Goal: Task Accomplishment & Management: Manage account settings

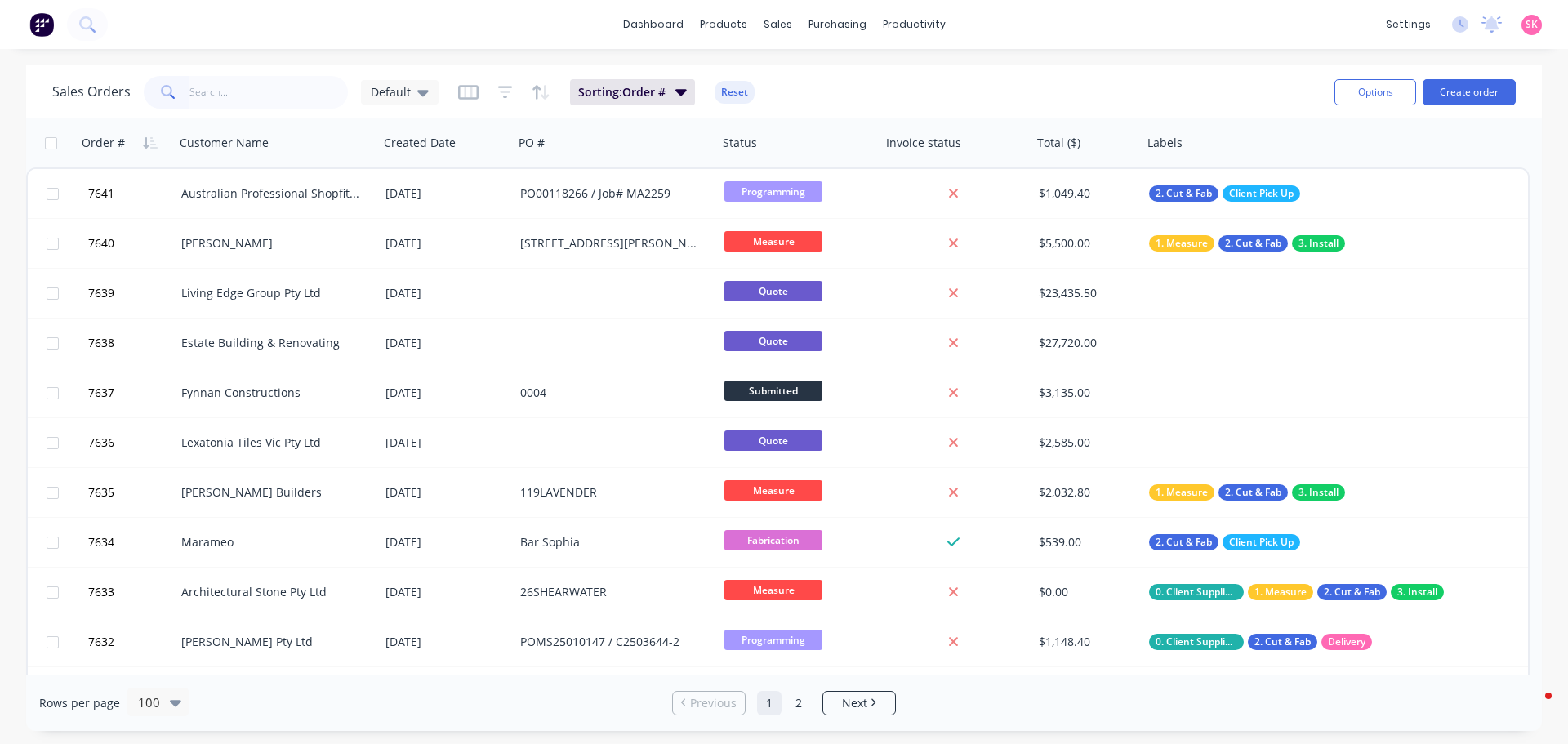
click at [184, 91] on div at bounding box center [246, 92] width 204 height 32
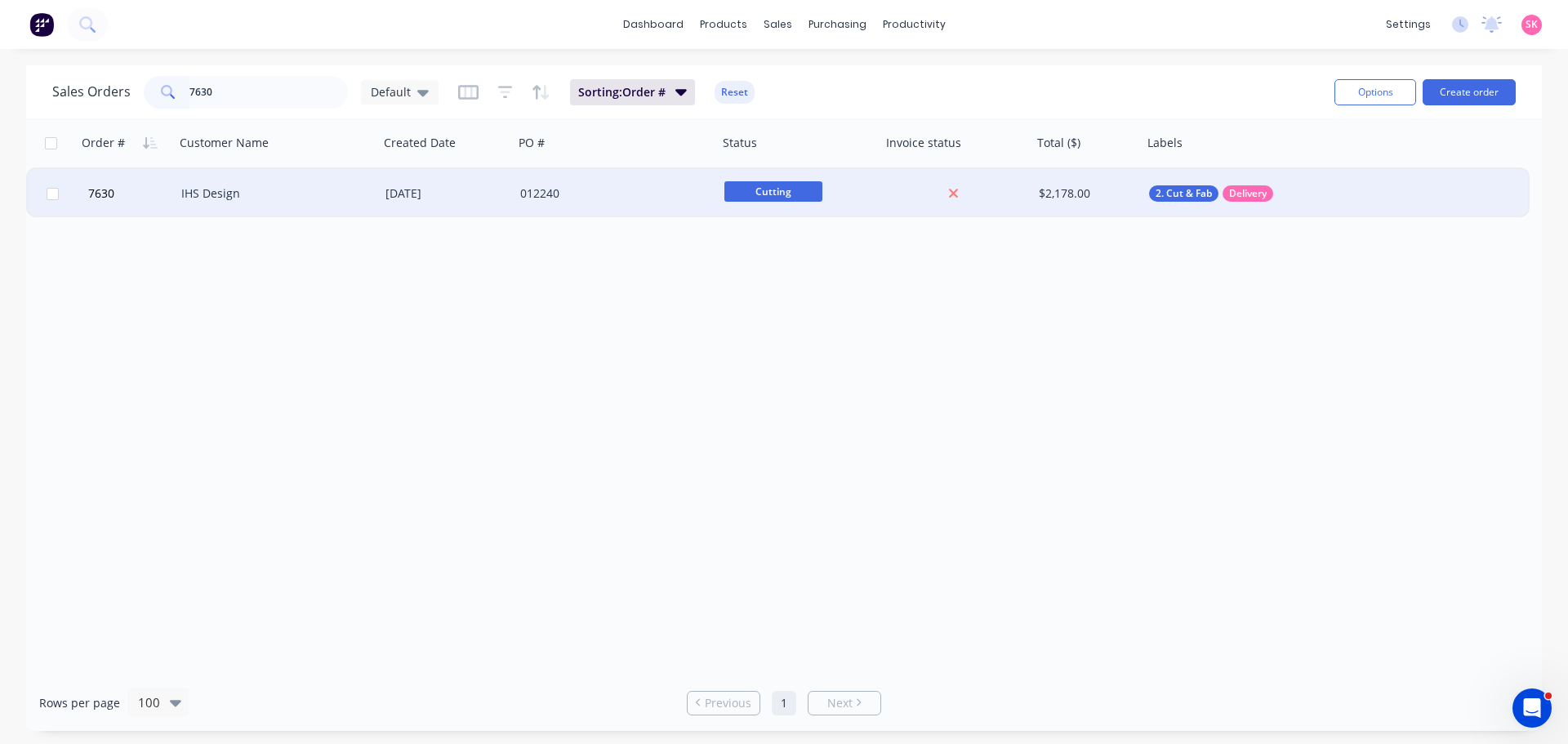
type input "7630"
click at [263, 213] on div "IHS Design" at bounding box center [277, 193] width 204 height 49
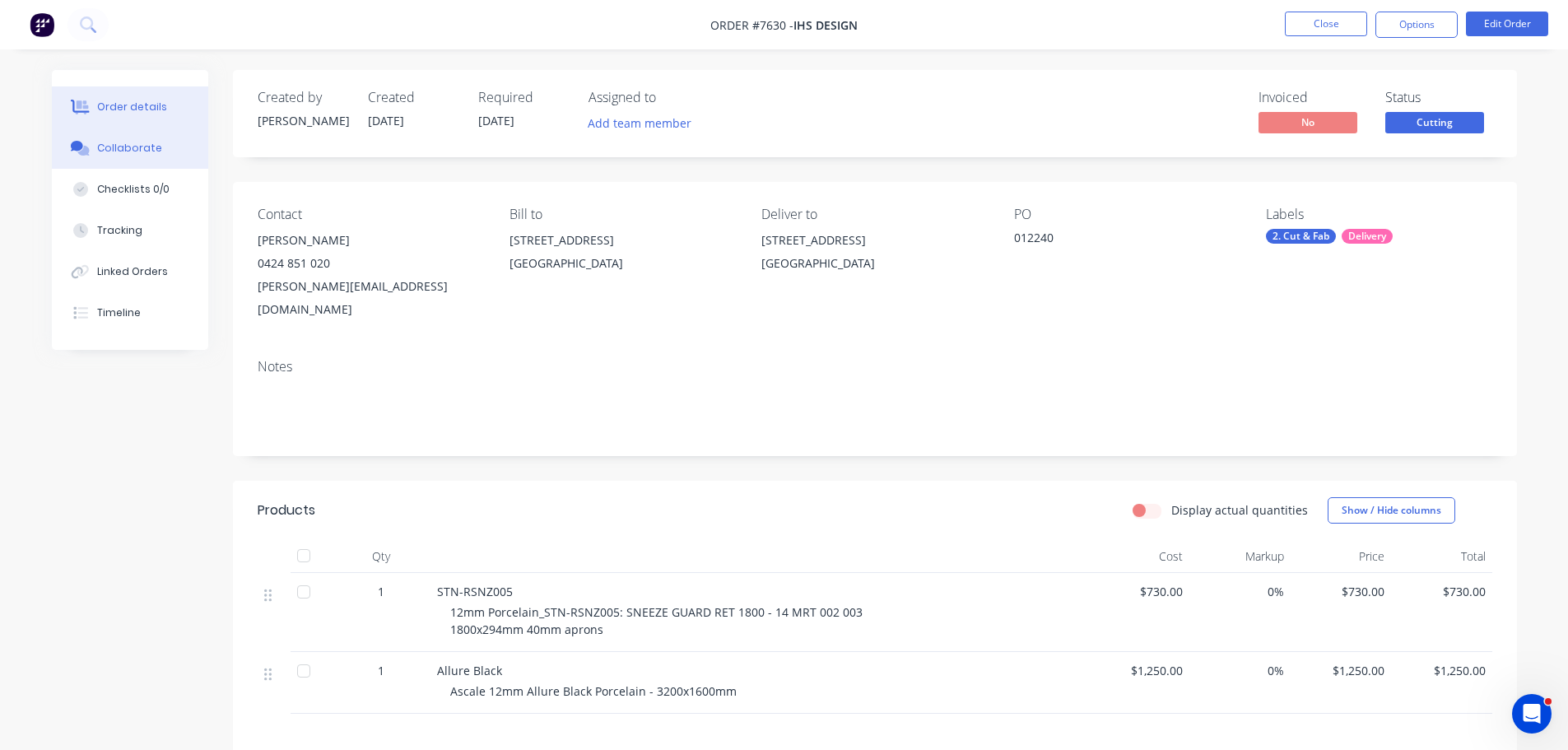
click at [154, 149] on div "Collaborate" at bounding box center [130, 149] width 65 height 15
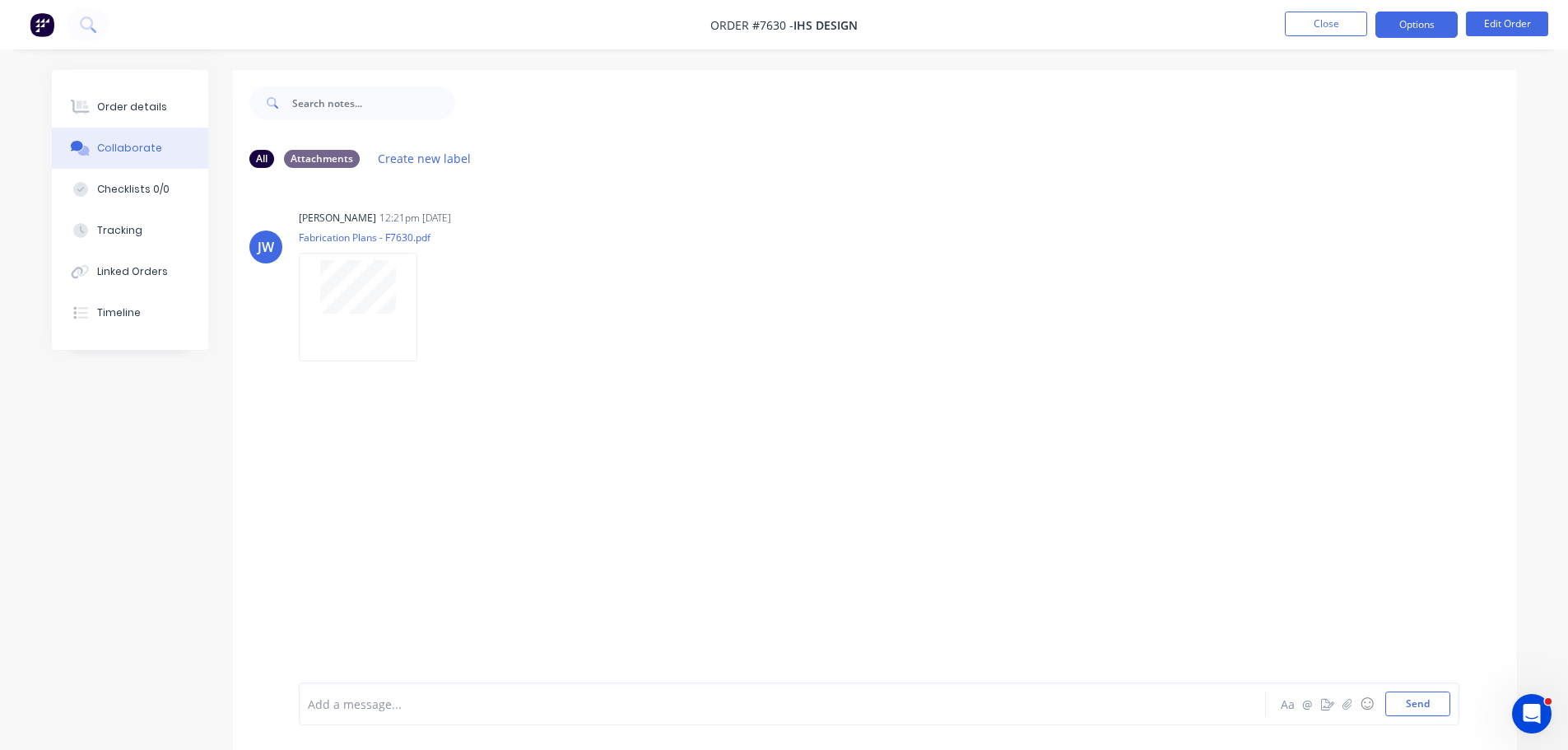
click at [1411, 30] on button "Options" at bounding box center [1416, 24] width 82 height 26
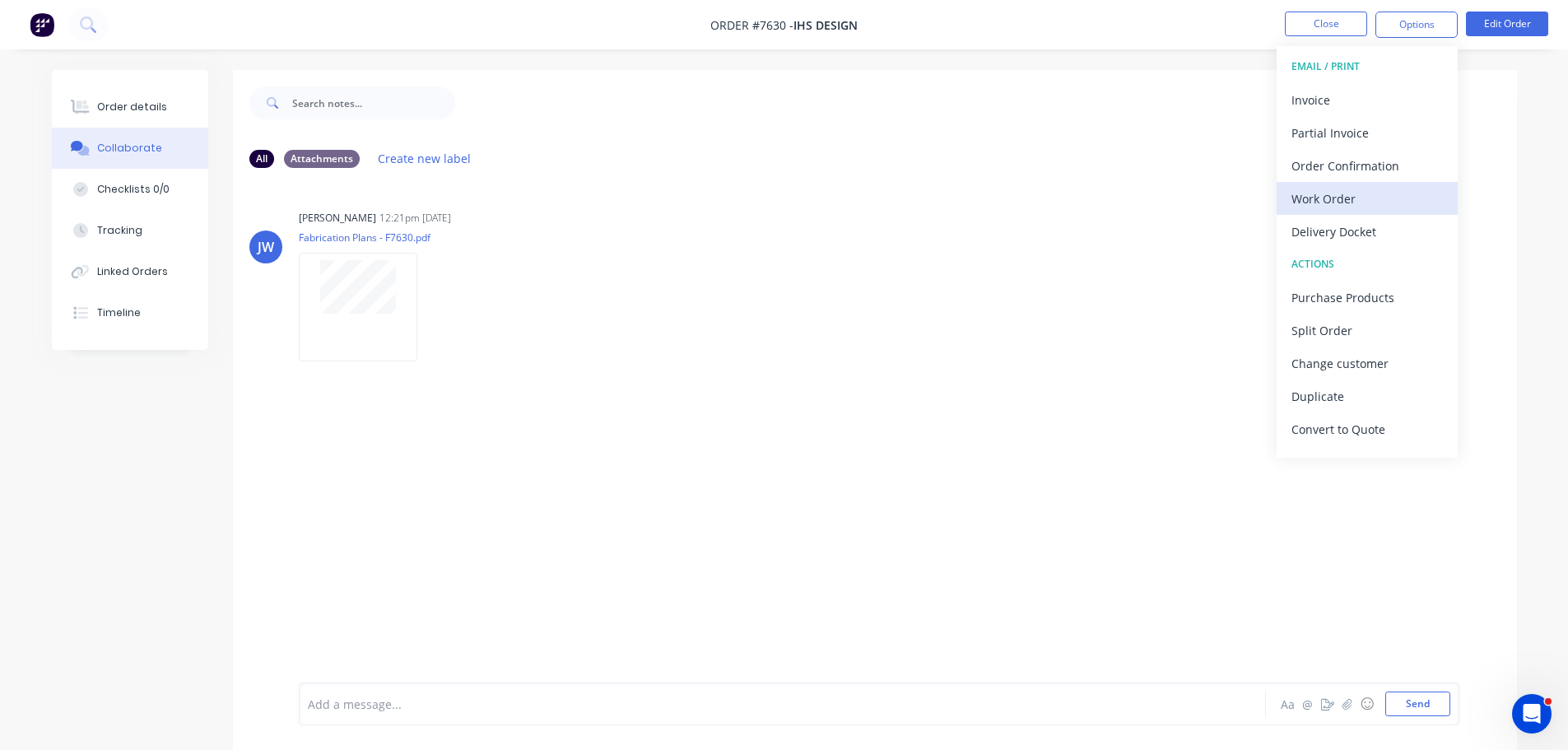
click at [1378, 191] on div "Work Order" at bounding box center [1366, 199] width 151 height 24
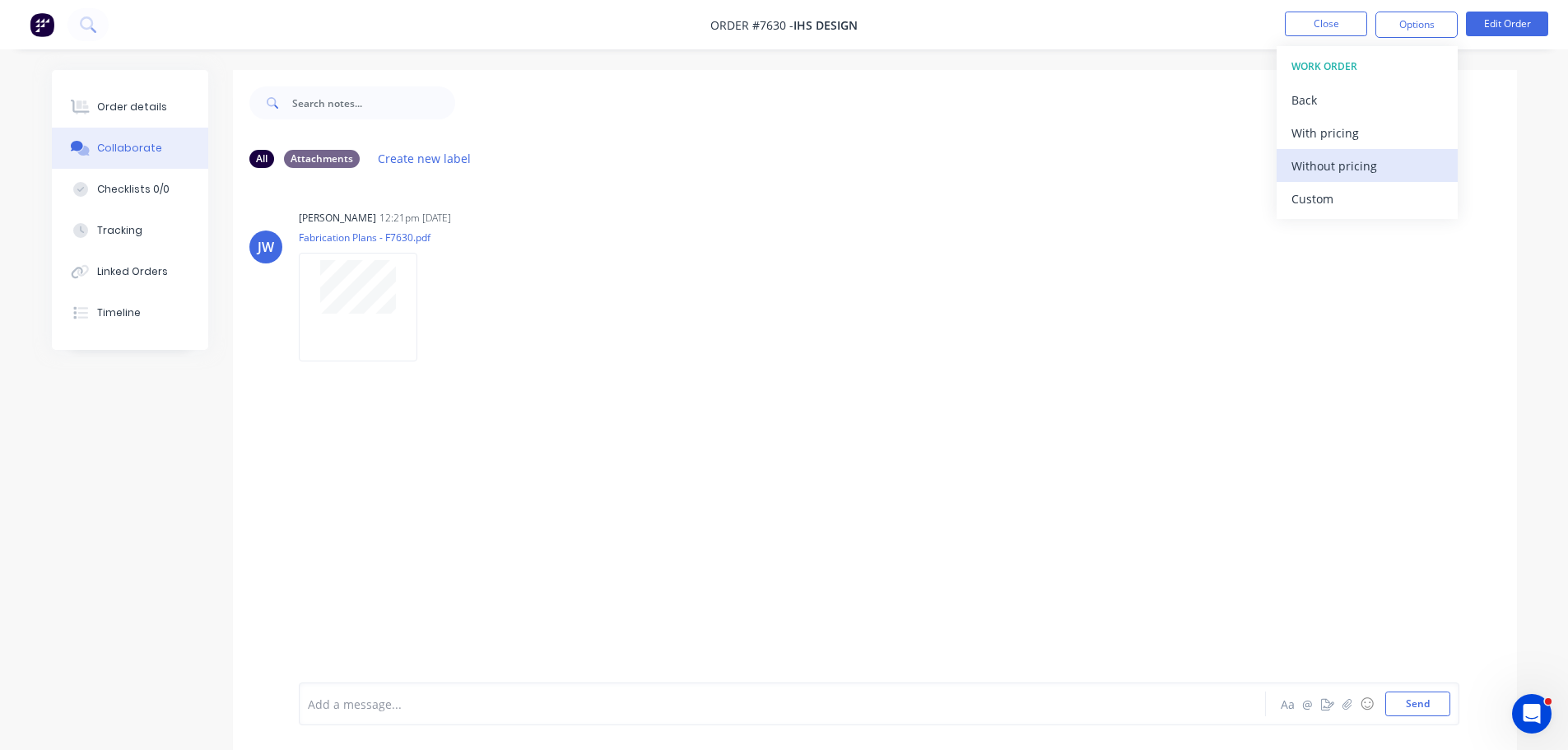
click at [1378, 176] on div "Without pricing" at bounding box center [1366, 166] width 151 height 24
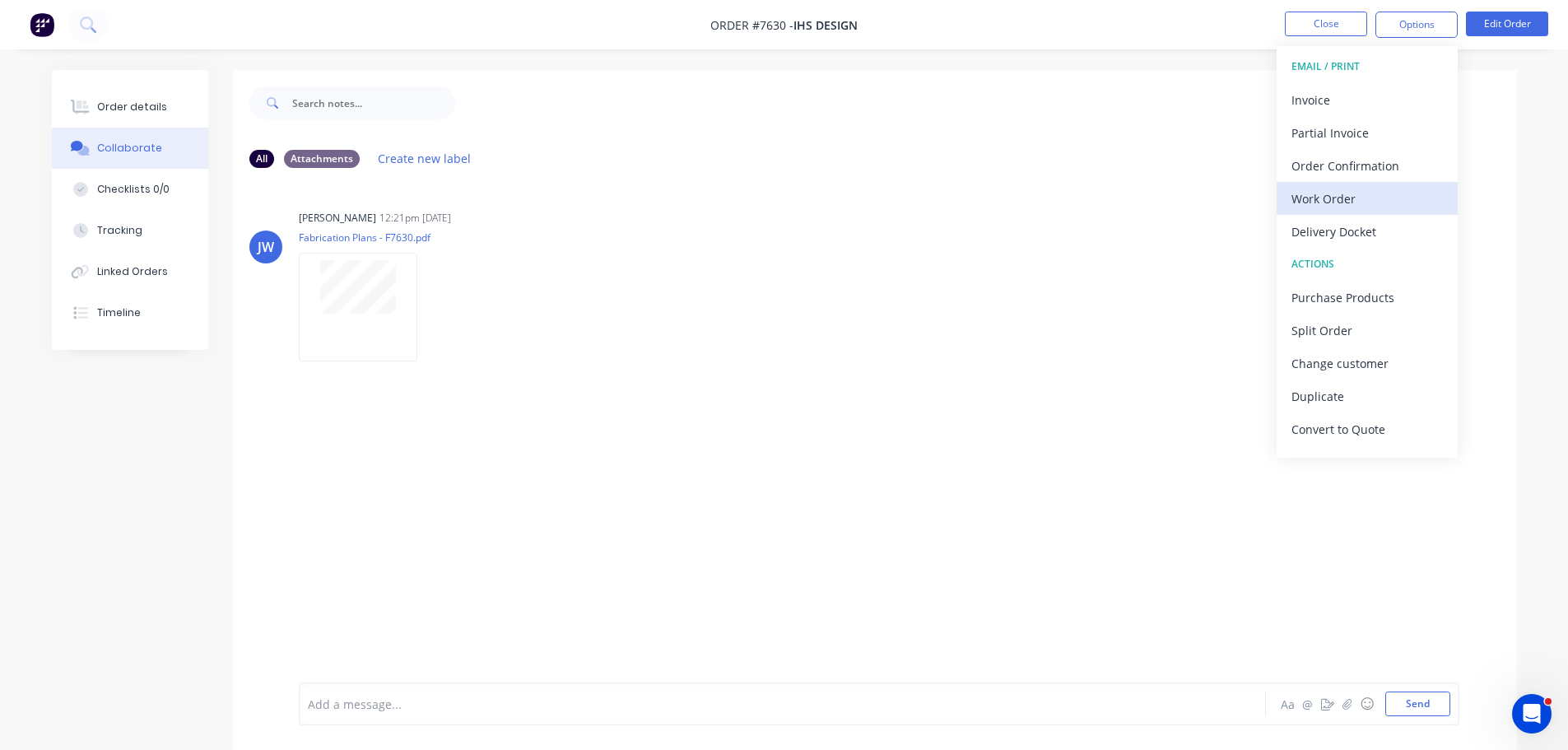
click at [1344, 214] on button "Work Order" at bounding box center [1367, 198] width 181 height 33
click at [1347, 203] on div "Custom" at bounding box center [1366, 199] width 151 height 24
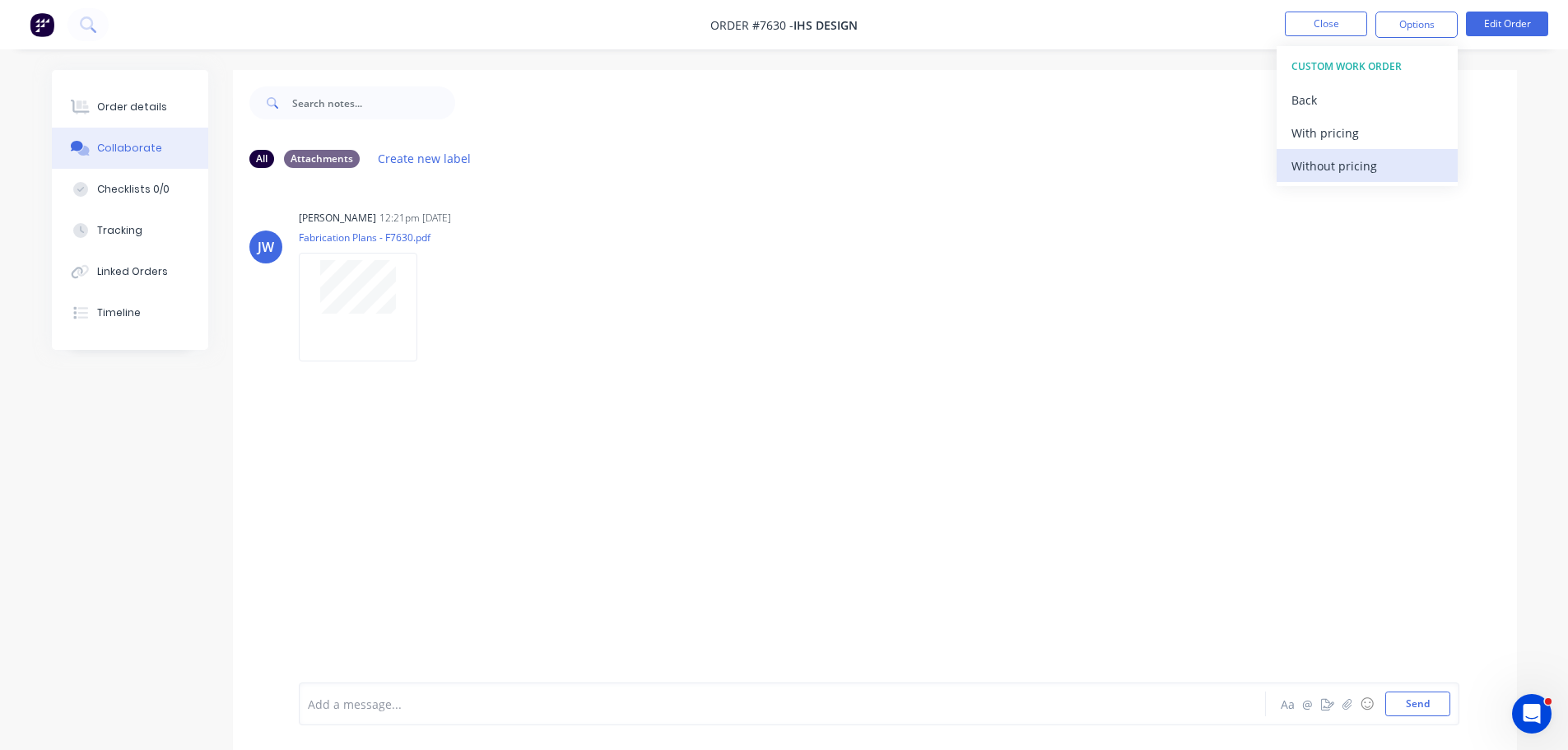
click at [1349, 171] on div "Without pricing" at bounding box center [1366, 166] width 151 height 24
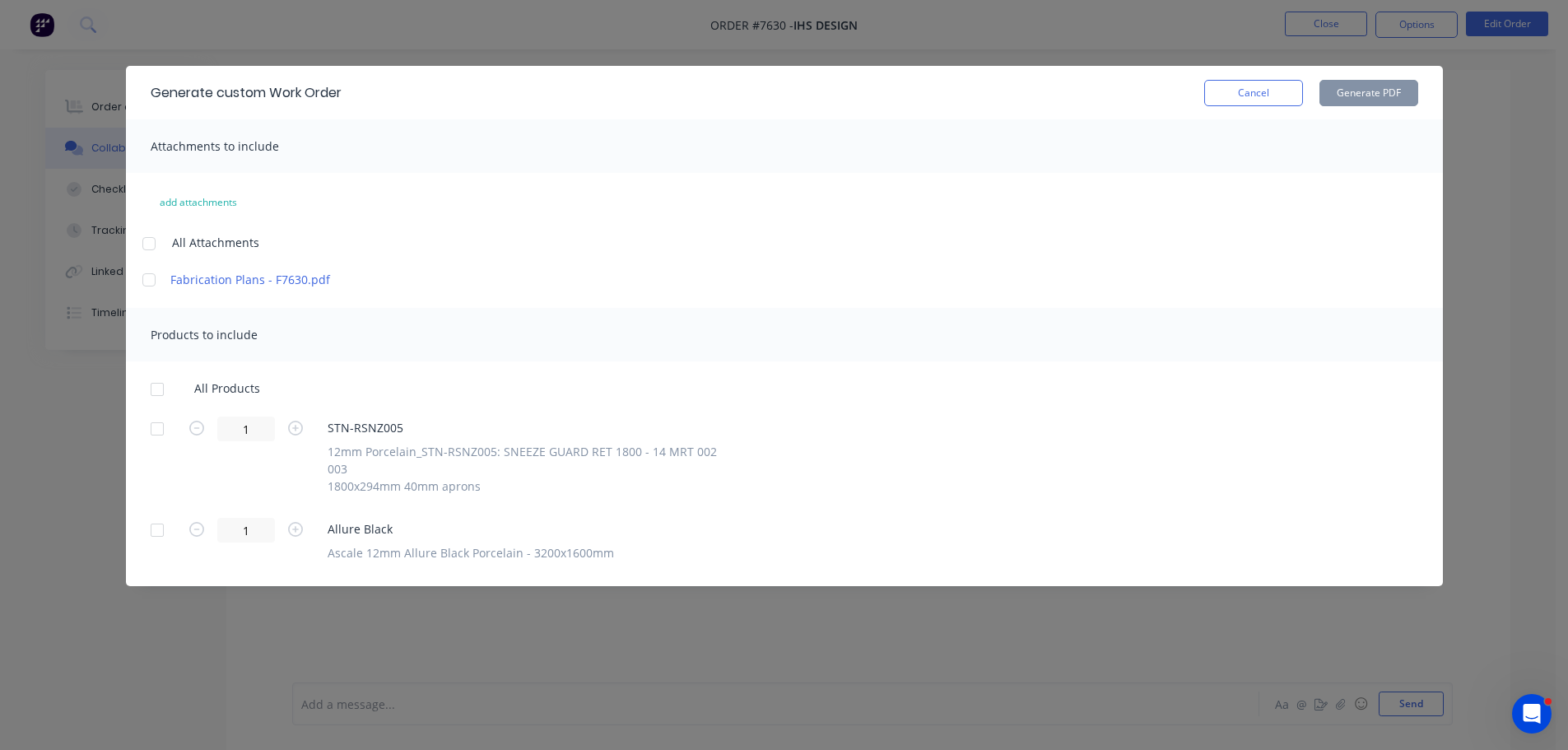
click at [143, 279] on div at bounding box center [148, 279] width 33 height 33
click at [155, 426] on div at bounding box center [157, 428] width 33 height 33
drag, startPoint x: 152, startPoint y: 515, endPoint x: 334, endPoint y: 442, distance: 196.1
click at [151, 515] on div at bounding box center [157, 530] width 33 height 33
click at [150, 426] on div at bounding box center [157, 428] width 33 height 33
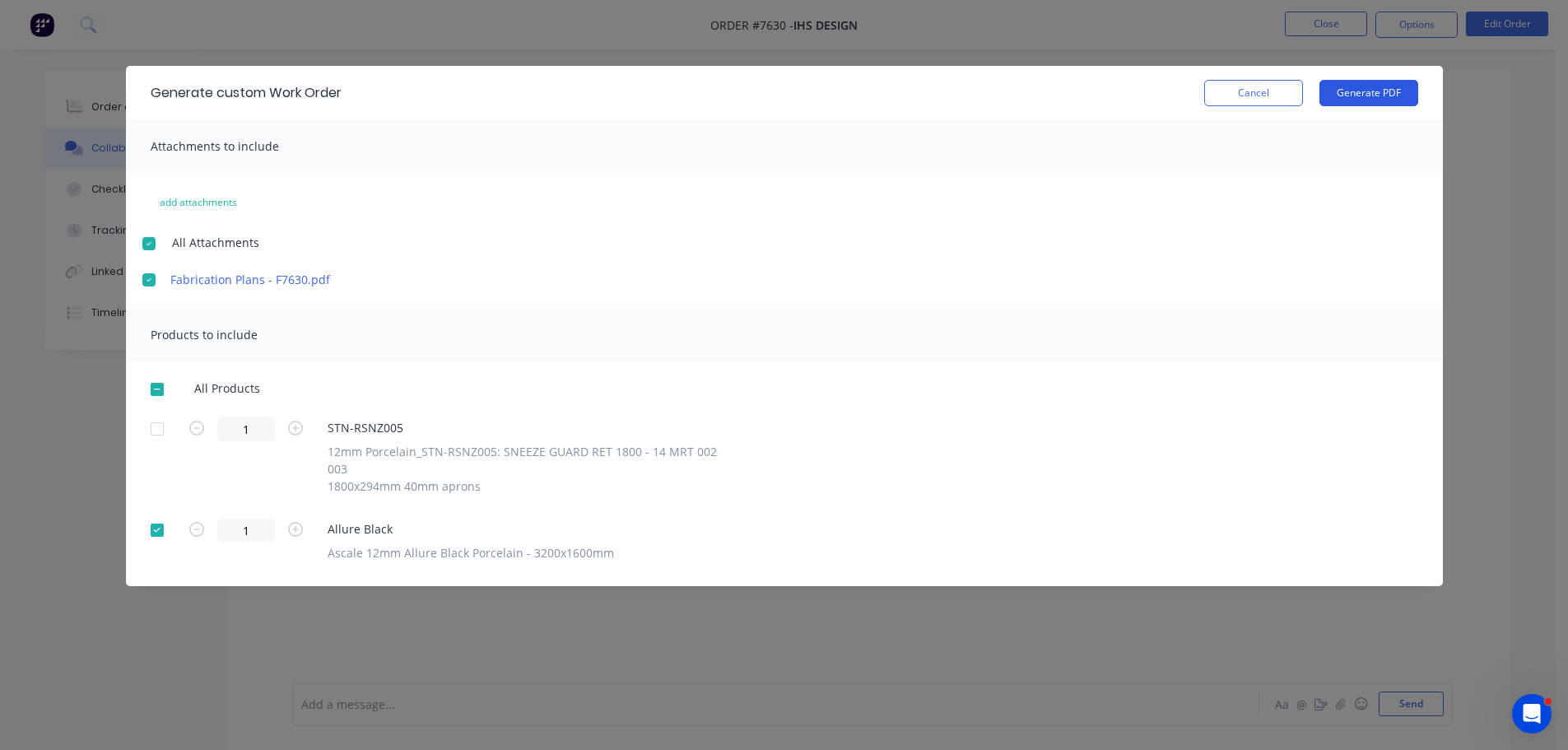
click at [1349, 100] on button "Generate PDF" at bounding box center [1368, 92] width 99 height 26
click at [1267, 81] on button "Cancel" at bounding box center [1253, 92] width 99 height 26
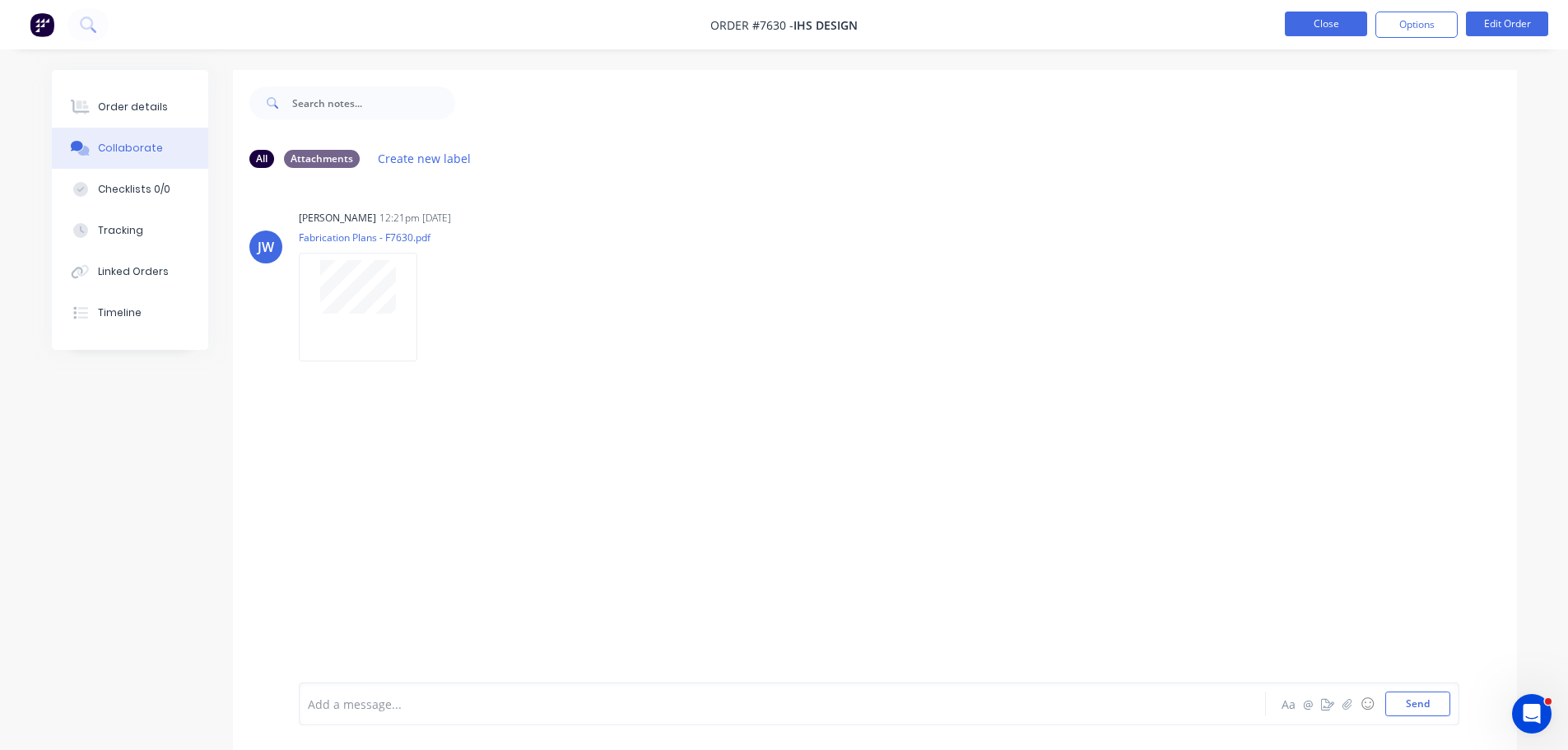
click at [1321, 19] on button "Close" at bounding box center [1325, 23] width 82 height 24
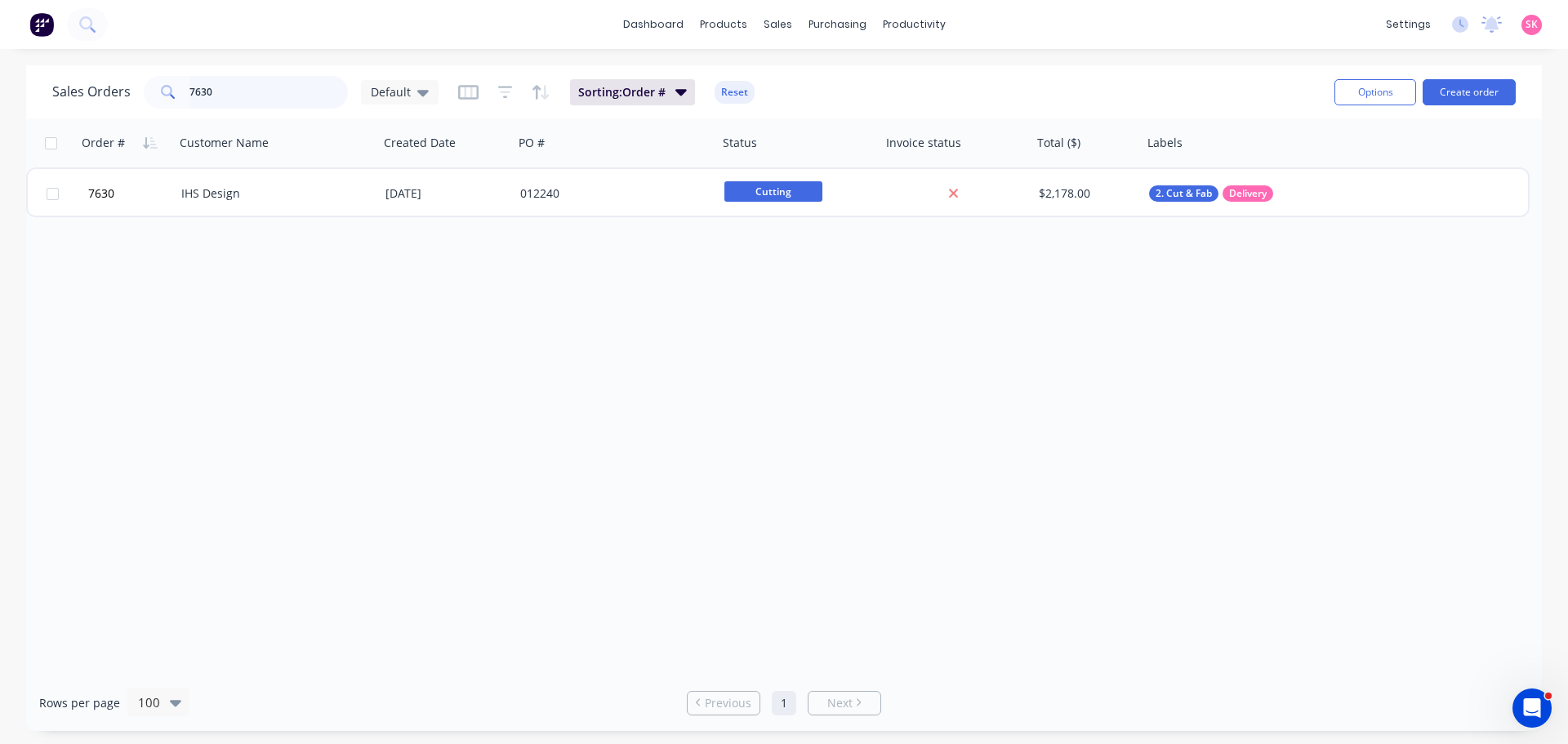
drag, startPoint x: 244, startPoint y: 102, endPoint x: 10, endPoint y: 93, distance: 234.2
click at [145, 103] on div "7630" at bounding box center [246, 92] width 204 height 32
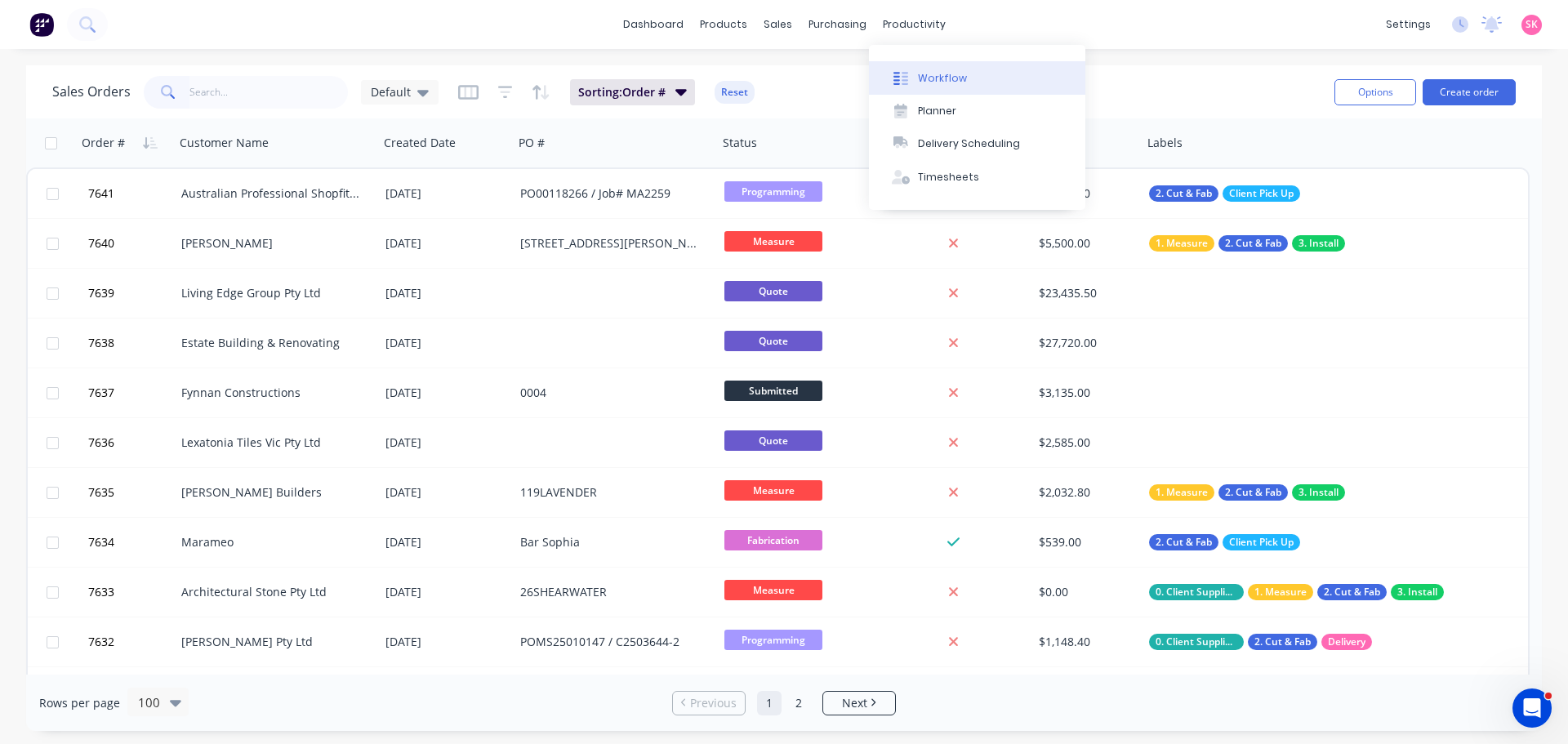
click at [915, 75] on button "Workflow" at bounding box center [977, 77] width 216 height 32
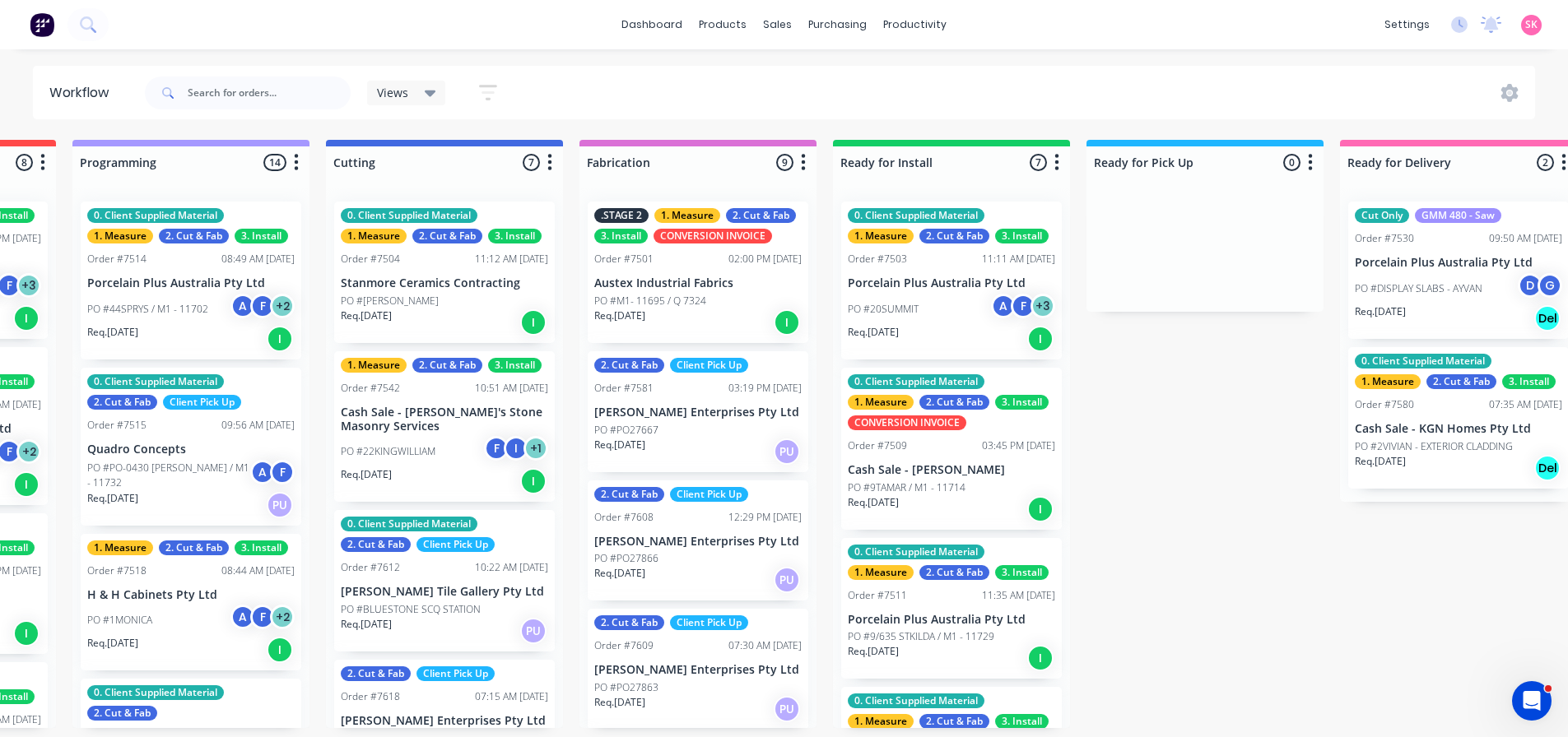
scroll to position [0, 933]
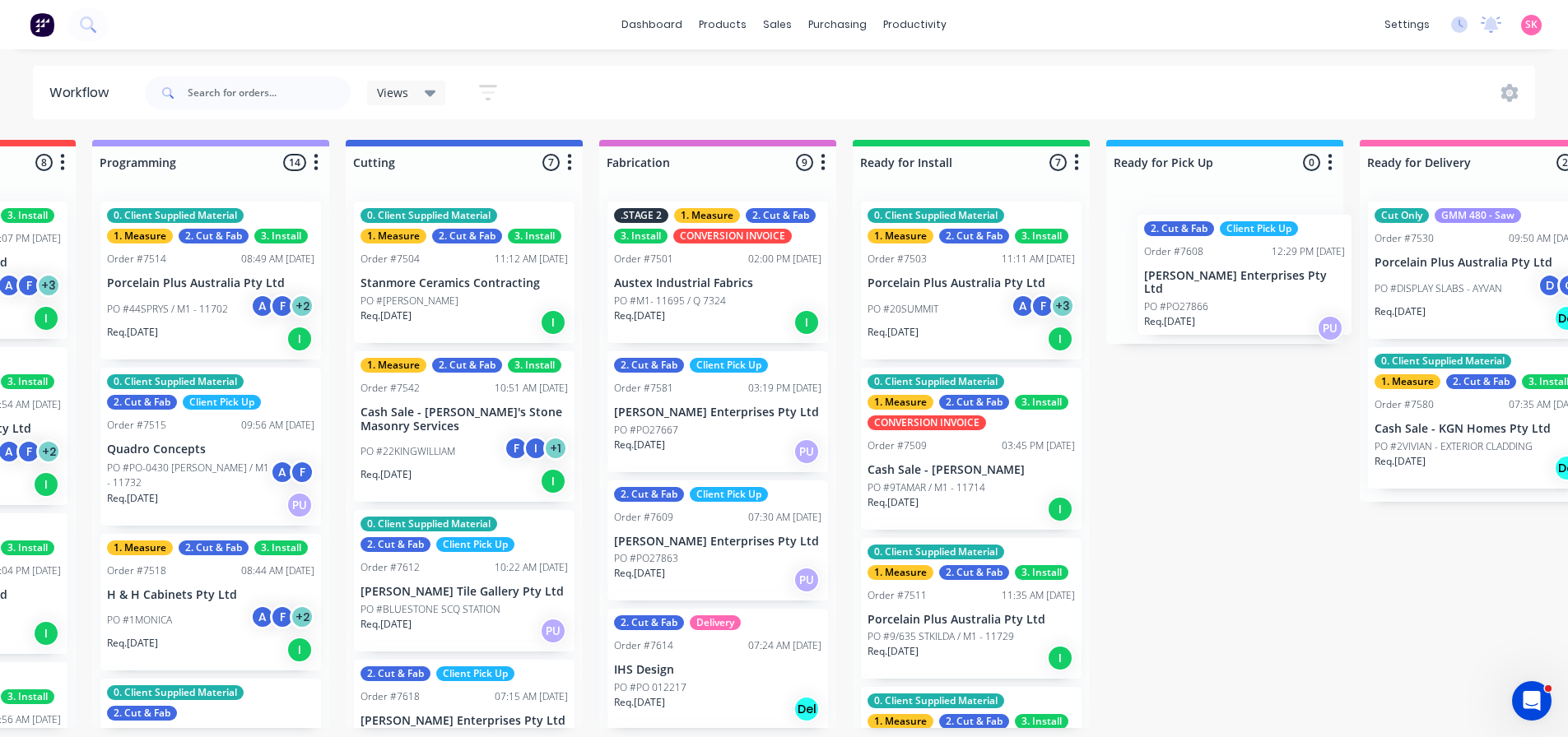
drag, startPoint x: 704, startPoint y: 569, endPoint x: 1209, endPoint y: 261, distance: 591.5
click at [1209, 274] on div "Submitted 16 Status colour #273444 hex #273444 Save Cancel Summaries Total orde…" at bounding box center [522, 434] width 2983 height 588
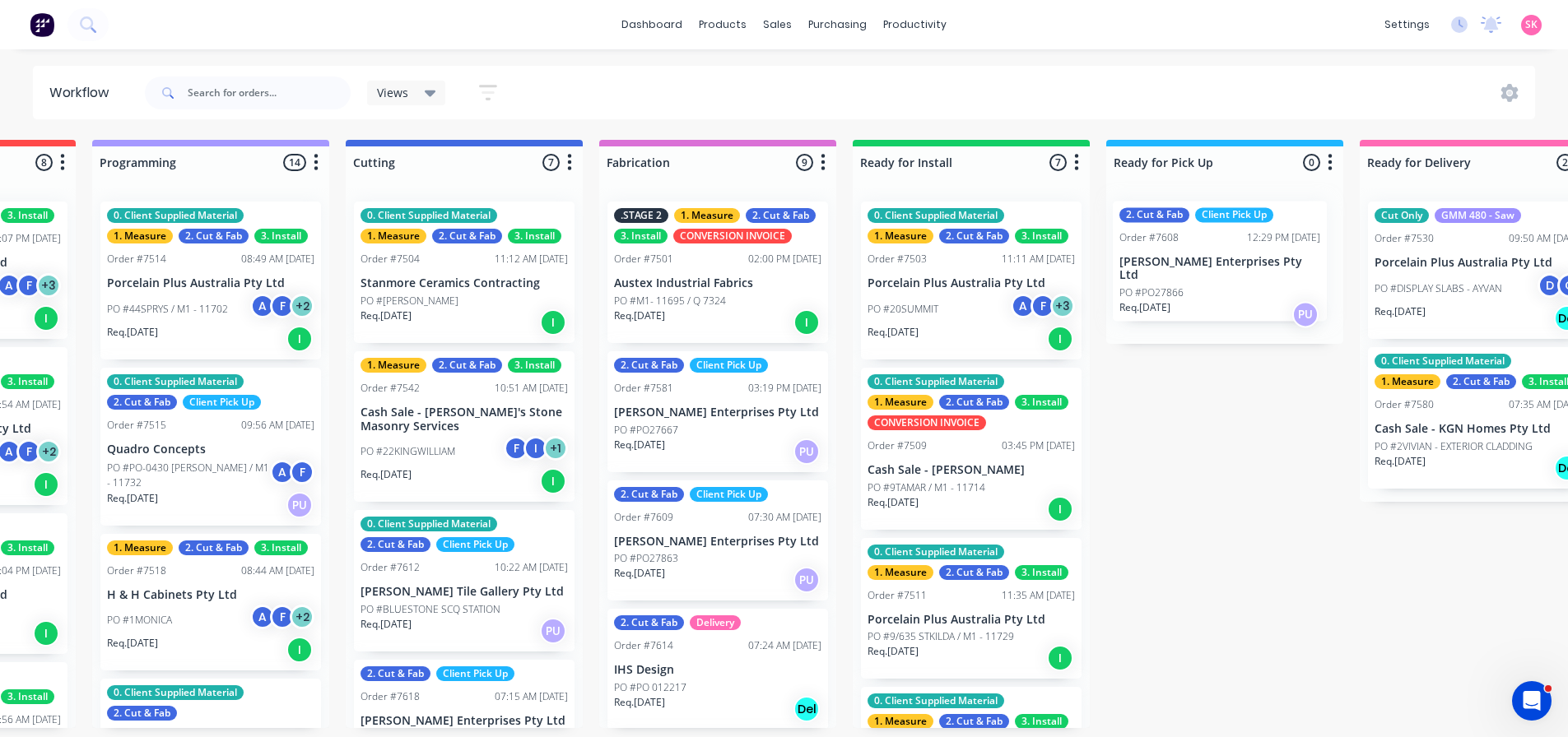
scroll to position [1, 958]
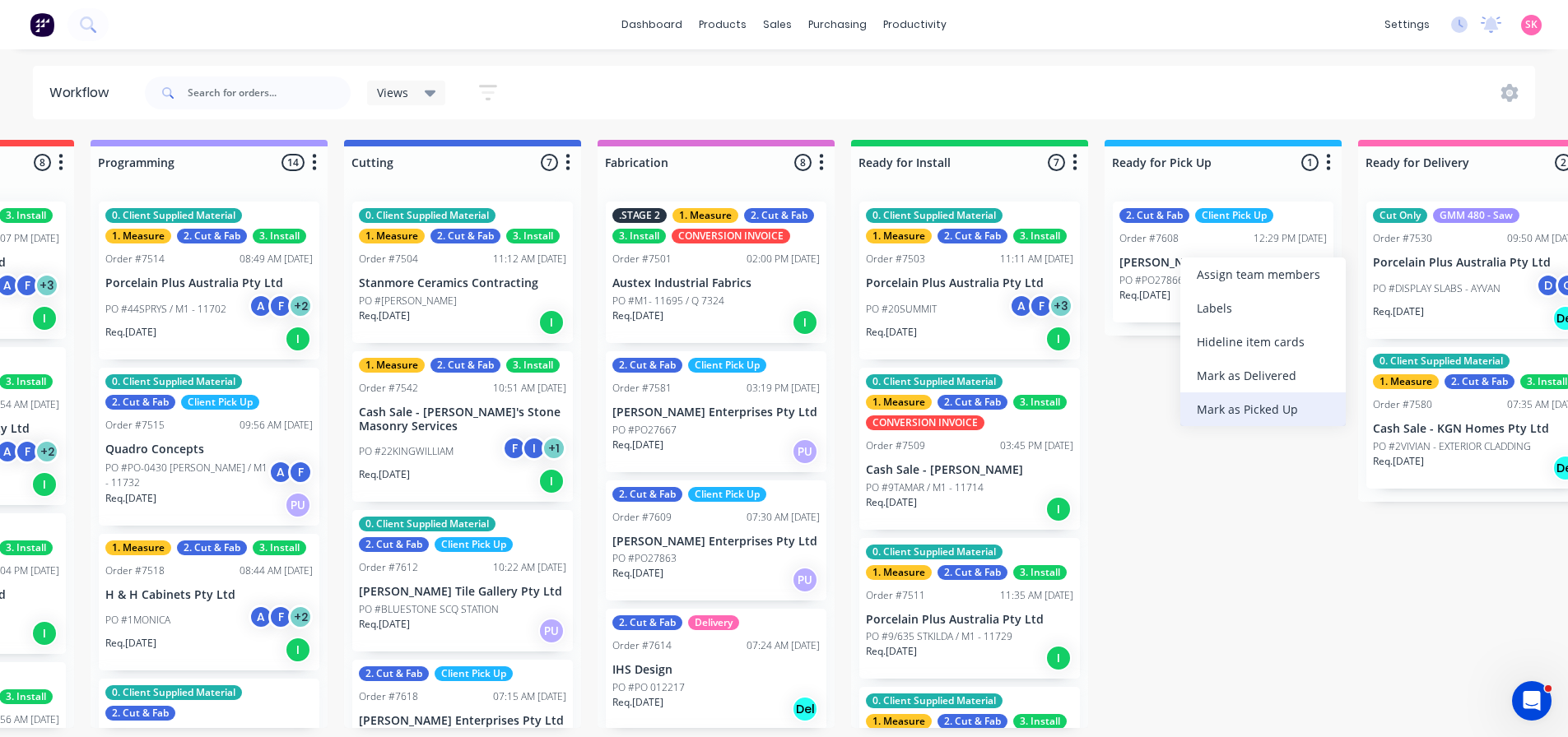
click at [1263, 412] on div "Mark as Picked Up" at bounding box center [1263, 409] width 165 height 34
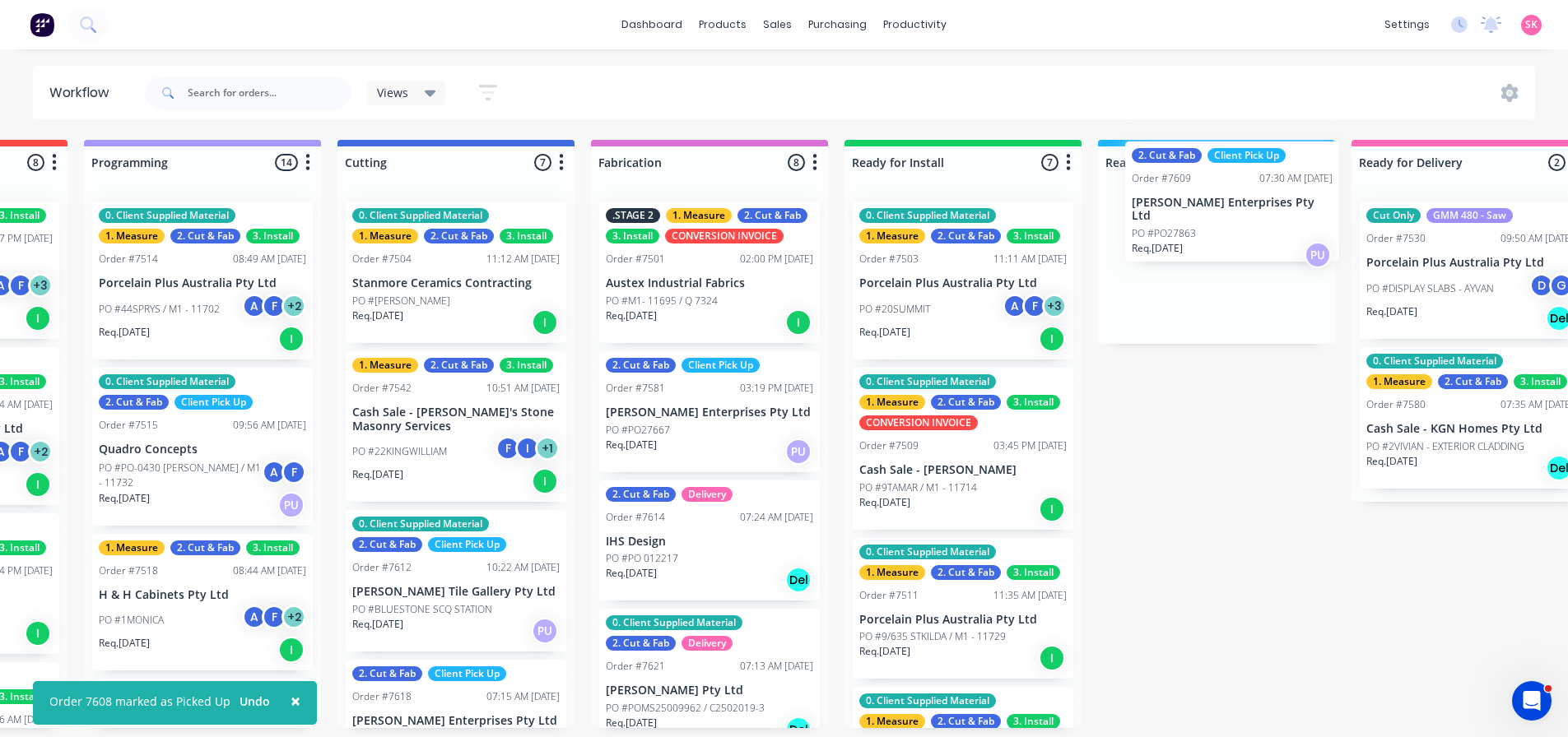
drag, startPoint x: 681, startPoint y: 563, endPoint x: 1222, endPoint y: 217, distance: 642.2
click at [1222, 217] on div "Submitted 16 Status colour #273444 hex #273444 Save Cancel Summaries Total orde…" at bounding box center [514, 434] width 2983 height 588
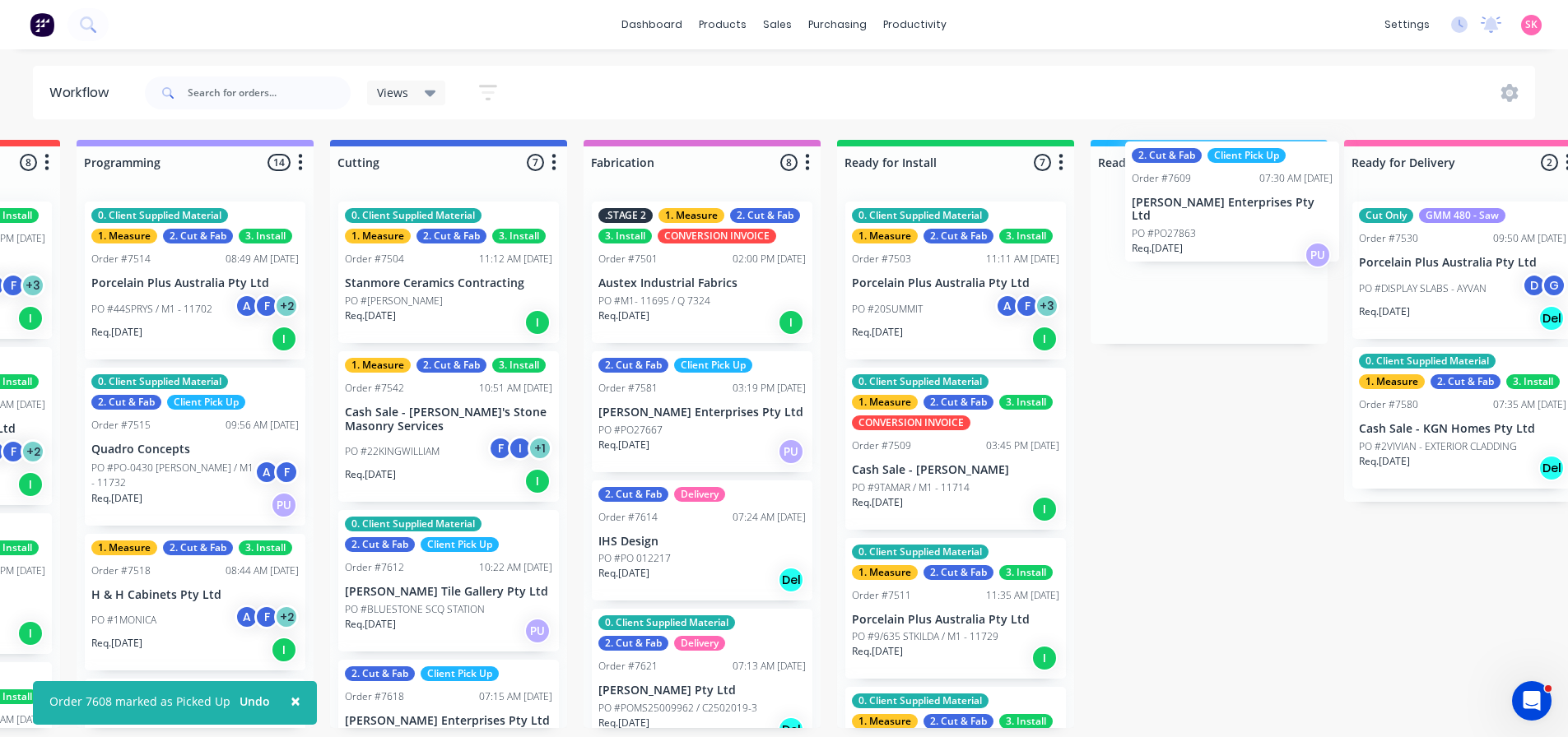
click at [1215, 235] on div at bounding box center [1208, 266] width 237 height 156
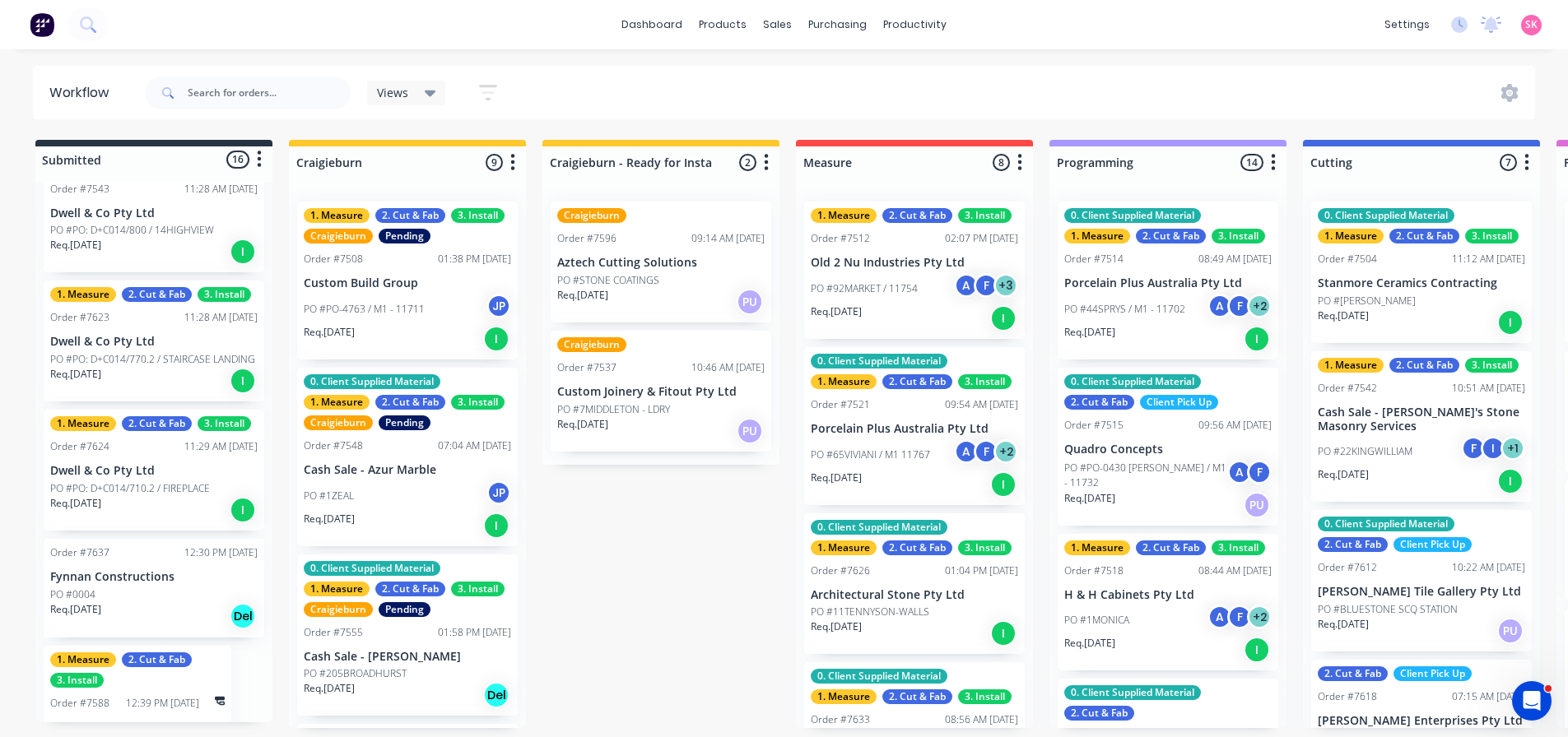
scroll to position [1945, 0]
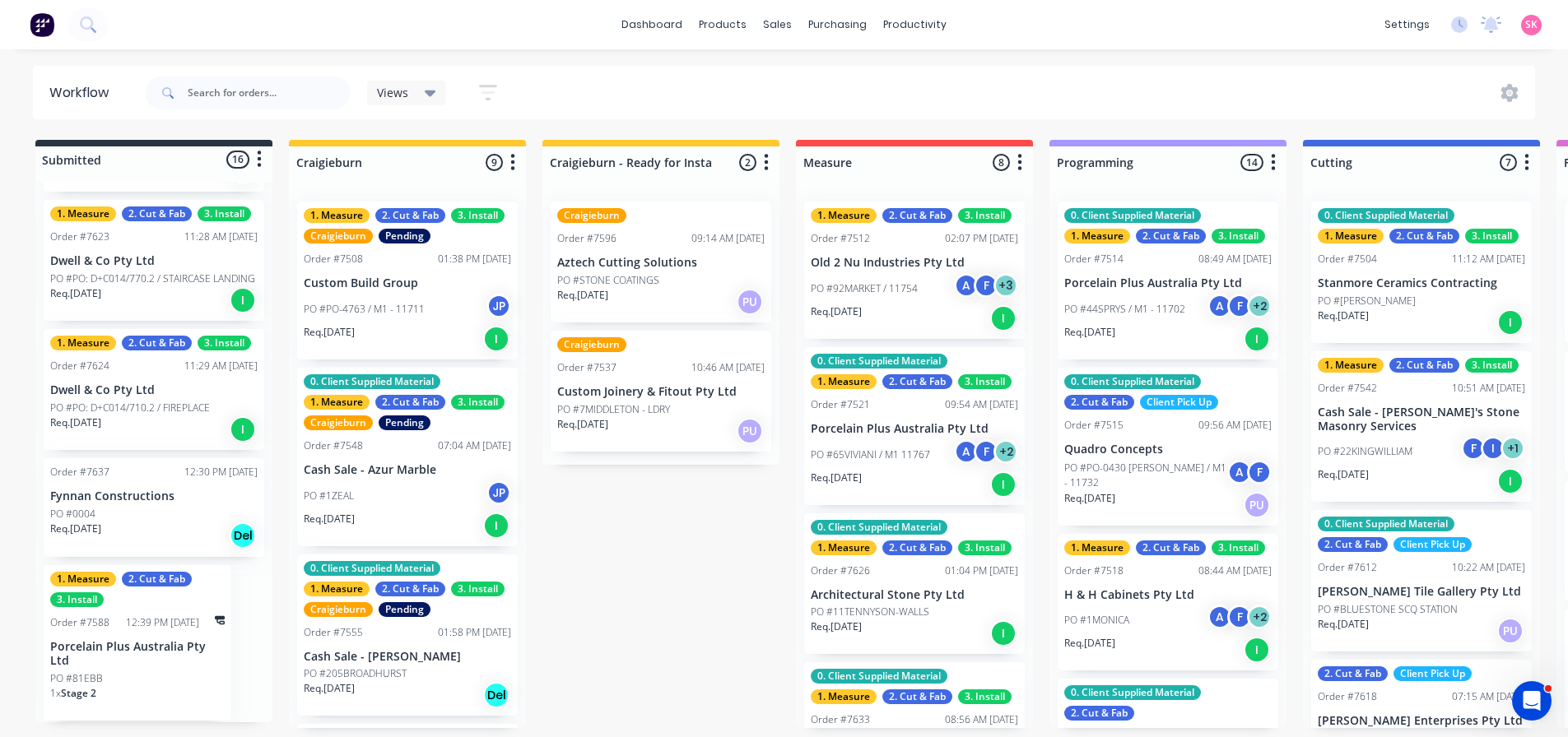
click at [172, 536] on div "Req. 08/08/25 Del" at bounding box center [154, 536] width 207 height 28
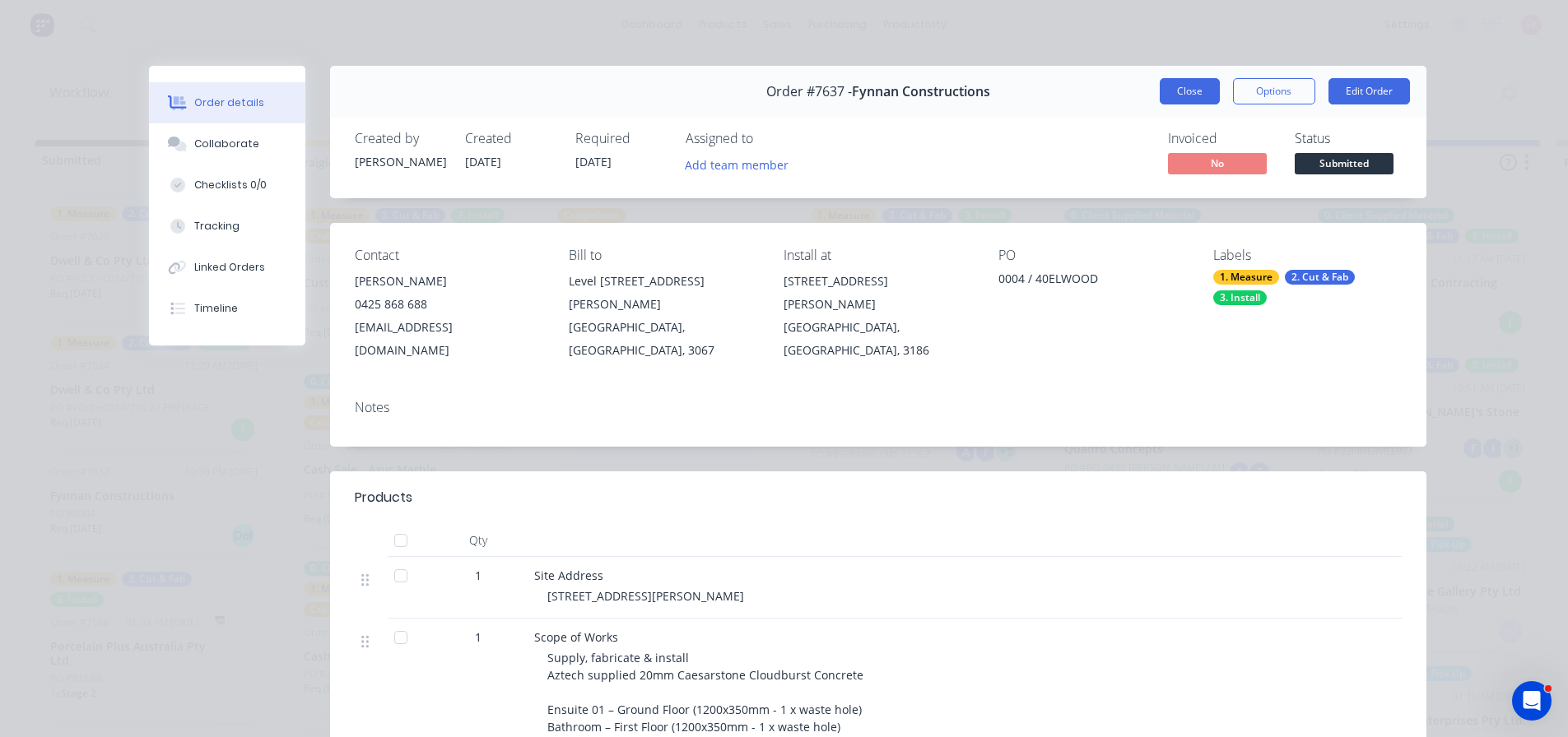
click at [1165, 86] on button "Close" at bounding box center [1189, 92] width 60 height 26
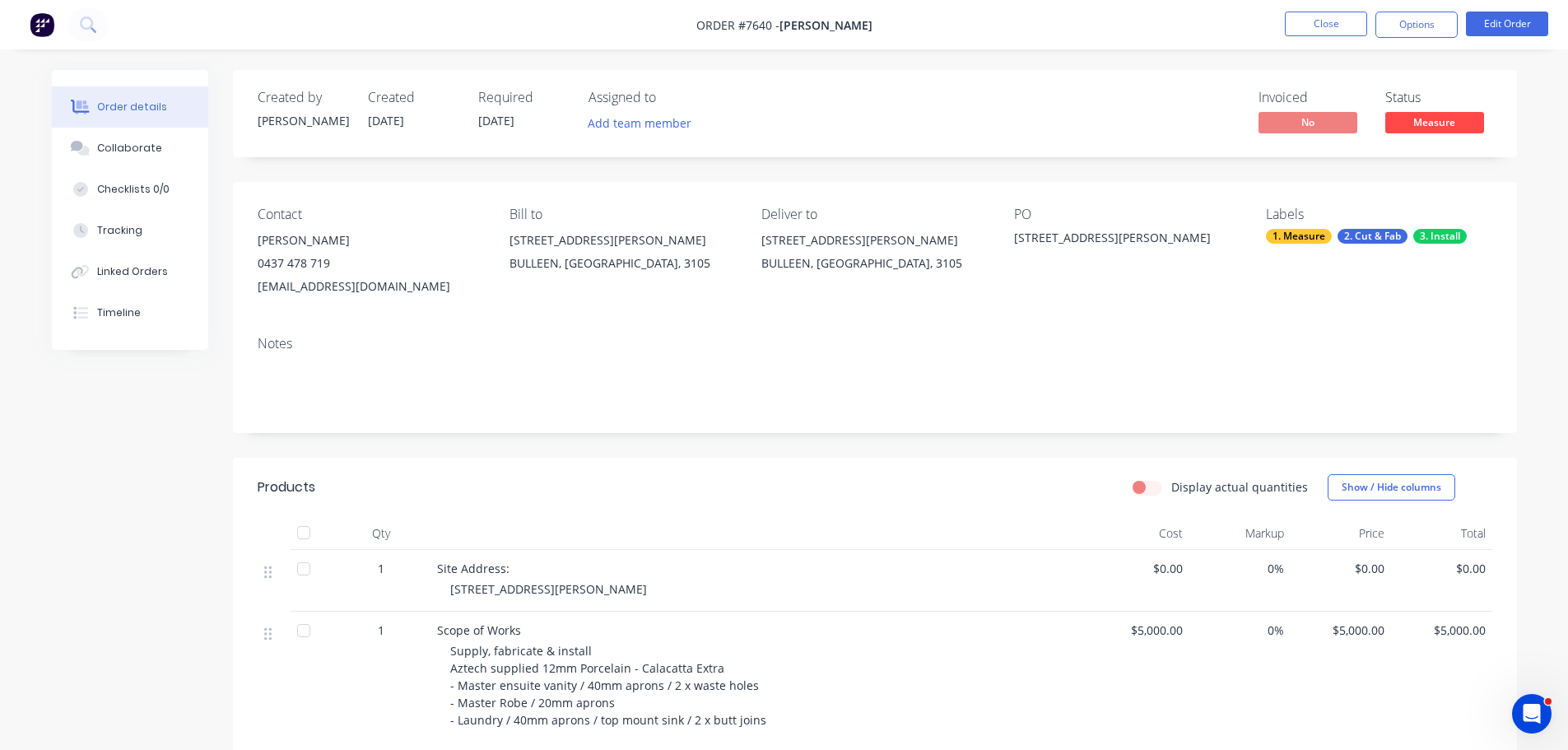
click at [764, 481] on div "Display actual quantities Show / Hide columns" at bounding box center [1005, 488] width 972 height 26
click at [1391, 21] on button "Options" at bounding box center [1416, 24] width 82 height 26
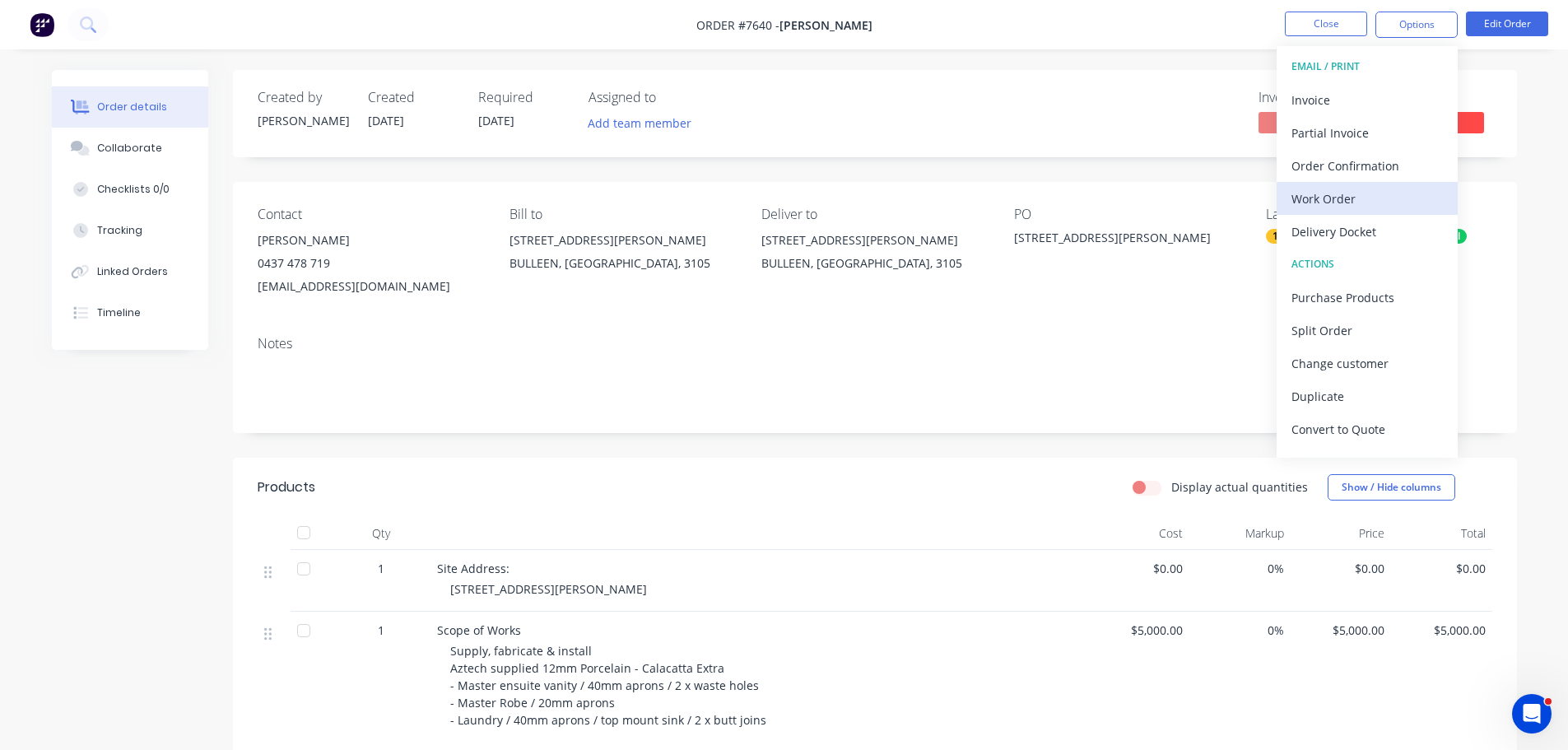
click at [1383, 191] on div "Work Order" at bounding box center [1366, 199] width 151 height 24
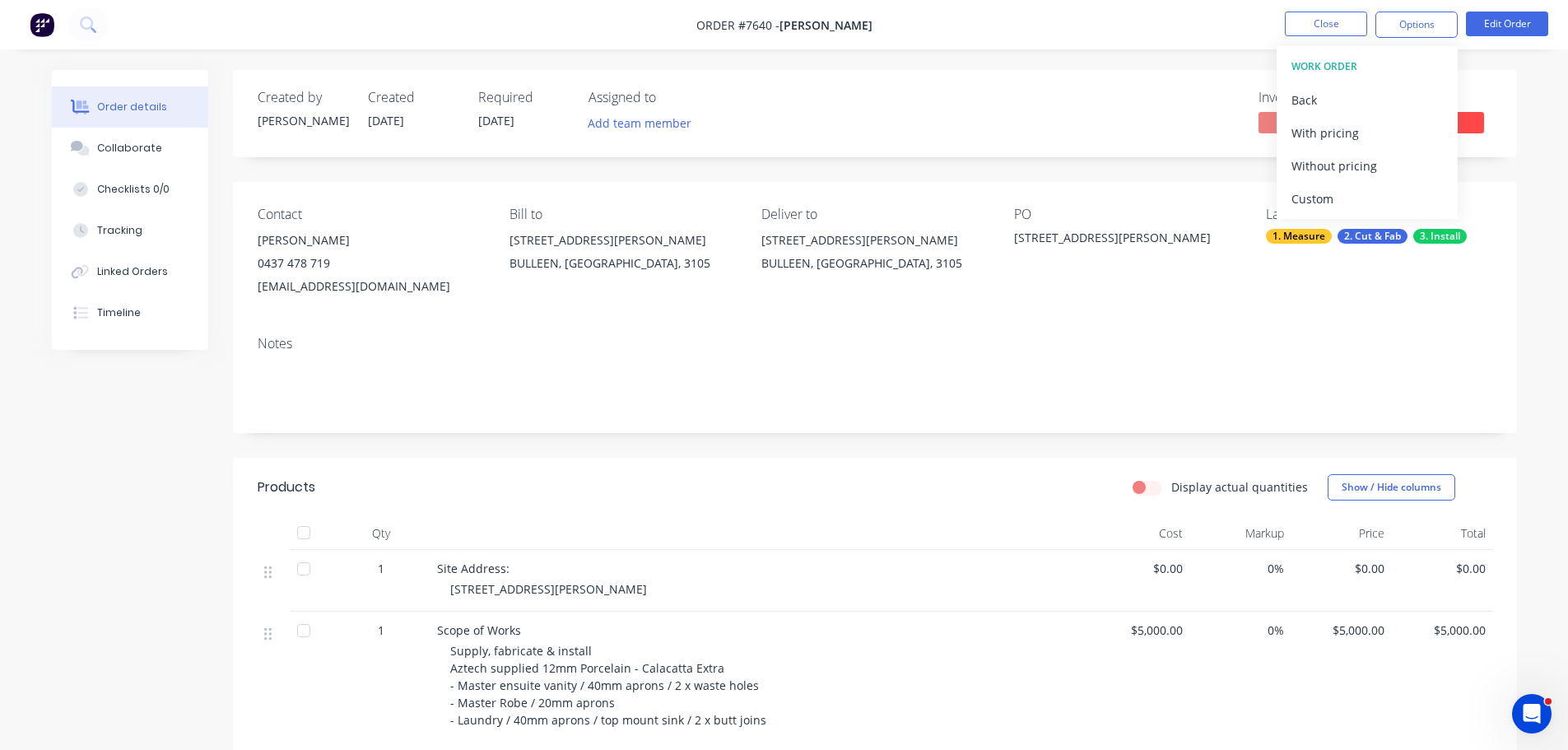
click at [1380, 197] on div "Custom" at bounding box center [1366, 199] width 151 height 24
click at [1371, 165] on div "Without pricing" at bounding box center [1366, 166] width 151 height 24
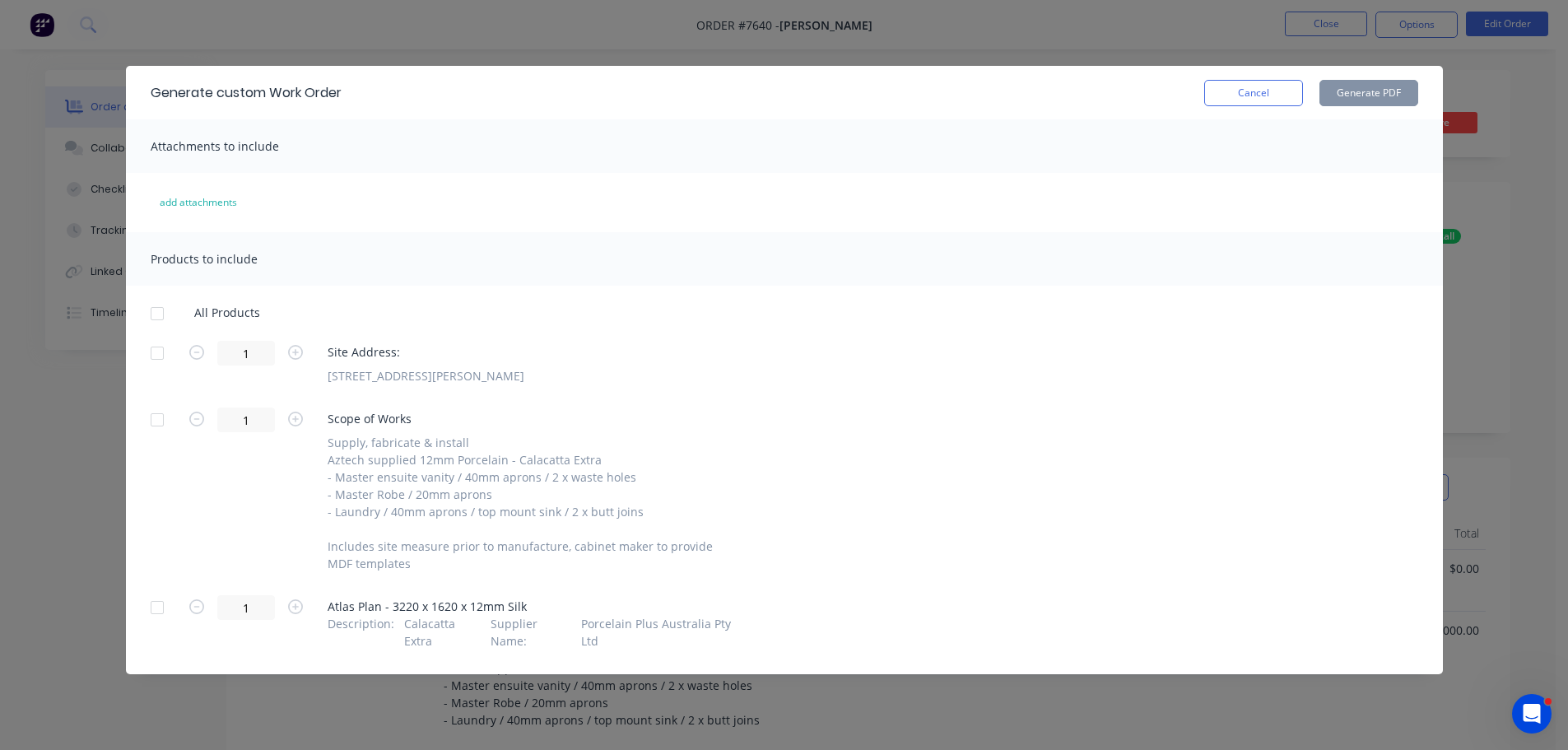
click at [154, 353] on div at bounding box center [157, 352] width 33 height 33
click at [148, 608] on div at bounding box center [157, 607] width 33 height 33
click at [1257, 100] on button "Cancel" at bounding box center [1253, 92] width 99 height 26
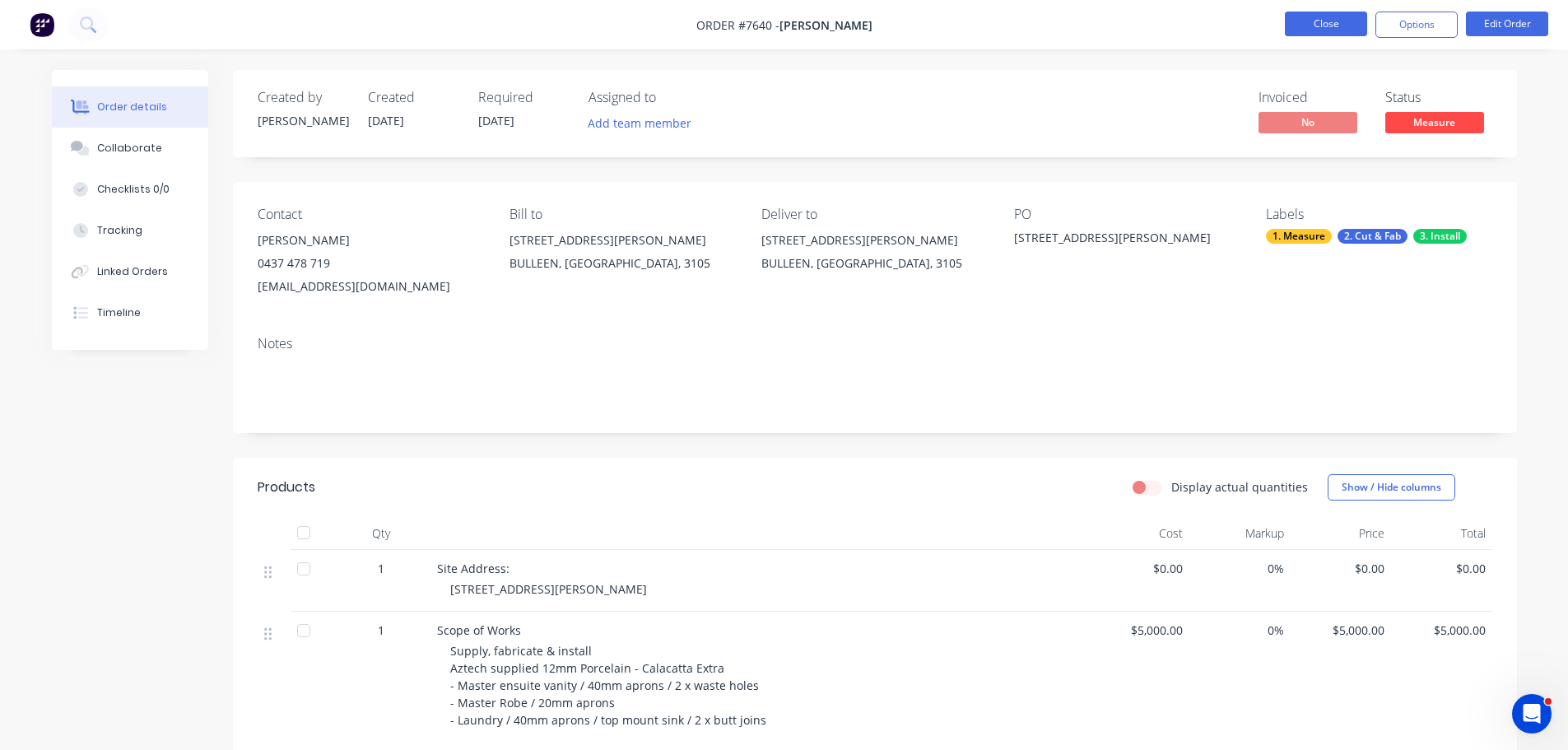
click at [1320, 21] on button "Close" at bounding box center [1325, 23] width 82 height 24
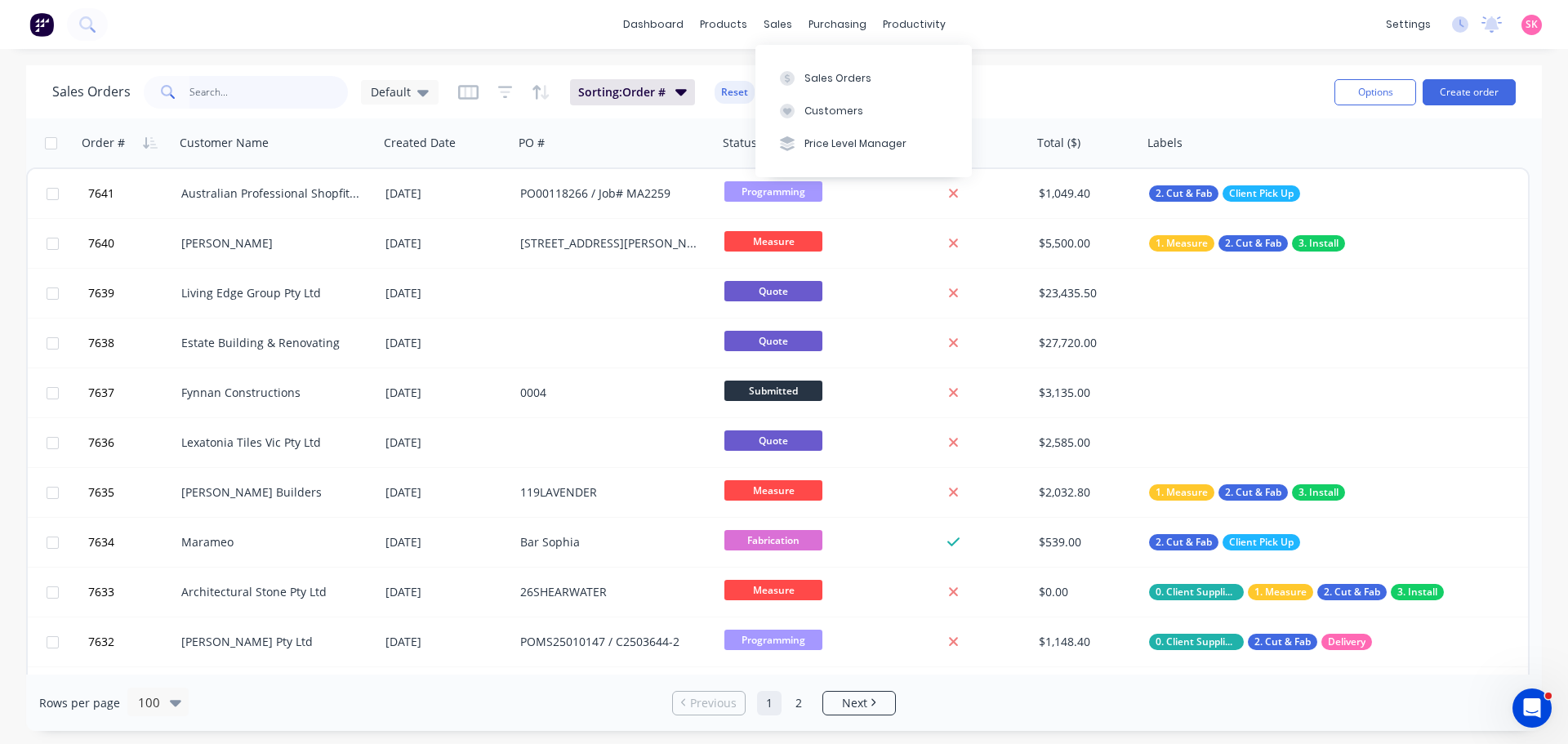
click at [259, 95] on input "text" at bounding box center [269, 92] width 159 height 32
drag, startPoint x: 340, startPoint y: 98, endPoint x: 323, endPoint y: 101, distance: 17.3
click at [340, 98] on input "text" at bounding box center [269, 92] width 159 height 32
click at [269, 107] on input "text" at bounding box center [269, 92] width 159 height 32
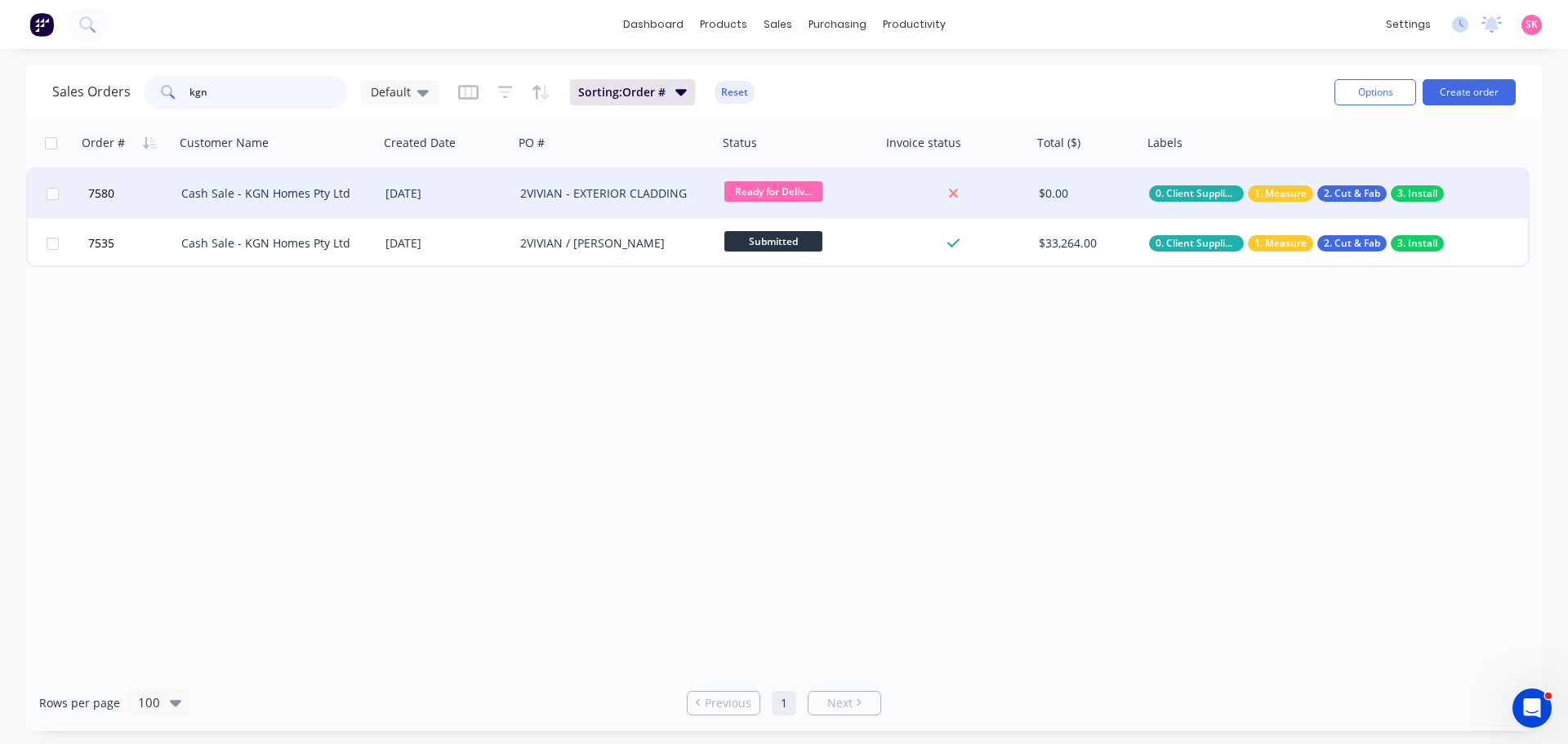
type input "kgn"
click at [803, 189] on span "Ready for Deliv..." at bounding box center [774, 192] width 98 height 20
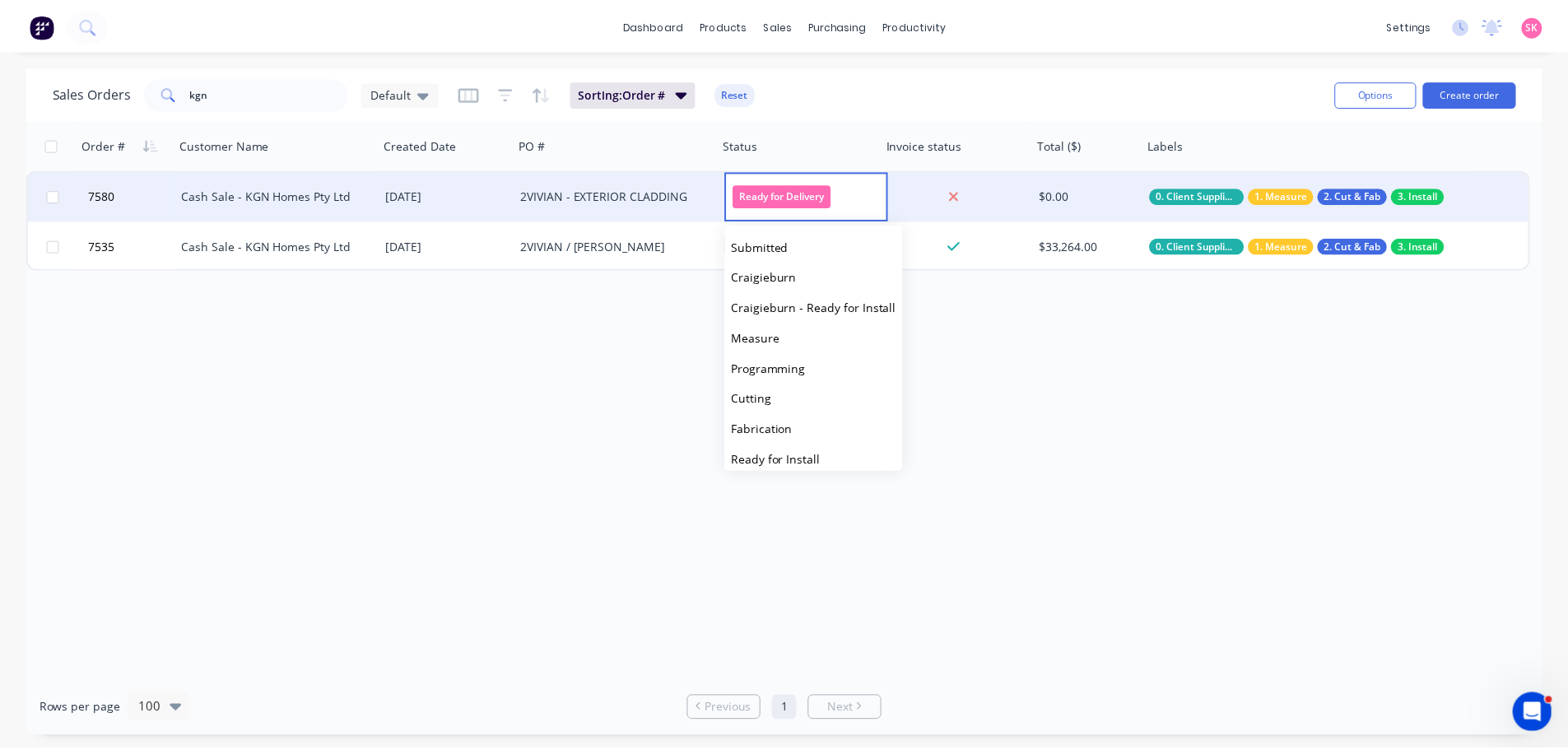
scroll to position [132, 0]
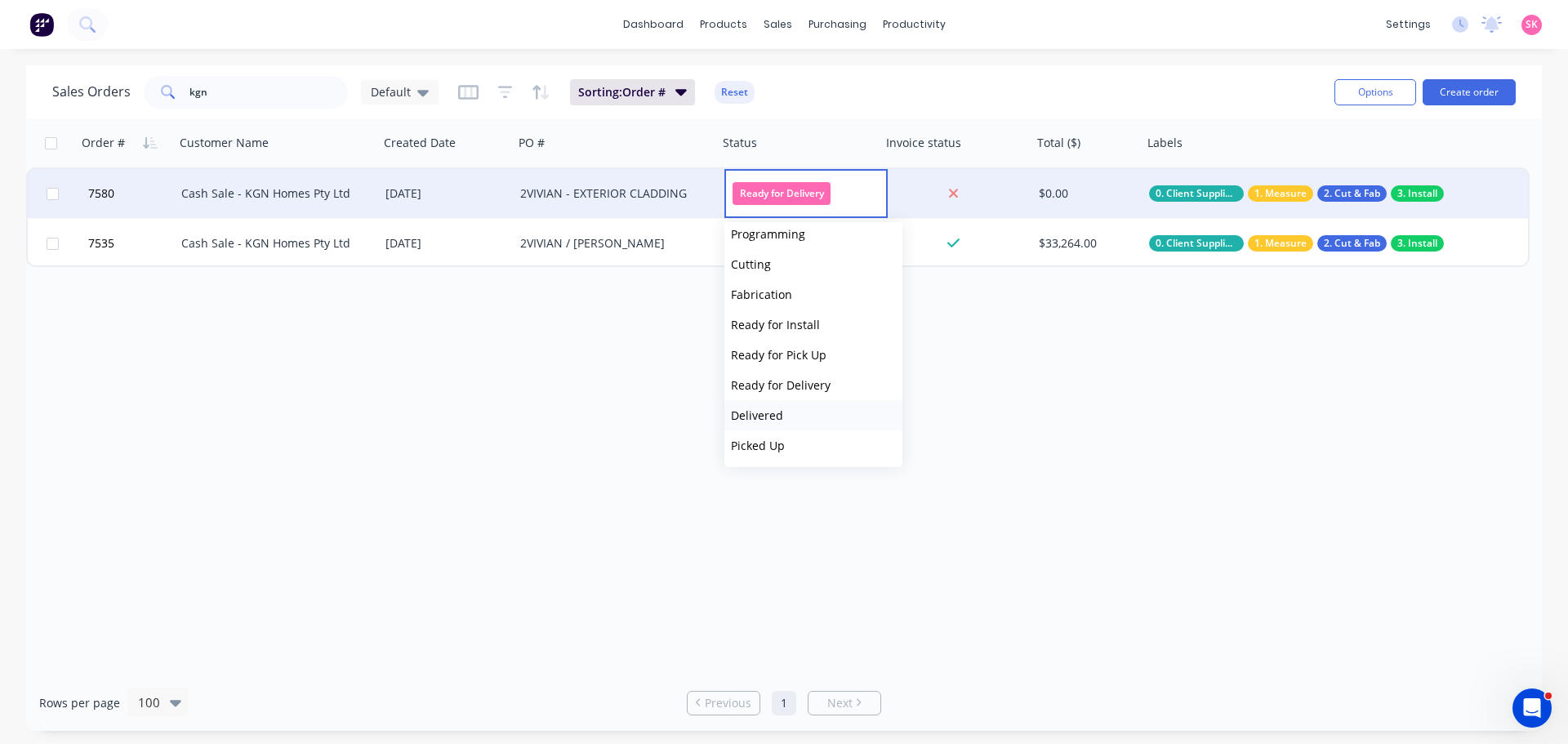
click at [793, 417] on button "Delivered" at bounding box center [814, 415] width 178 height 31
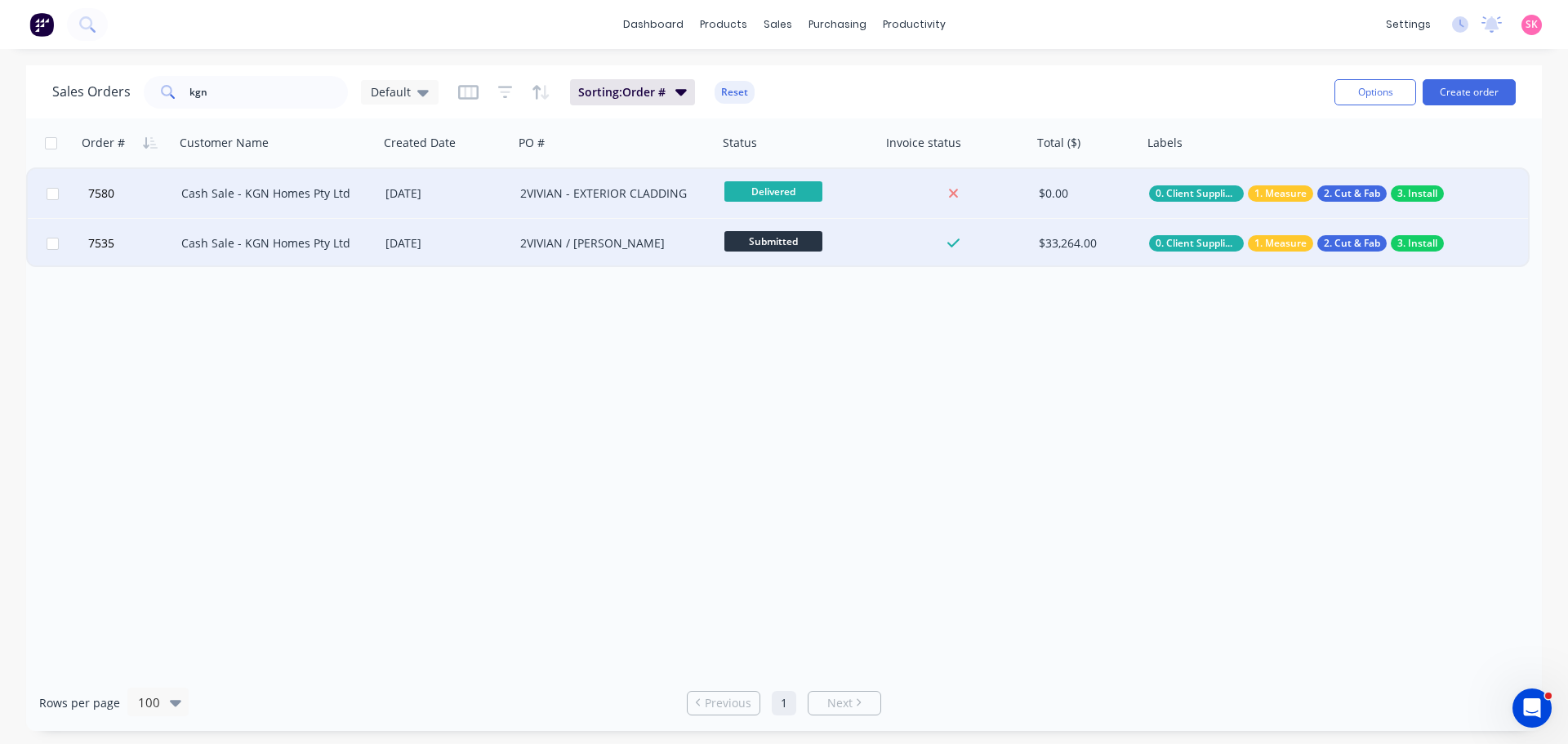
click at [271, 247] on div "Cash Sale - KGN Homes Pty Ltd" at bounding box center [272, 244] width 182 height 17
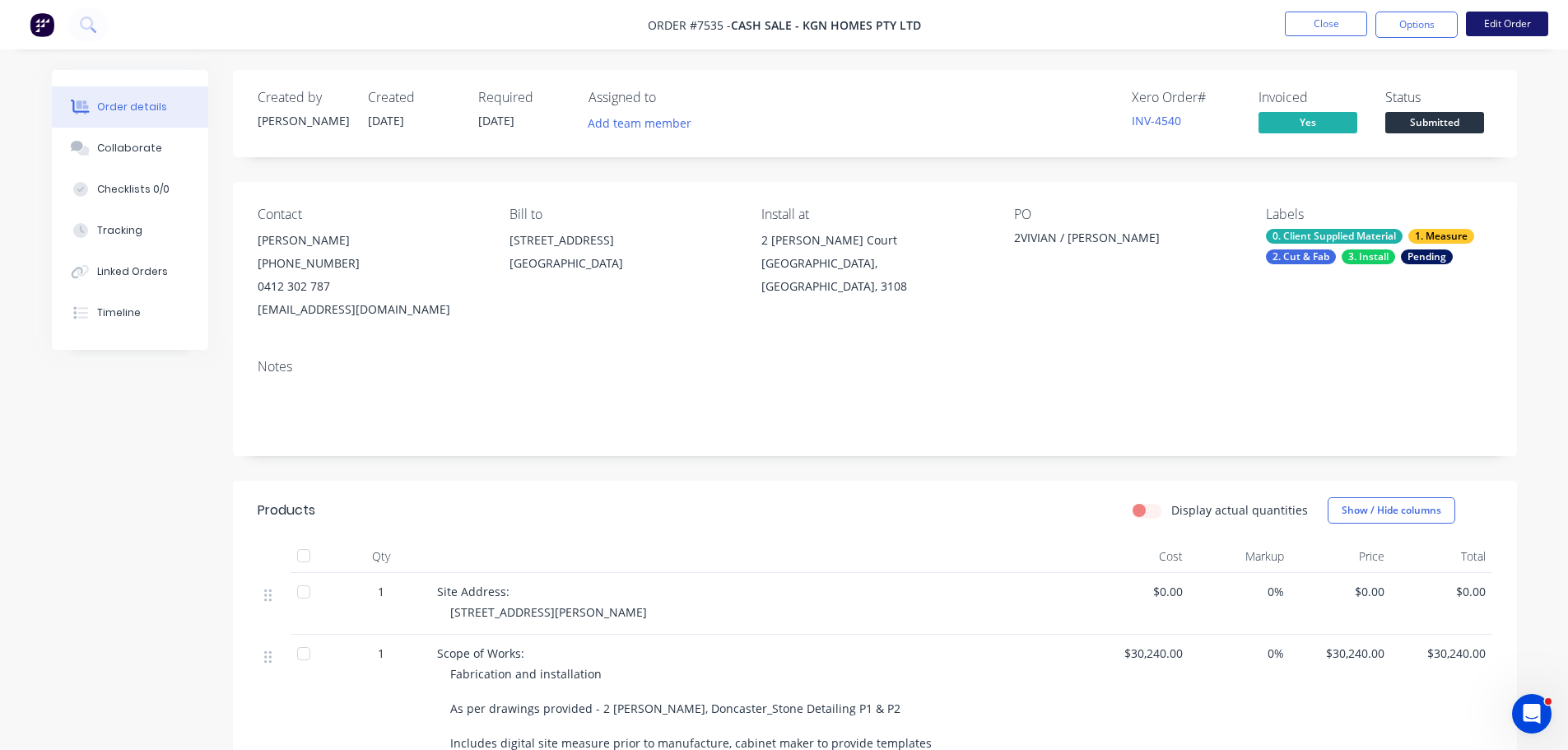
click at [1510, 20] on button "Edit Order" at bounding box center [1506, 23] width 82 height 24
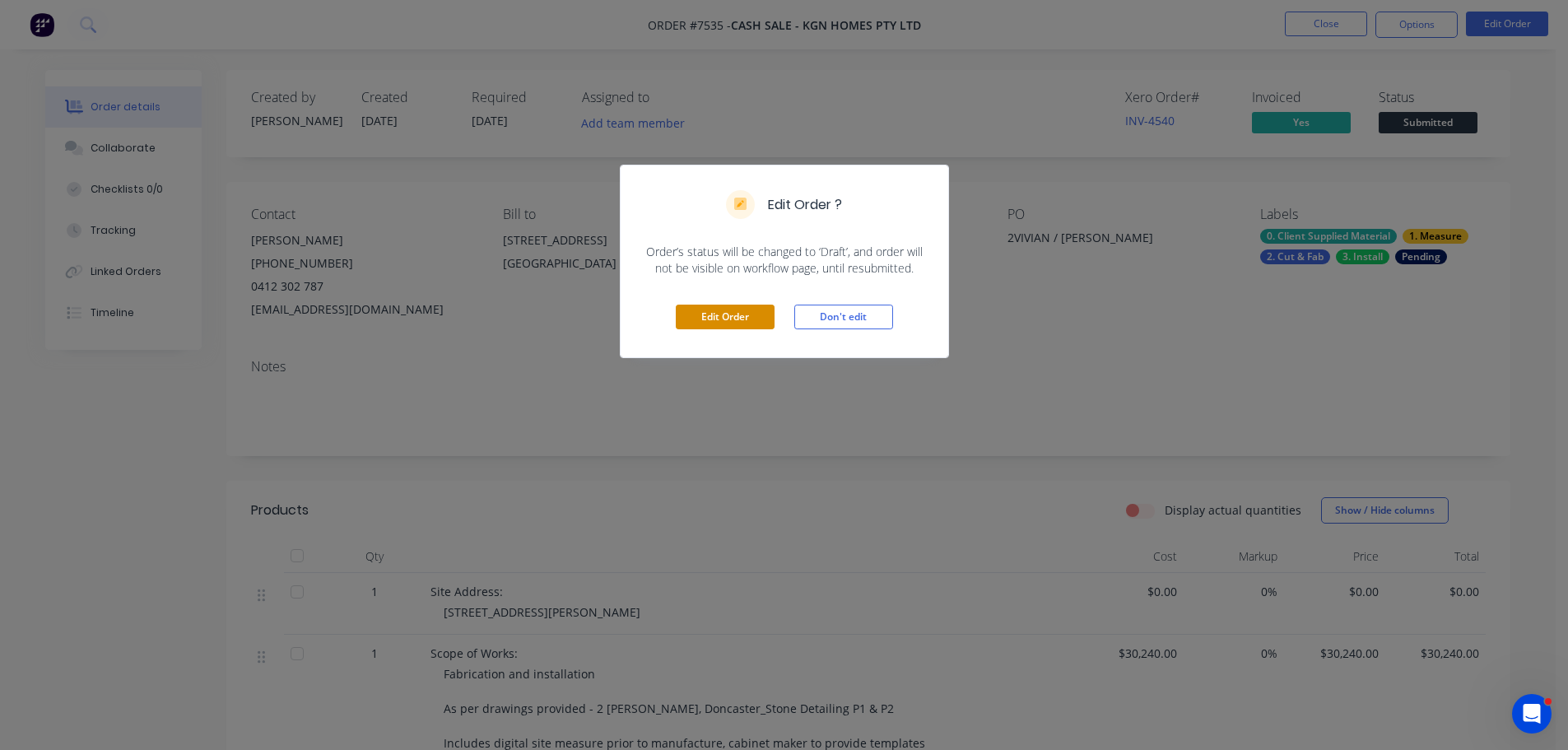
click at [737, 304] on button "Edit Order" at bounding box center [725, 317] width 99 height 24
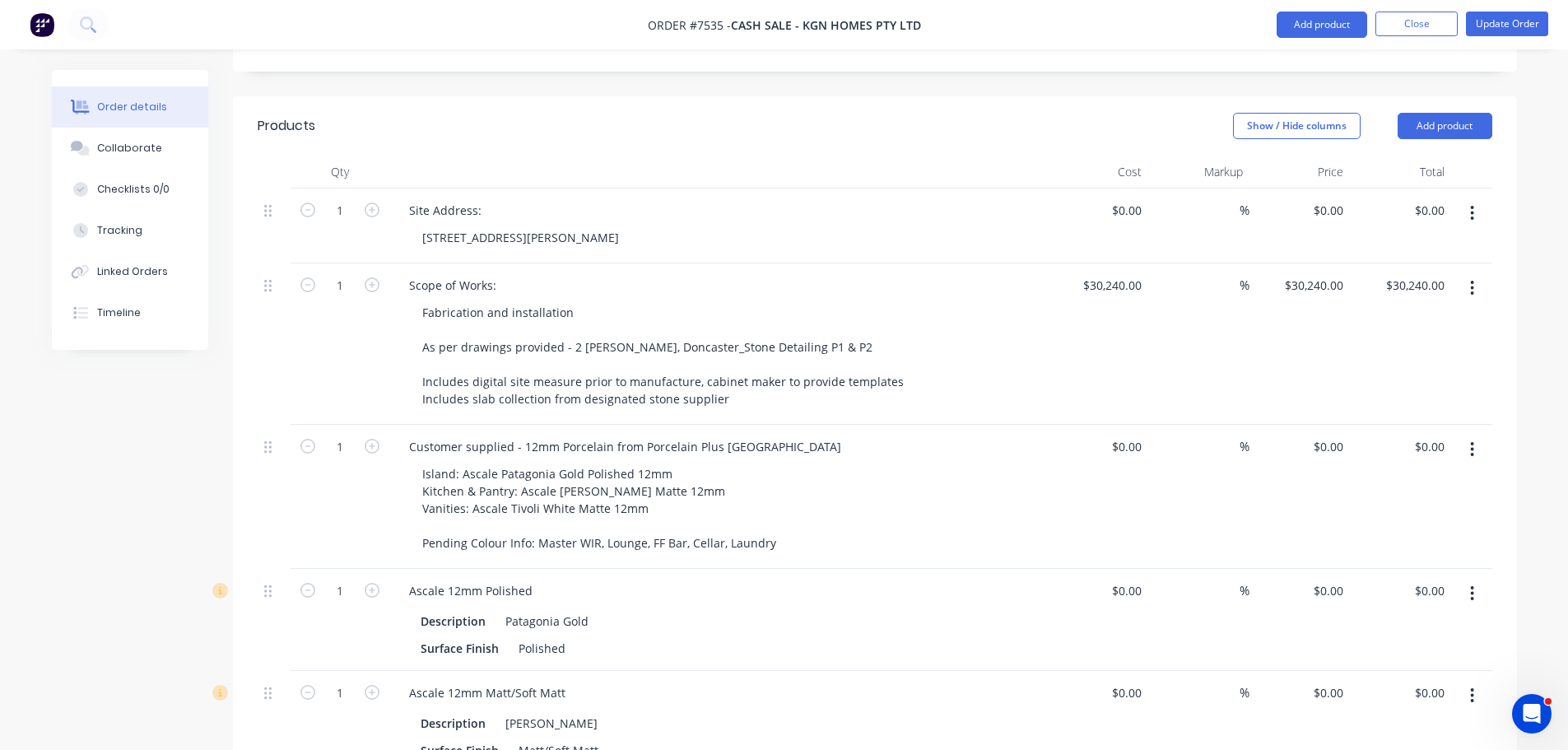
scroll to position [576, 0]
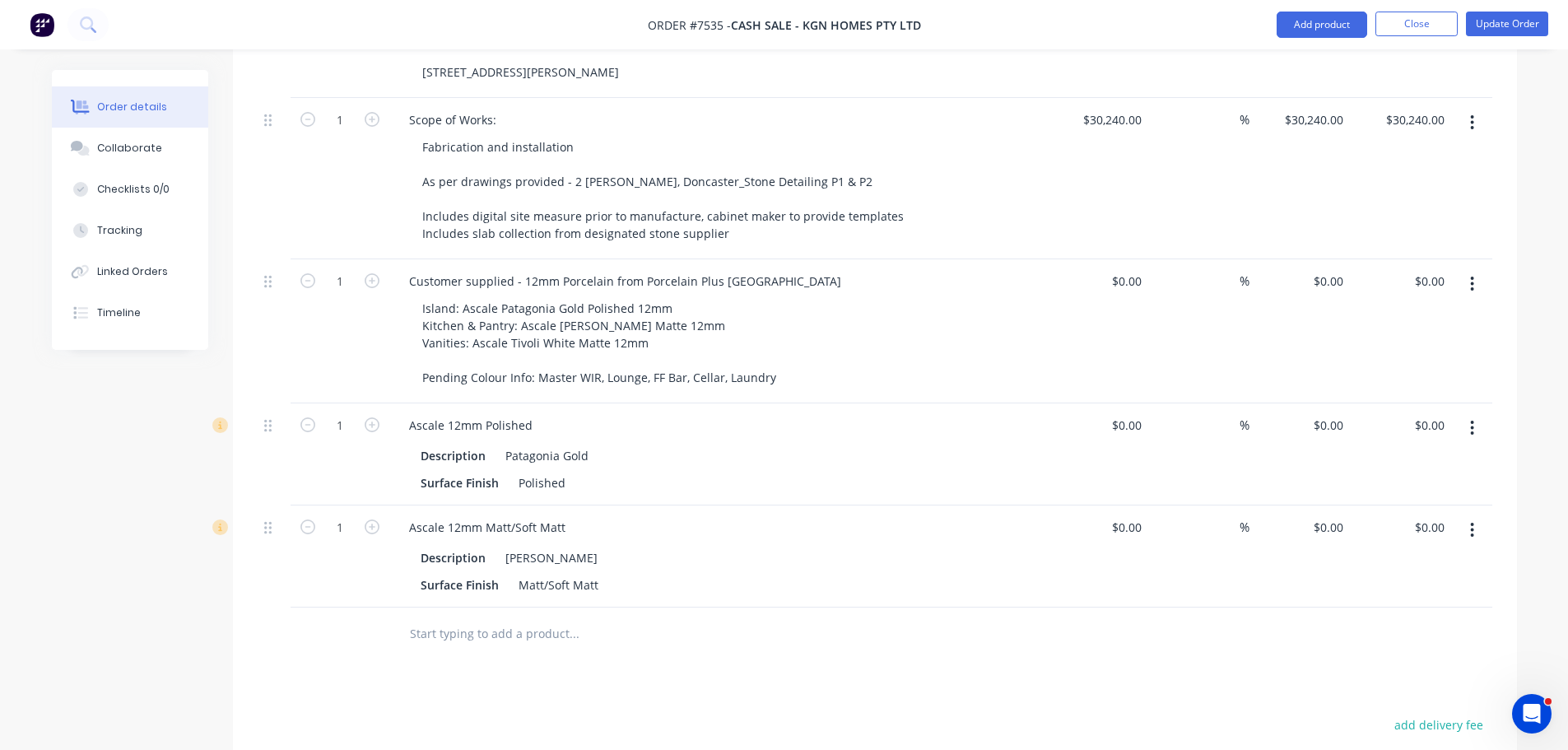
click at [495, 617] on input "text" at bounding box center [573, 633] width 329 height 33
click at [459, 617] on input "text" at bounding box center [573, 633] width 329 height 33
click at [464, 617] on input "text" at bounding box center [573, 633] width 329 height 33
type input "E"
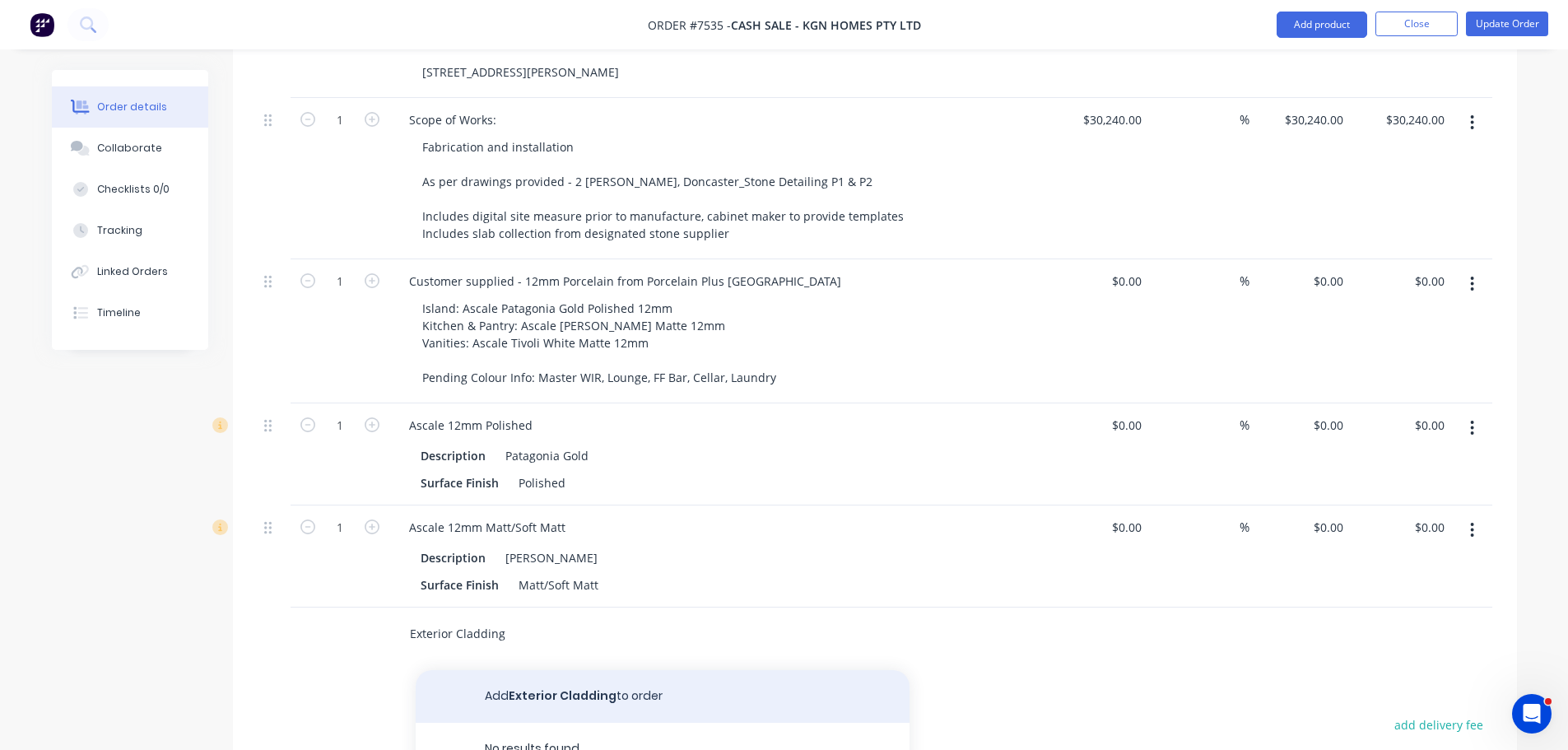
type input "Exterior Cladding"
click at [530, 670] on button "Add Exterior Cladding to order" at bounding box center [662, 696] width 494 height 52
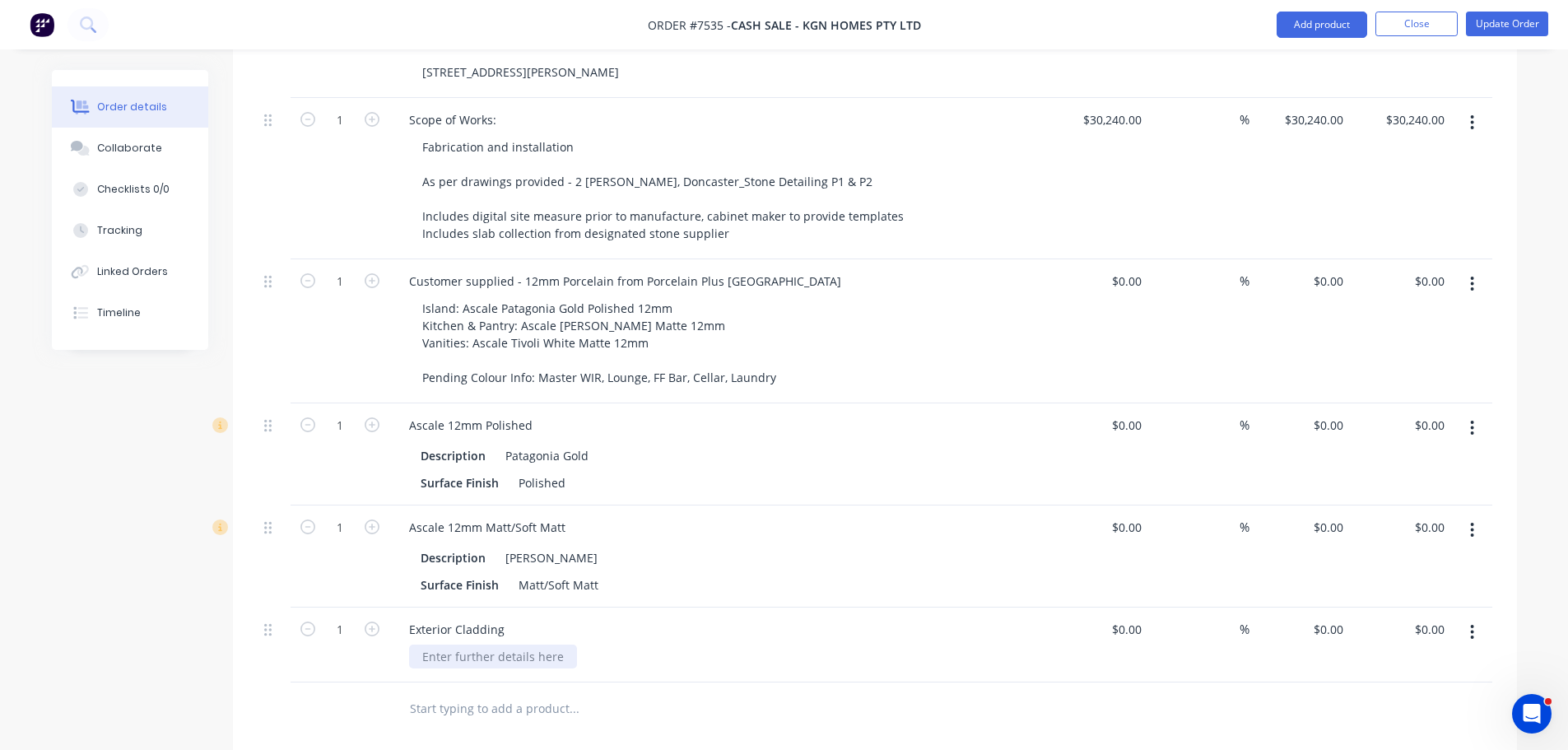
click at [491, 644] on div at bounding box center [493, 657] width 168 height 24
click at [524, 644] on div at bounding box center [493, 657] width 168 height 24
paste div
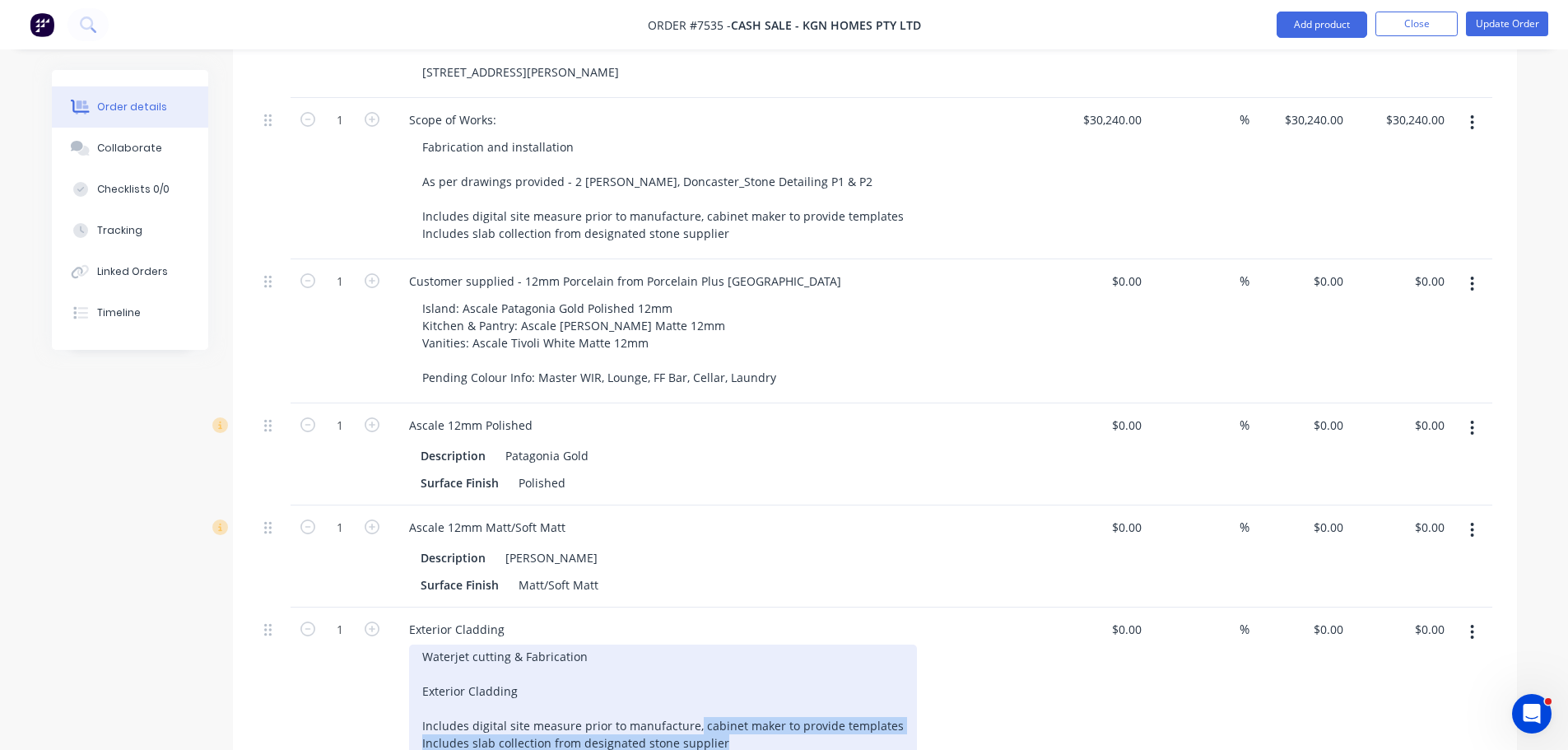
drag, startPoint x: 742, startPoint y: 723, endPoint x: 691, endPoint y: 703, distance: 54.8
click at [691, 703] on div "Waterjet cutting & Fabrication Exterior Cladding Includes digital site measure …" at bounding box center [663, 700] width 508 height 110
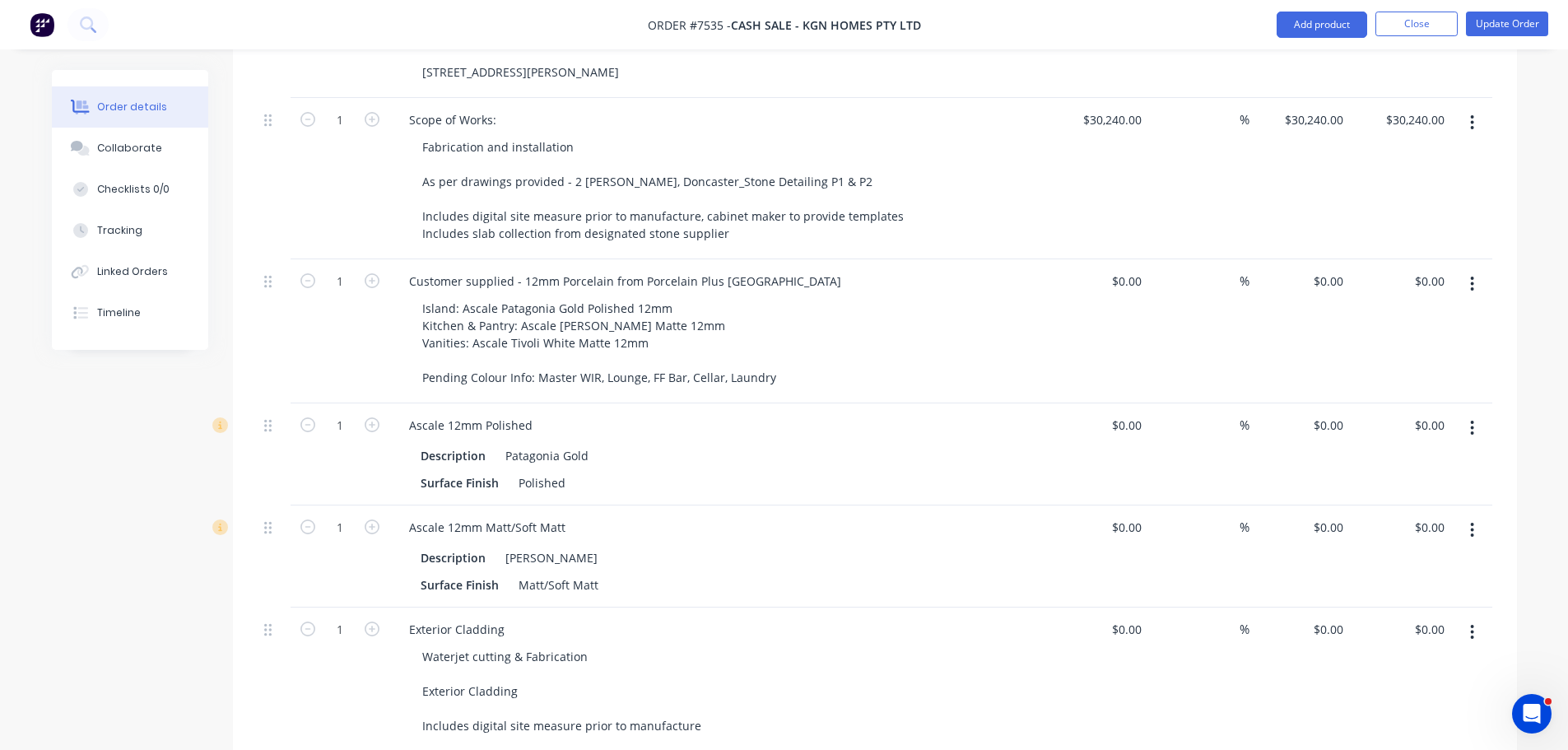
click at [755, 672] on div "Waterjet cutting & Fabrication Exterior Cladding Includes digital site measure …" at bounding box center [725, 691] width 632 height 93
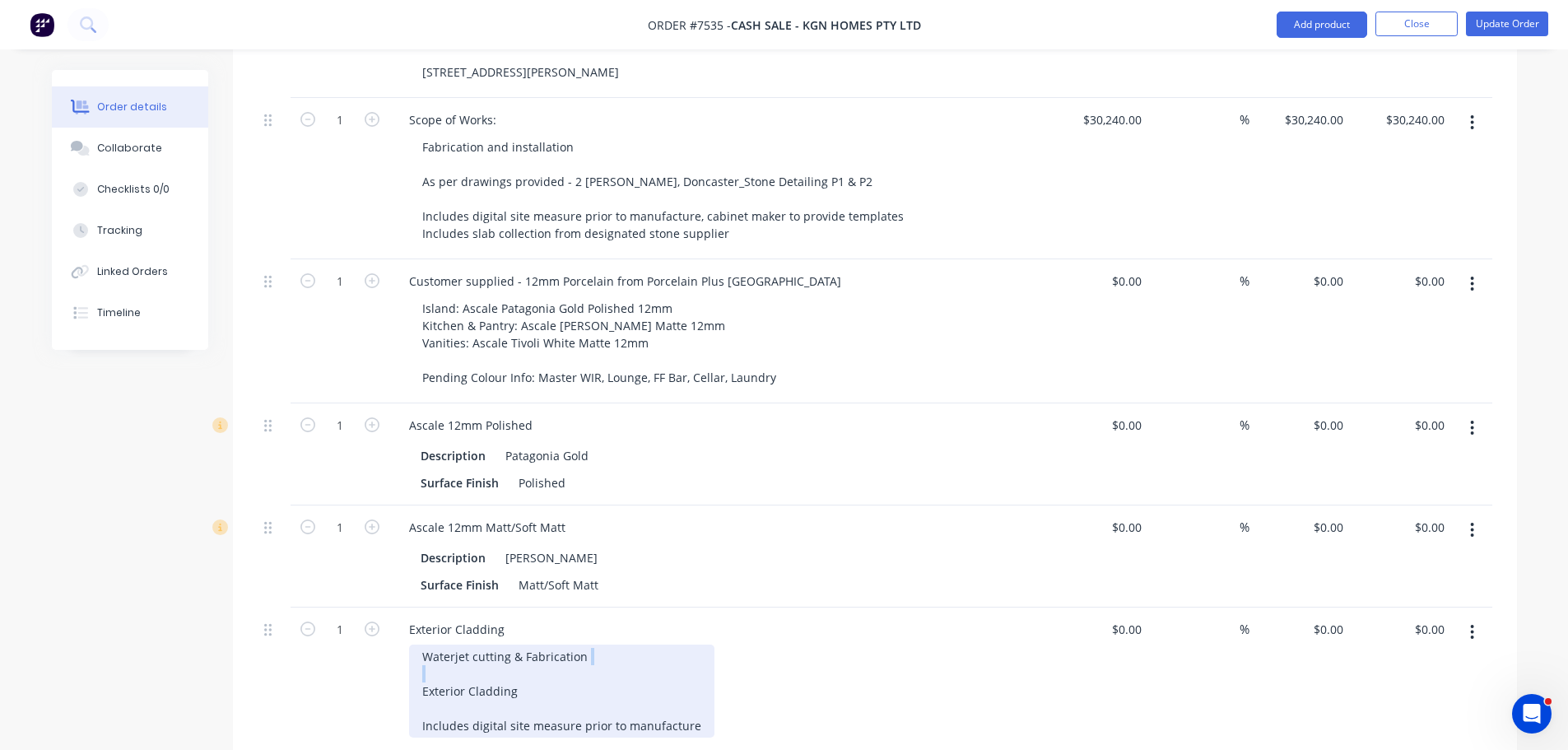
drag, startPoint x: 592, startPoint y: 631, endPoint x: 272, endPoint y: 666, distance: 321.9
click at [272, 666] on div "1 Exterior Cladding Waterjet cutting & Fabrication Exterior Cladding Includes d…" at bounding box center [875, 679] width 1235 height 144
click at [565, 644] on div "Waterjet cutting & Fabrication Exterior Cladding Includes digital site measure …" at bounding box center [561, 691] width 305 height 93
drag, startPoint x: 594, startPoint y: 633, endPoint x: 355, endPoint y: 615, distance: 239.7
click at [355, 615] on div "1 Exterior Cladding Waterjet cutting & Fabrication Exterior Cladding Includes d…" at bounding box center [875, 679] width 1235 height 144
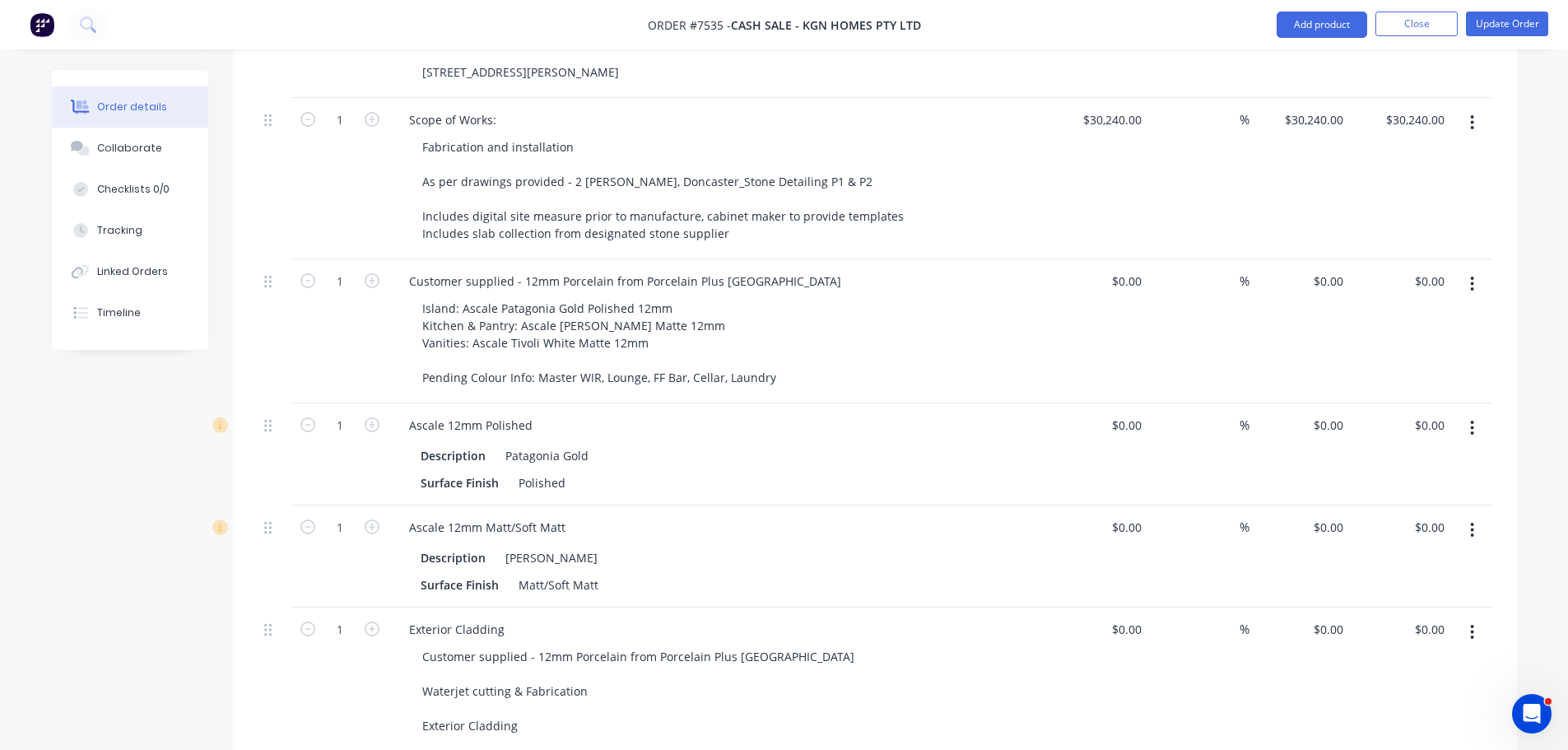
click at [166, 620] on div "Created by Warrick Created 15/07/25 Required 06/09/25 Assigned to Add team memb…" at bounding box center [784, 376] width 1464 height 1765
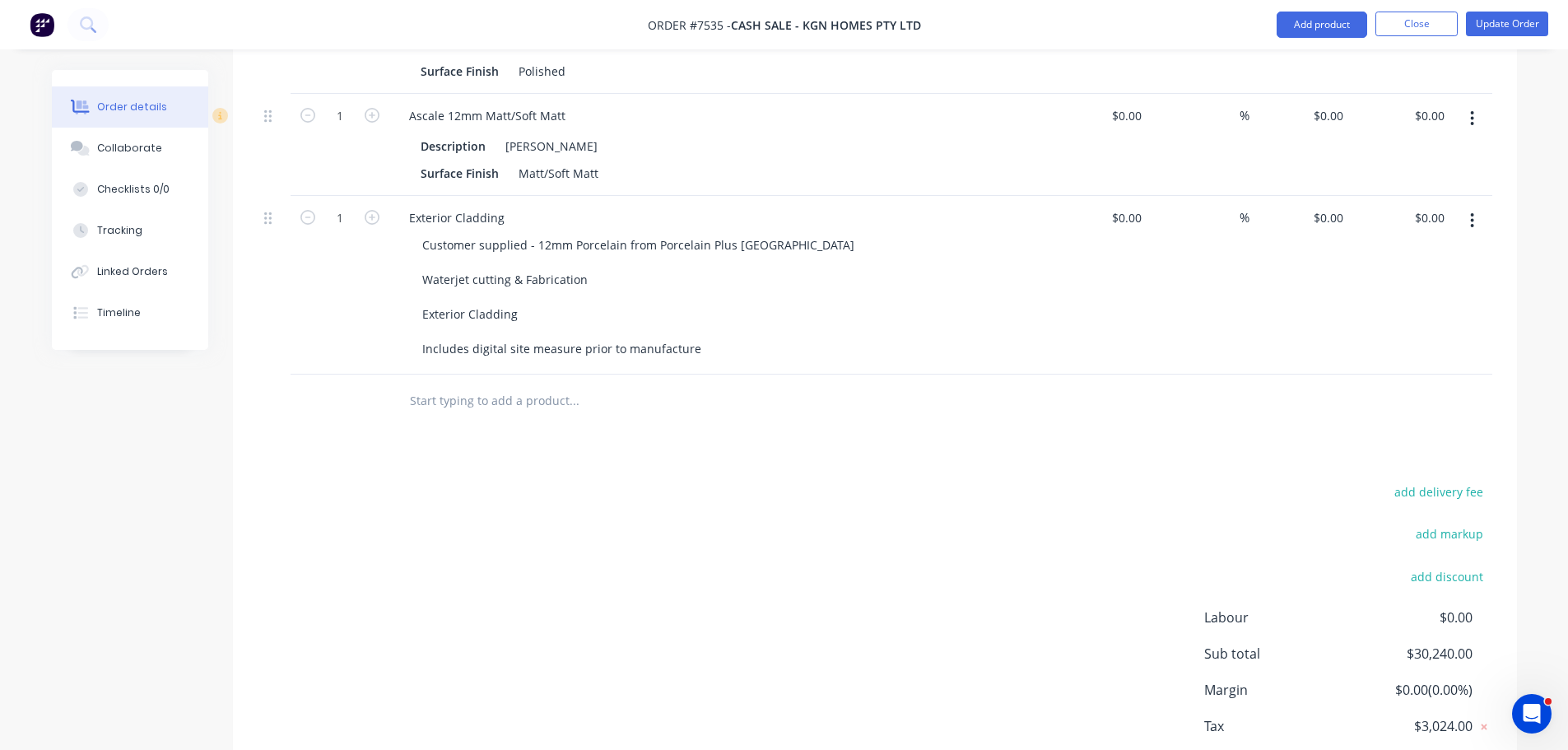
scroll to position [741, 0]
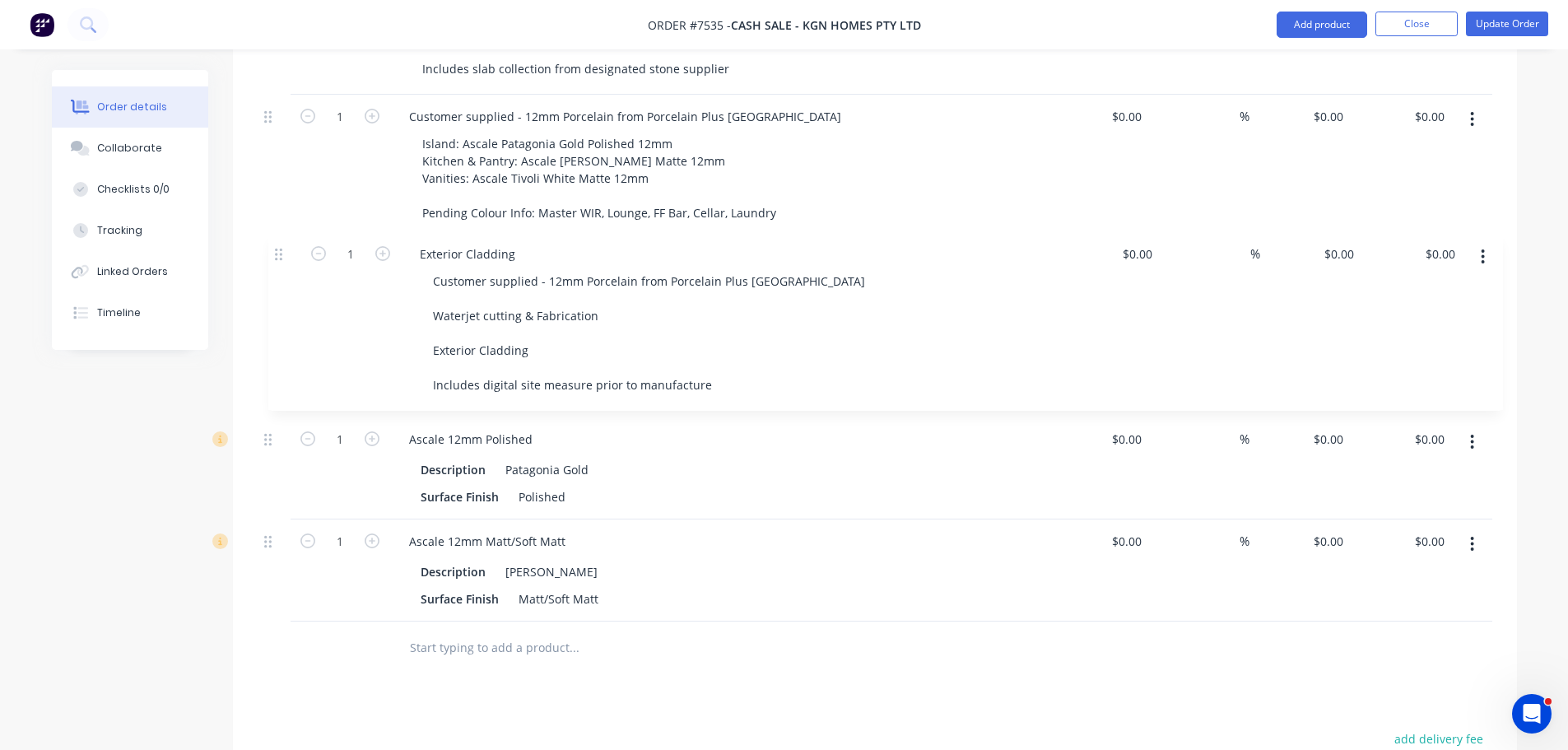
drag, startPoint x: 266, startPoint y: 445, endPoint x: 277, endPoint y: 251, distance: 194.3
click at [277, 251] on div "1 Site Address: 2 Vivian Court, Doncaster $0.00 $0.00 % $0.00 $0.00 $0.00 $0.00…" at bounding box center [875, 239] width 1235 height 763
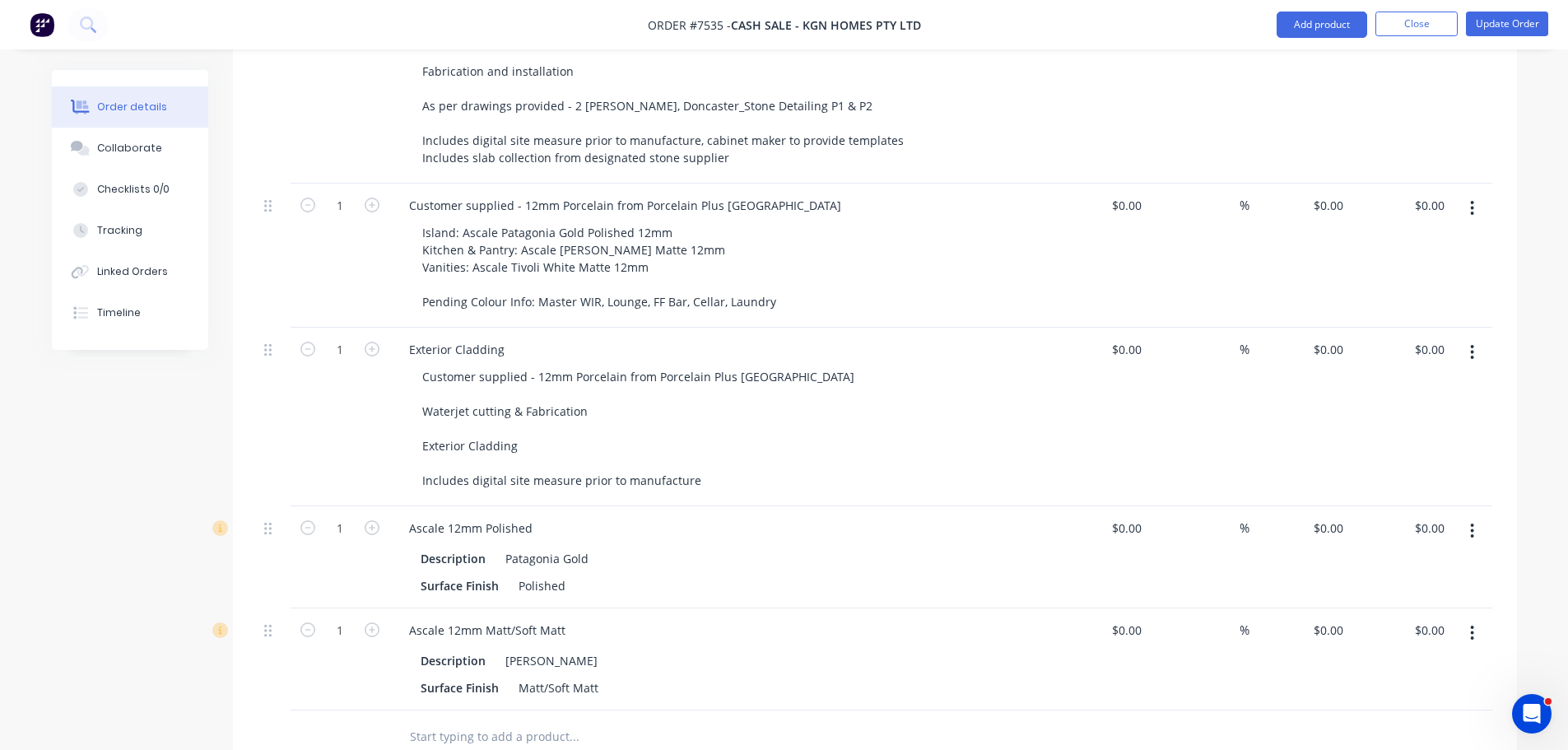
scroll to position [494, 0]
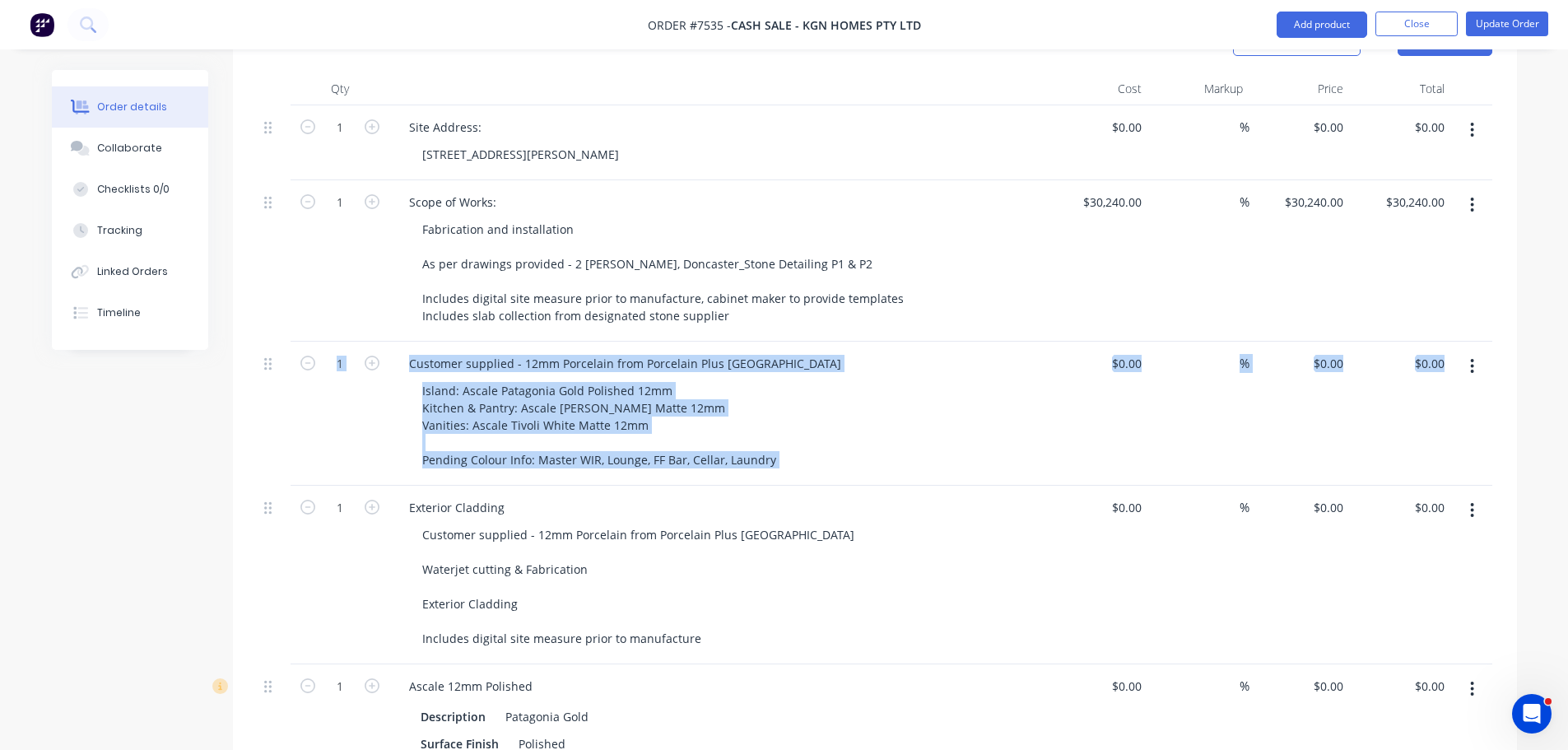
drag, startPoint x: 253, startPoint y: 482, endPoint x: 285, endPoint y: 332, distance: 153.4
click at [285, 325] on div "Qty Cost Markup Price Total 1 Site Address: 2 Vivian Court, Doncaster $0.00 $0.…" at bounding box center [874, 497] width 1284 height 849
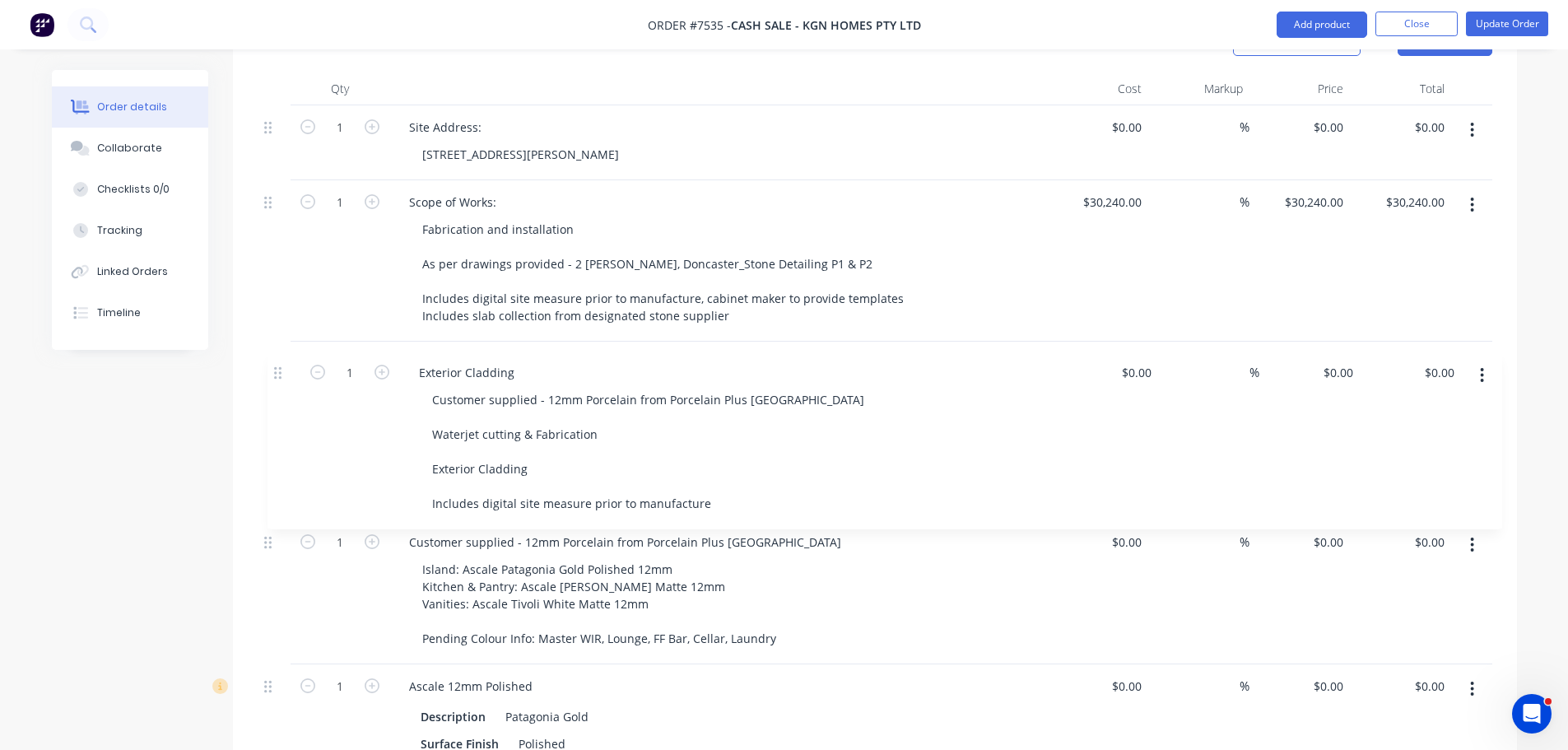
drag, startPoint x: 266, startPoint y: 477, endPoint x: 279, endPoint y: 352, distance: 125.7
click at [277, 353] on div "1 Site Address: 2 Vivian Court, Doncaster $0.00 $0.00 % $0.00 $0.00 $0.00 $0.00…" at bounding box center [875, 487] width 1235 height 763
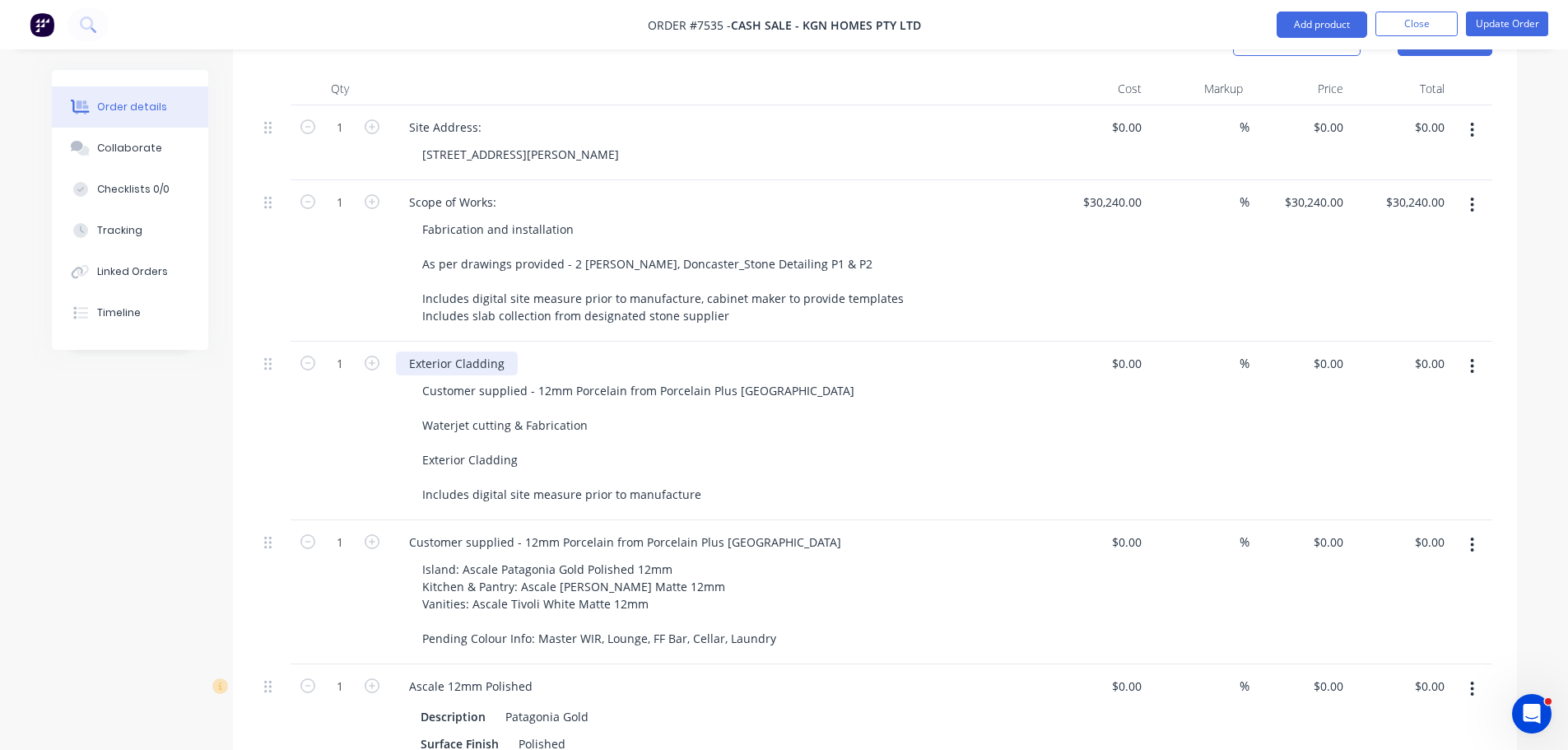
click at [501, 351] on div "Exterior Cladding" at bounding box center [457, 363] width 121 height 24
drag, startPoint x: 501, startPoint y: 338, endPoint x: 424, endPoint y: 335, distance: 77.1
click at [424, 351] on div "Exterior Cladding" at bounding box center [457, 363] width 121 height 24
click at [116, 488] on div "Created by Warrick Created 15/07/25 Required 06/09/25 Assigned to Add team memb…" at bounding box center [784, 459] width 1464 height 1765
click at [1138, 351] on input at bounding box center [1138, 363] width 19 height 24
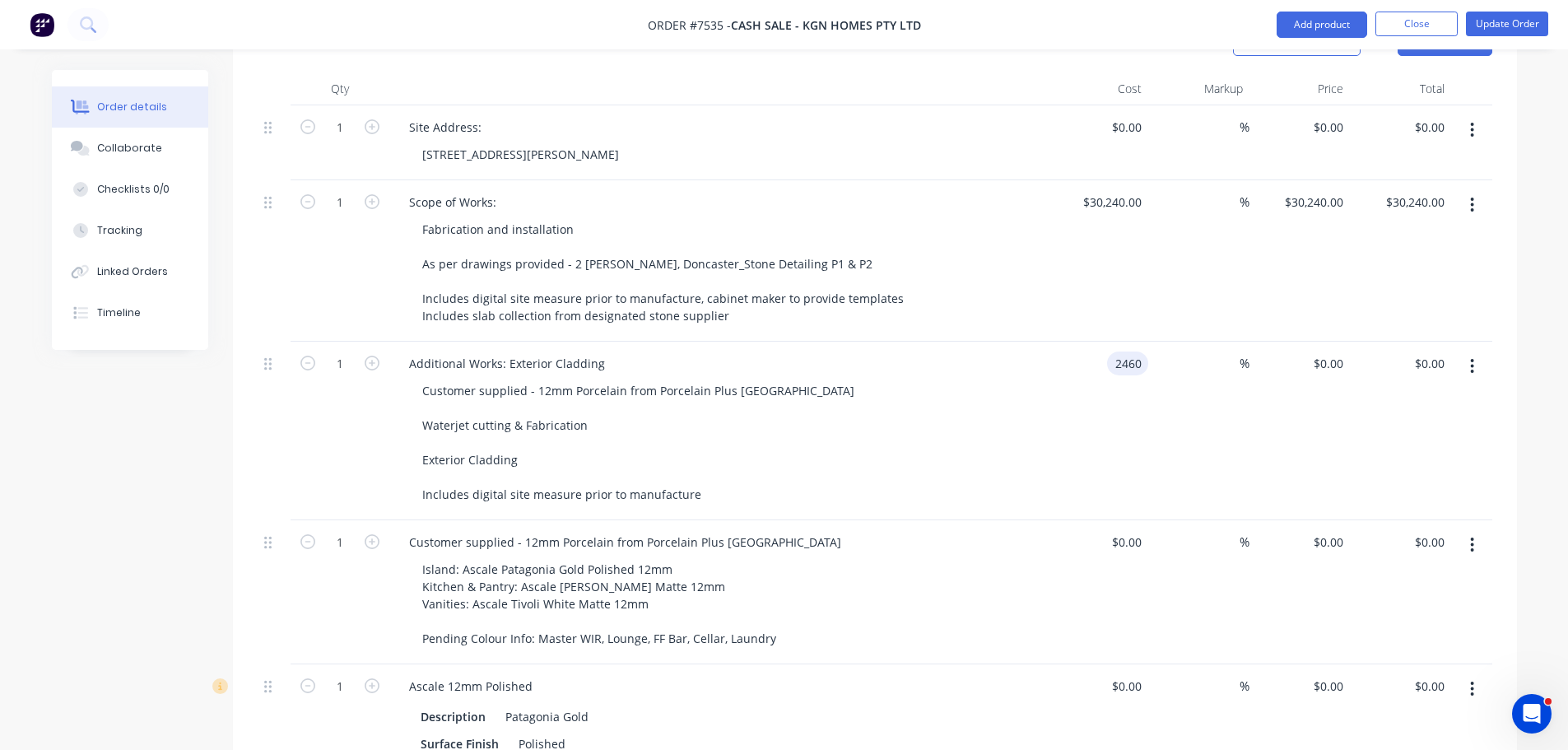
type input "$2,460.00"
type input "0"
type input "$2,460.00"
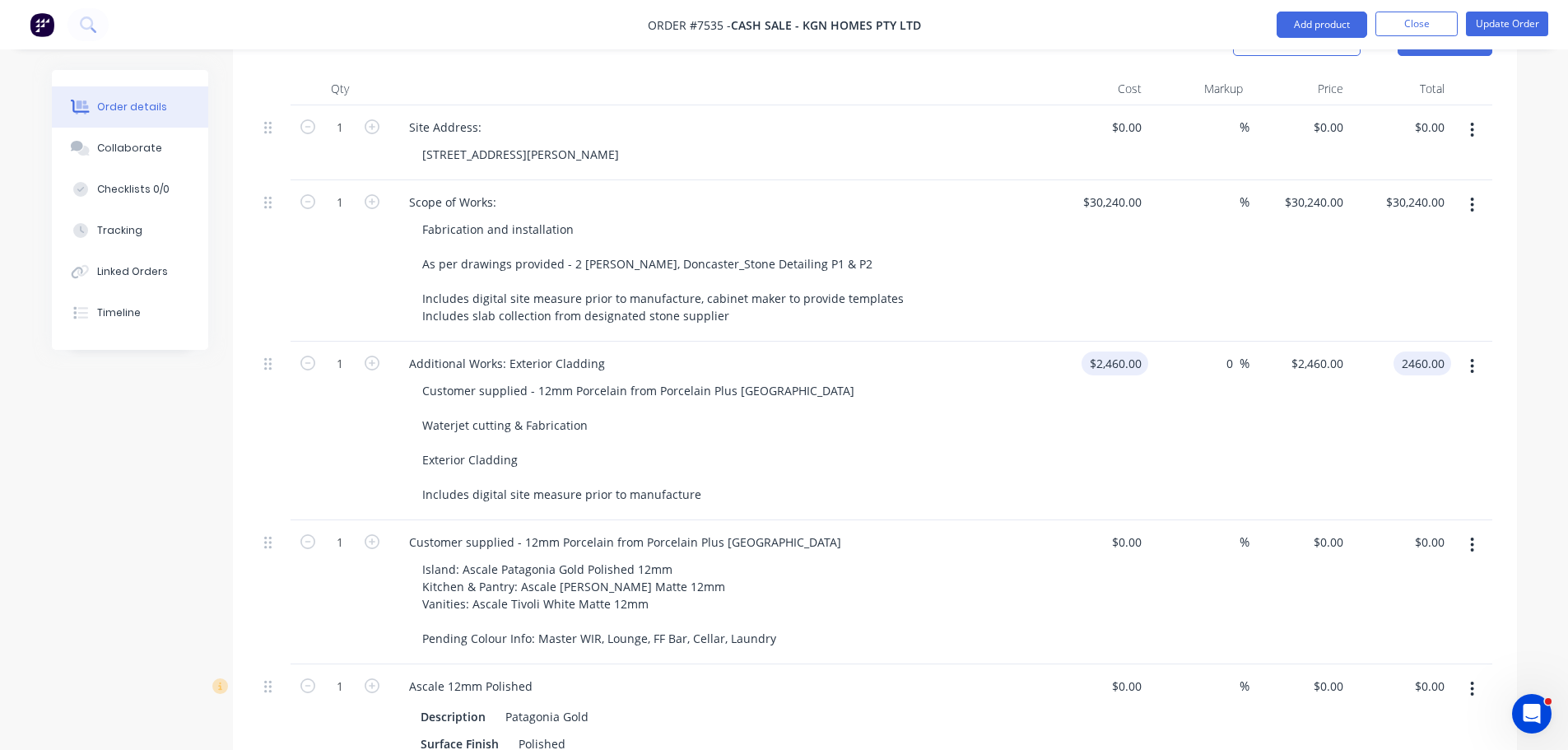
type input "$2,460.00"
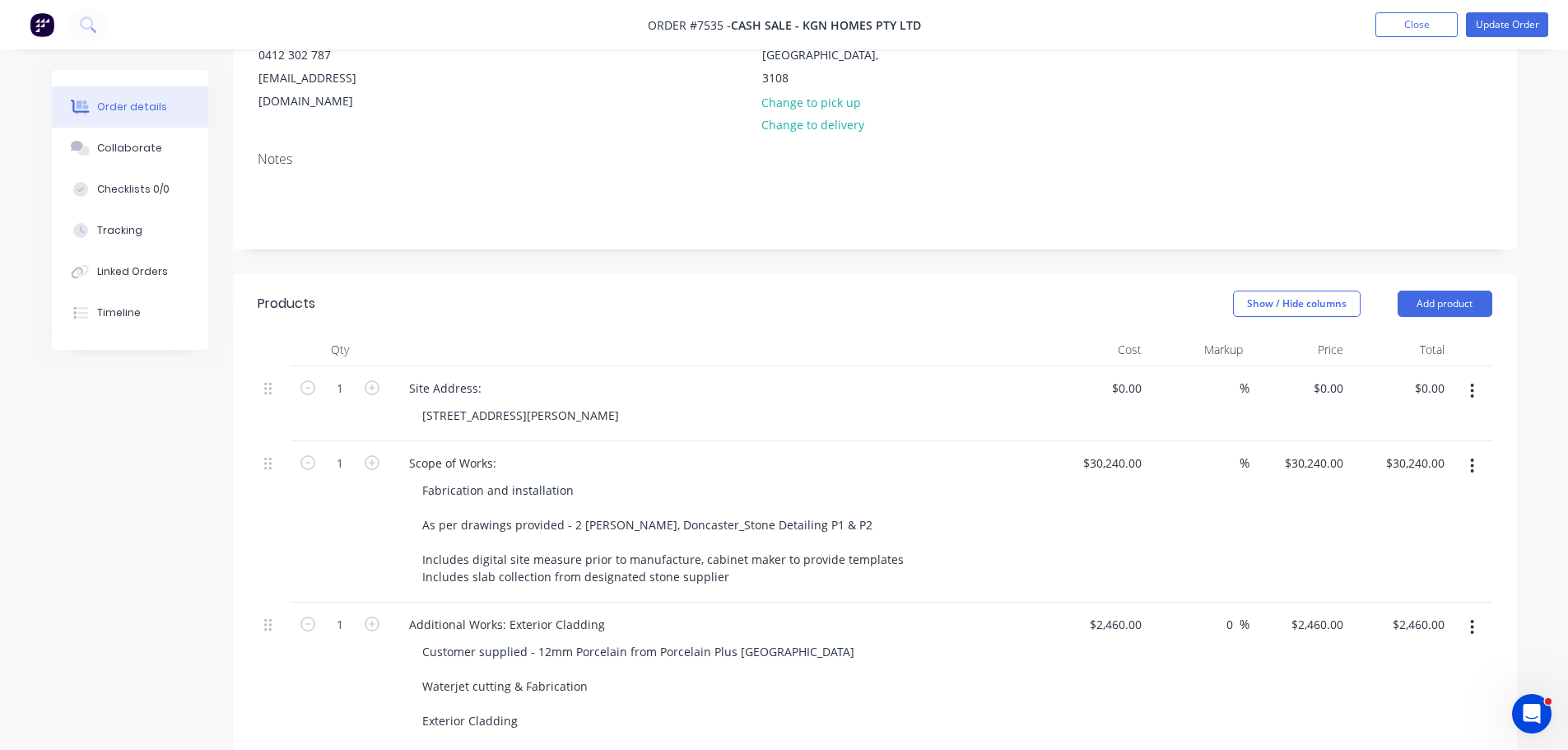
scroll to position [0, 0]
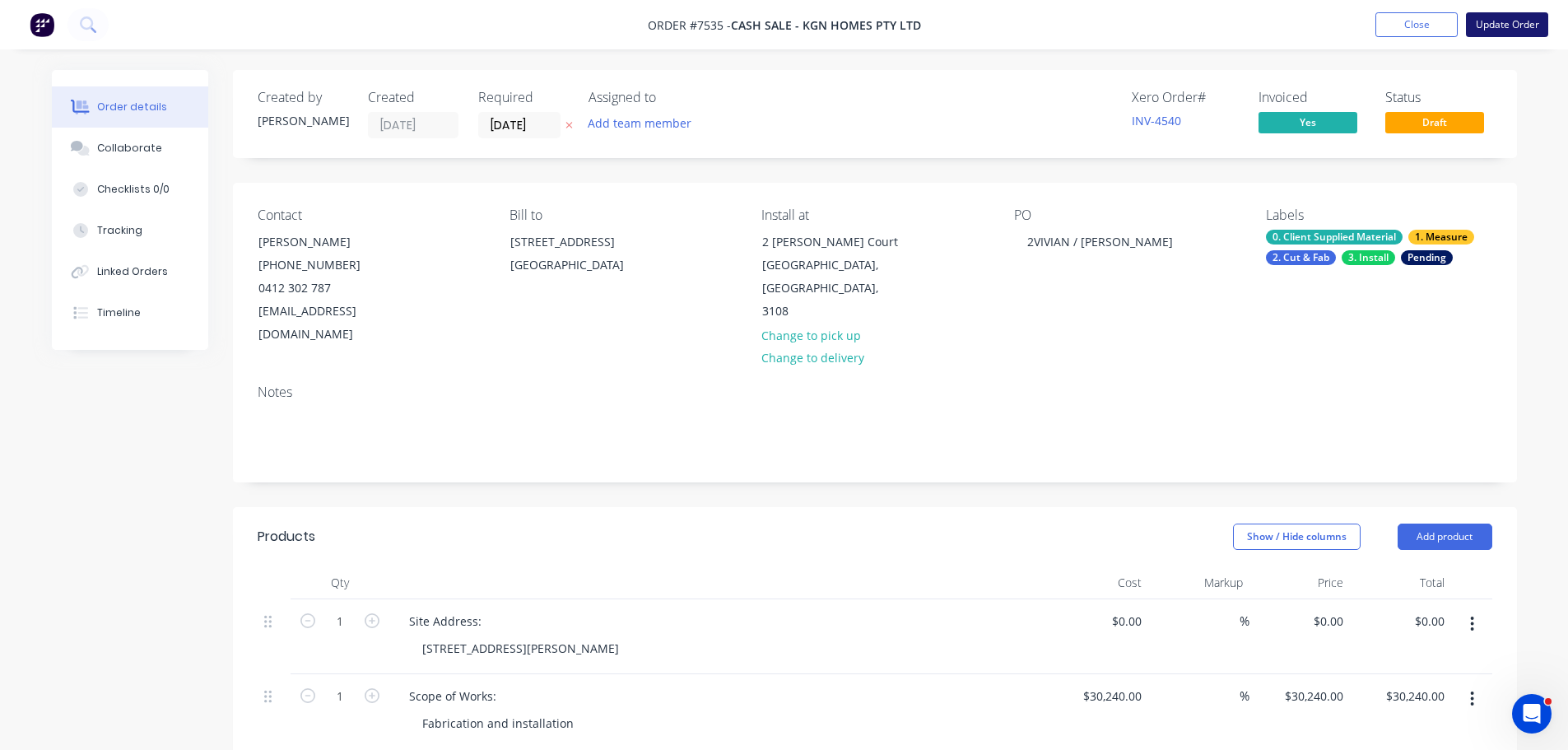
click at [1518, 12] on button "Update Order" at bounding box center [1506, 24] width 82 height 24
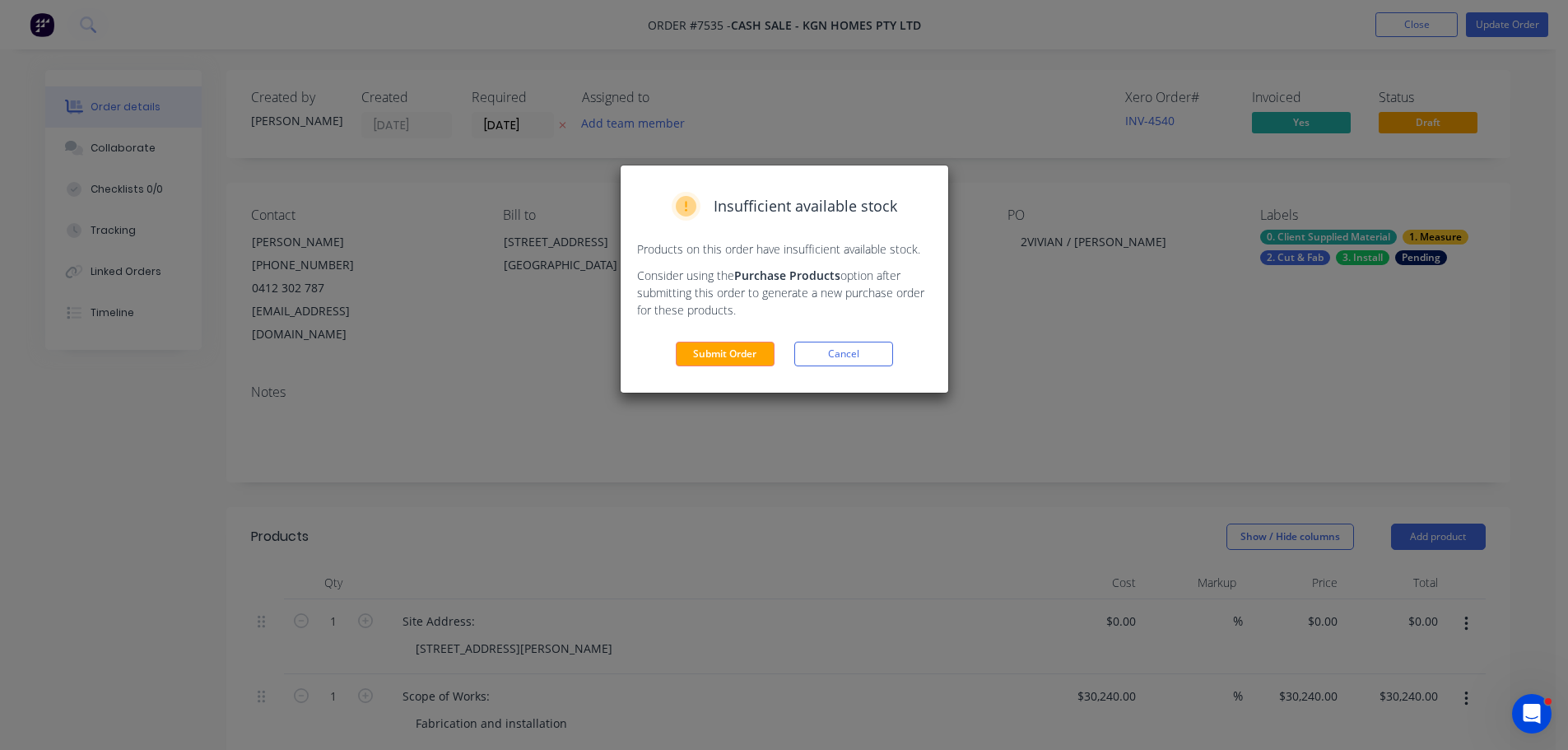
click at [735, 369] on div "Insufficient available stock Products on this order have insufficient available…" at bounding box center [784, 278] width 328 height 227
click at [738, 360] on button "Submit Order" at bounding box center [725, 354] width 99 height 24
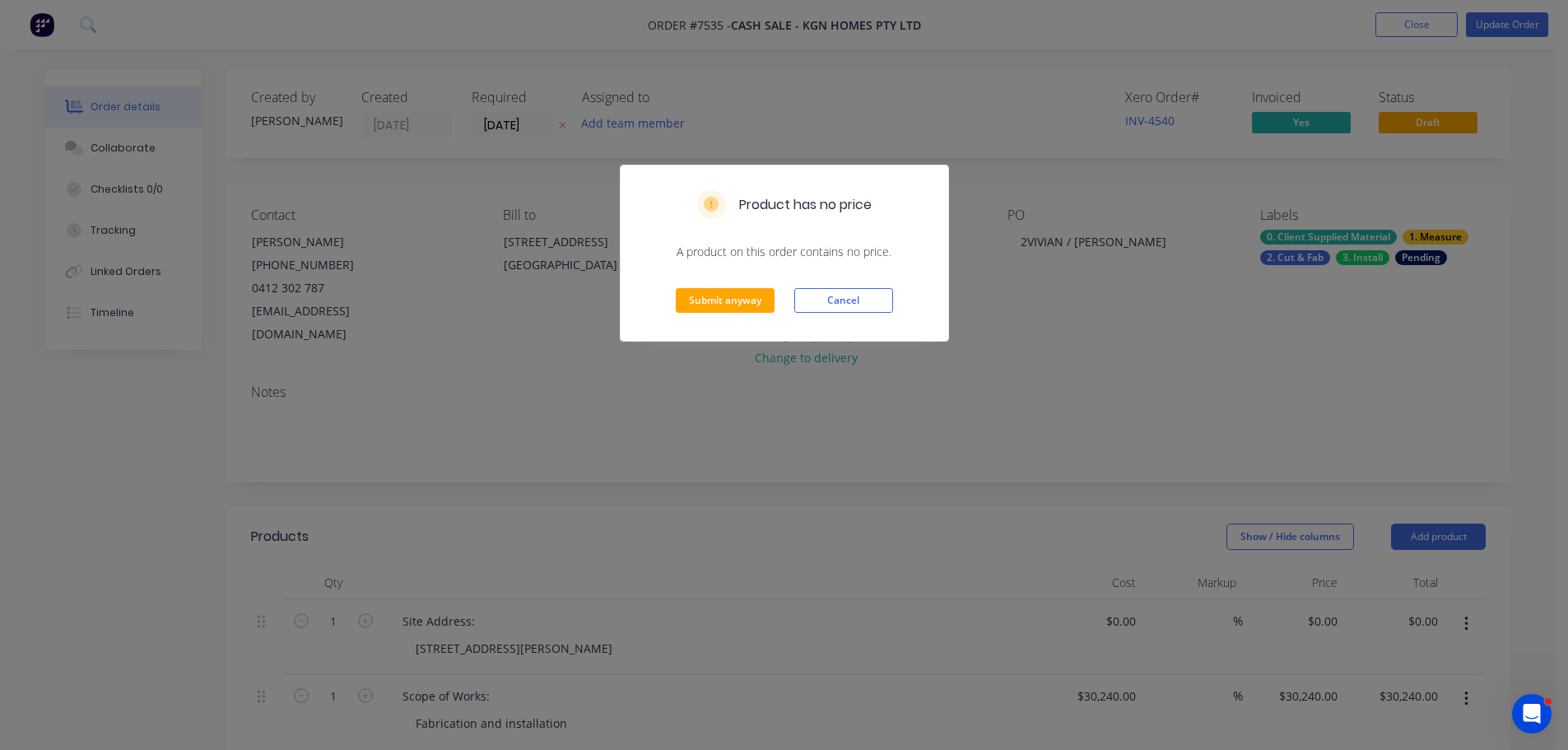
click at [735, 314] on div "Submit anyway Cancel" at bounding box center [784, 300] width 328 height 80
click at [752, 302] on button "Submit anyway" at bounding box center [725, 300] width 99 height 24
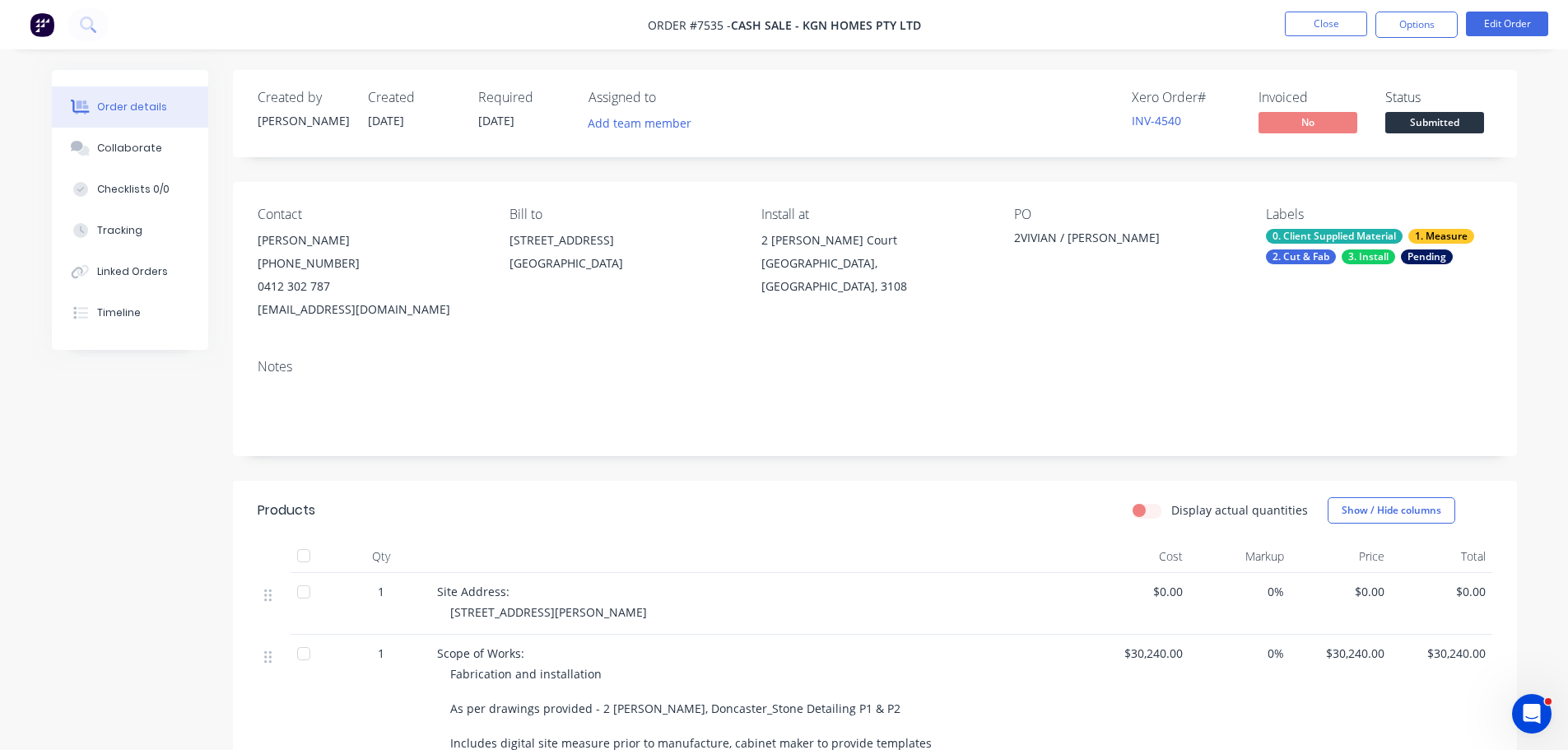
click at [1278, 38] on nav "Order #7535 - Cash Sale - KGN Homes Pty Ltd Close Options Edit Order" at bounding box center [784, 24] width 1568 height 50
click at [1291, 28] on button "Close" at bounding box center [1325, 23] width 82 height 24
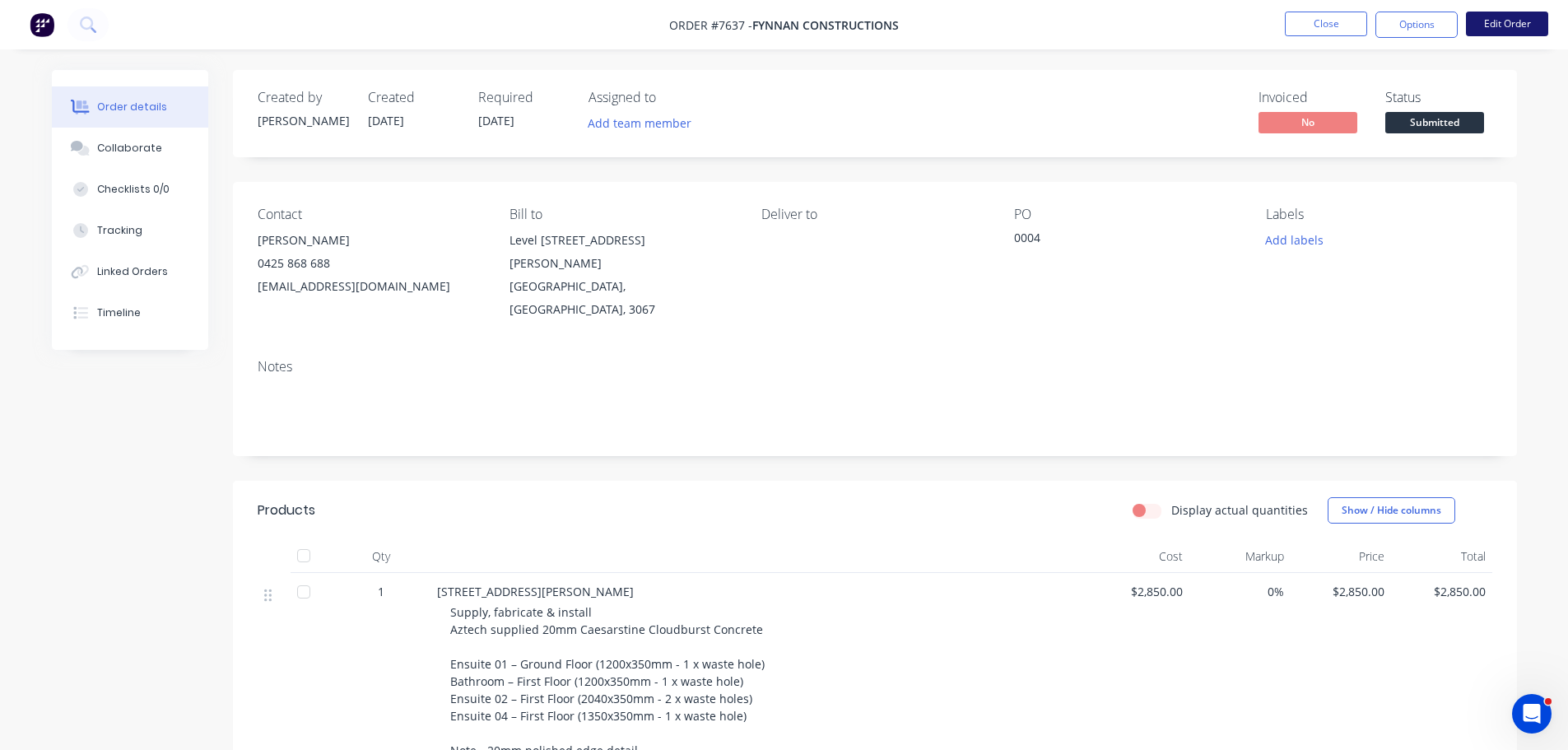
click at [1490, 18] on button "Edit Order" at bounding box center [1506, 23] width 82 height 24
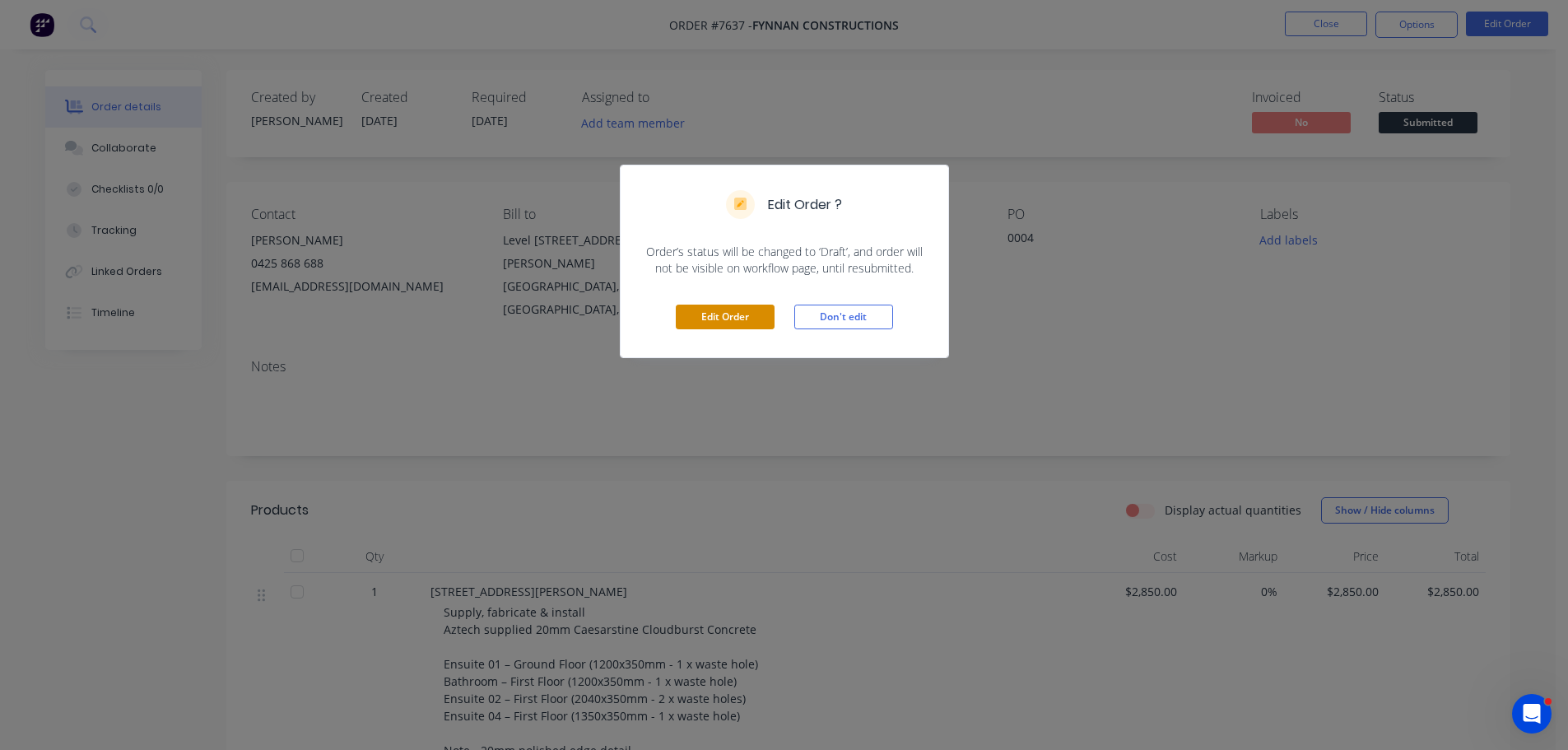
click at [732, 324] on button "Edit Order" at bounding box center [725, 317] width 99 height 24
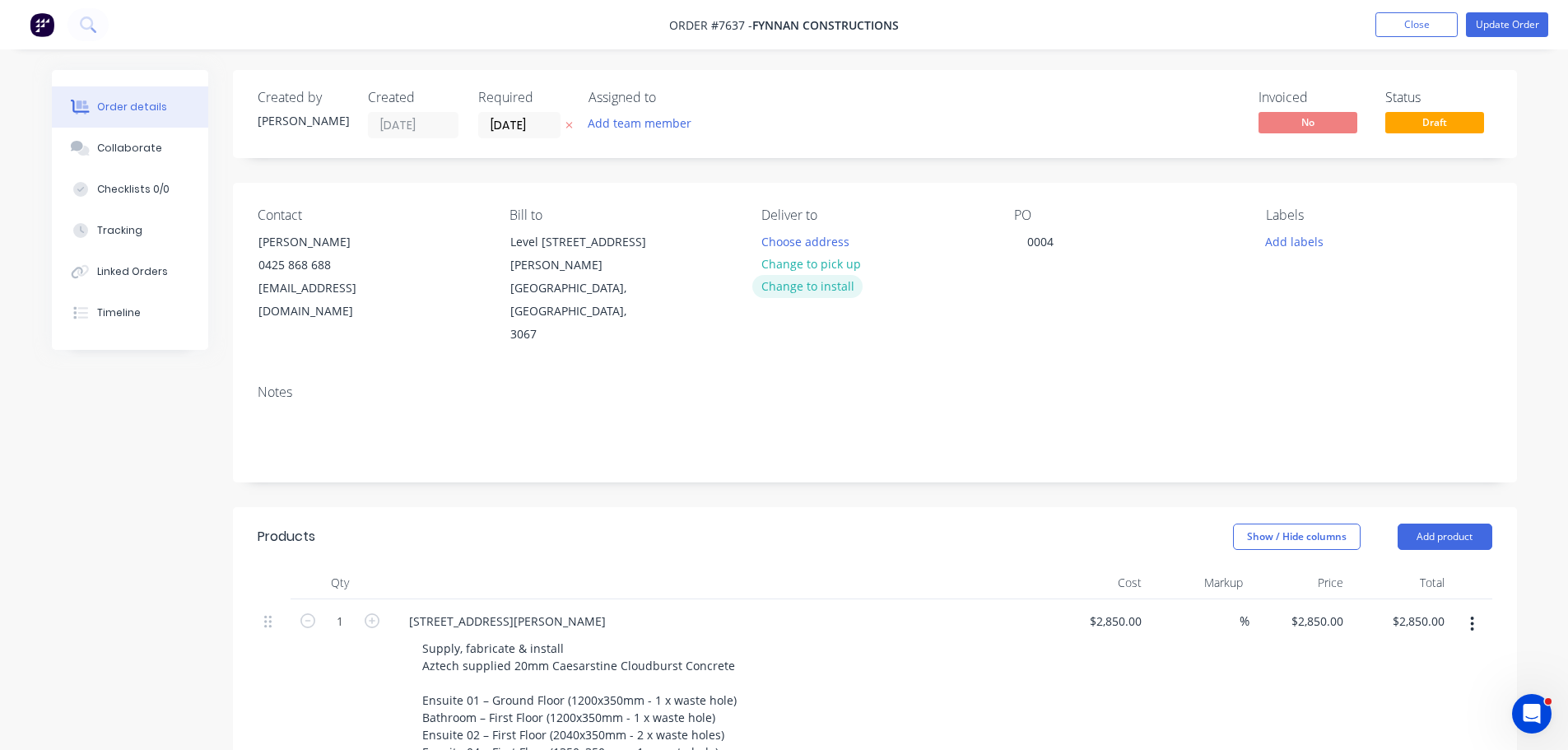
click at [806, 282] on button "Change to install" at bounding box center [807, 286] width 110 height 22
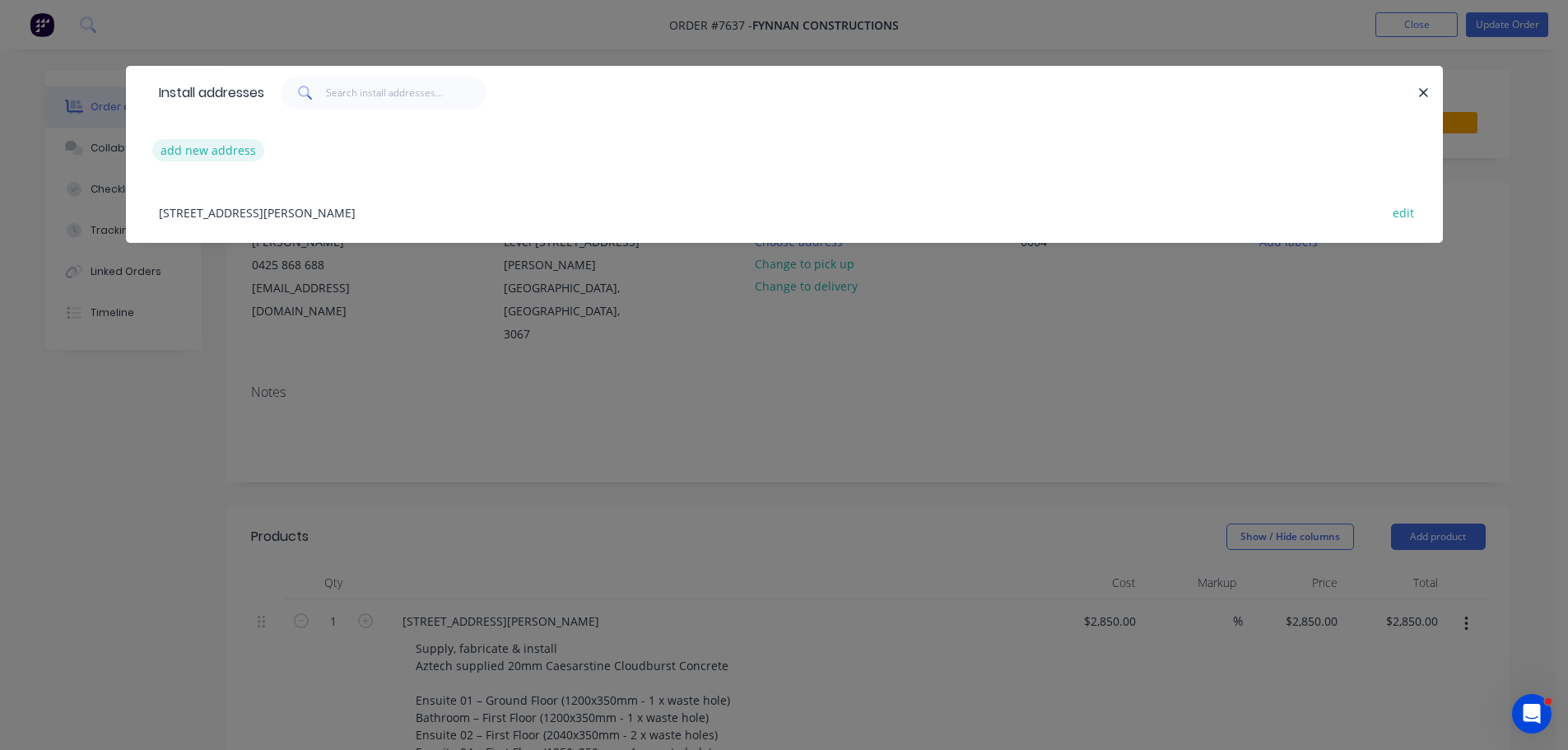
click at [211, 156] on button "add new address" at bounding box center [208, 150] width 113 height 22
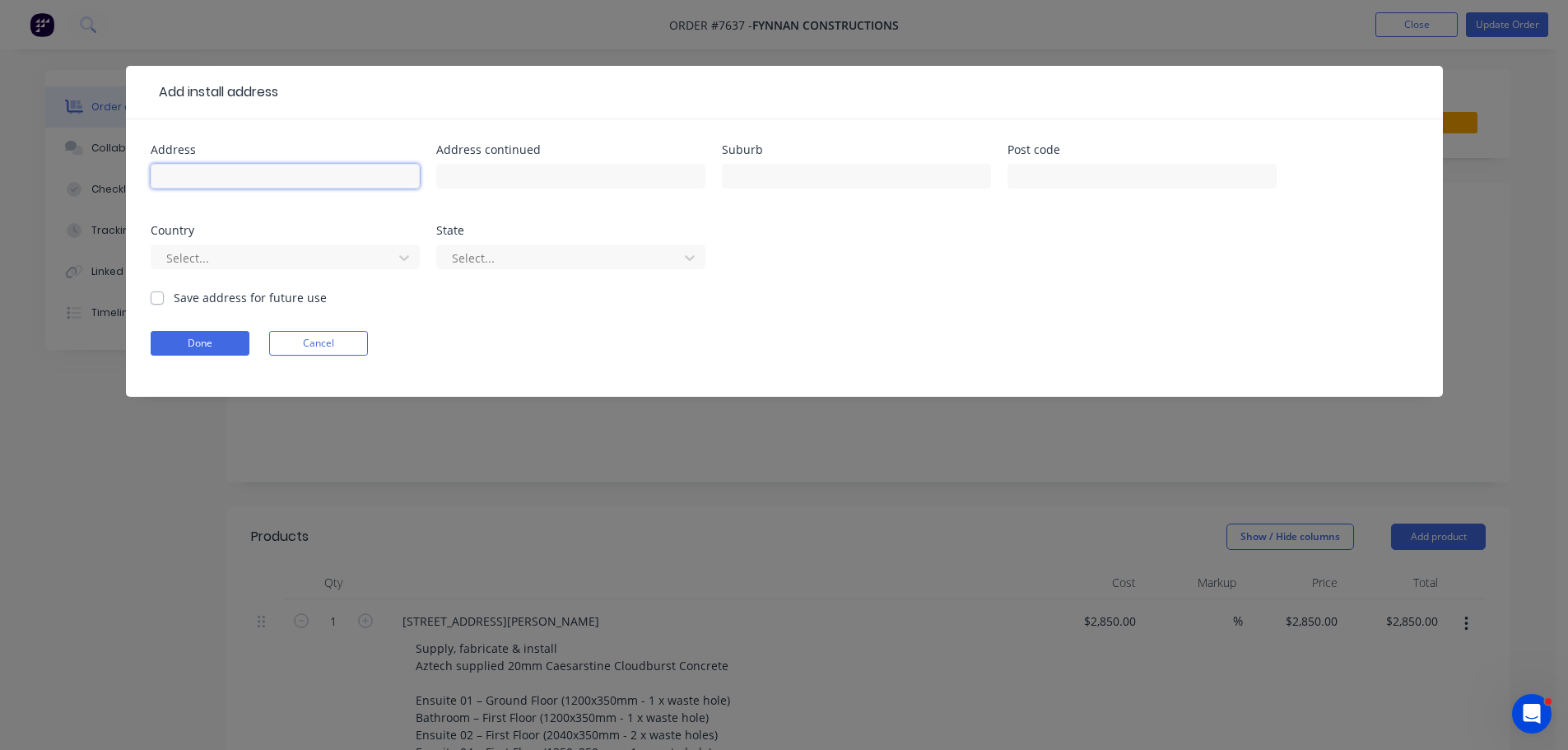
click at [329, 183] on input "text" at bounding box center [285, 176] width 269 height 24
type input "40 Elwood St"
type input "Brighton"
click at [323, 183] on input "40 Elwood St" at bounding box center [285, 176] width 269 height 24
type input "40 Elwood Street"
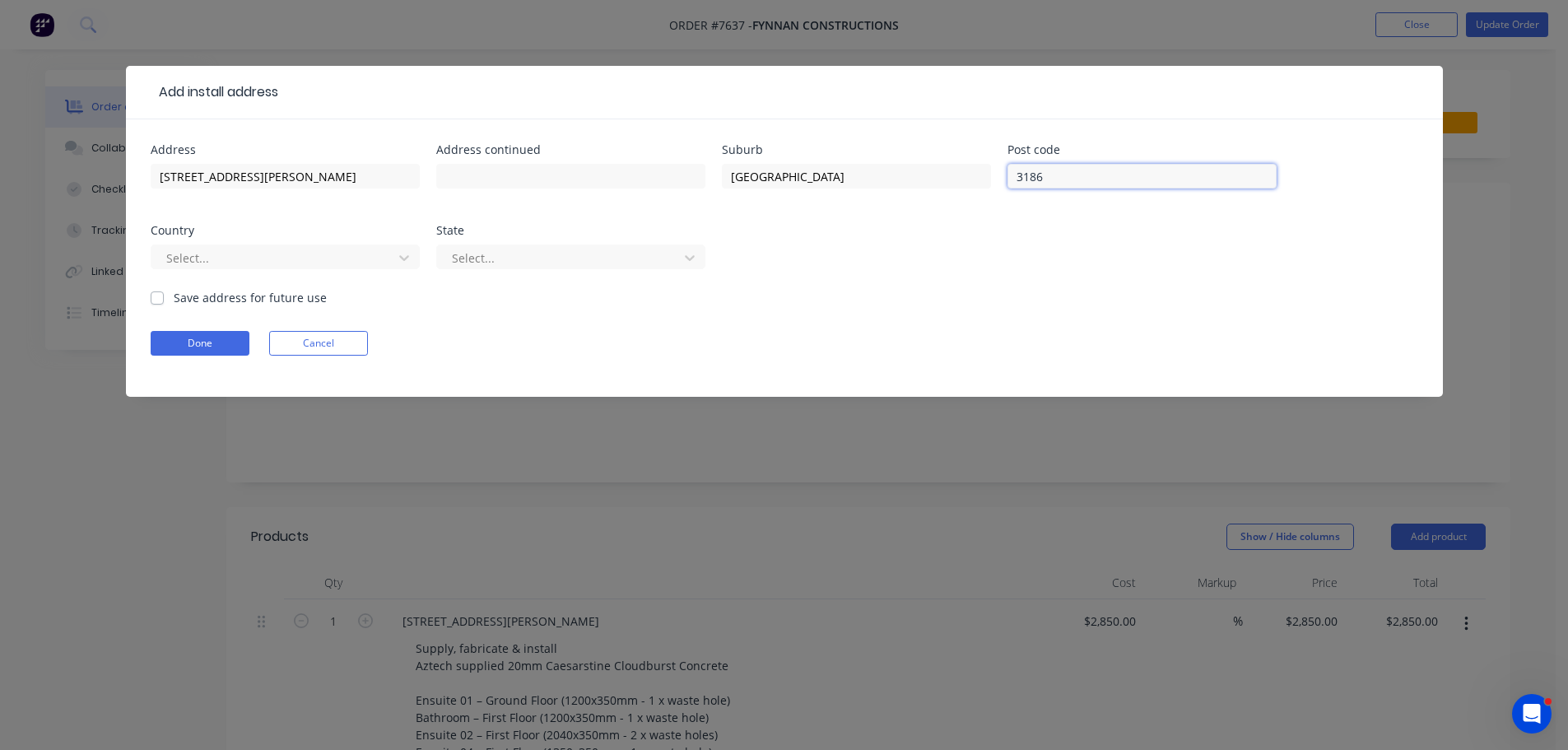
type input "3186"
click at [335, 265] on div at bounding box center [274, 258] width 219 height 21
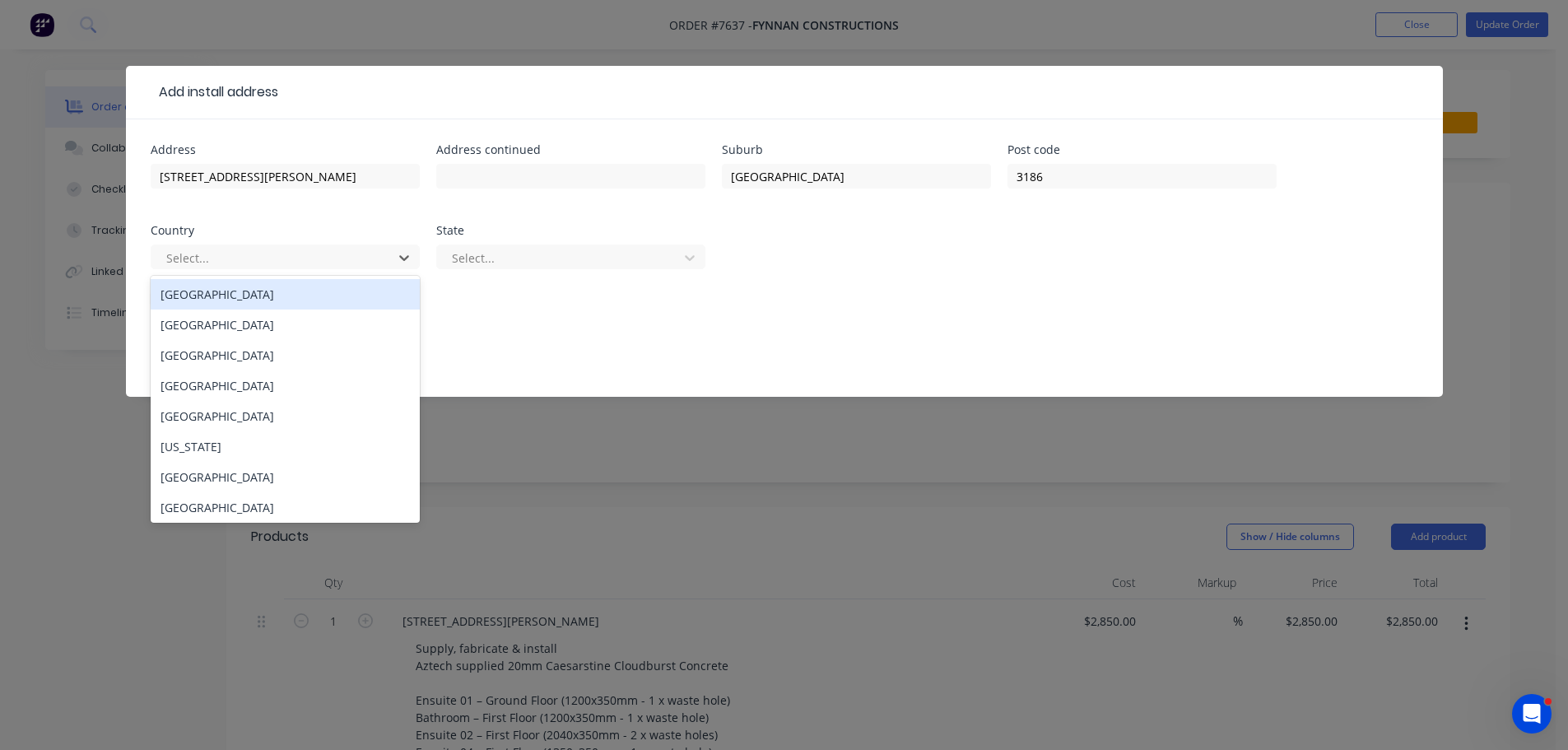
click at [257, 290] on div "Australia" at bounding box center [285, 294] width 269 height 31
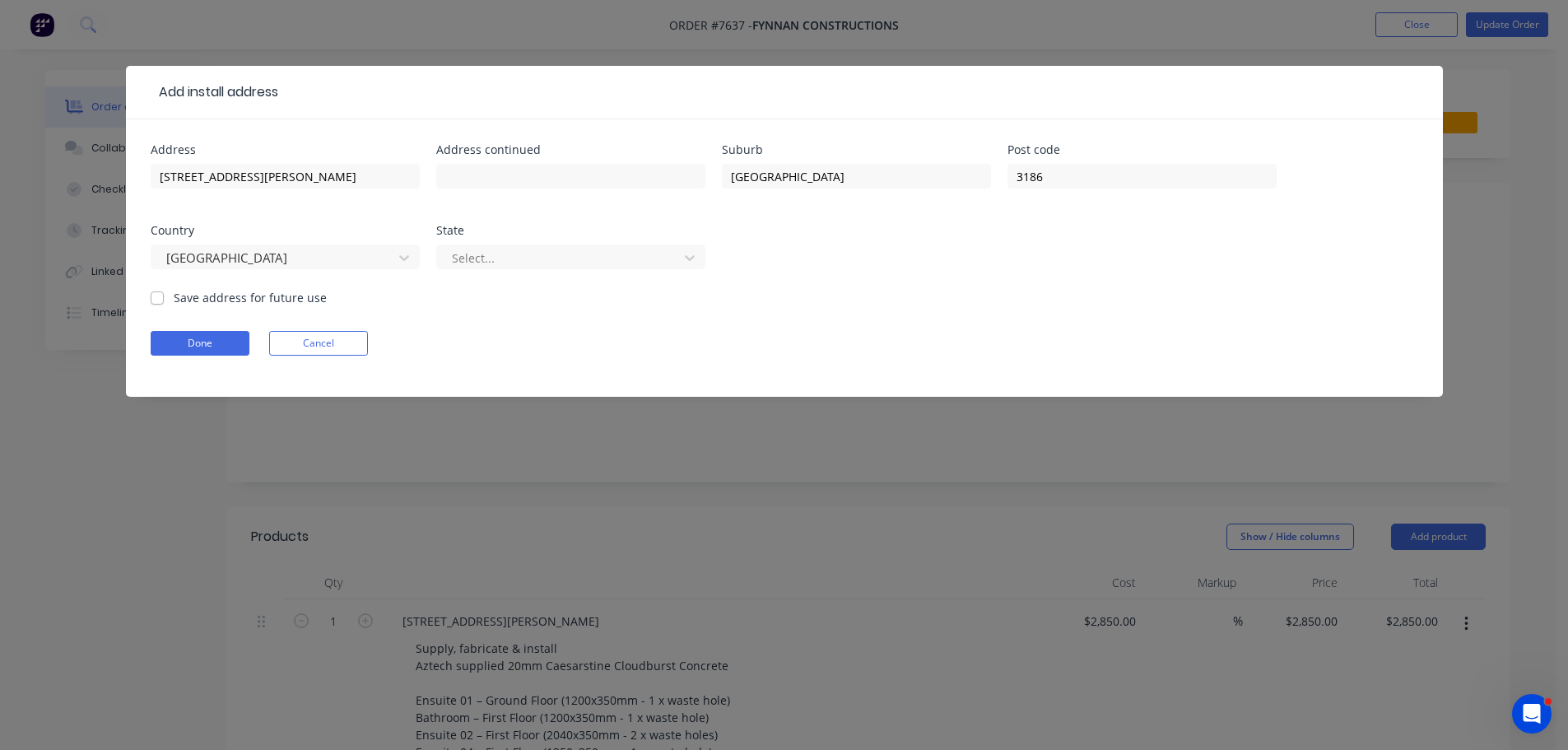
click at [556, 237] on div "State Select..." at bounding box center [571, 257] width 269 height 64
click at [554, 243] on div "Select..." at bounding box center [571, 264] width 269 height 49
click at [560, 239] on div "State Select..." at bounding box center [571, 257] width 269 height 64
drag, startPoint x: 558, startPoint y: 267, endPoint x: 536, endPoint y: 263, distance: 22.4
click at [553, 268] on div "Select..." at bounding box center [560, 258] width 230 height 24
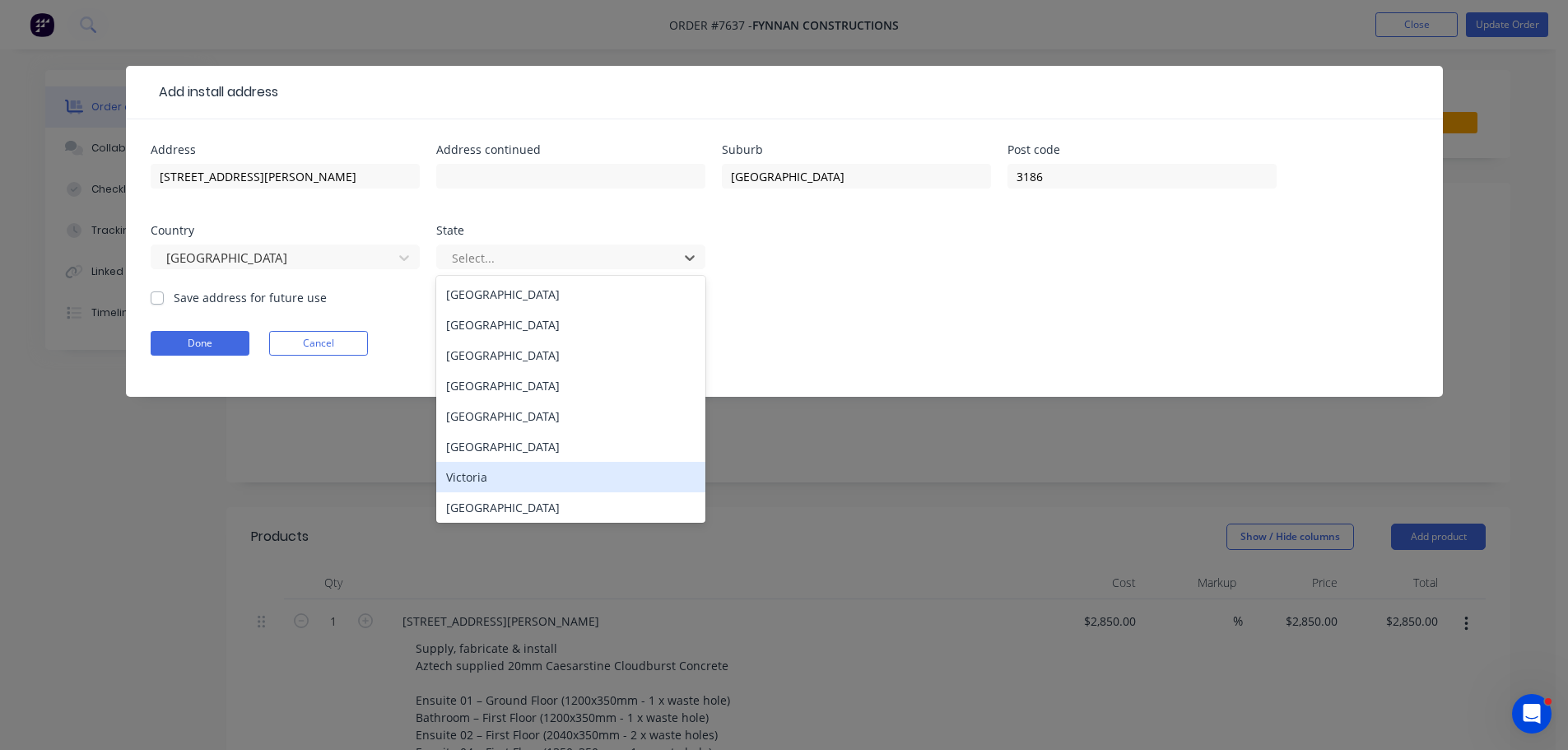
click at [529, 482] on div "Victoria" at bounding box center [571, 476] width 269 height 31
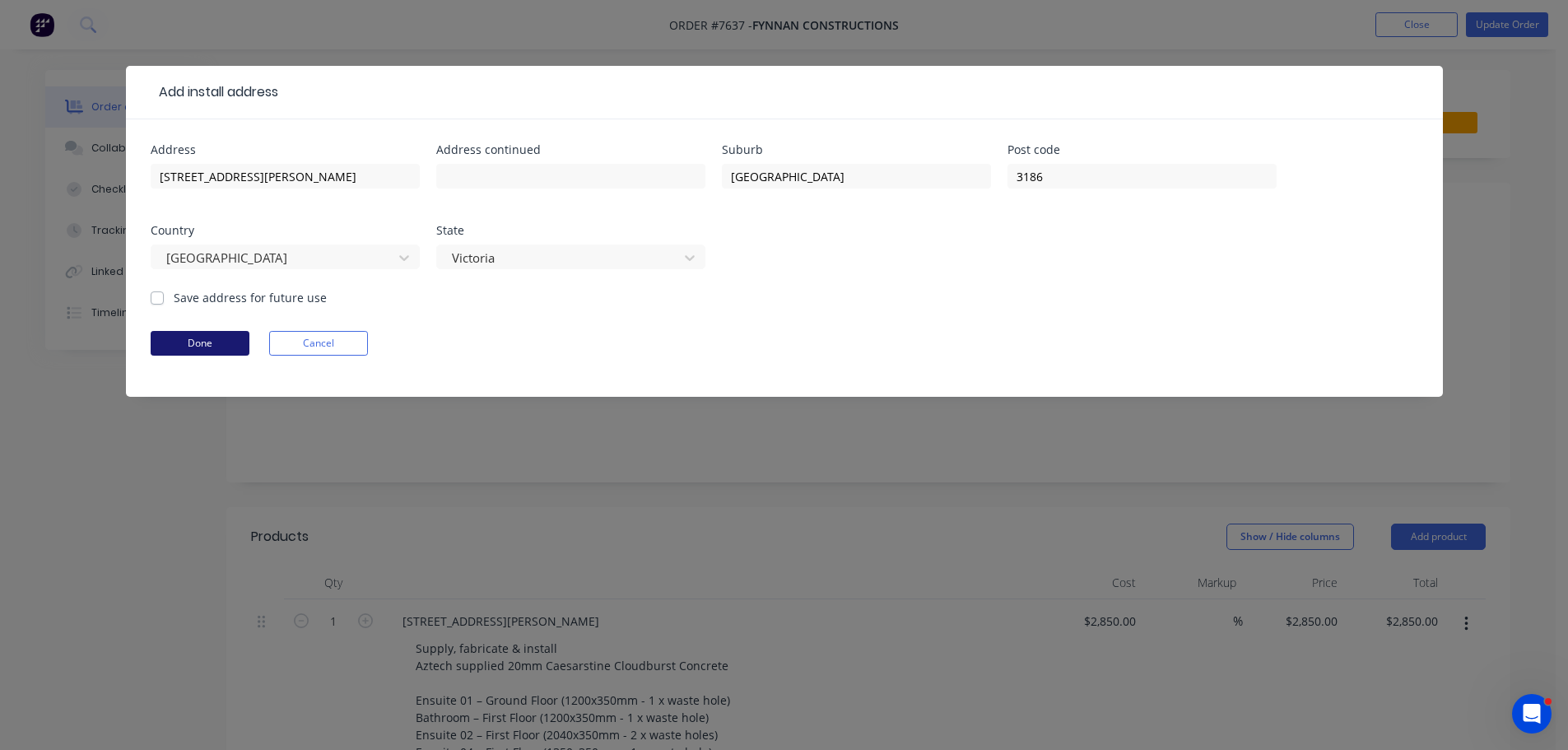
click at [191, 333] on button "Done" at bounding box center [200, 343] width 99 height 24
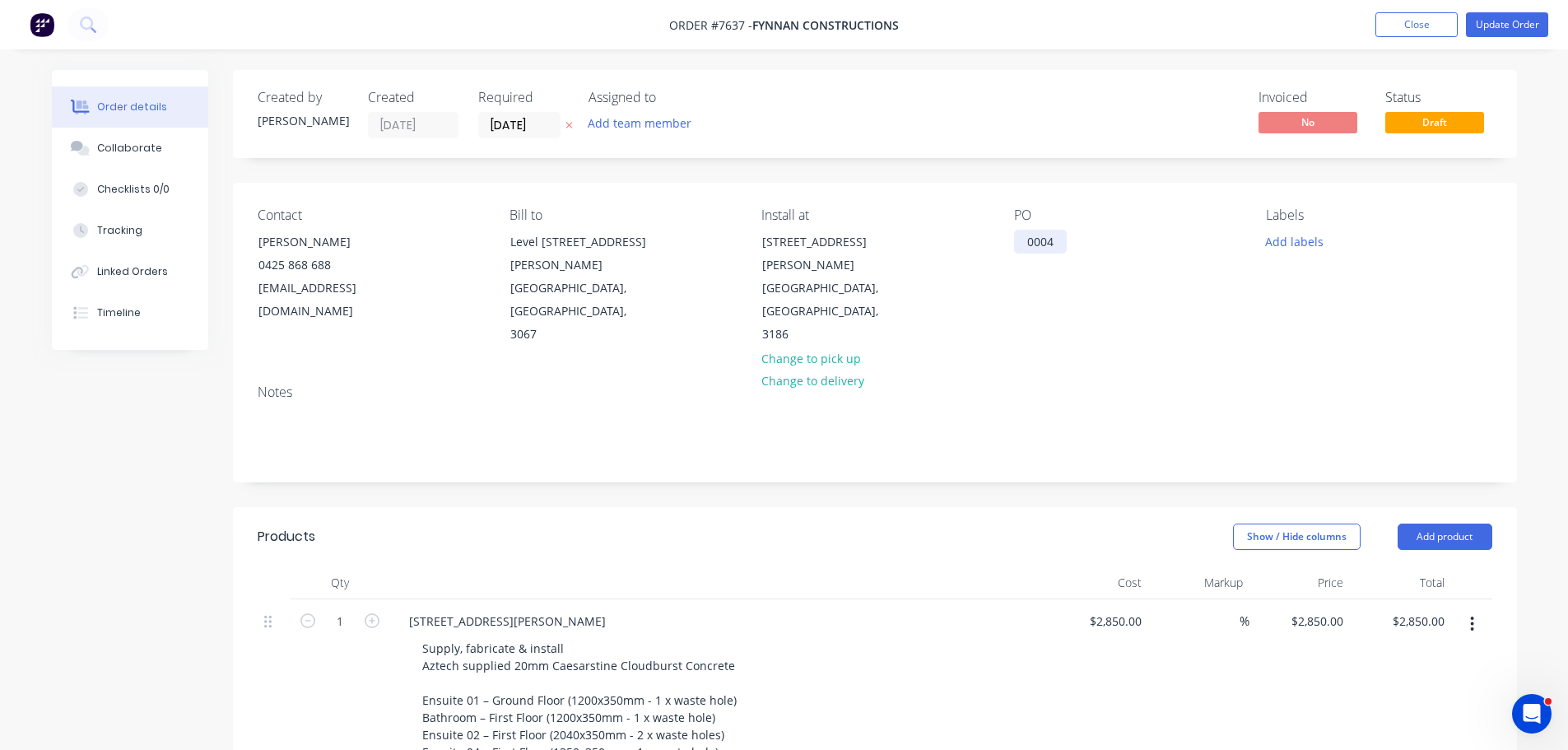
click at [1063, 242] on div "0004" at bounding box center [1040, 242] width 52 height 24
drag, startPoint x: 1067, startPoint y: 239, endPoint x: 945, endPoint y: 244, distance: 122.1
click at [952, 244] on div "Contact Jamie Carabott 0425 868 688 jc@fynnan.com.au Bill to Level 2, 20 Mollis…" at bounding box center [874, 277] width 1284 height 189
click at [1049, 239] on div "0004" at bounding box center [1040, 242] width 52 height 24
drag, startPoint x: 1058, startPoint y: 239, endPoint x: 950, endPoint y: 243, distance: 108.1
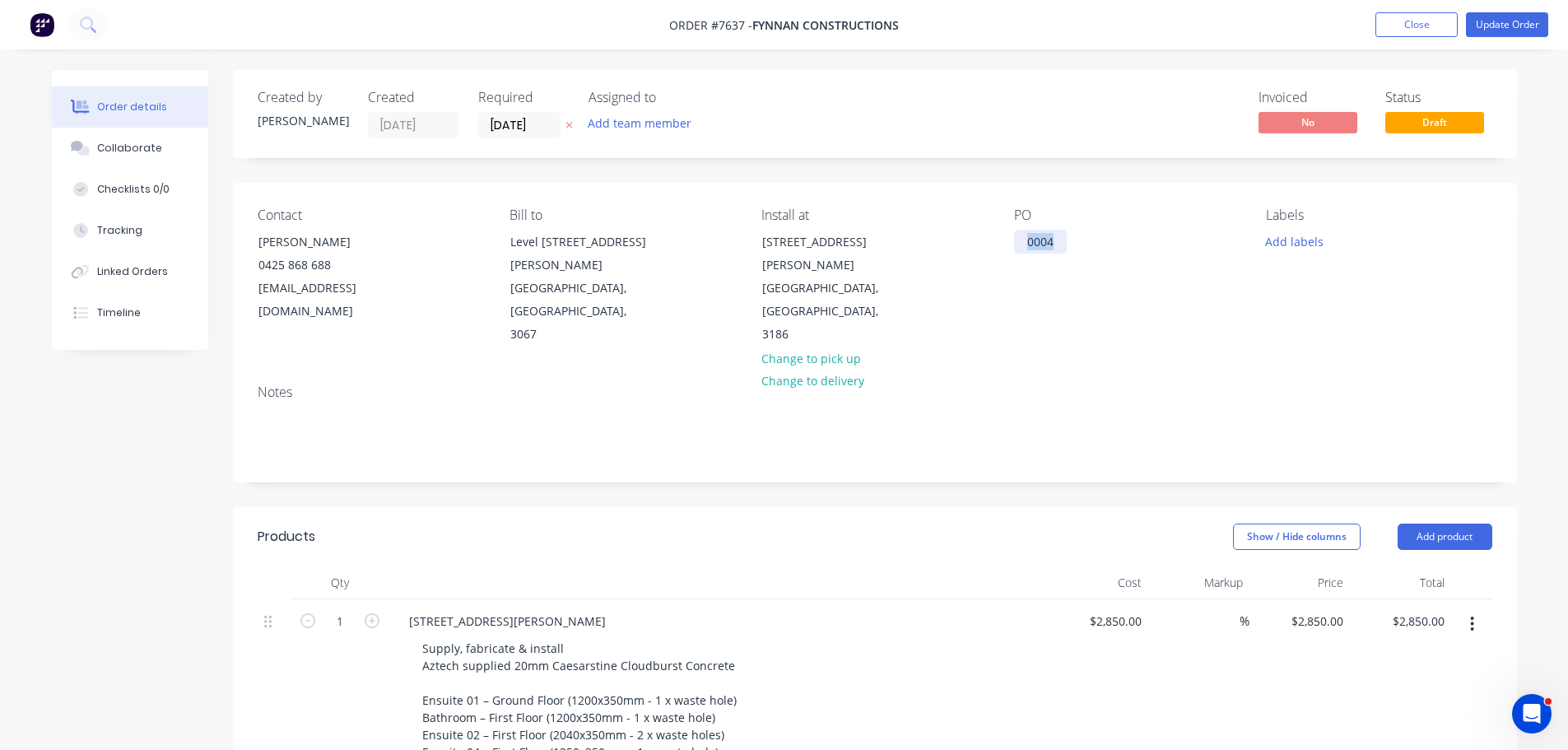
click at [950, 243] on div "Contact Jamie Carabott 0425 868 688 jc@fynnan.com.au Bill to Level 2, 20 Mollis…" at bounding box center [874, 277] width 1284 height 189
click at [1280, 236] on button "Add labels" at bounding box center [1293, 241] width 76 height 22
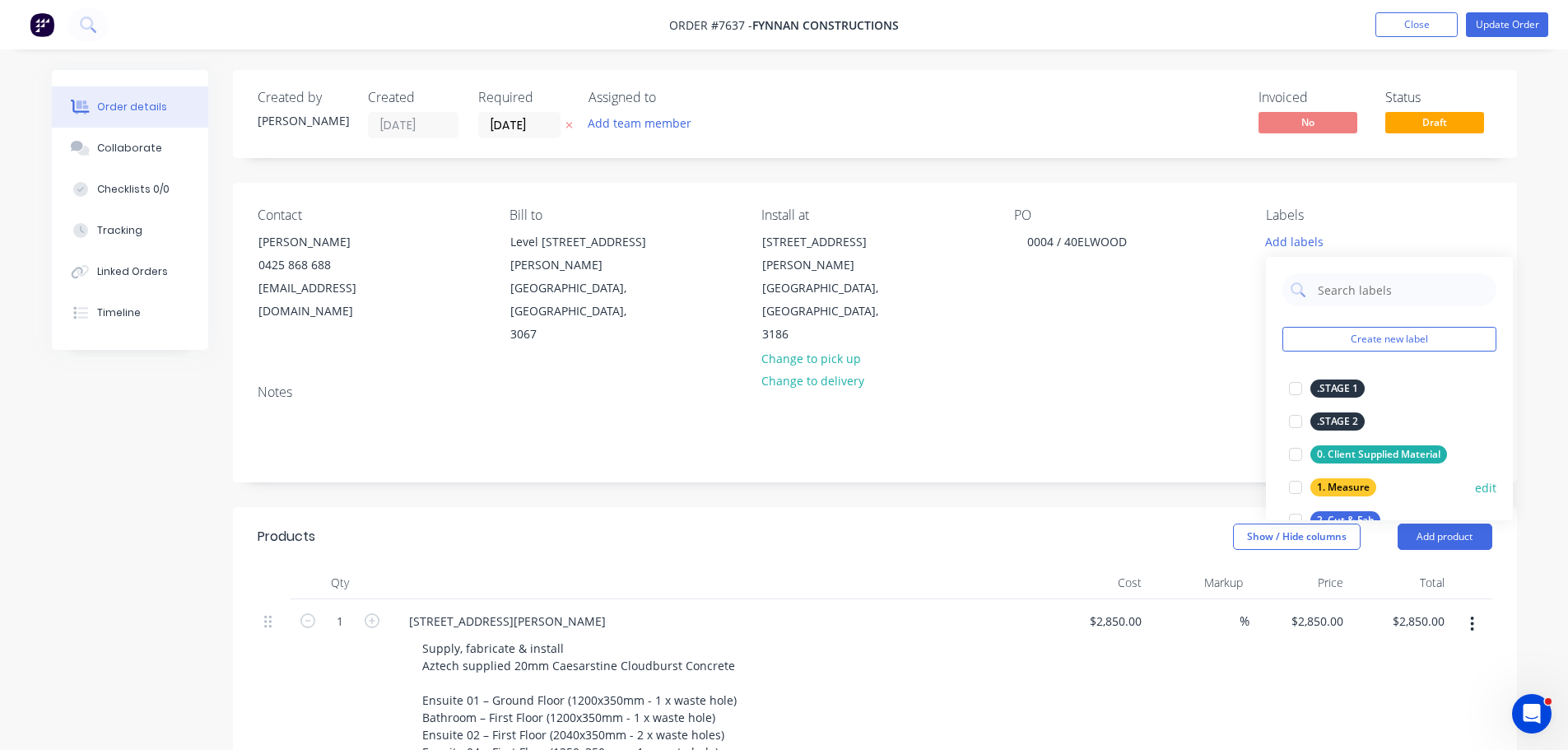
click at [1293, 486] on div at bounding box center [1294, 487] width 33 height 33
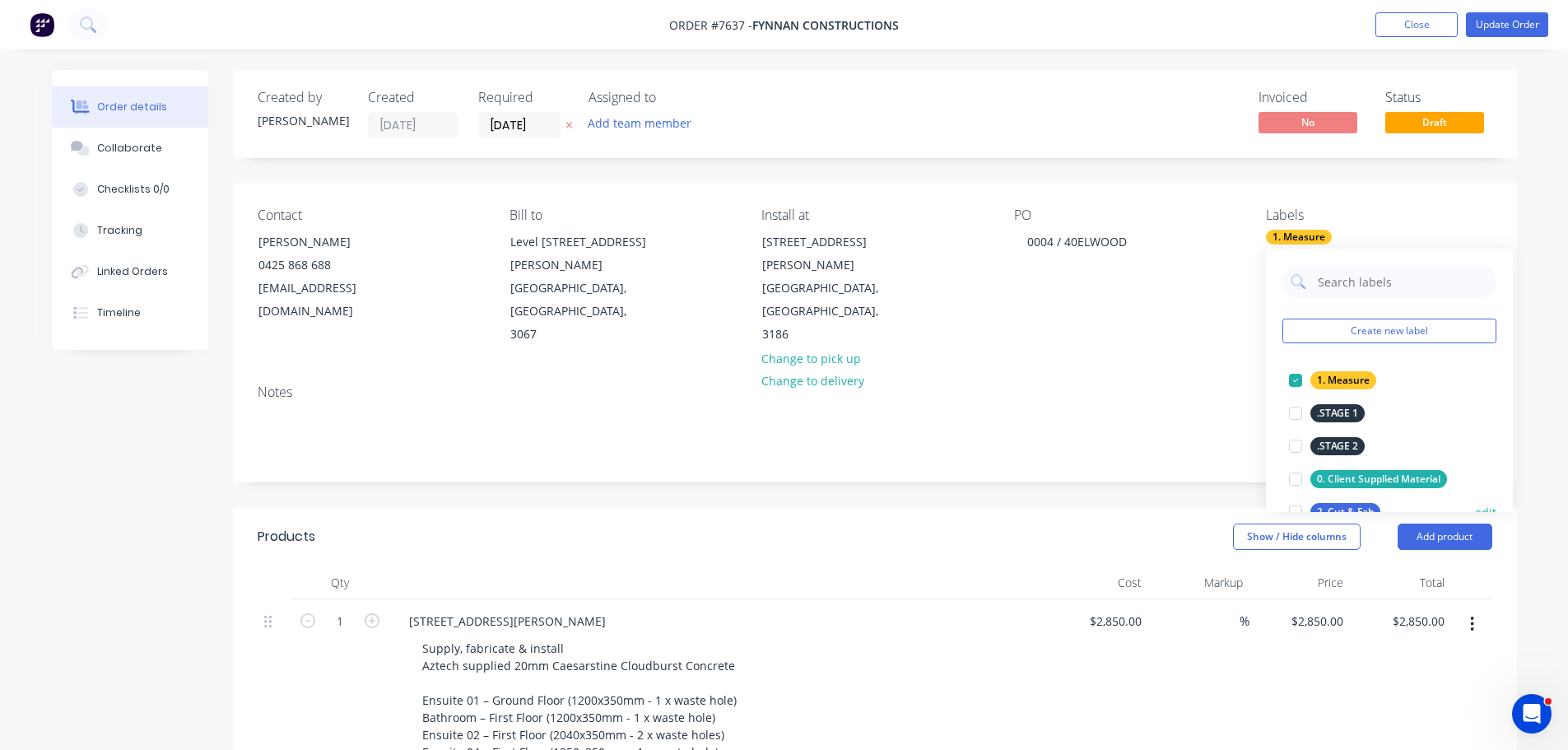
click at [1291, 503] on div at bounding box center [1294, 511] width 33 height 33
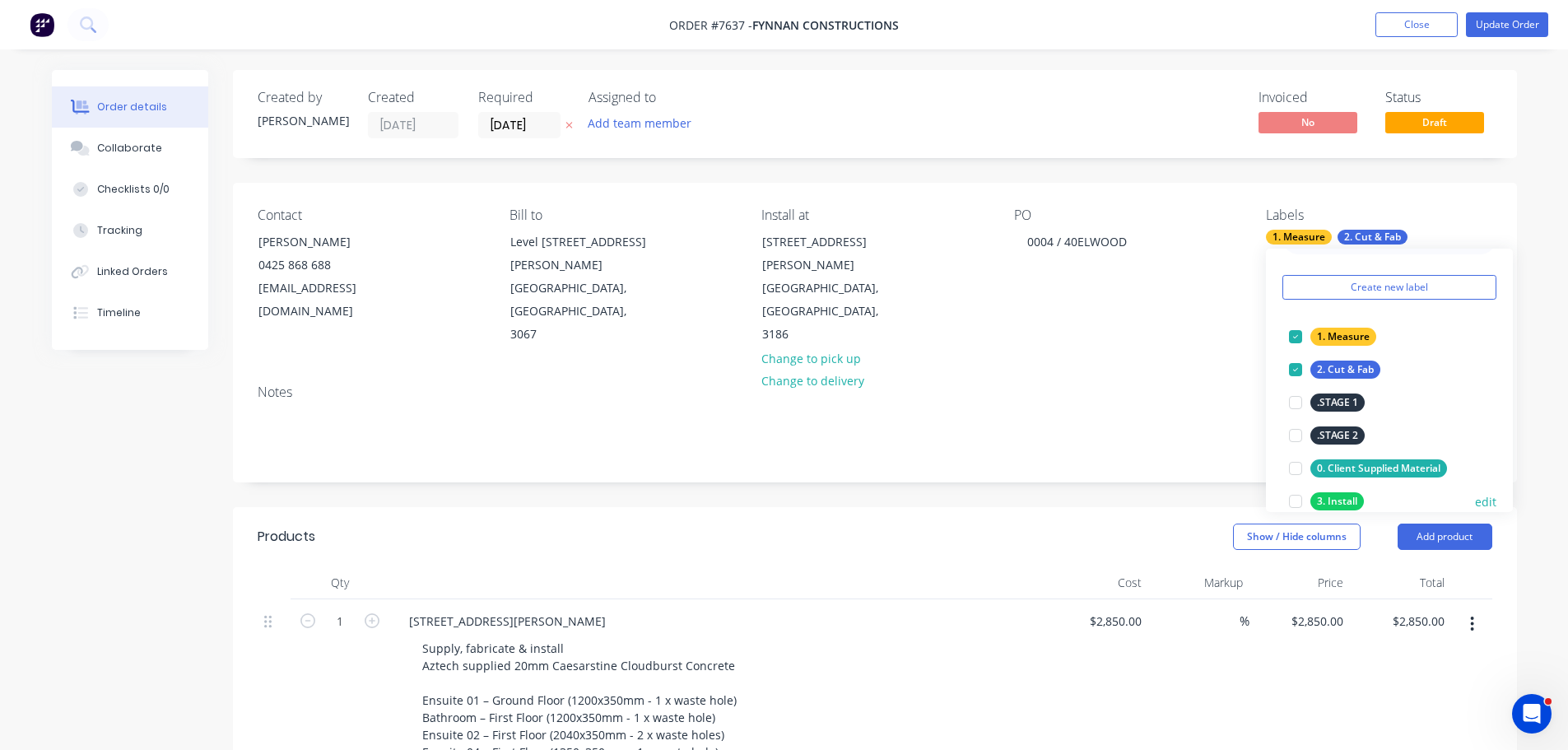
scroll to position [82, 0]
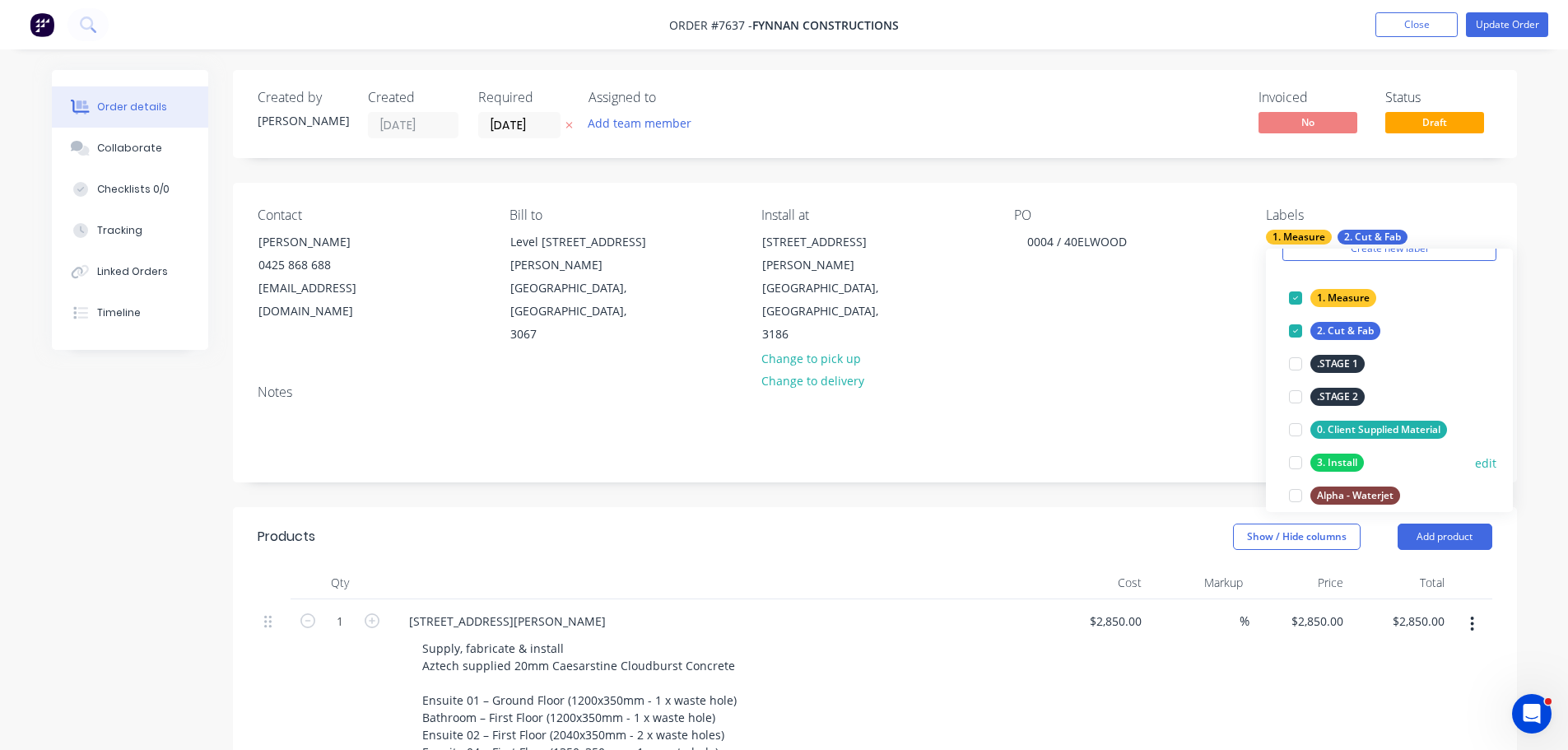
click at [1295, 463] on div at bounding box center [1294, 462] width 33 height 33
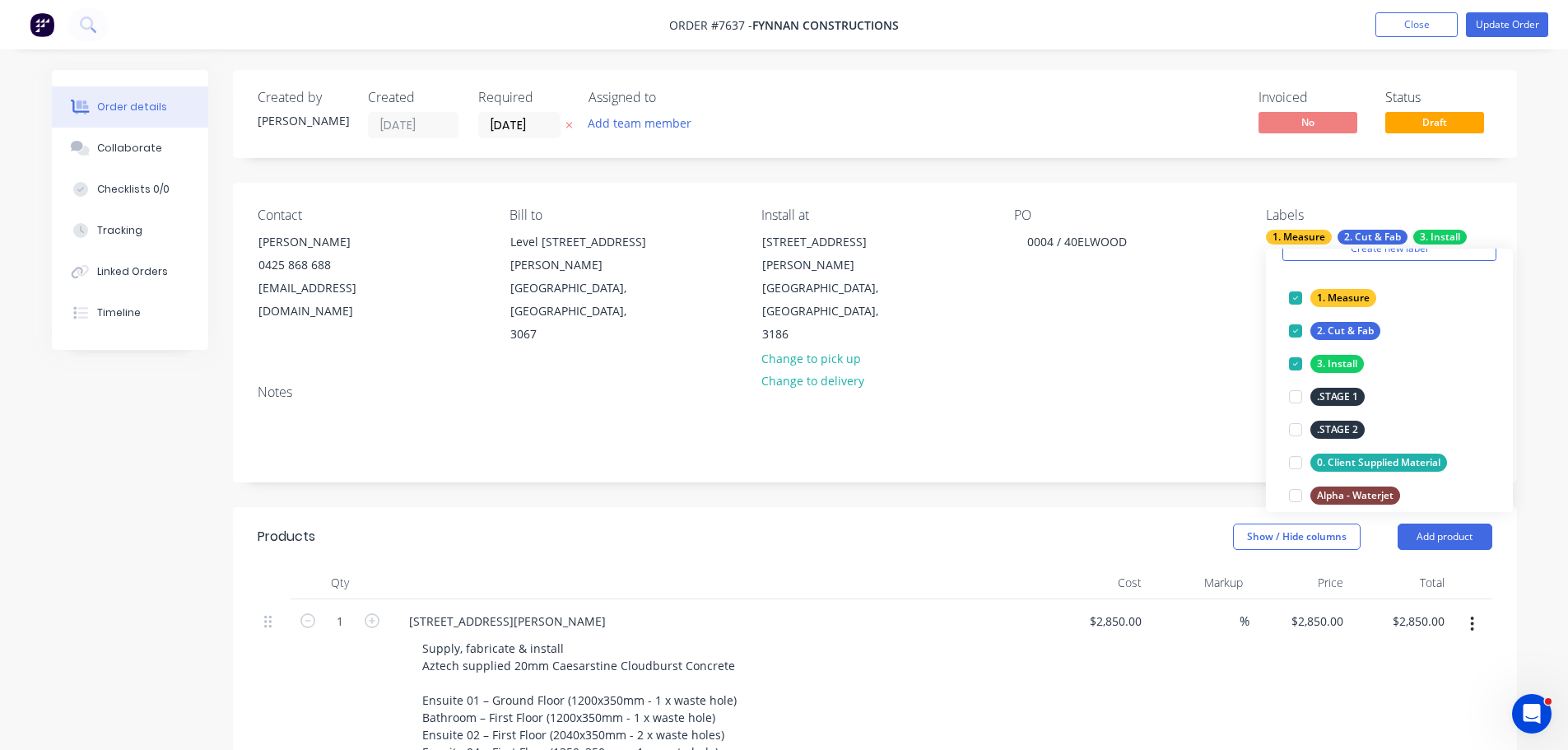
click at [1043, 435] on div "Notes" at bounding box center [874, 426] width 1284 height 110
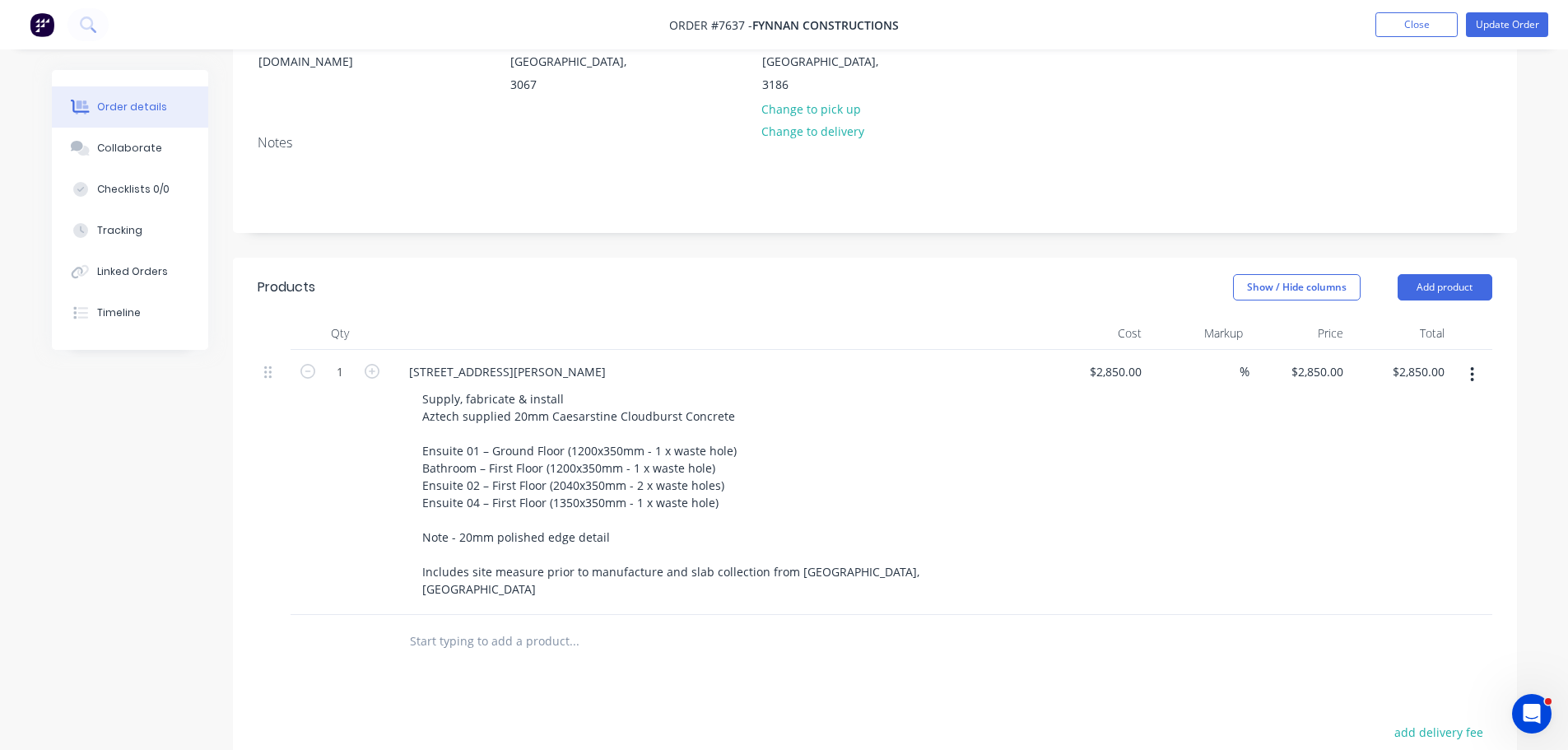
scroll to position [412, 0]
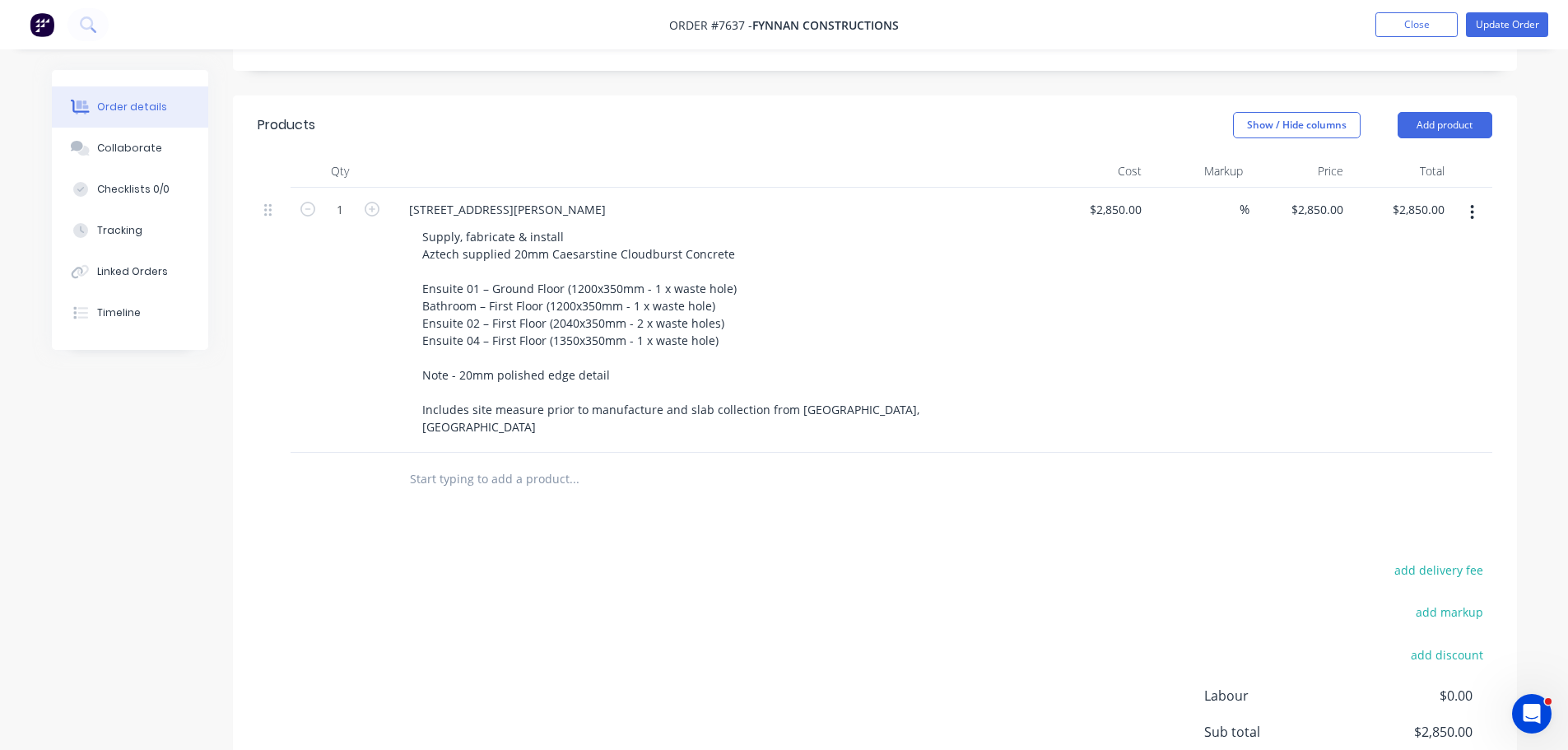
click at [464, 462] on input "text" at bounding box center [573, 478] width 329 height 33
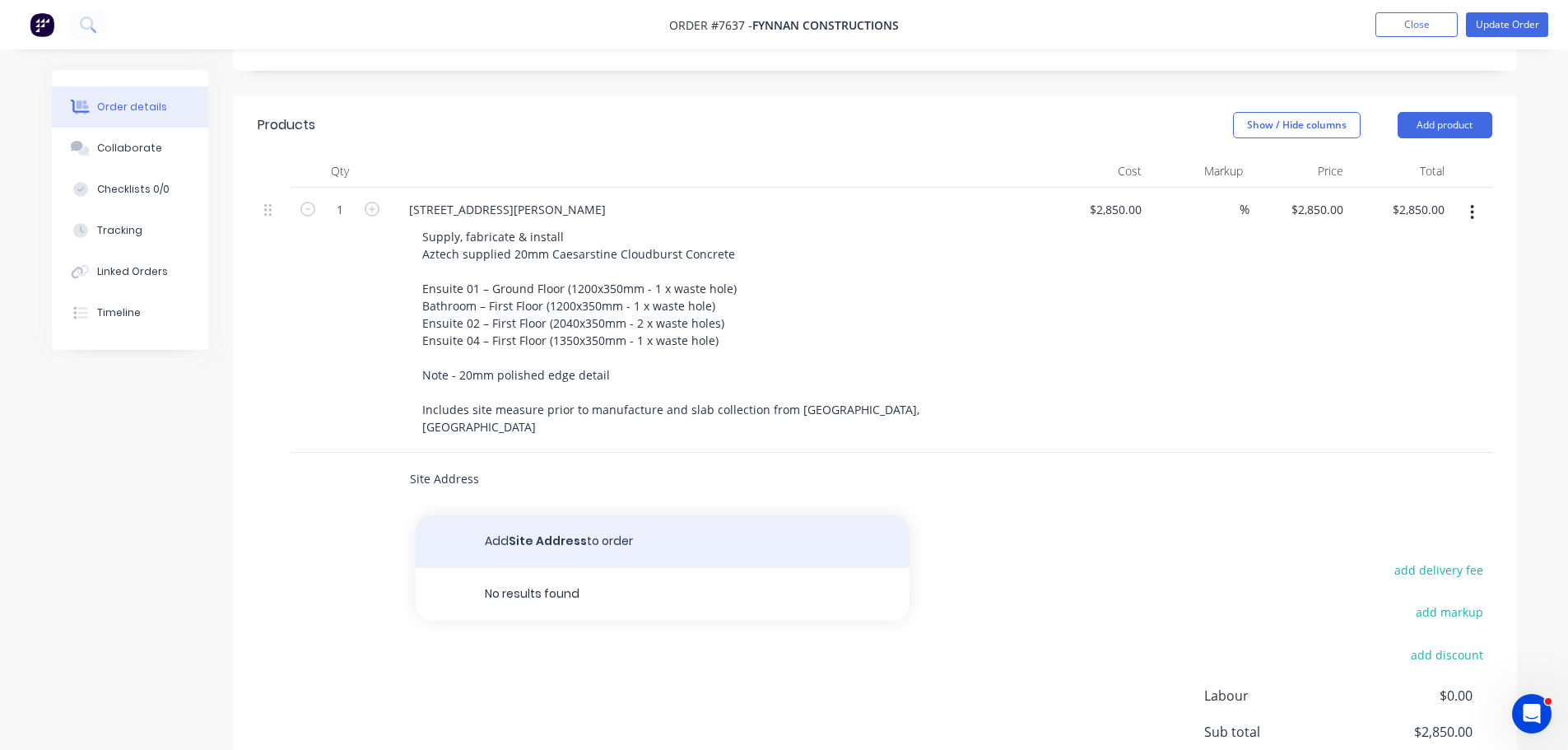
type input "Site Address"
click at [520, 516] on button "Add Site Address to order" at bounding box center [662, 542] width 494 height 52
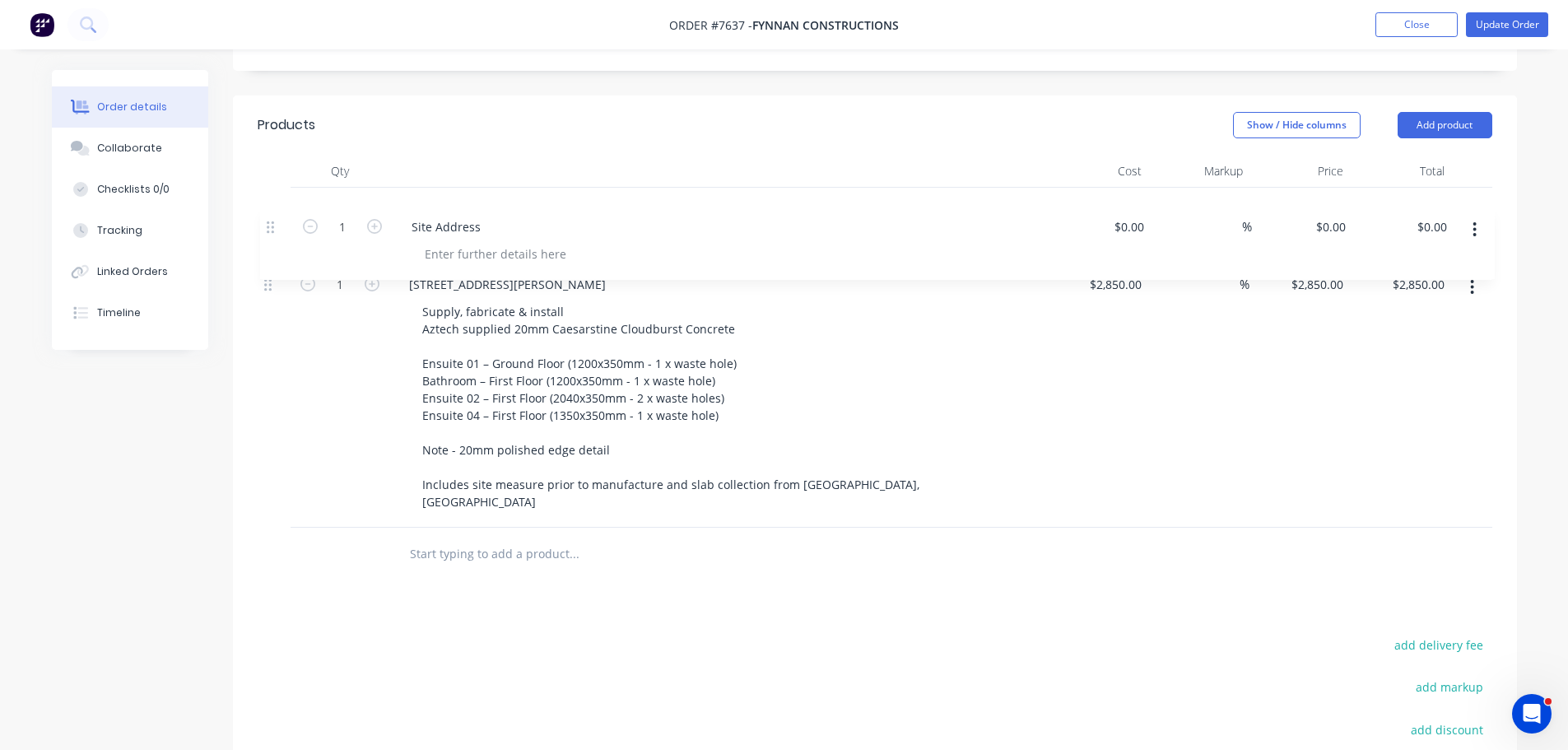
drag, startPoint x: 268, startPoint y: 435, endPoint x: 275, endPoint y: 214, distance: 221.1
click at [275, 214] on div "1 40 Elwood Street, Brighton Supply, fabricate & install Aztech supplied 20mm C…" at bounding box center [875, 358] width 1235 height 340
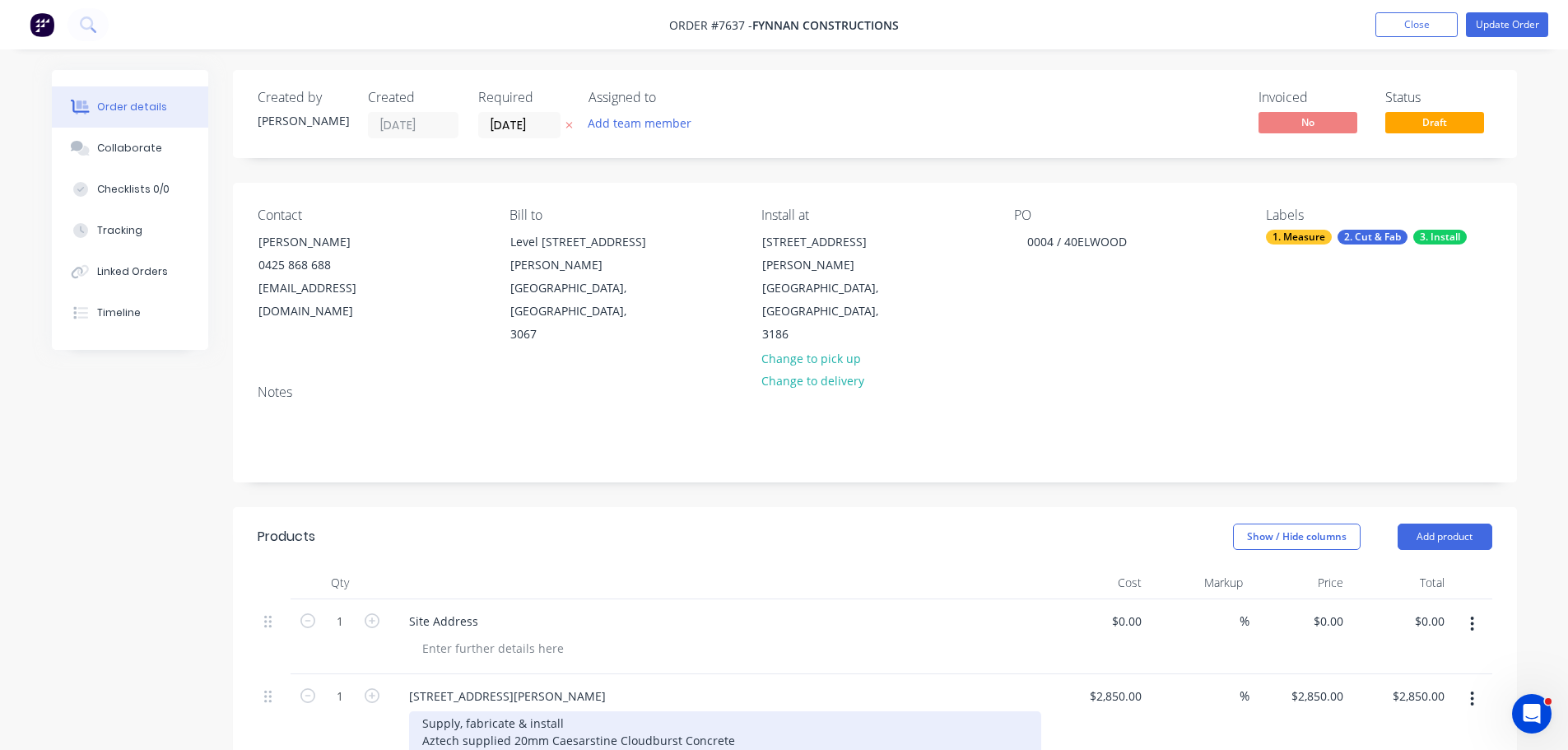
scroll to position [494, 0]
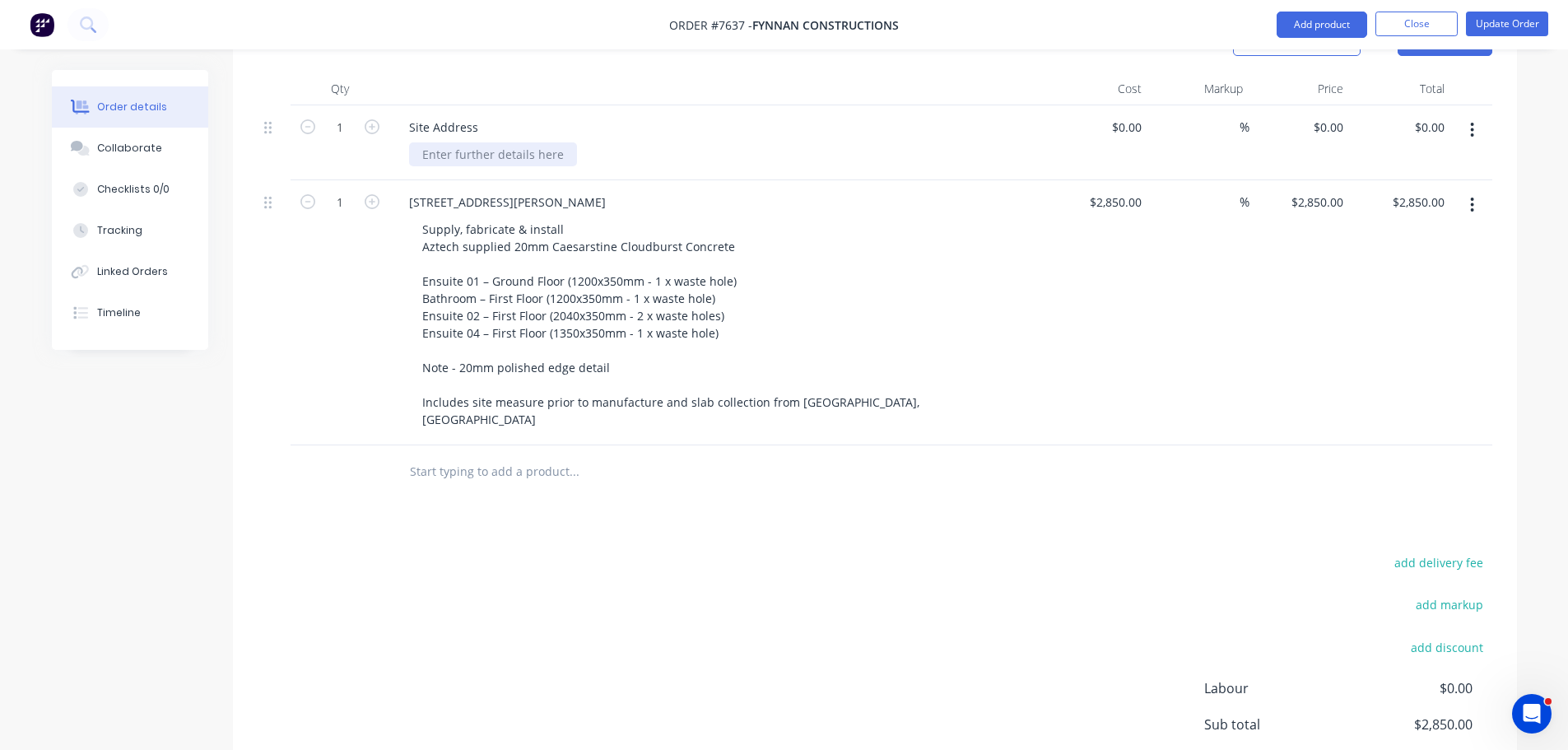
click at [470, 142] on div at bounding box center [493, 154] width 168 height 24
drag, startPoint x: 550, startPoint y: 177, endPoint x: 315, endPoint y: 181, distance: 235.0
click at [326, 183] on div "1 40 Elwood Street, Brighton Supply, fabricate & install Aztech supplied 20mm C…" at bounding box center [875, 313] width 1235 height 265
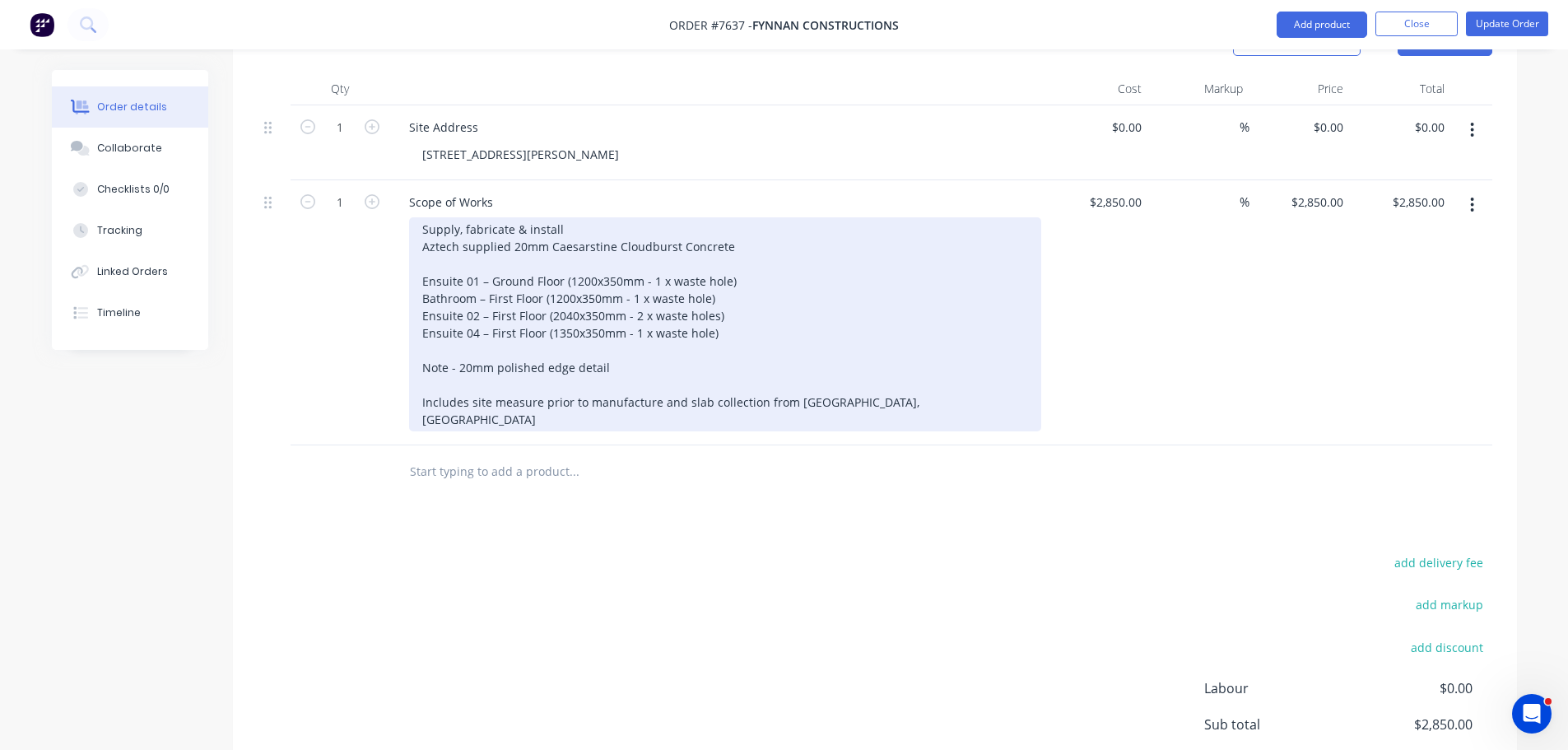
click at [598, 222] on div "Supply, fabricate & install Aztech supplied 20mm Caesarstine Cloudburst Concret…" at bounding box center [725, 324] width 632 height 214
click at [601, 226] on div "Supply, fabricate & install Aztech supplied 20mm Caesarstine Cloudburst Concret…" at bounding box center [725, 324] width 632 height 214
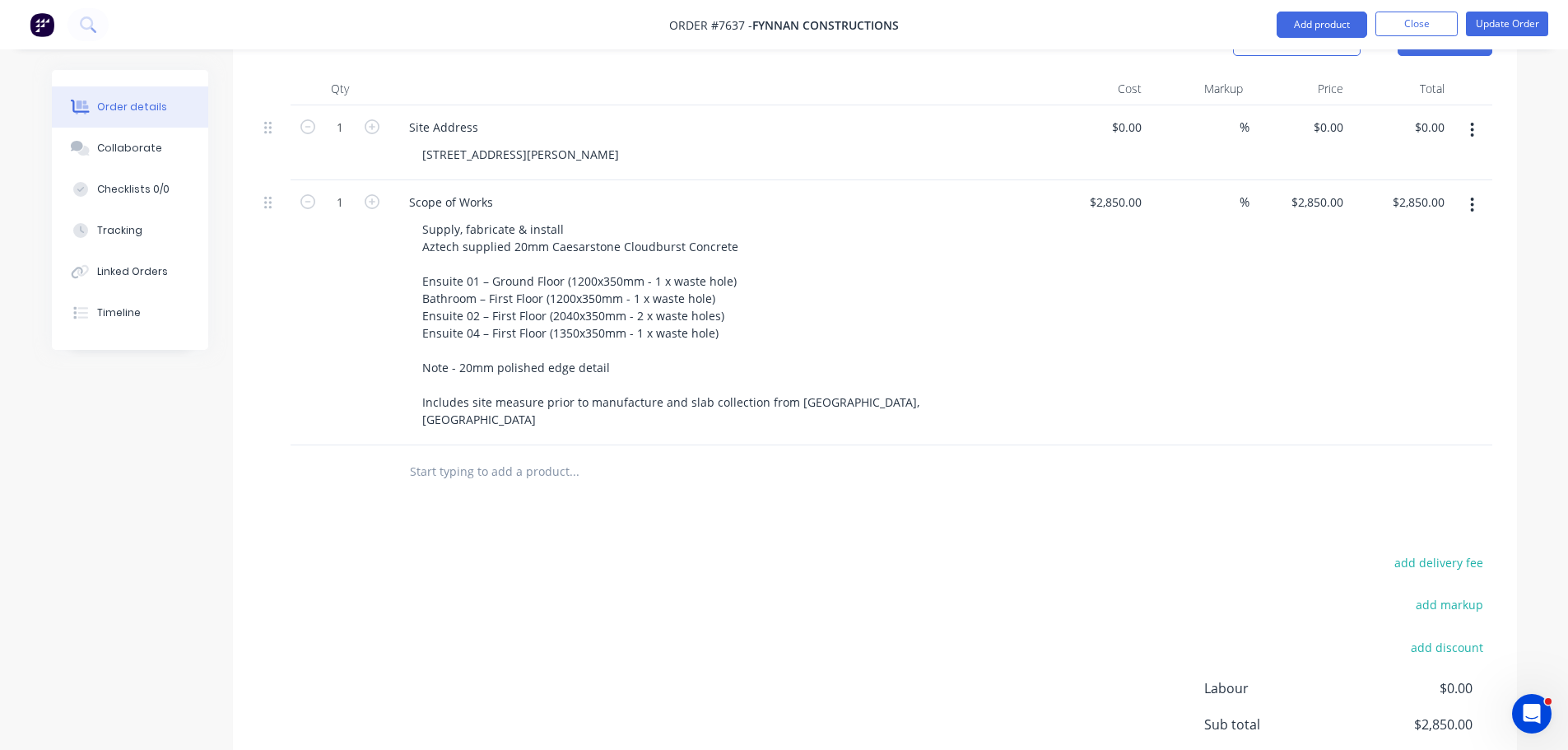
click at [529, 455] on input "text" at bounding box center [573, 471] width 329 height 33
type input "caesarstone"
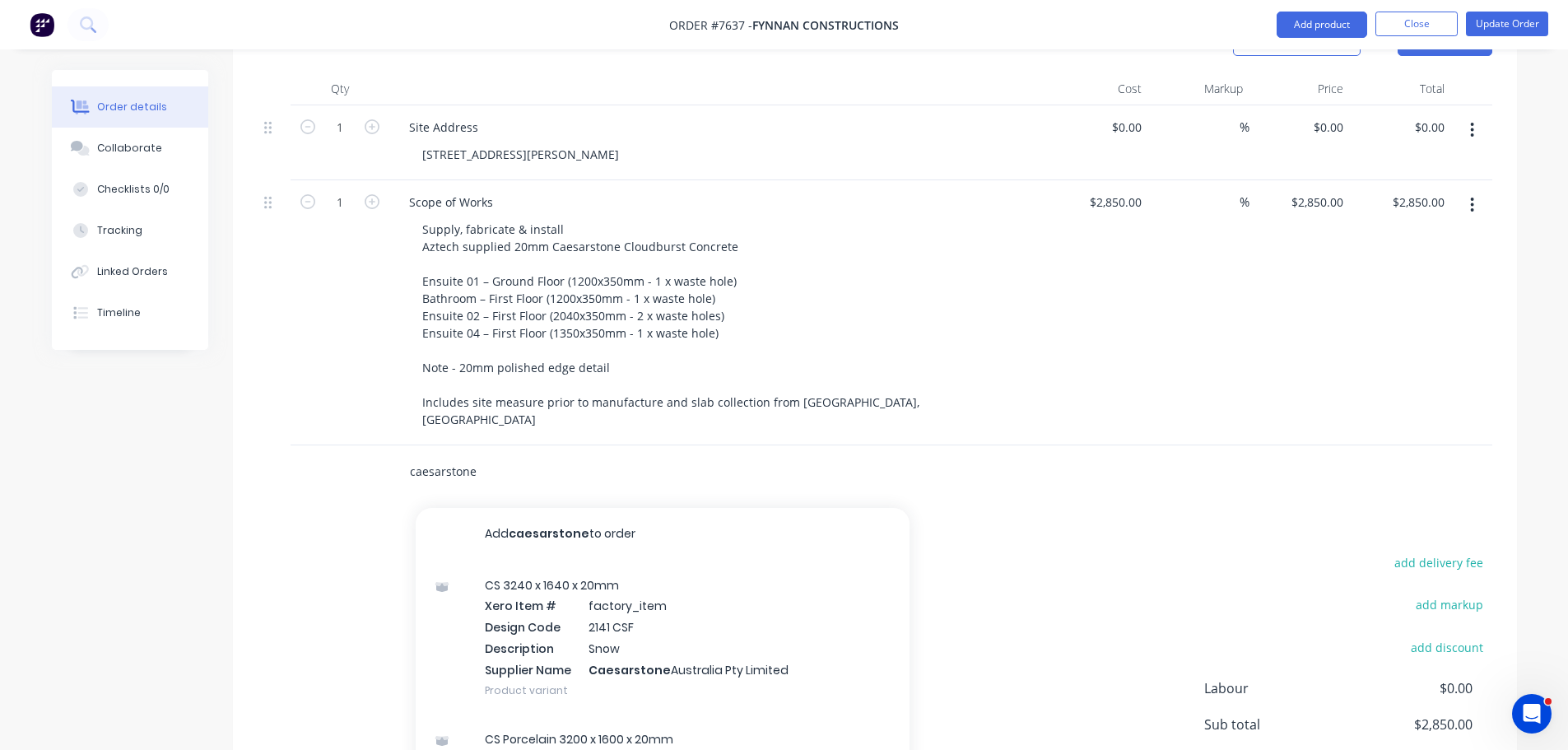
drag, startPoint x: 483, startPoint y: 422, endPoint x: 348, endPoint y: 424, distance: 135.0
click at [349, 446] on div "caesarstone Add caesarstone to order CS 3240 x 1640 x 20mm Xero Item # factory_…" at bounding box center [875, 472] width 1235 height 53
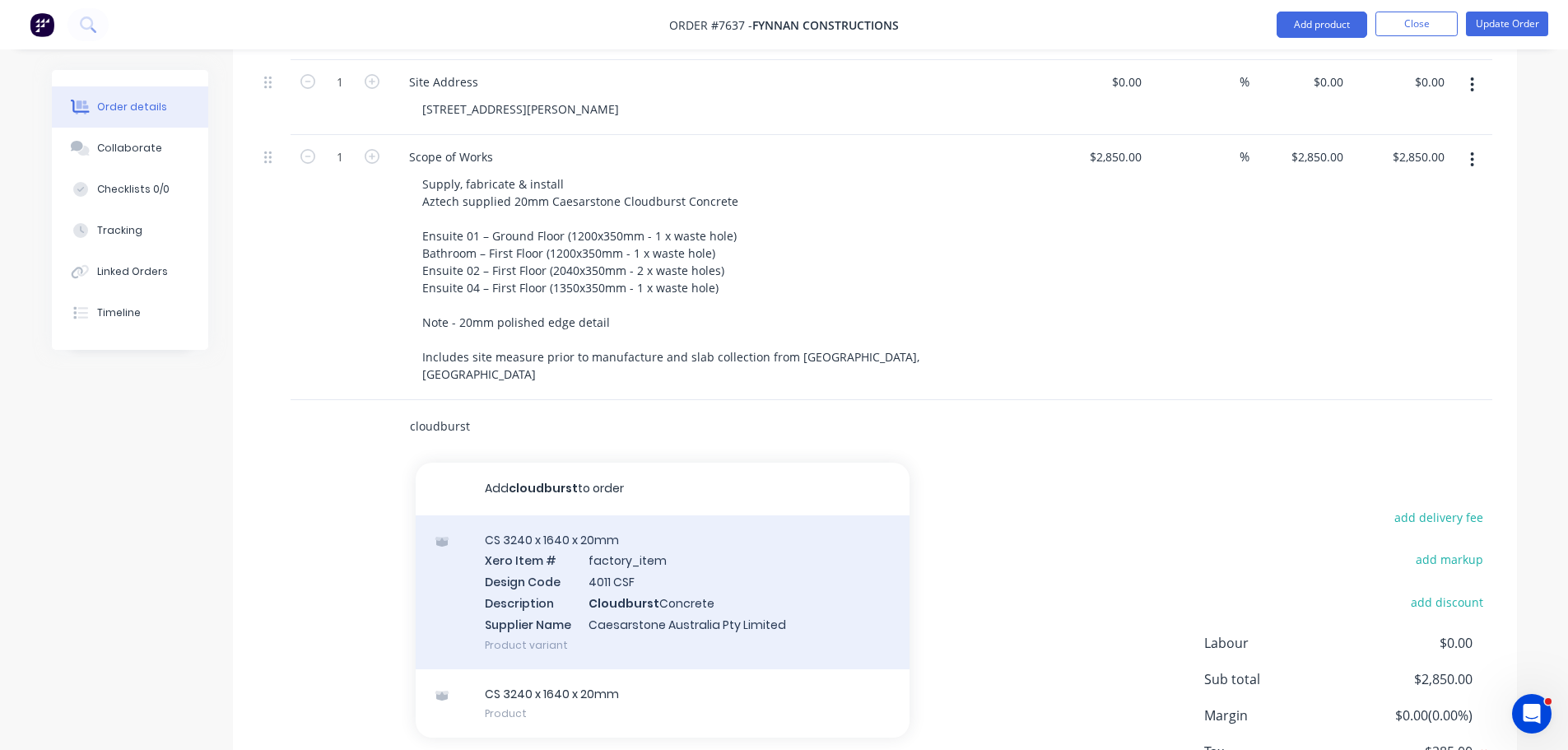
scroll to position [576, 0]
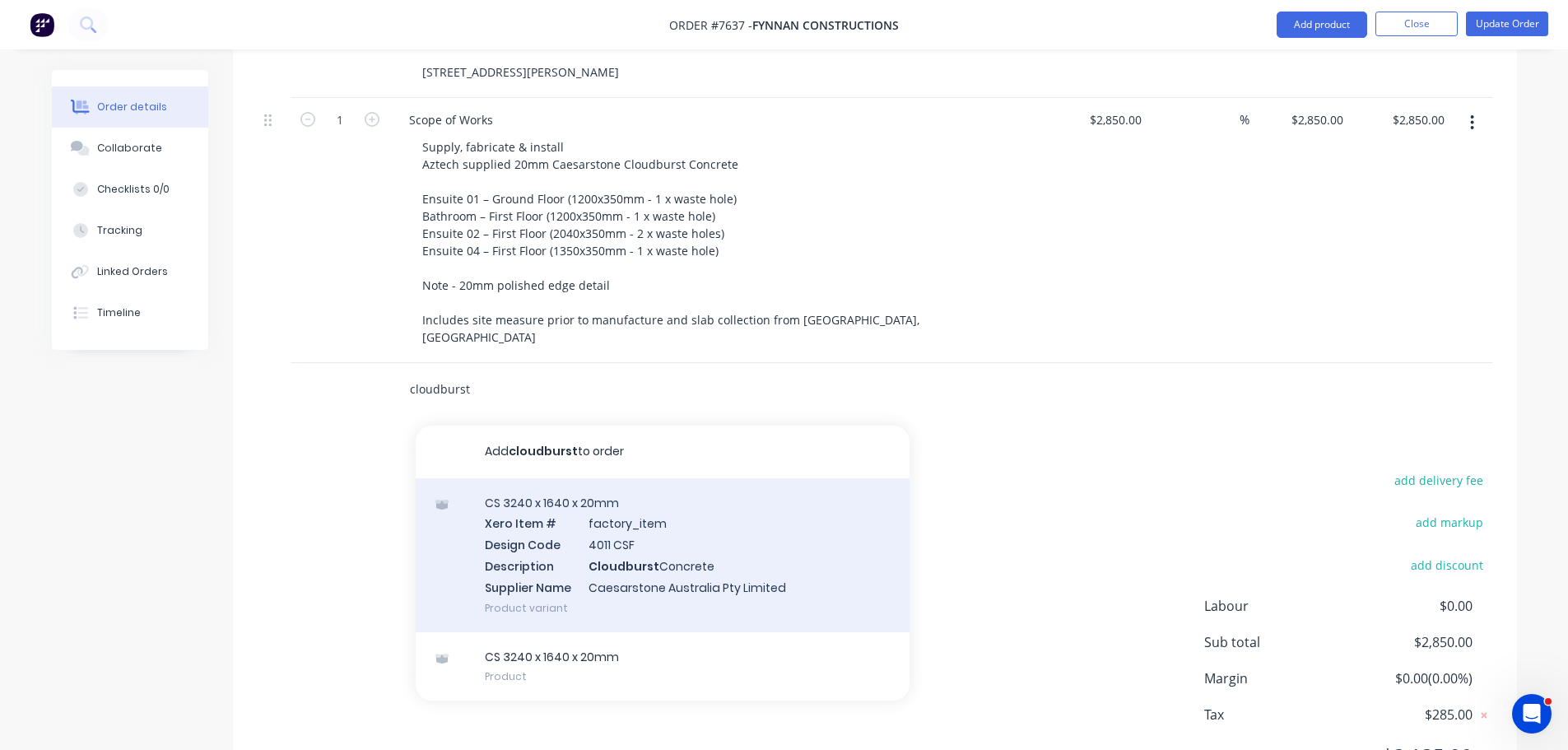
type input "cloudburst"
click at [713, 534] on div "CS 3240 x 1640 x 20mm Xero Item # factory_item Design Code 4011 CSF Description…" at bounding box center [662, 555] width 494 height 154
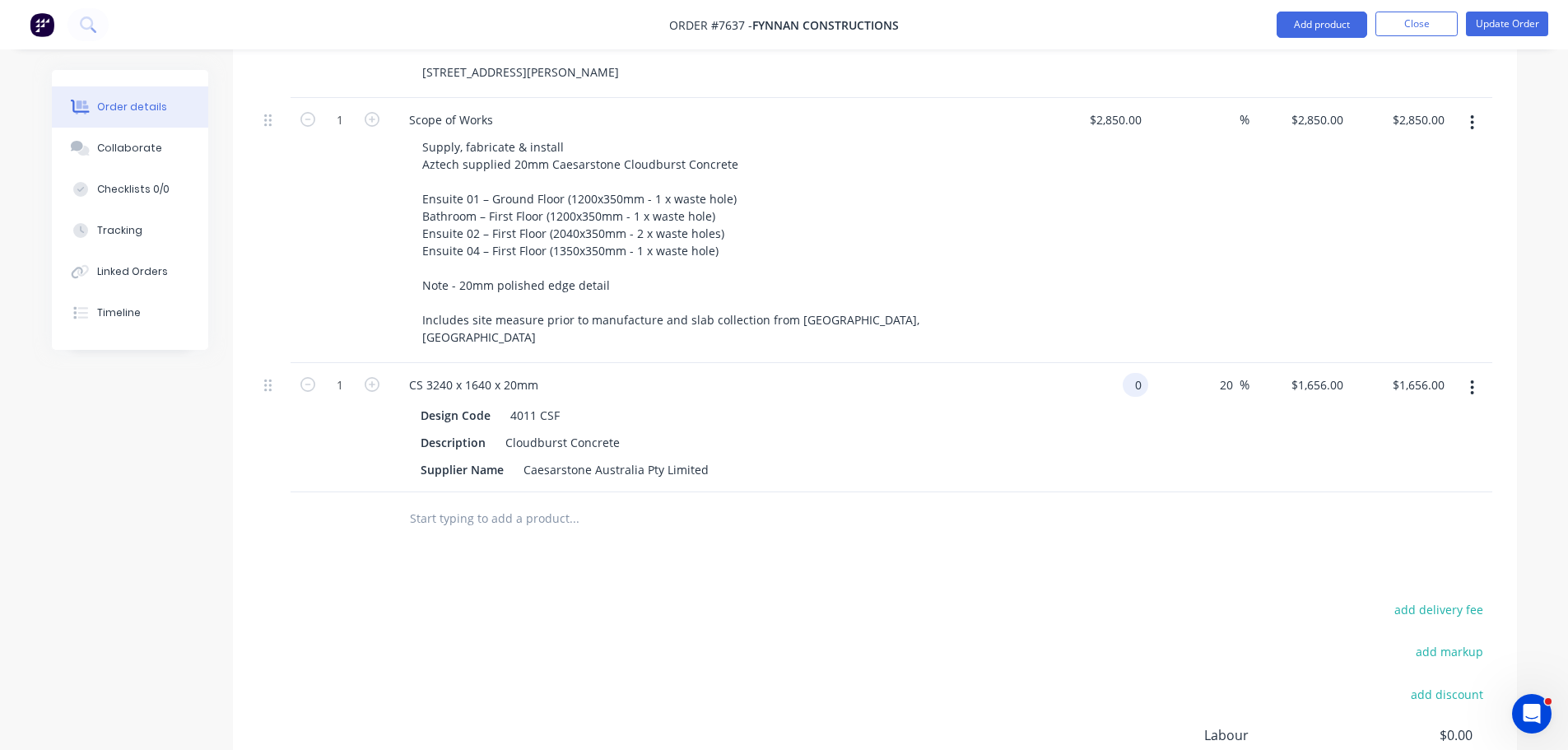
type input "$0.00"
type input "0"
type input "0.00"
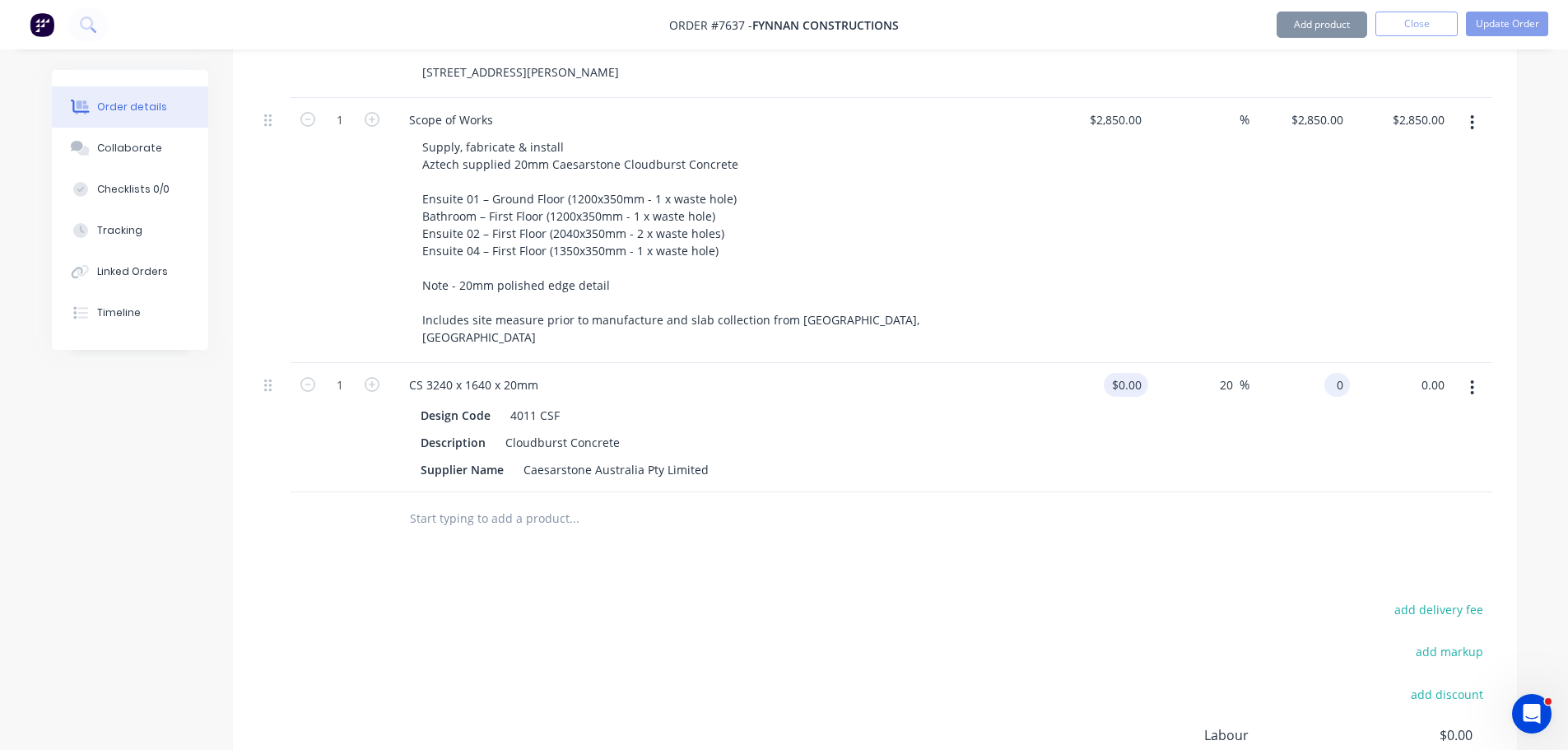
type input "$0.00"
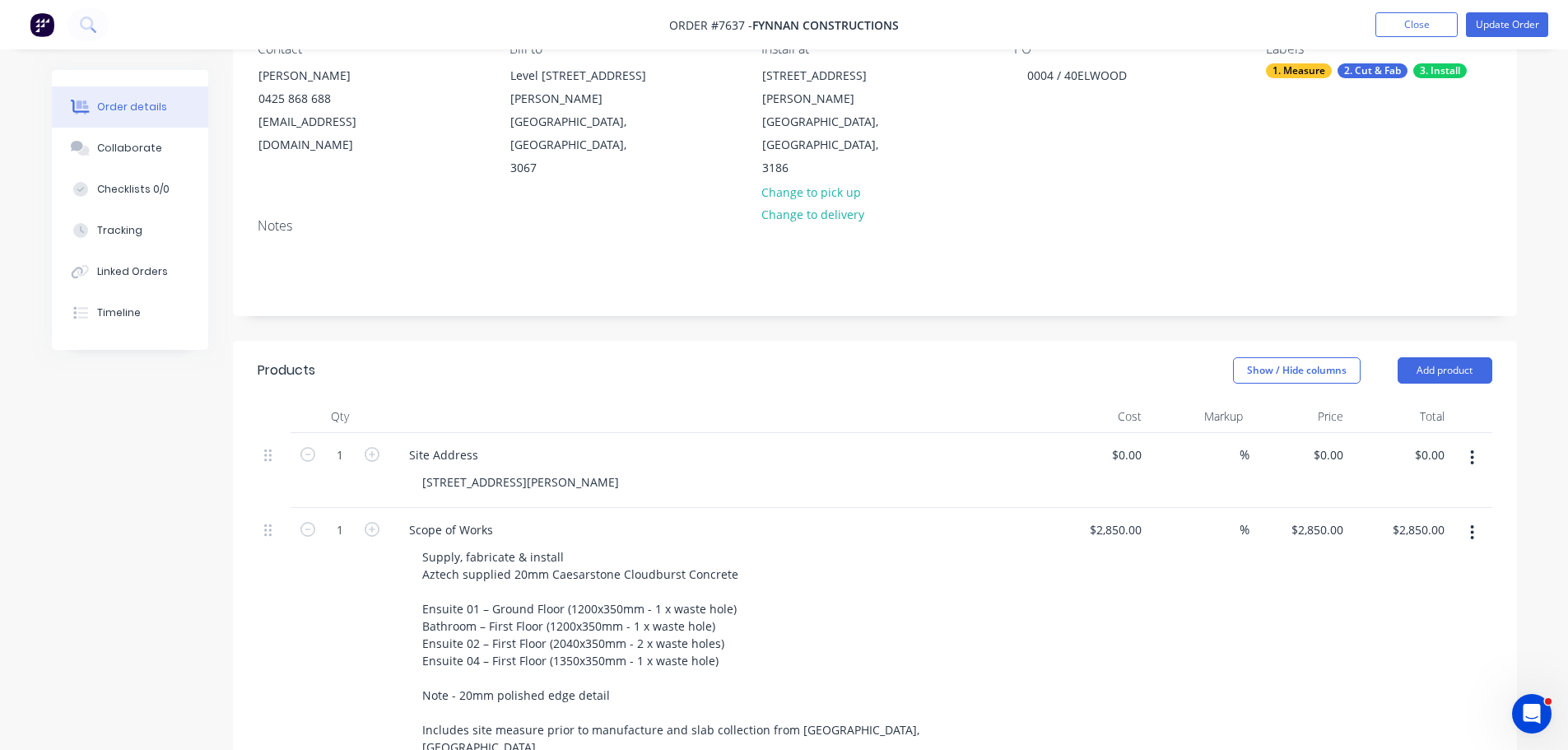
scroll to position [0, 0]
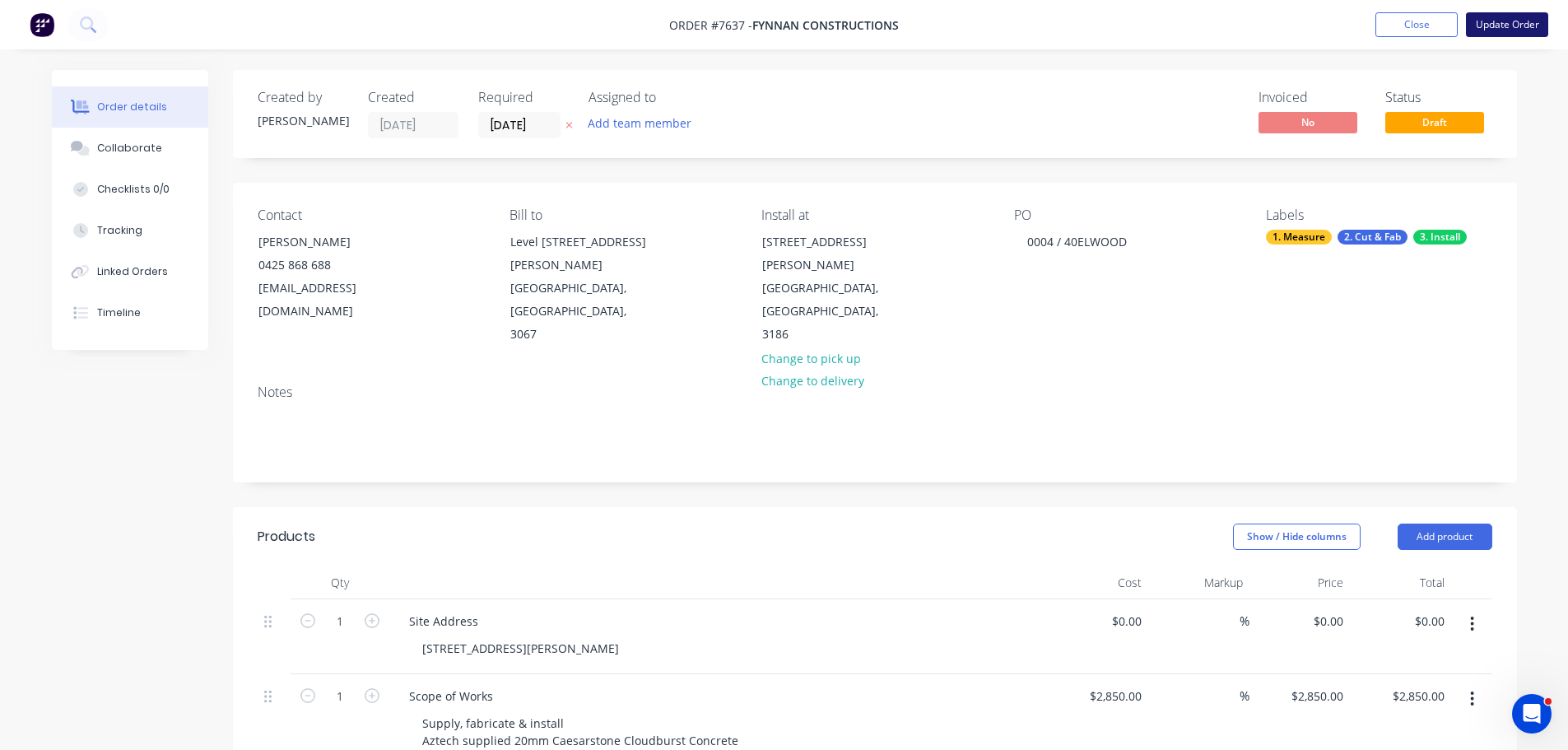
click at [1504, 27] on button "Update Order" at bounding box center [1506, 24] width 82 height 24
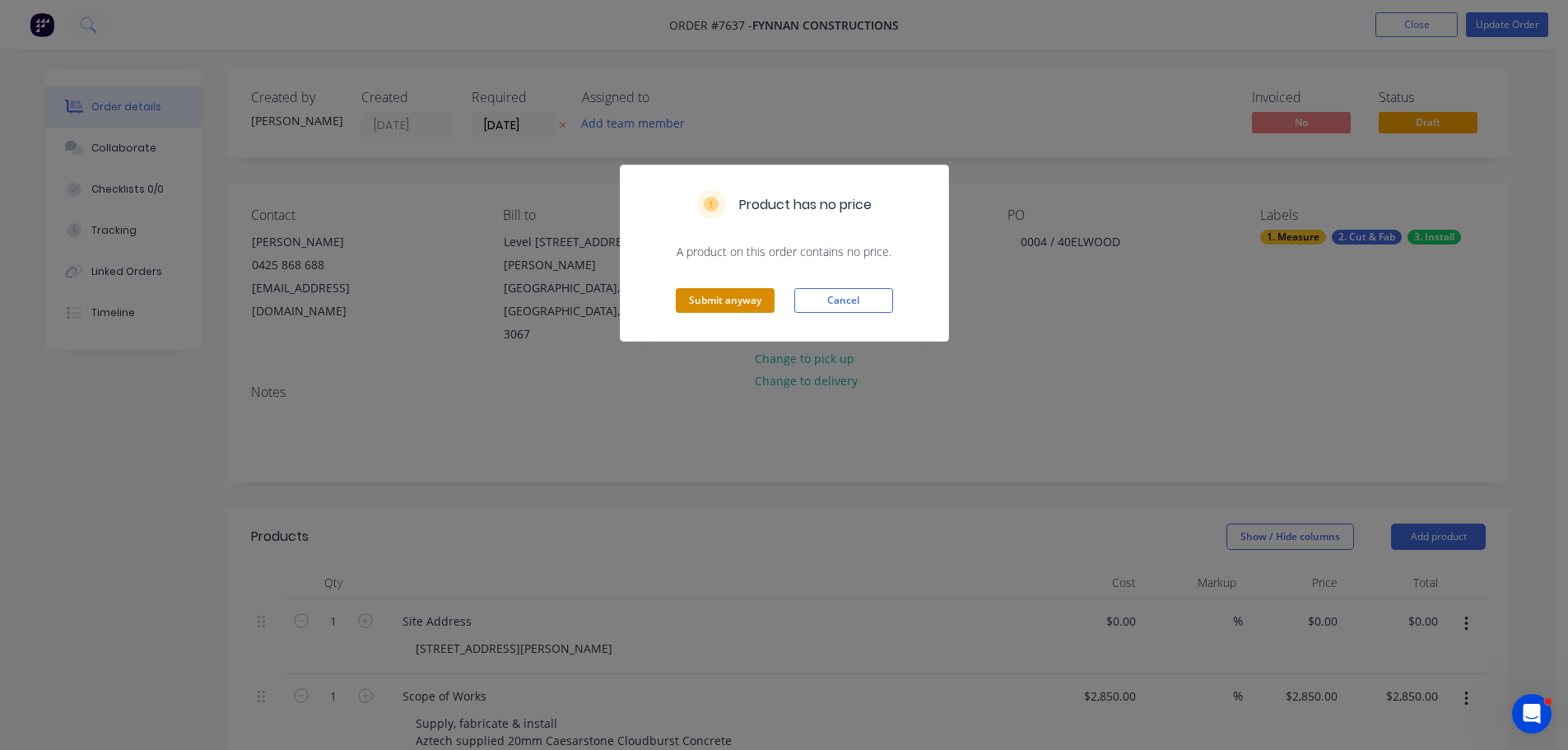
click at [742, 296] on button "Submit anyway" at bounding box center [725, 300] width 99 height 24
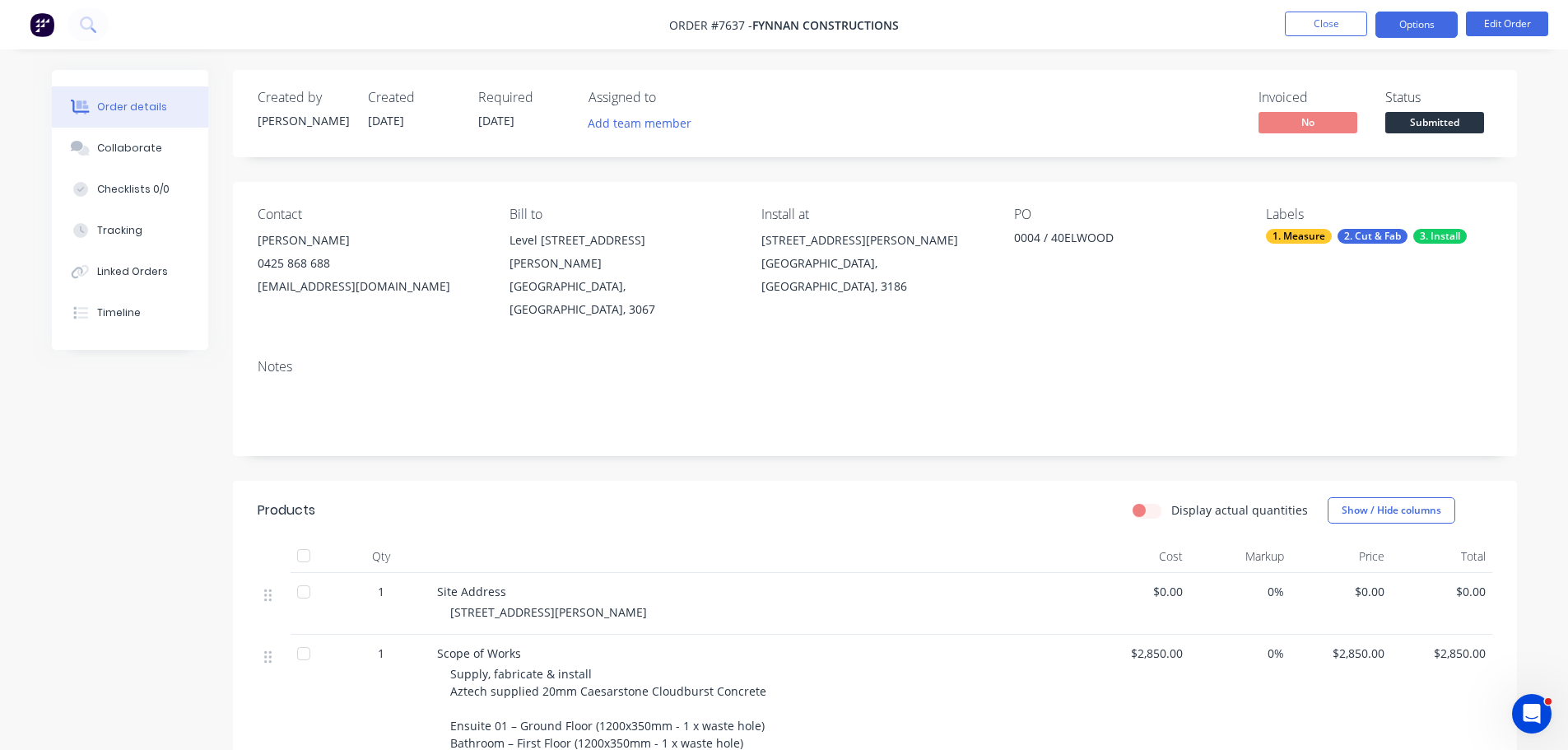
click at [1439, 35] on button "Options" at bounding box center [1416, 24] width 82 height 26
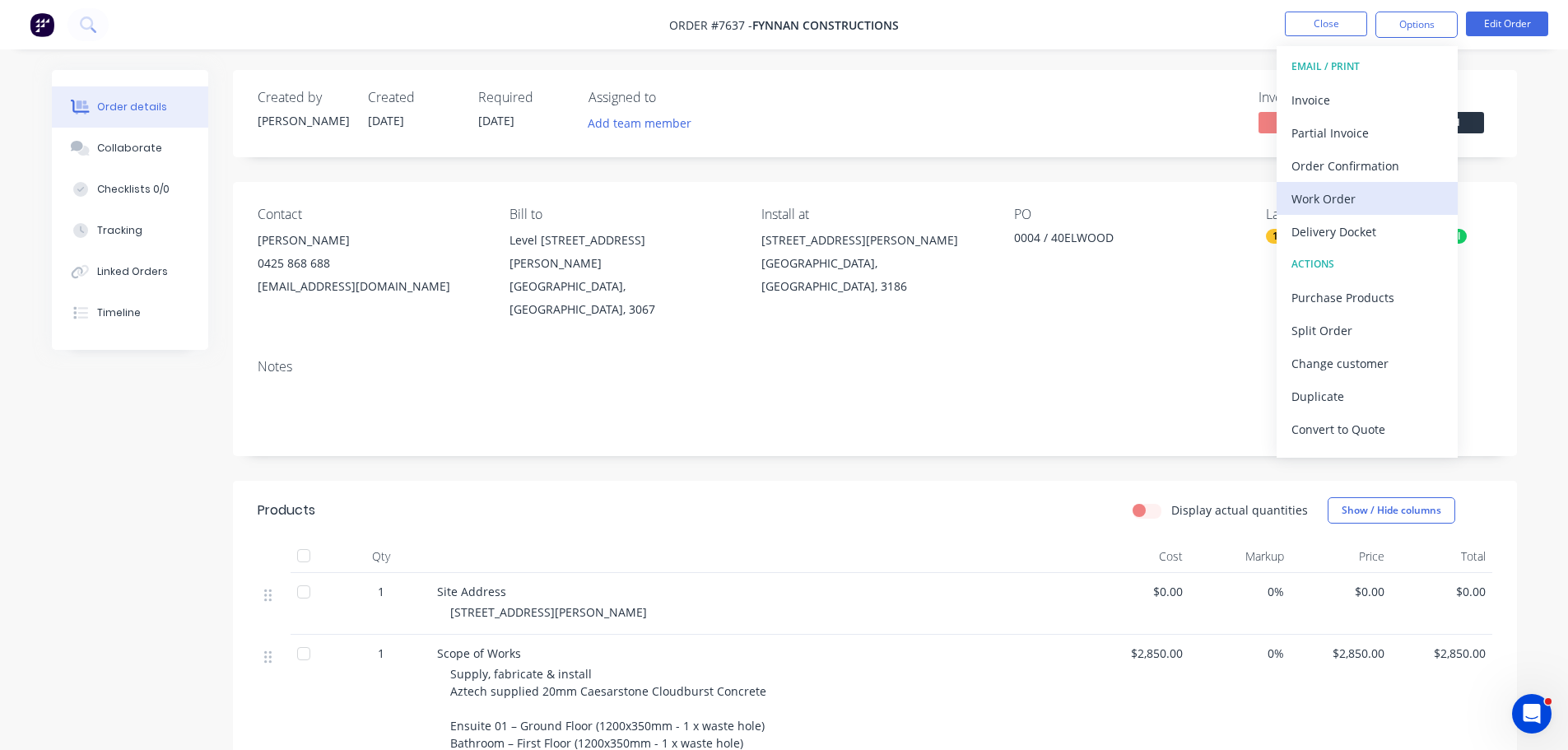
click at [1367, 191] on div "Work Order" at bounding box center [1366, 199] width 151 height 24
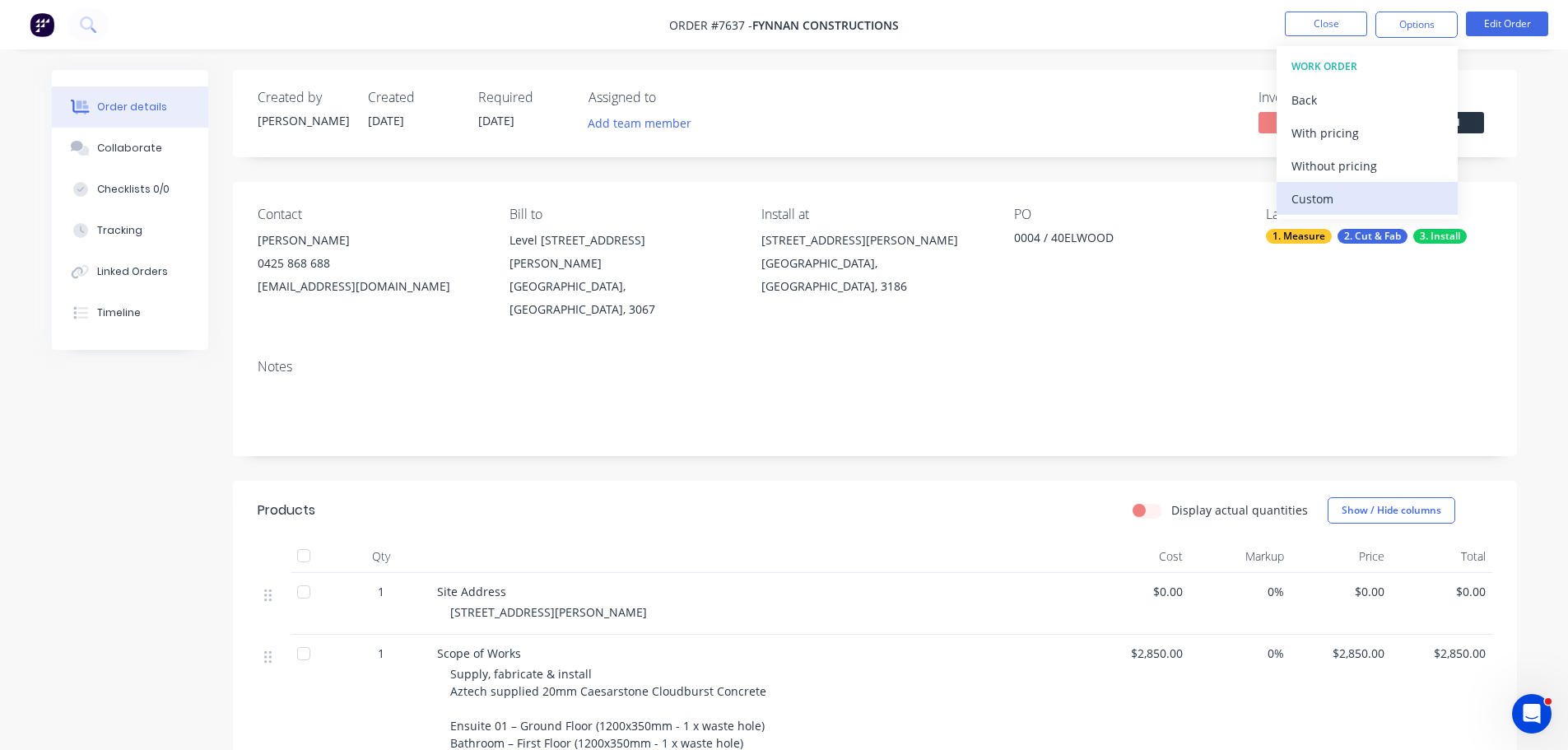
click at [1364, 183] on button "Custom" at bounding box center [1367, 198] width 181 height 33
click at [1364, 165] on div "Without pricing" at bounding box center [1366, 166] width 151 height 24
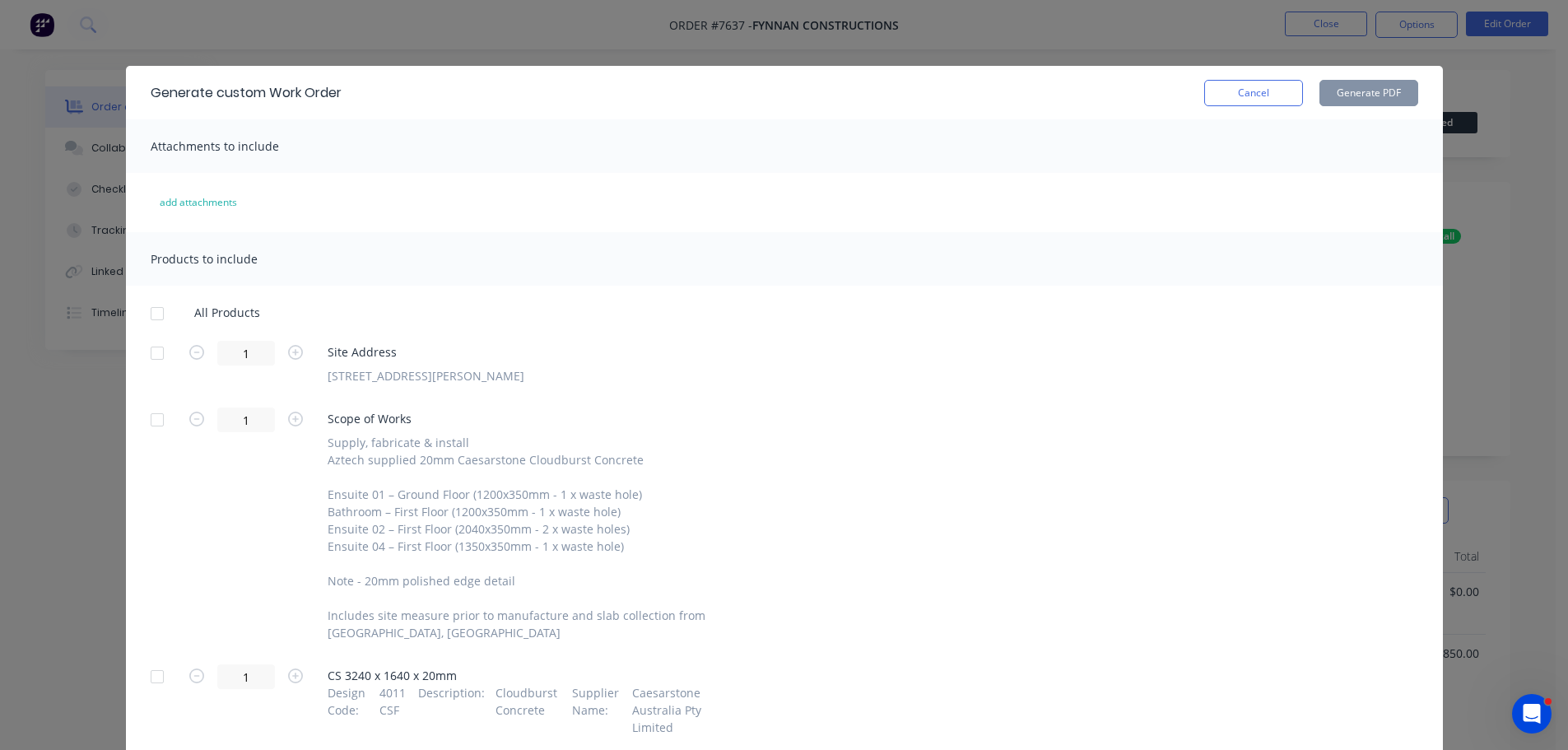
click at [151, 348] on div at bounding box center [157, 352] width 33 height 33
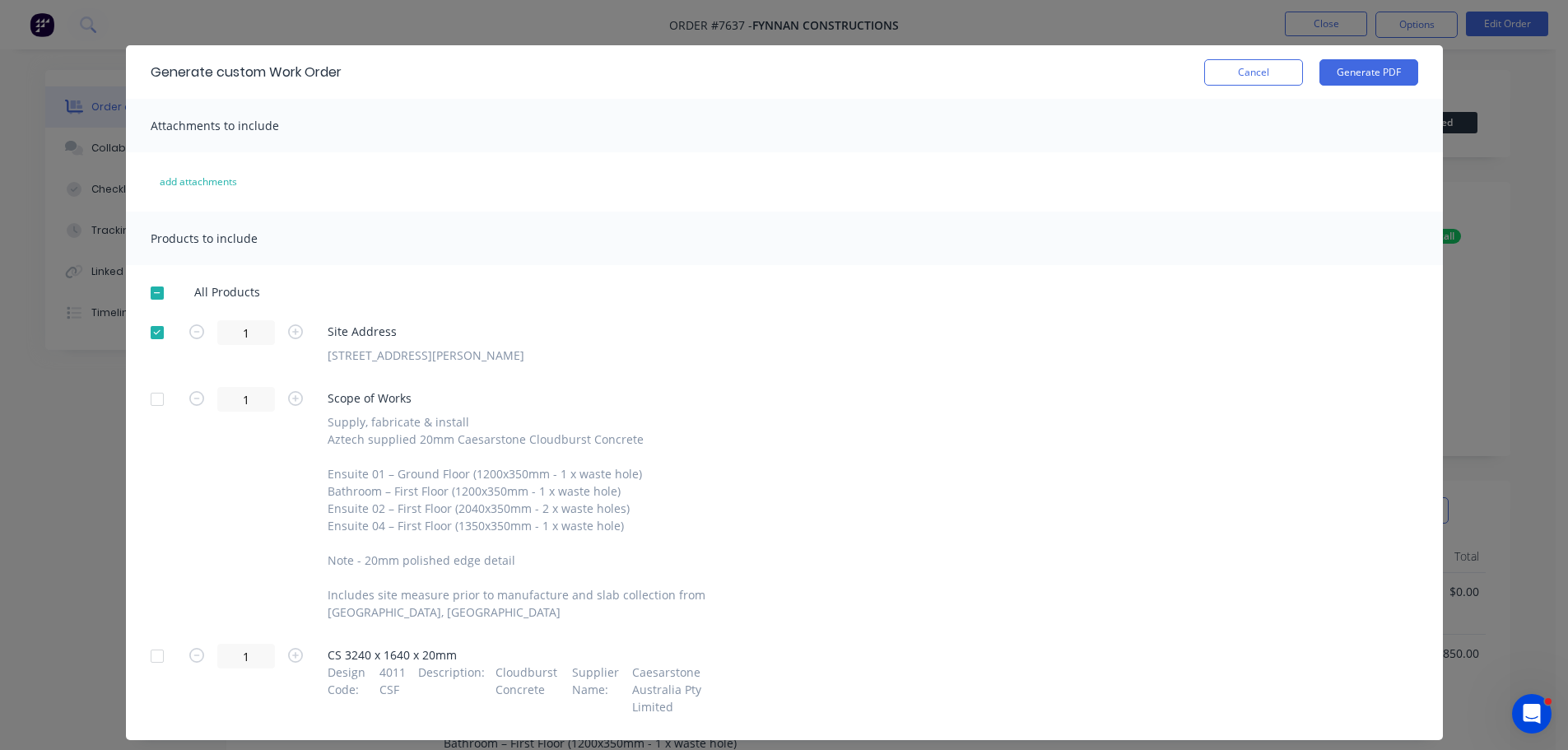
scroll to position [59, 0]
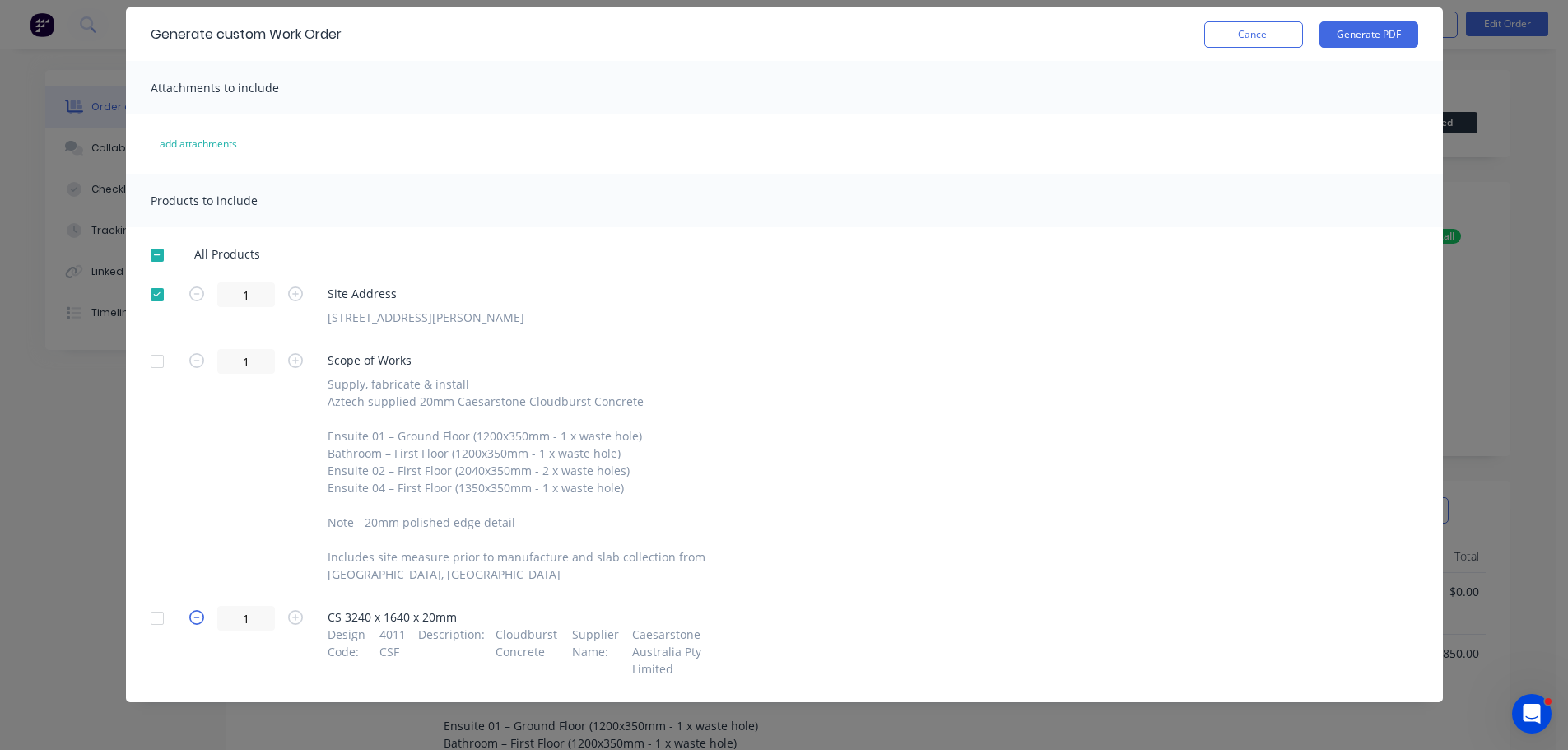
click at [149, 619] on div at bounding box center [157, 617] width 33 height 33
click at [1366, 40] on button "Generate PDF" at bounding box center [1368, 35] width 99 height 26
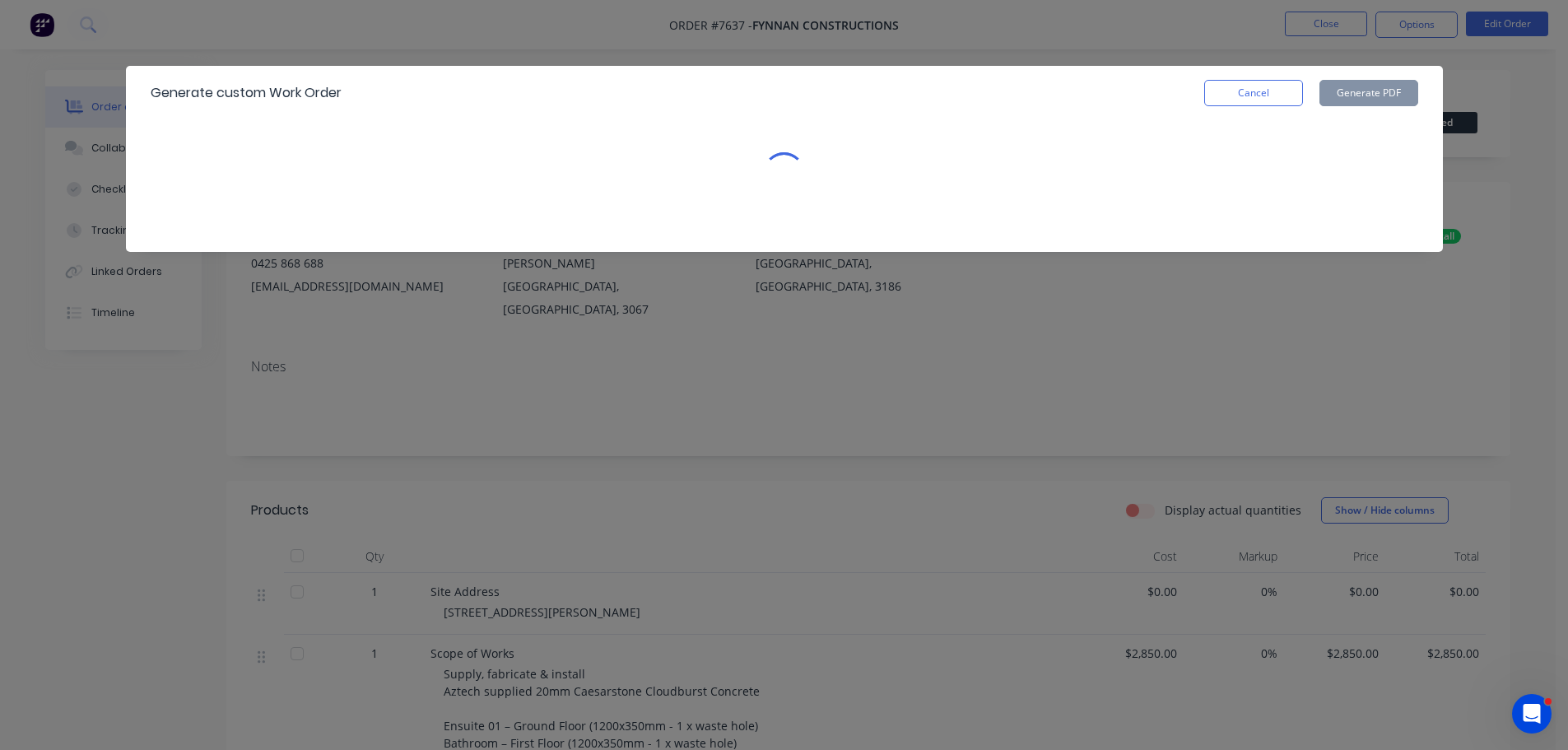
scroll to position [0, 0]
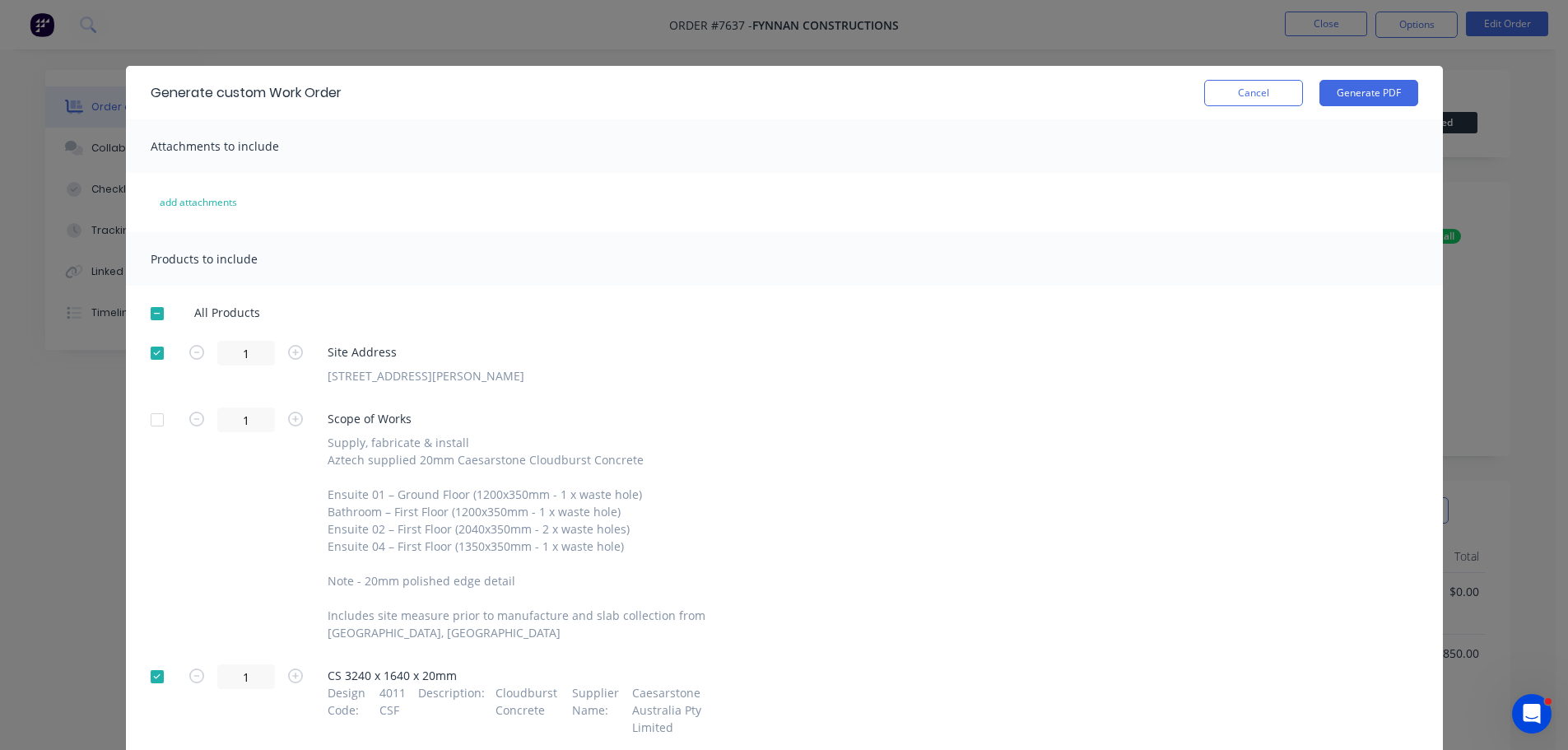
click at [1233, 87] on button "Cancel" at bounding box center [1253, 92] width 99 height 26
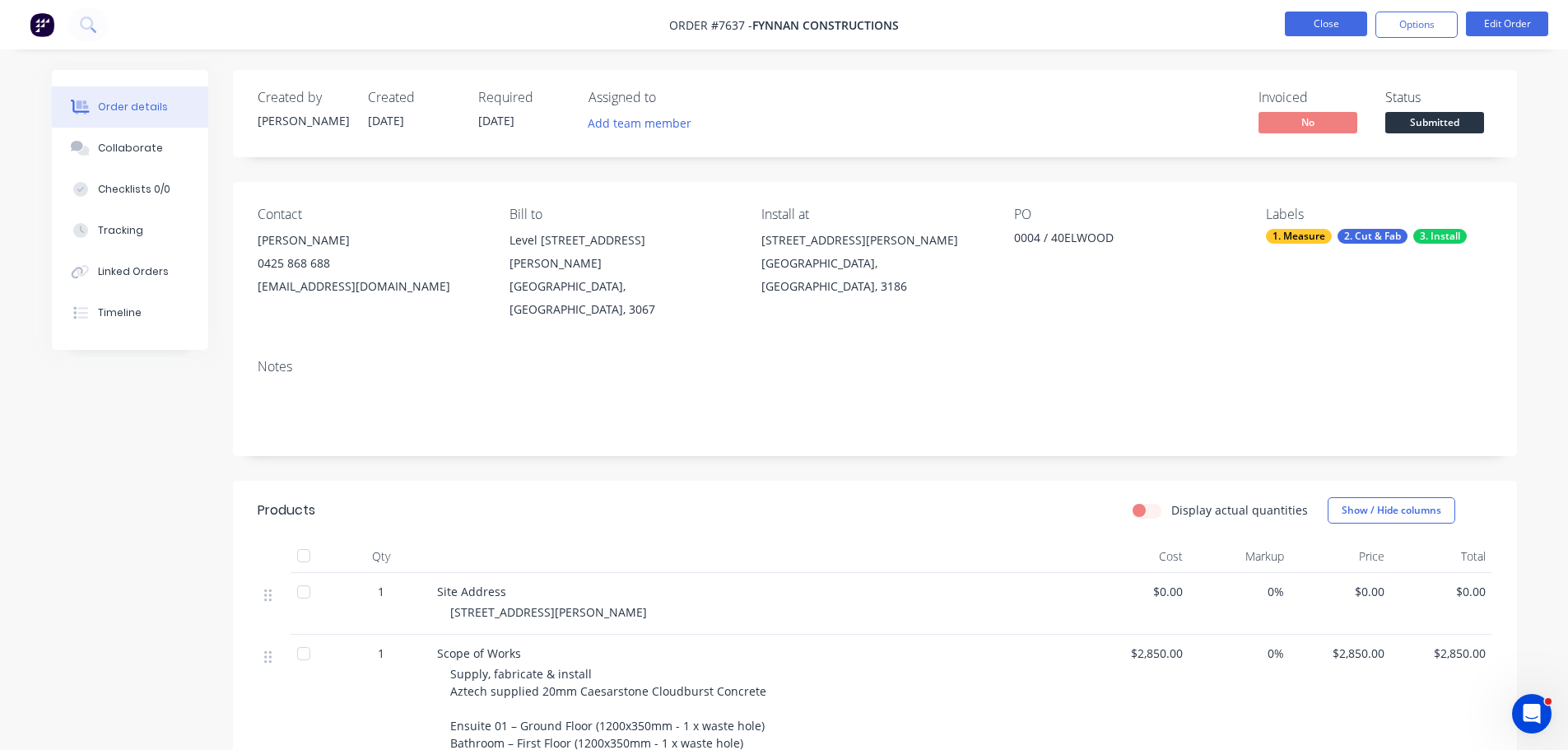
click at [1330, 26] on button "Close" at bounding box center [1325, 23] width 82 height 24
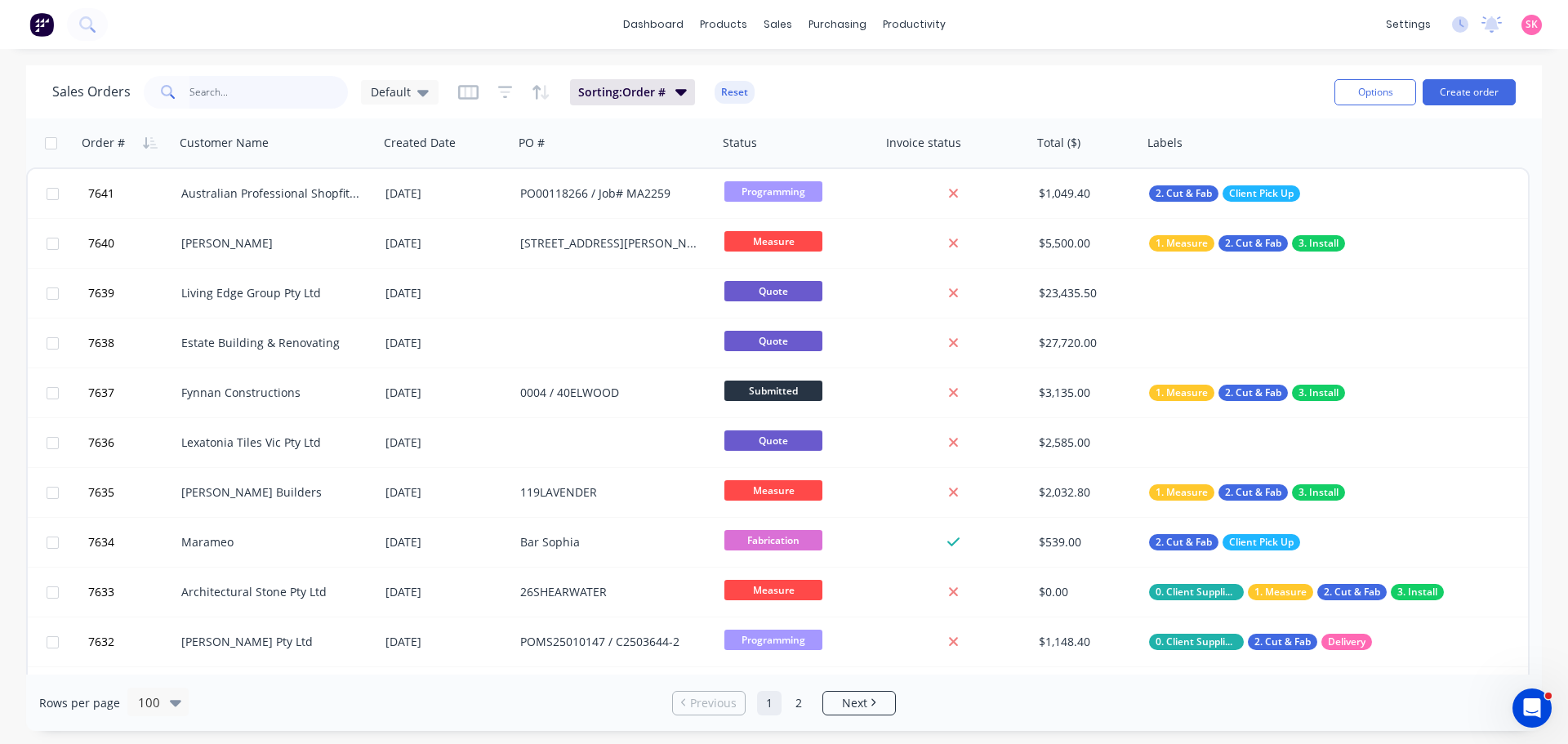
click at [258, 81] on input "text" at bounding box center [269, 92] width 159 height 32
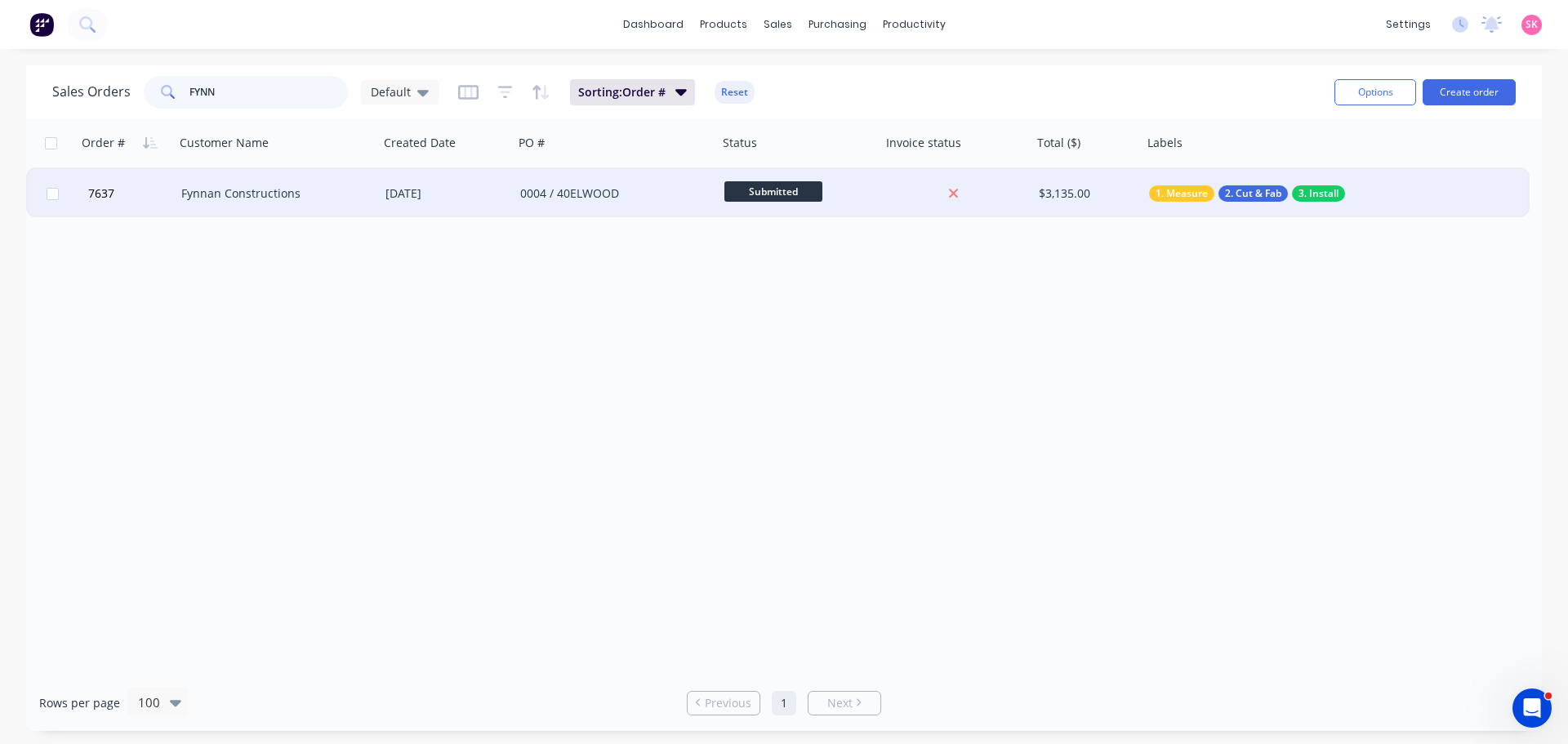
type input "FYNN"
click at [342, 197] on div "Fynnan Constructions" at bounding box center [272, 194] width 182 height 17
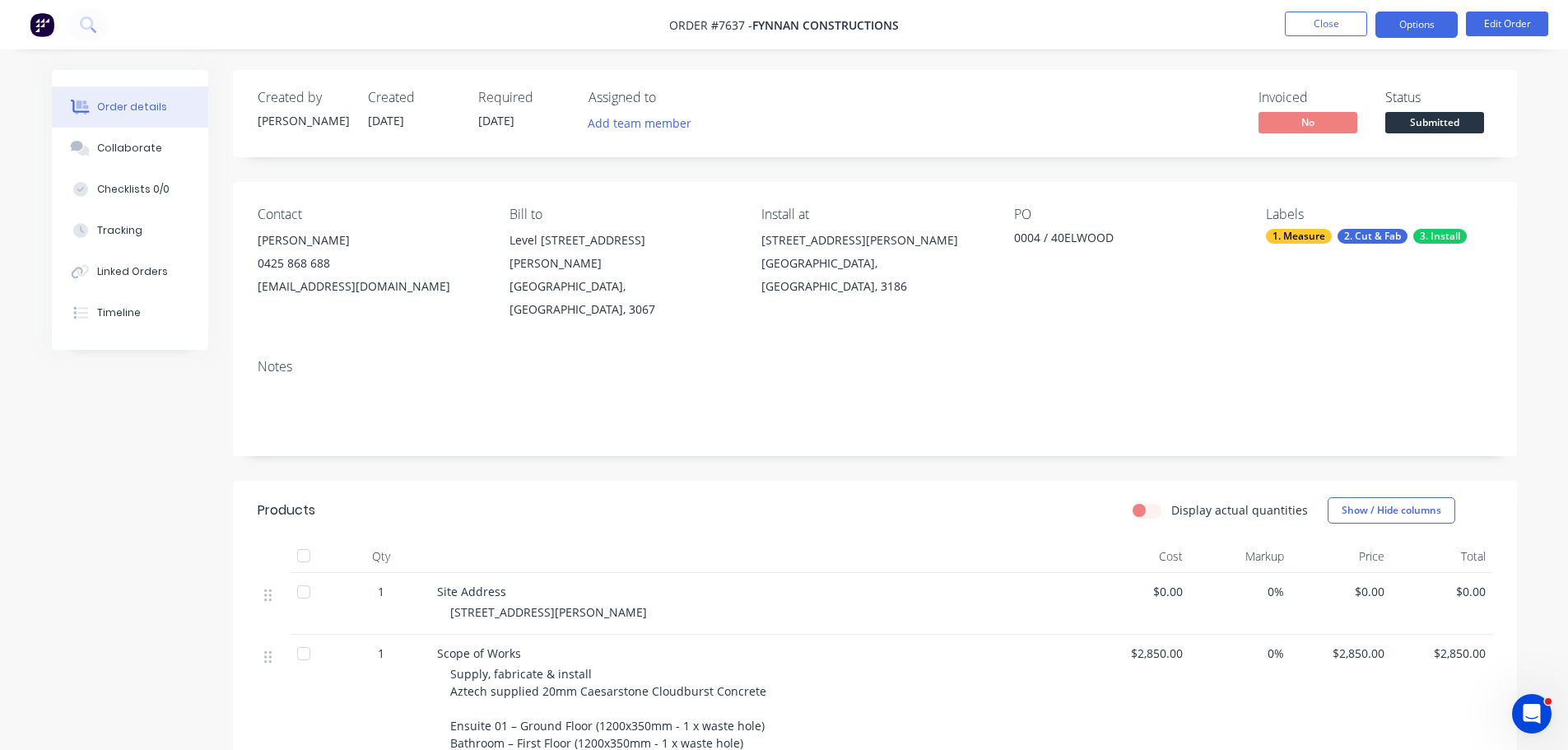
click at [1420, 15] on button "Options" at bounding box center [1416, 24] width 82 height 26
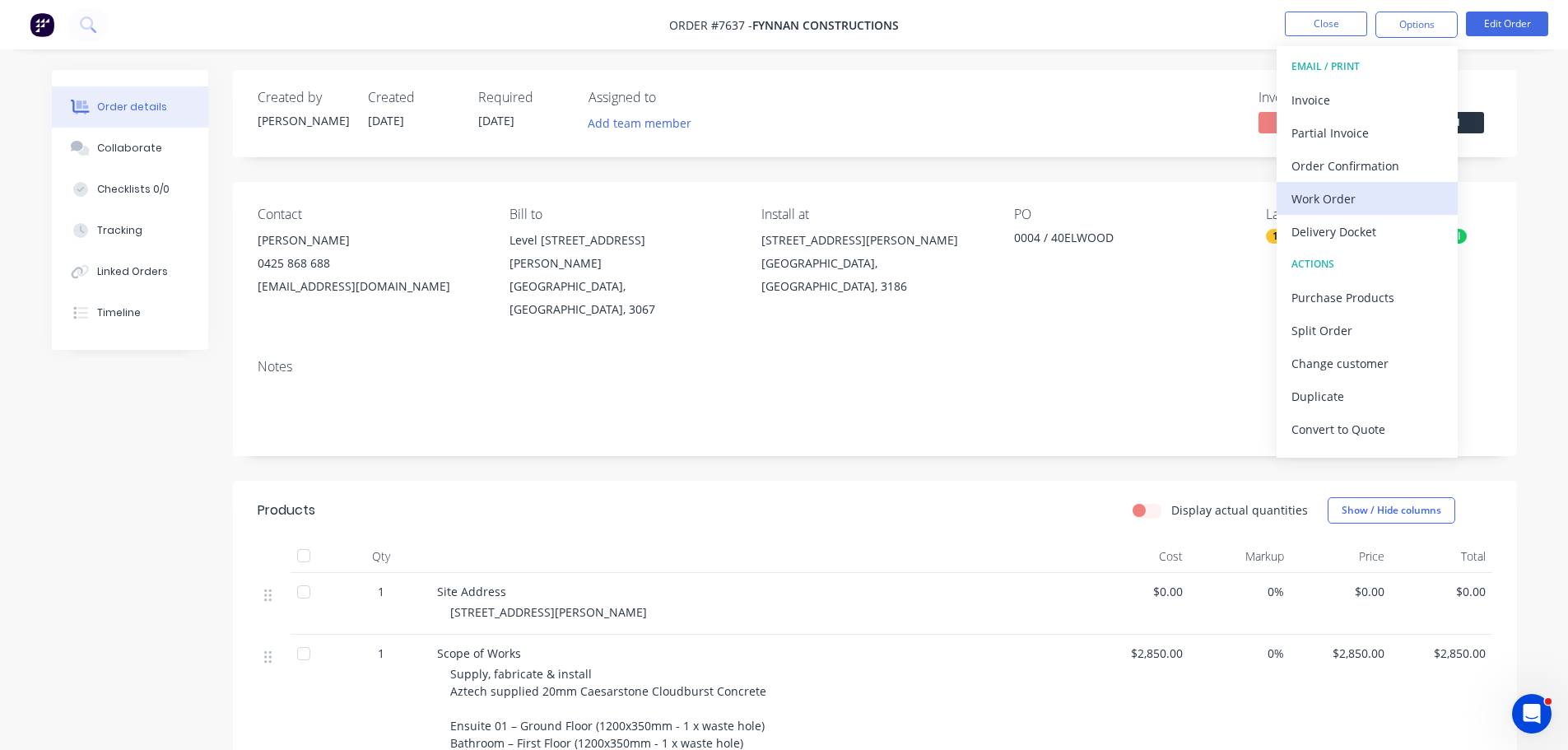
click at [1353, 213] on button "Work Order" at bounding box center [1367, 198] width 181 height 33
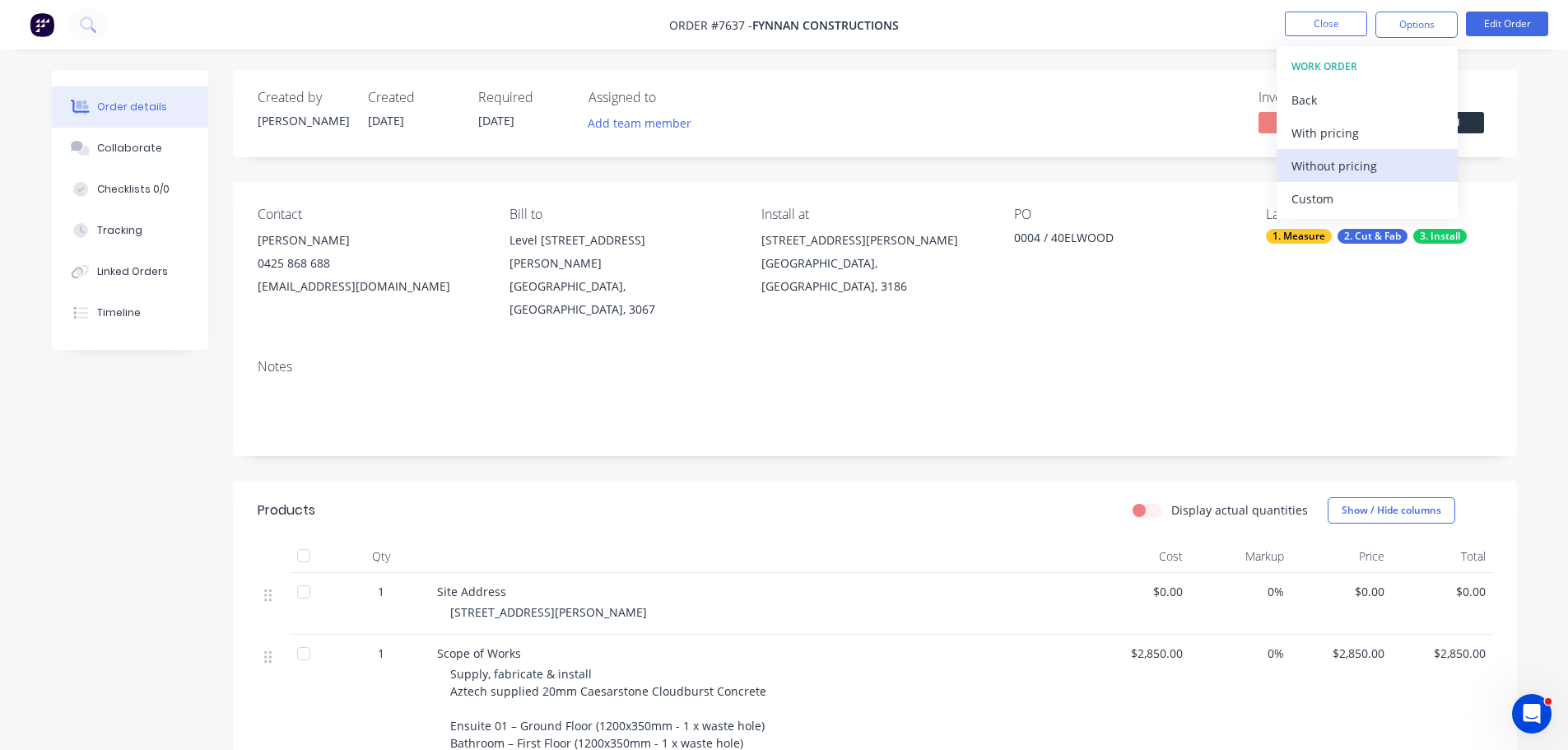
click at [1361, 177] on div "Without pricing" at bounding box center [1366, 166] width 151 height 24
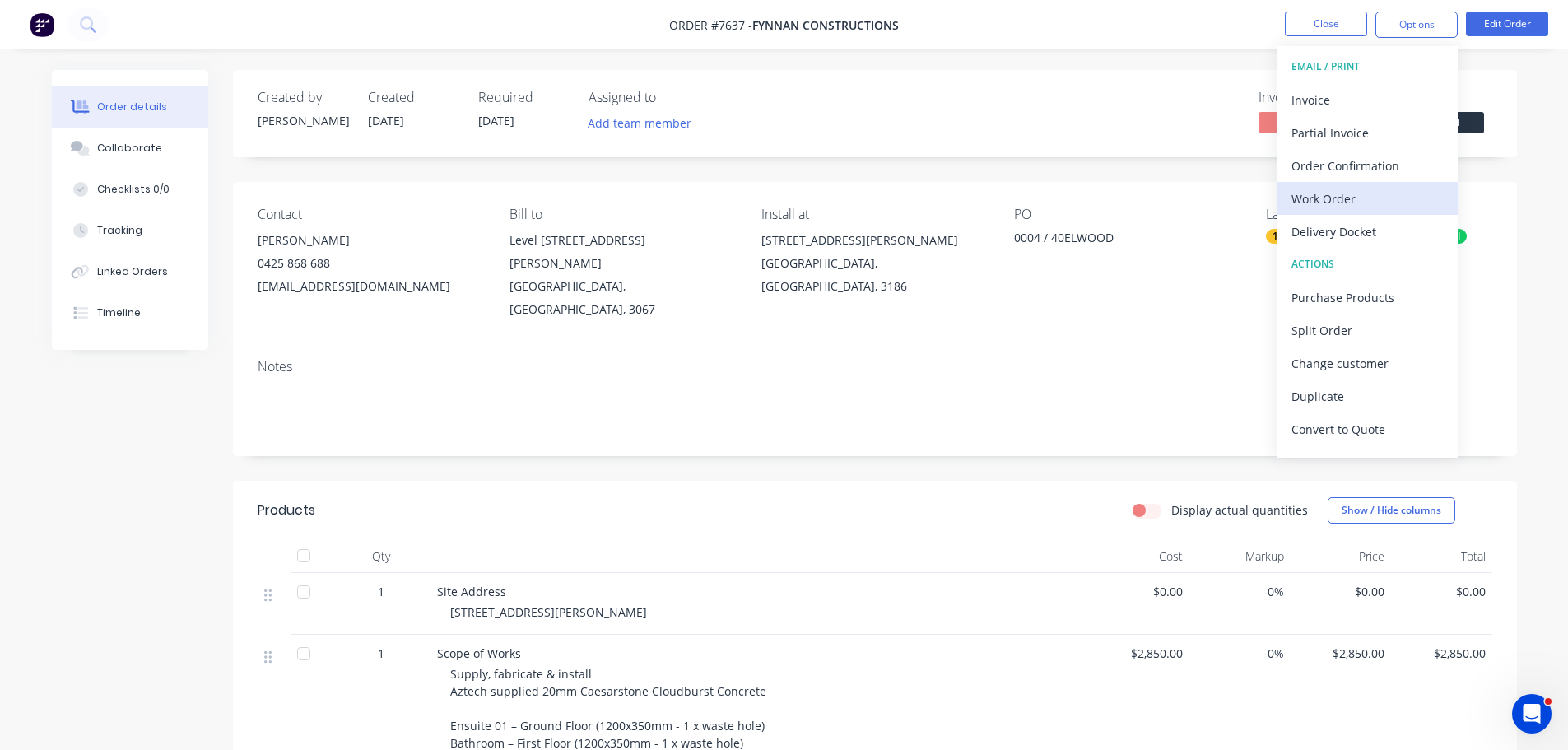
click at [1336, 201] on div "Work Order" at bounding box center [1366, 199] width 151 height 24
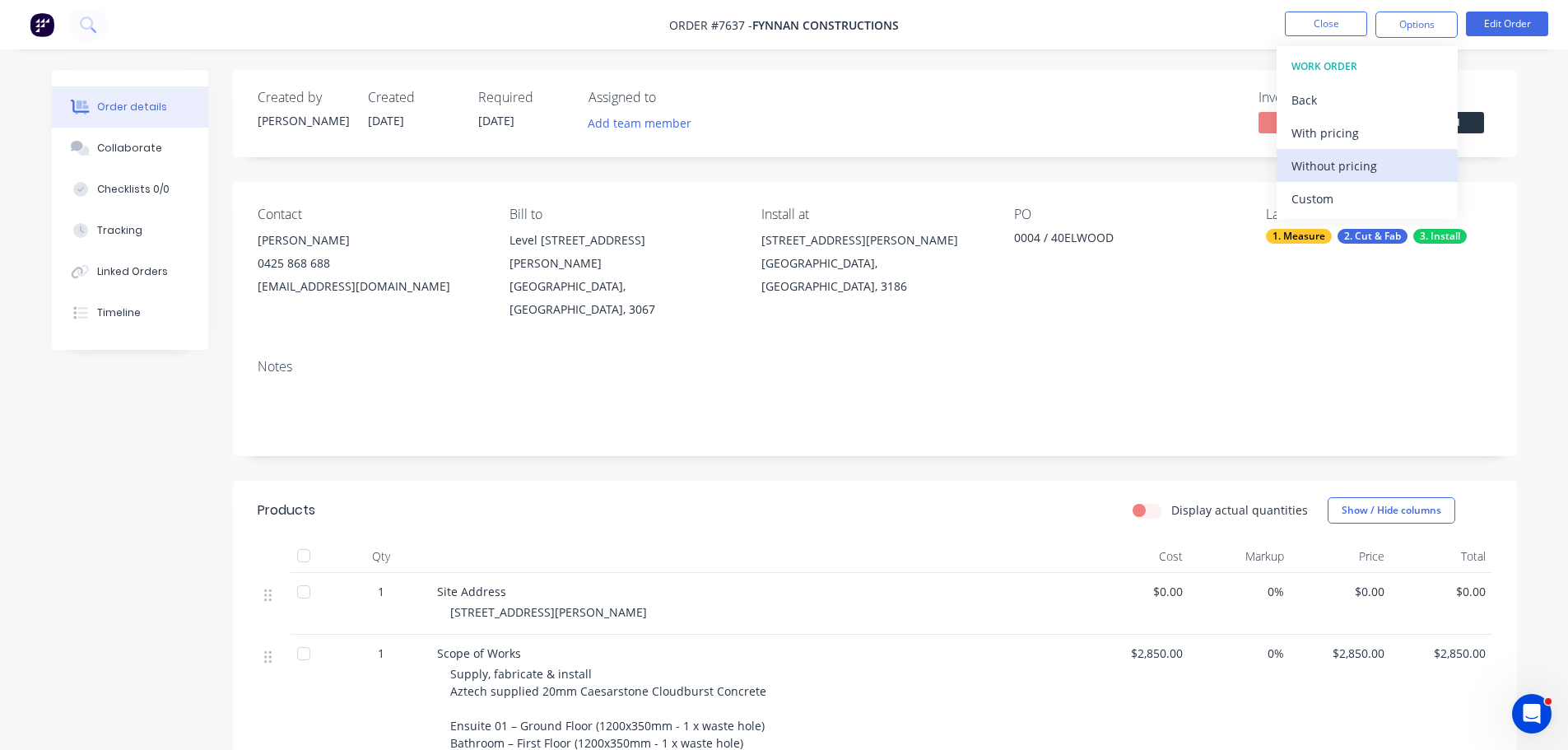
click at [1339, 175] on div "Without pricing" at bounding box center [1366, 166] width 151 height 24
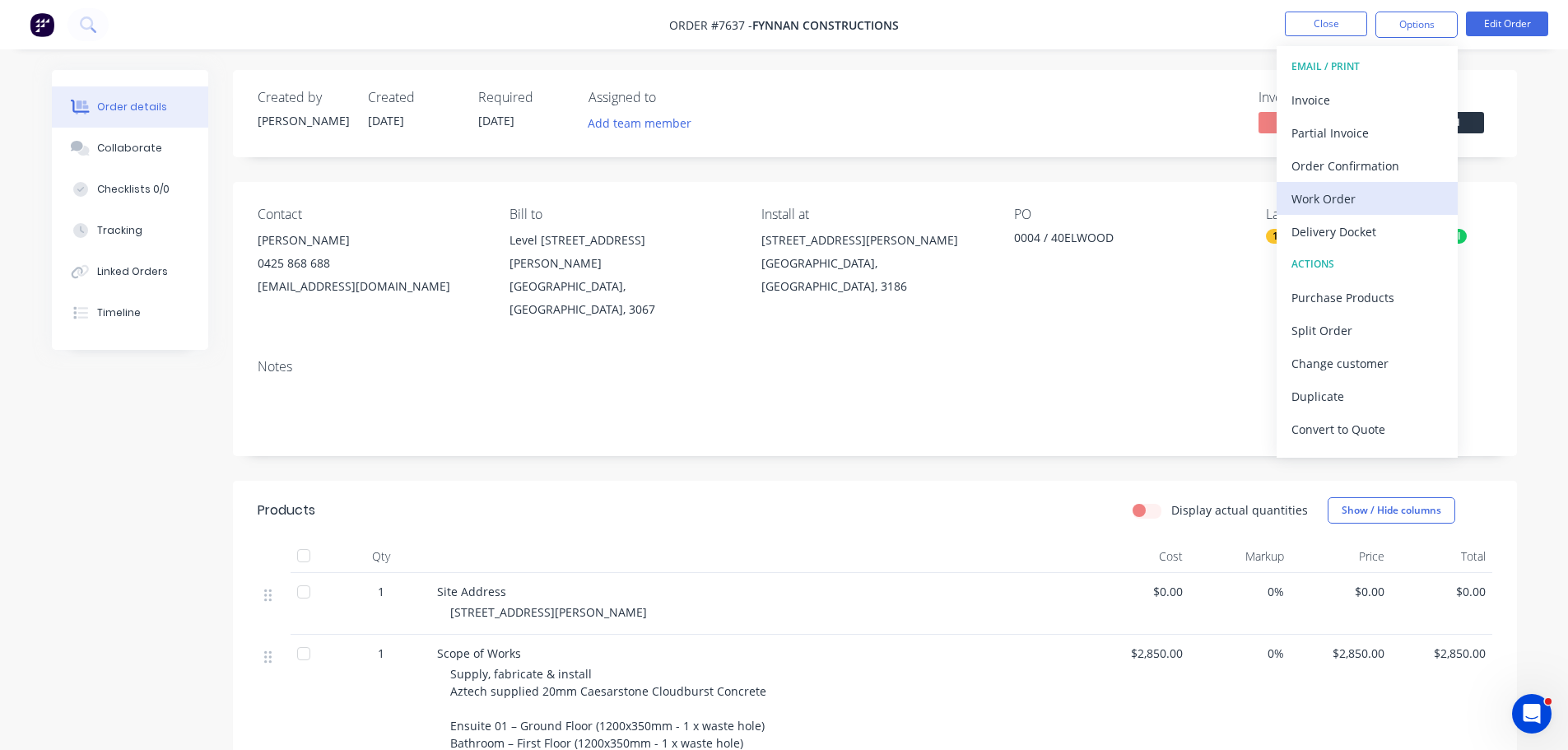
click at [1403, 211] on button "Work Order" at bounding box center [1367, 198] width 181 height 33
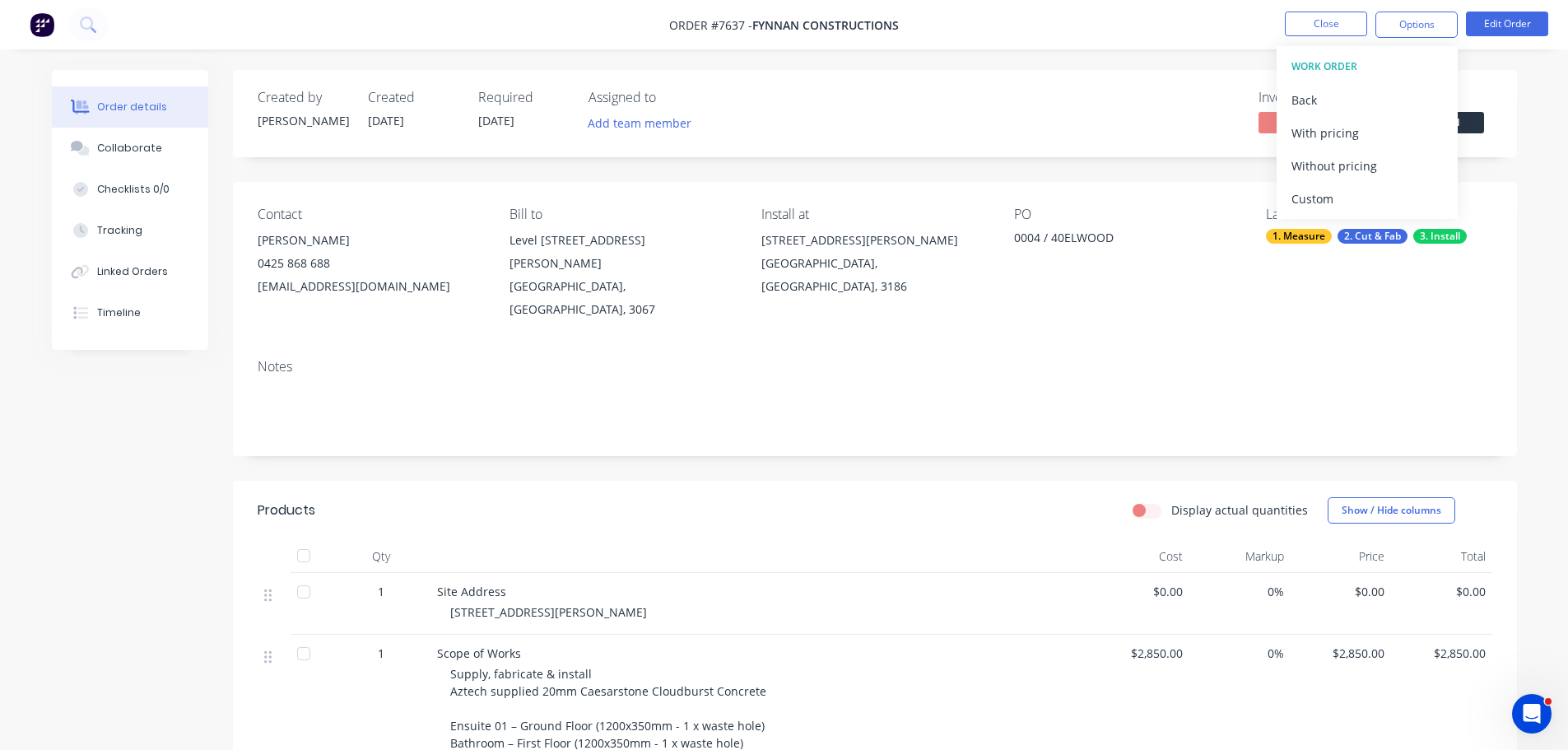
click at [1387, 195] on div "Custom" at bounding box center [1366, 199] width 151 height 24
click at [1387, 167] on div "Without pricing" at bounding box center [1366, 166] width 151 height 24
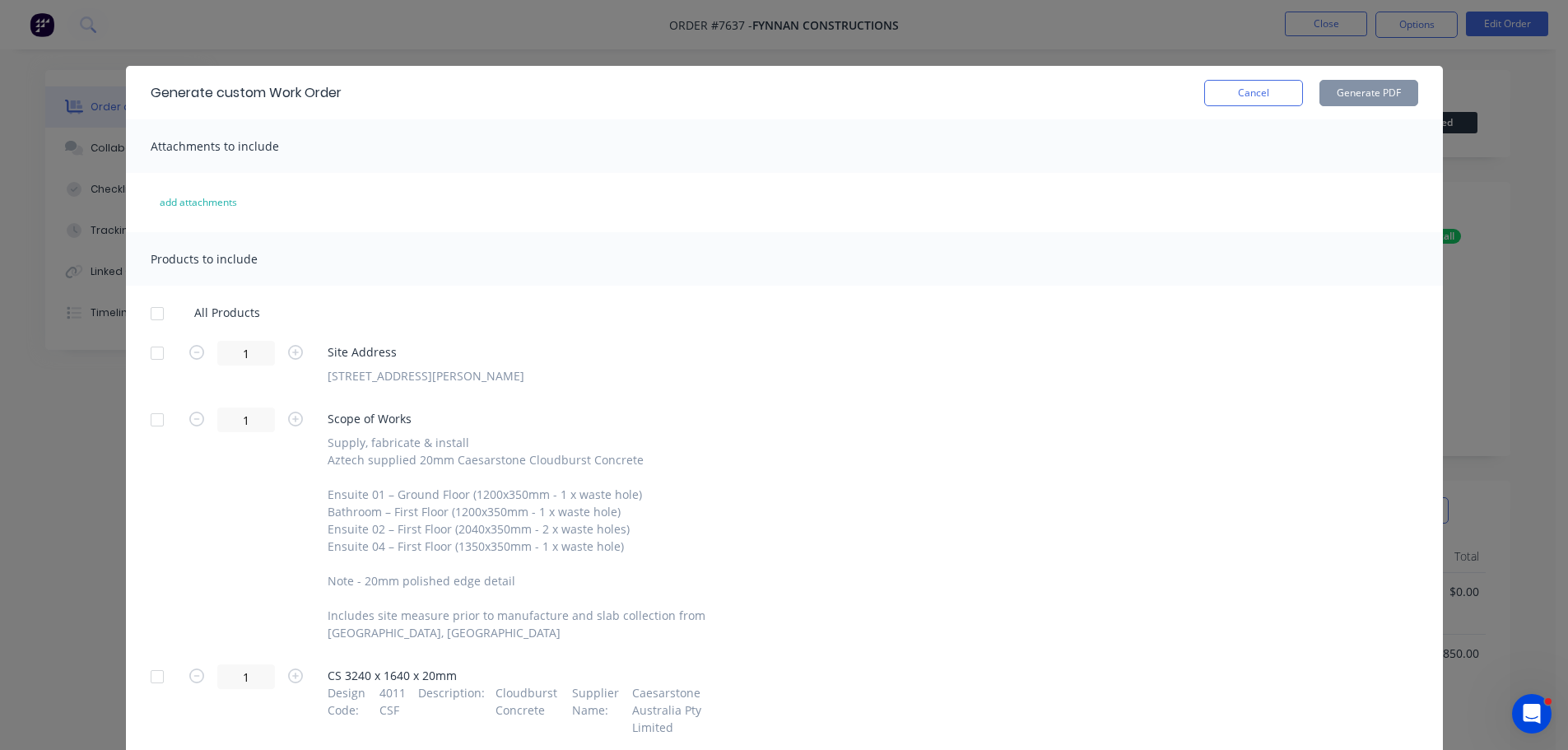
click at [148, 352] on div at bounding box center [157, 352] width 33 height 33
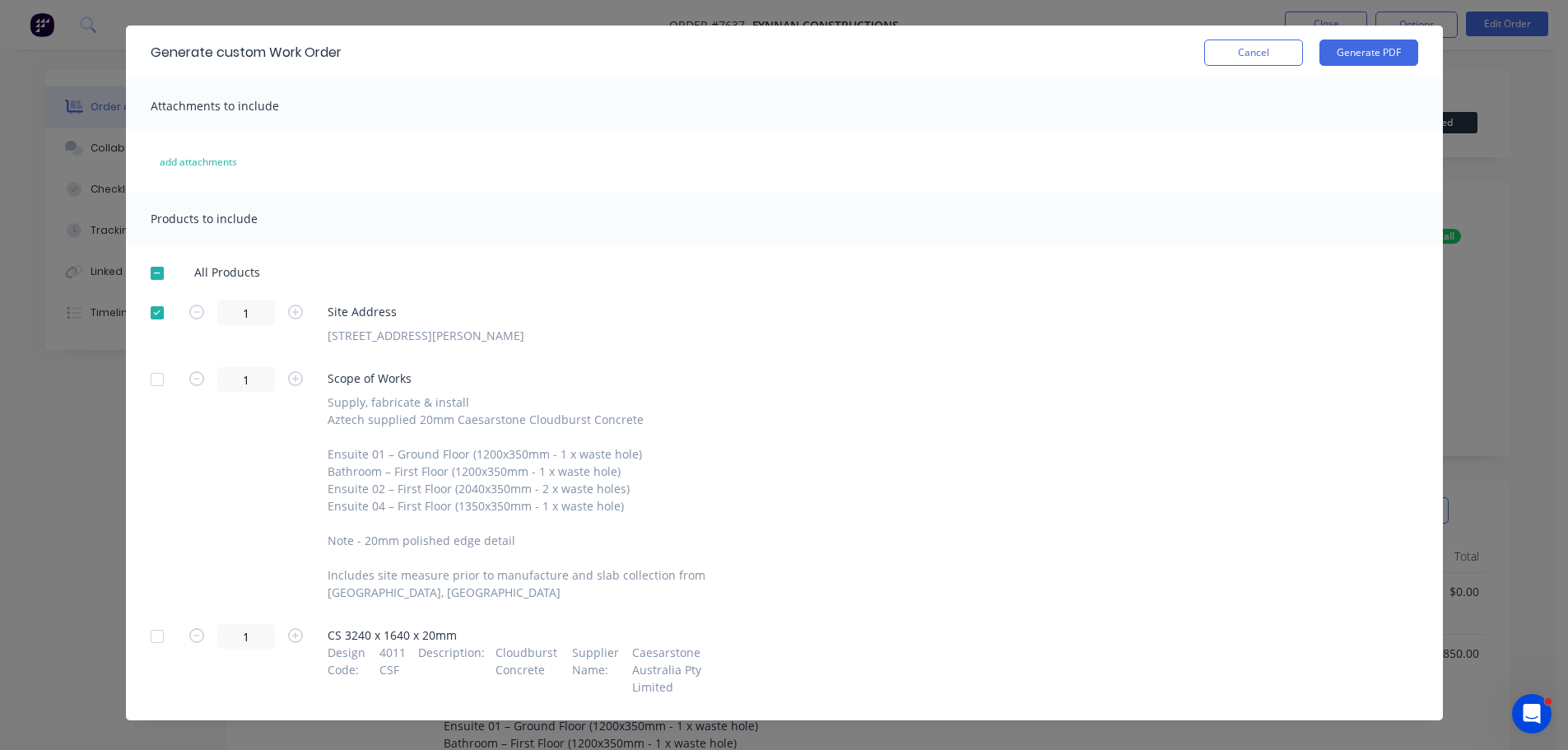
scroll to position [59, 0]
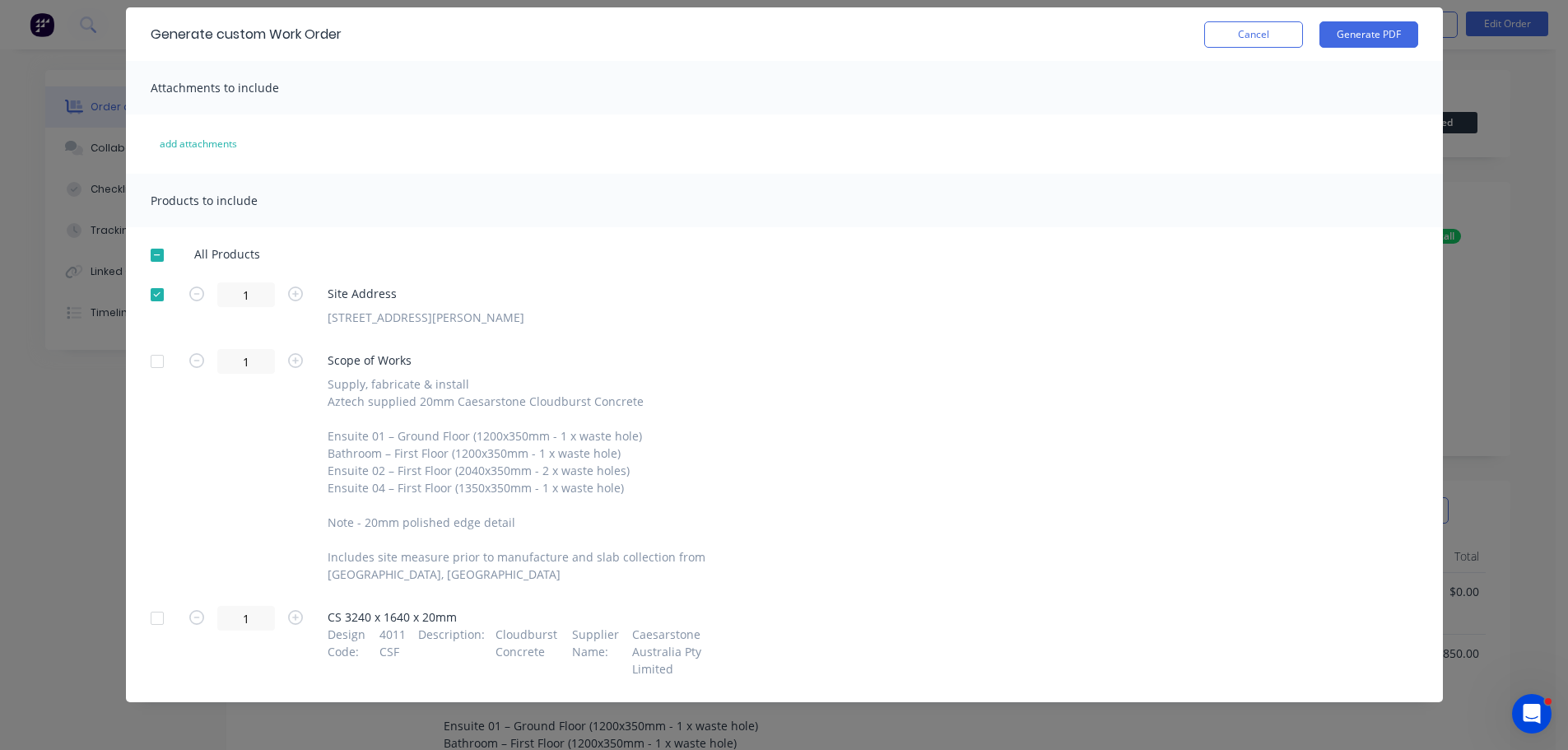
click at [152, 621] on div at bounding box center [157, 617] width 33 height 33
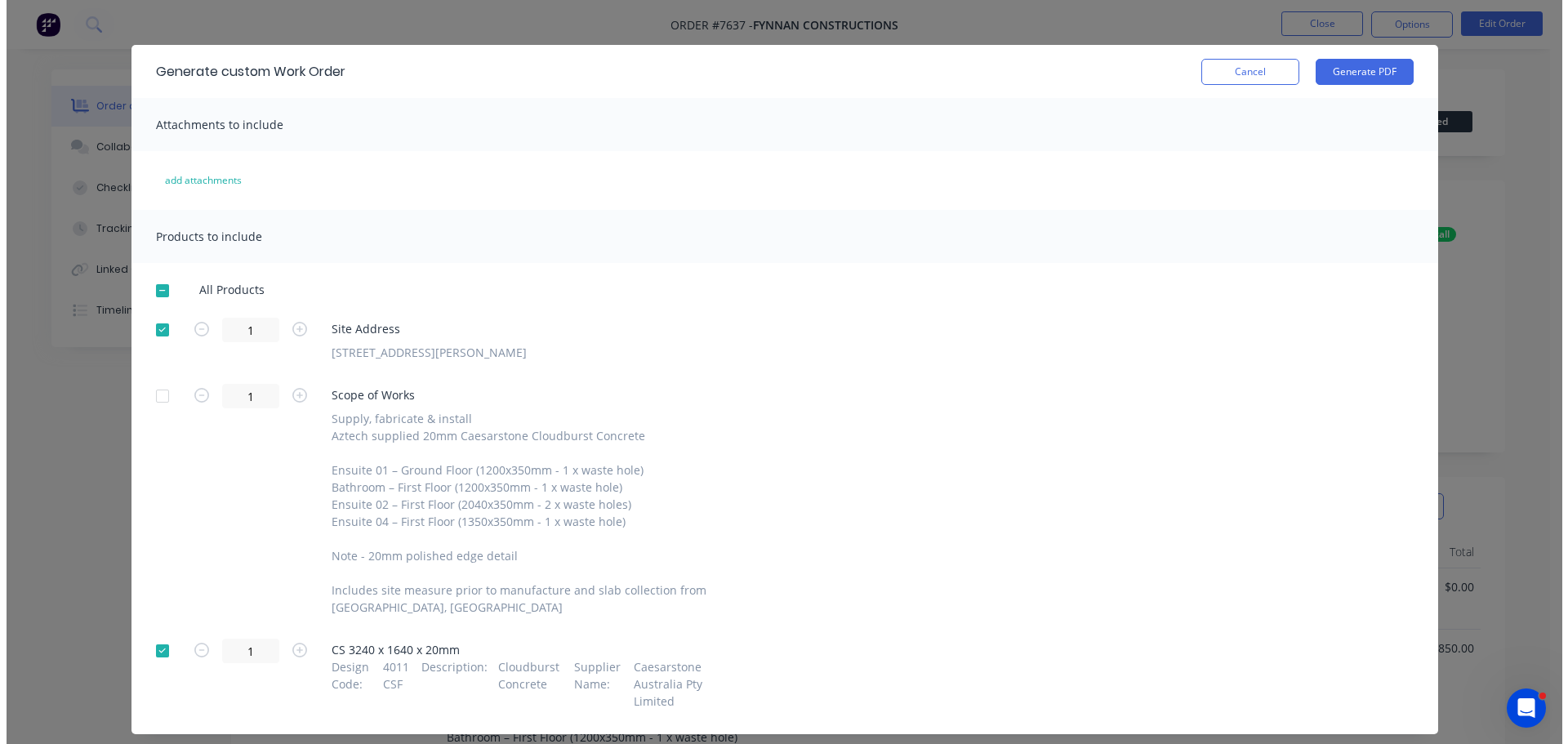
scroll to position [0, 0]
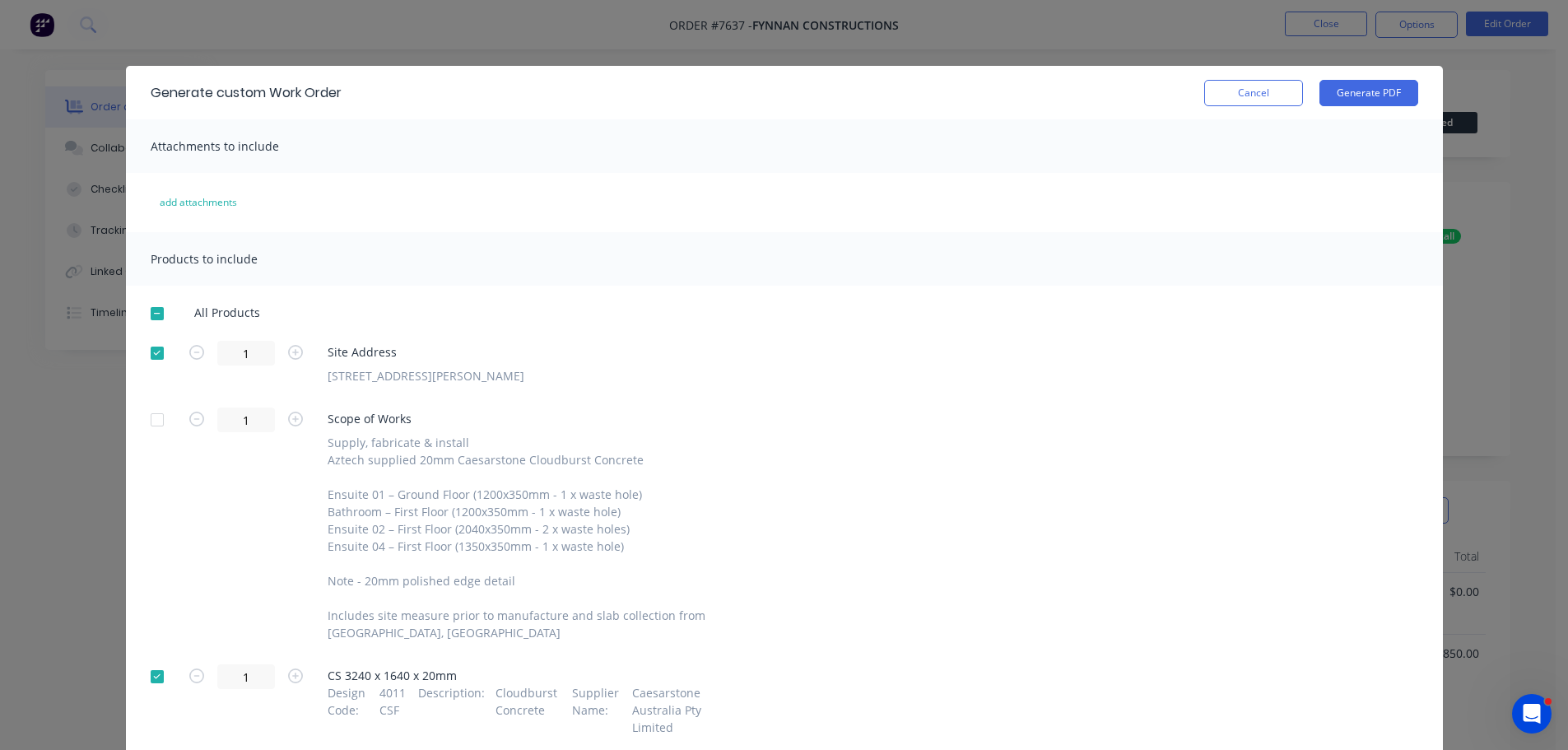
click at [1377, 109] on div "Generate custom Work Order Cancel Generate PDF" at bounding box center [784, 92] width 1317 height 53
click at [1386, 106] on button "Generate PDF" at bounding box center [1368, 92] width 99 height 26
click at [1248, 93] on button "Cancel" at bounding box center [1253, 92] width 99 height 26
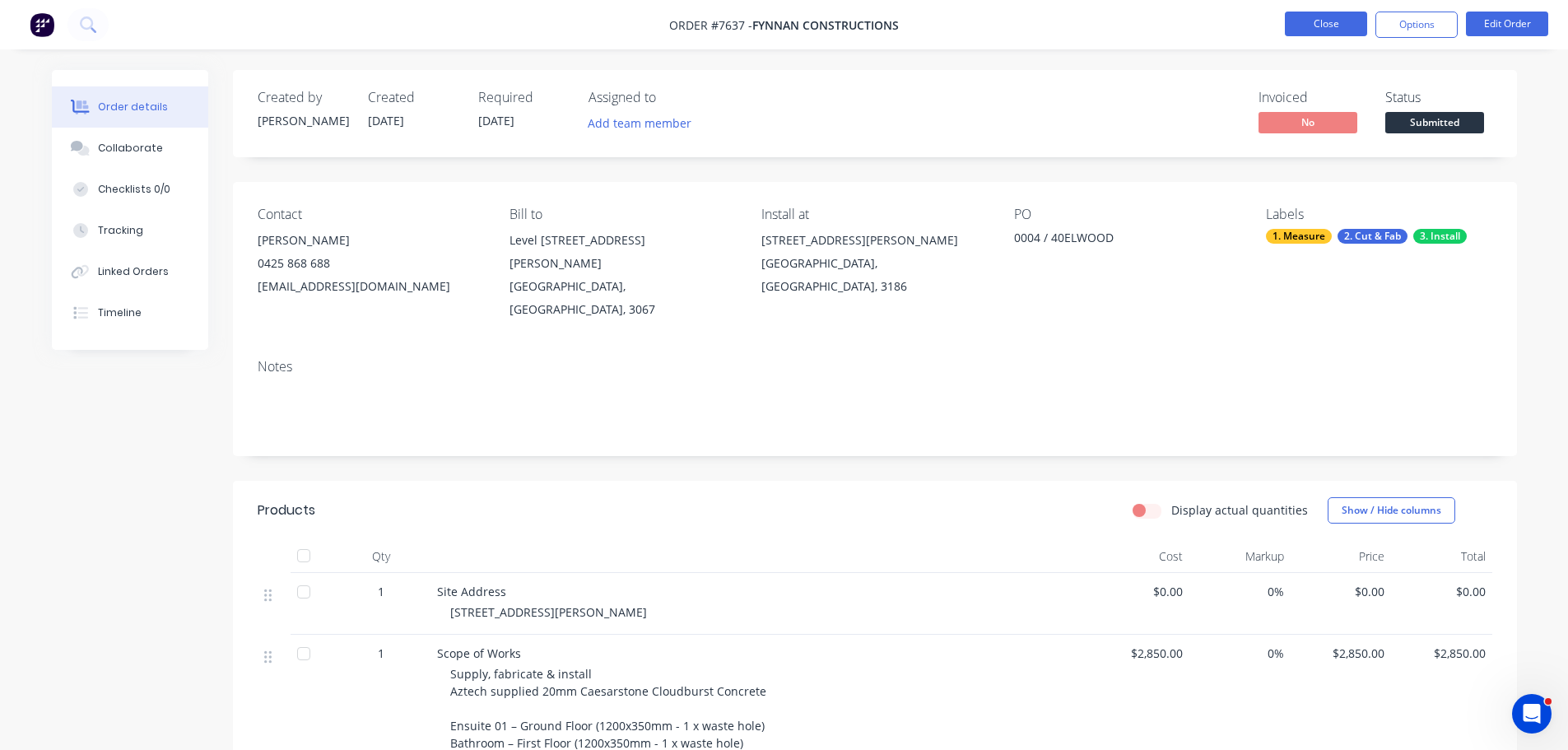
click at [1312, 29] on button "Close" at bounding box center [1325, 23] width 82 height 24
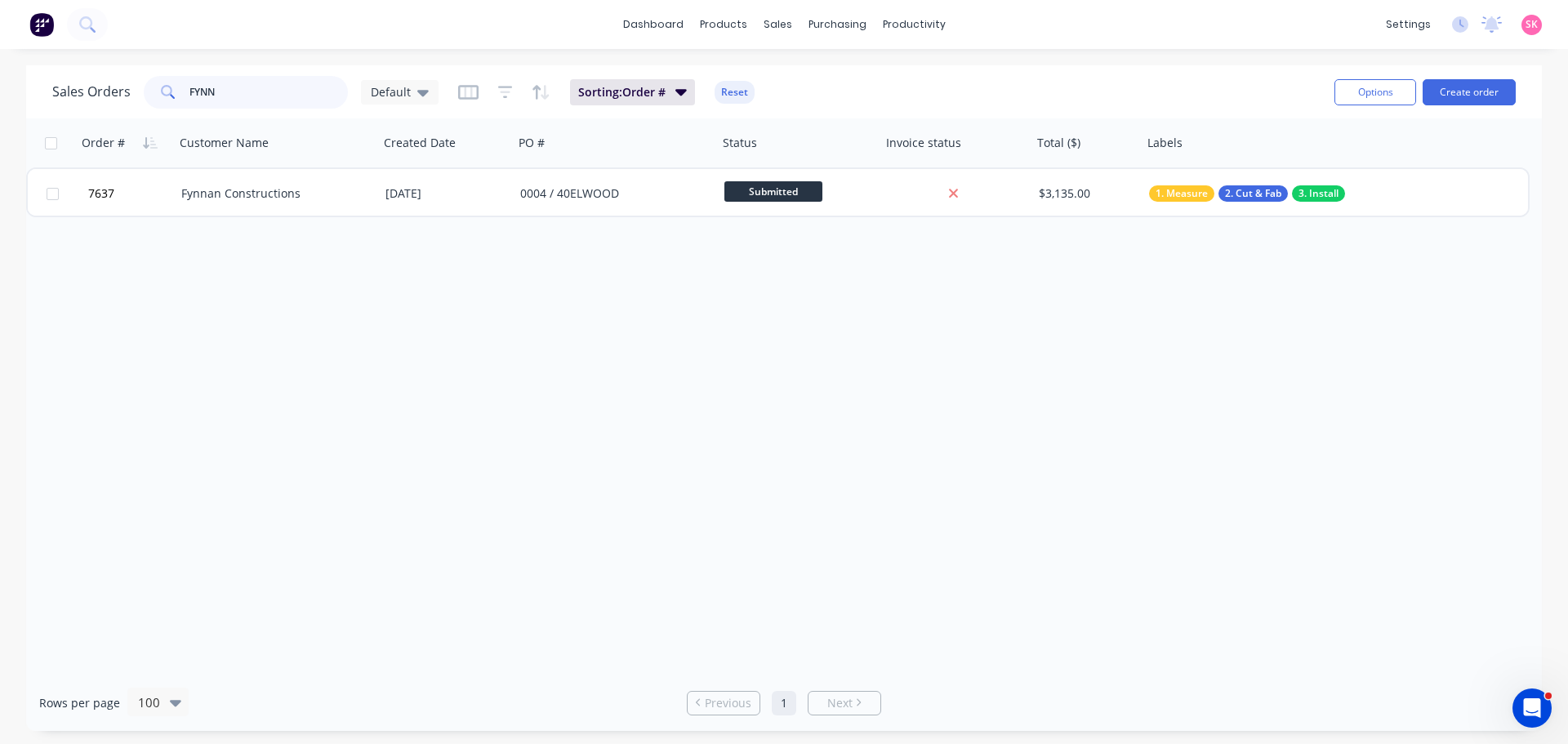
drag, startPoint x: 296, startPoint y: 102, endPoint x: 37, endPoint y: 118, distance: 259.5
click at [173, 102] on div "FYNN" at bounding box center [246, 92] width 204 height 32
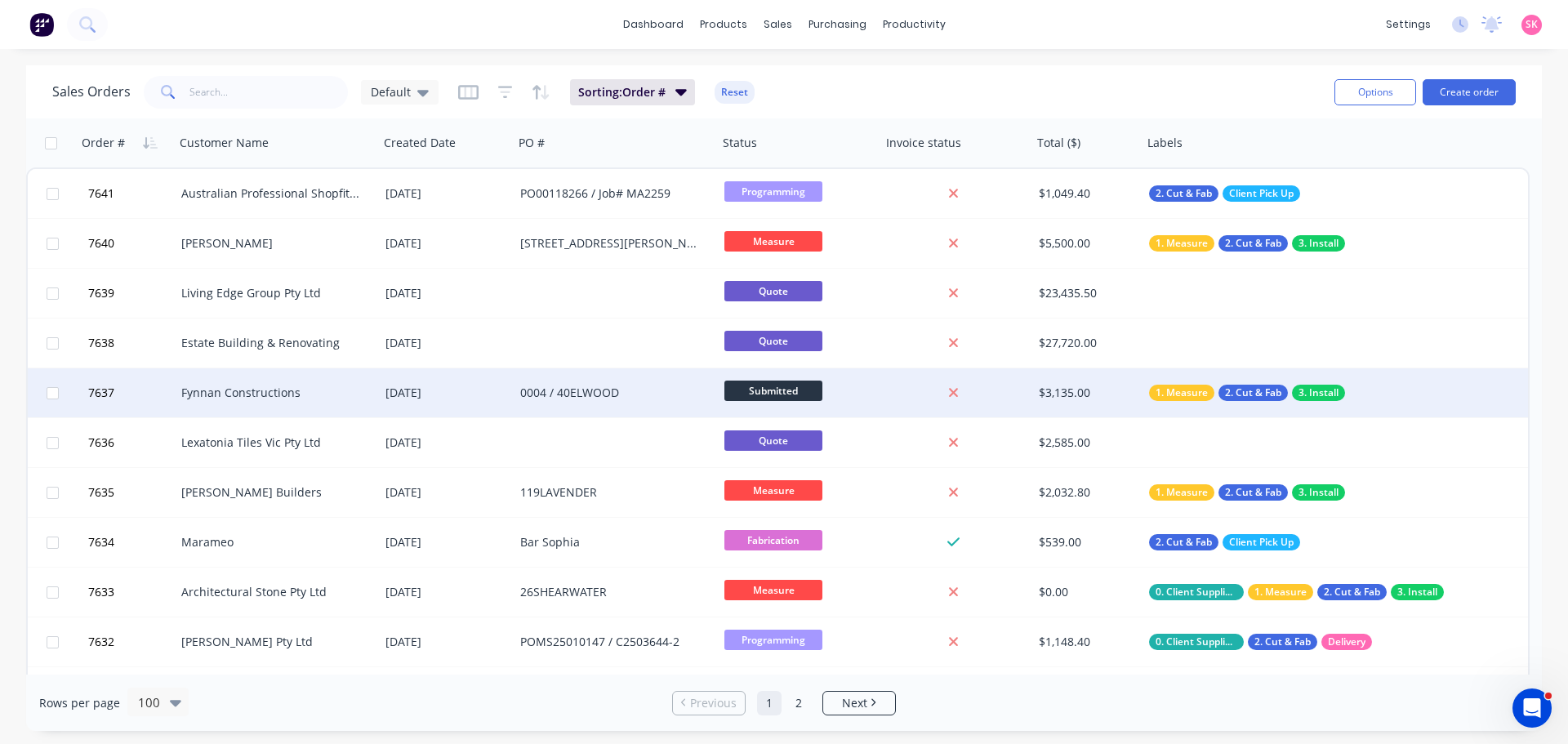
click at [384, 397] on div "[DATE]" at bounding box center [446, 392] width 134 height 49
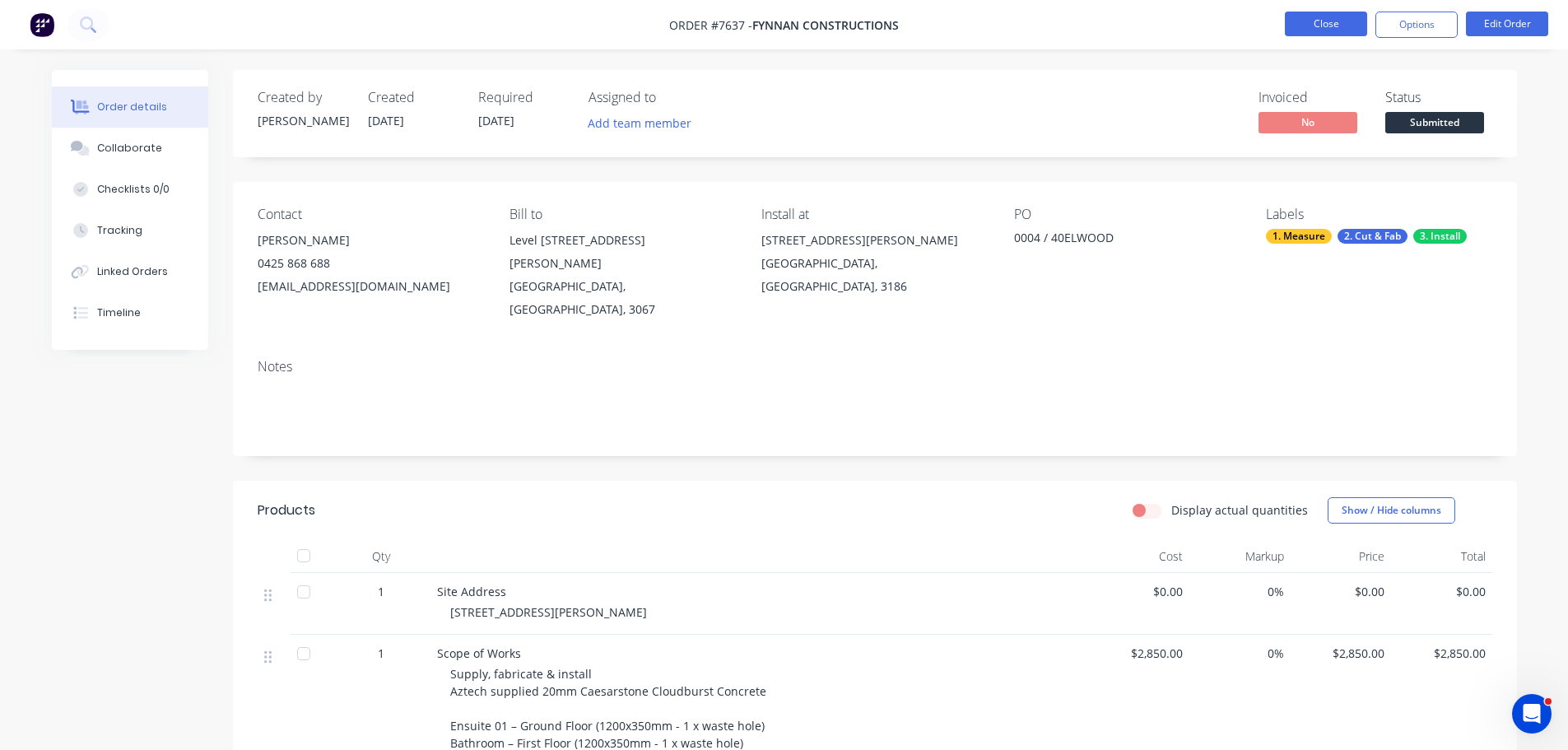
click at [1284, 24] on button "Close" at bounding box center [1325, 23] width 82 height 24
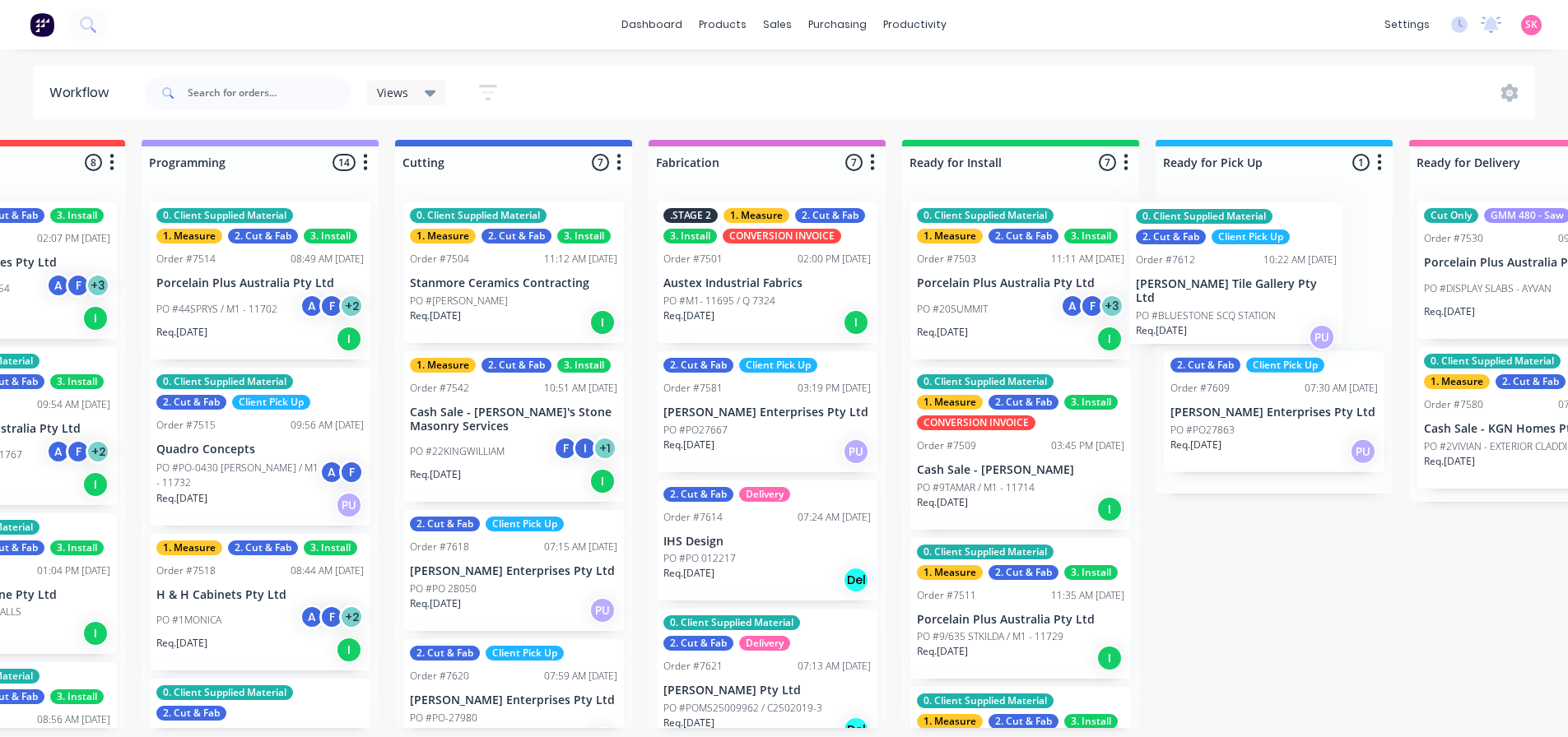
scroll to position [4, 923]
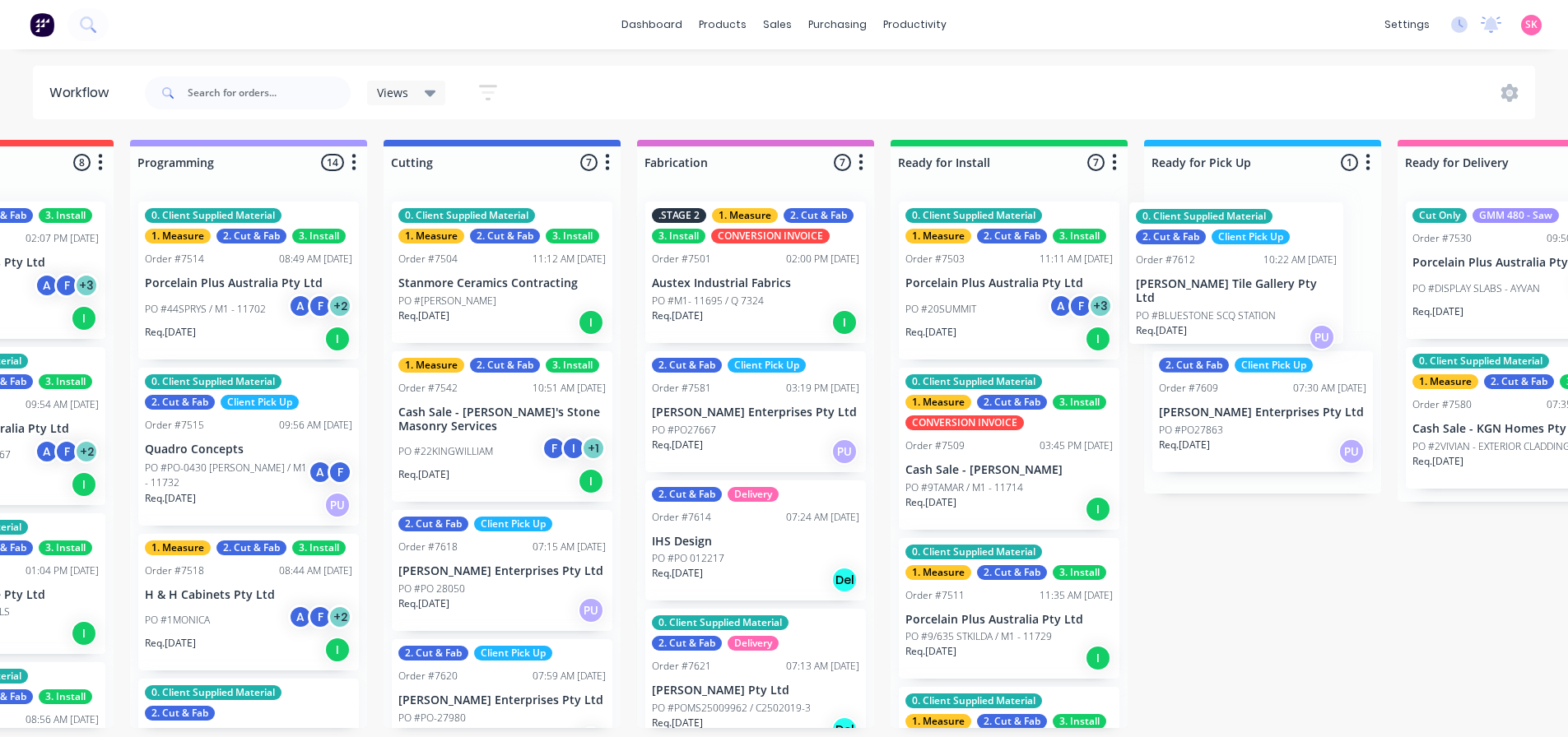
drag, startPoint x: 493, startPoint y: 596, endPoint x: 1215, endPoint y: 287, distance: 785.3
click at [1215, 287] on div "Submitted 16 Status colour #273444 hex #273444 Save Cancel Summaries Total orde…" at bounding box center [559, 434] width 2983 height 588
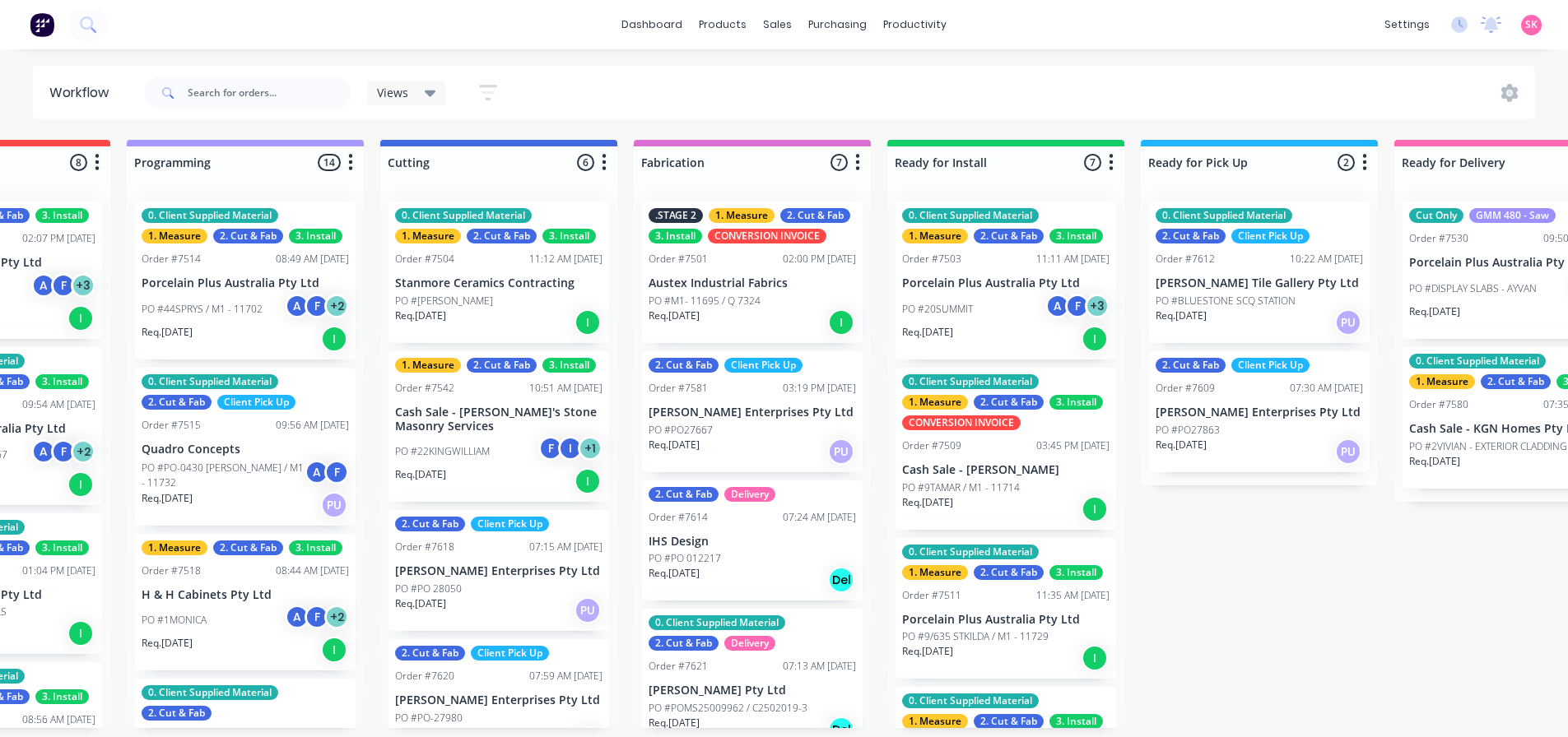
click at [1246, 294] on p "PO #BLUESTONE SCQ STATION" at bounding box center [1225, 302] width 140 height 15
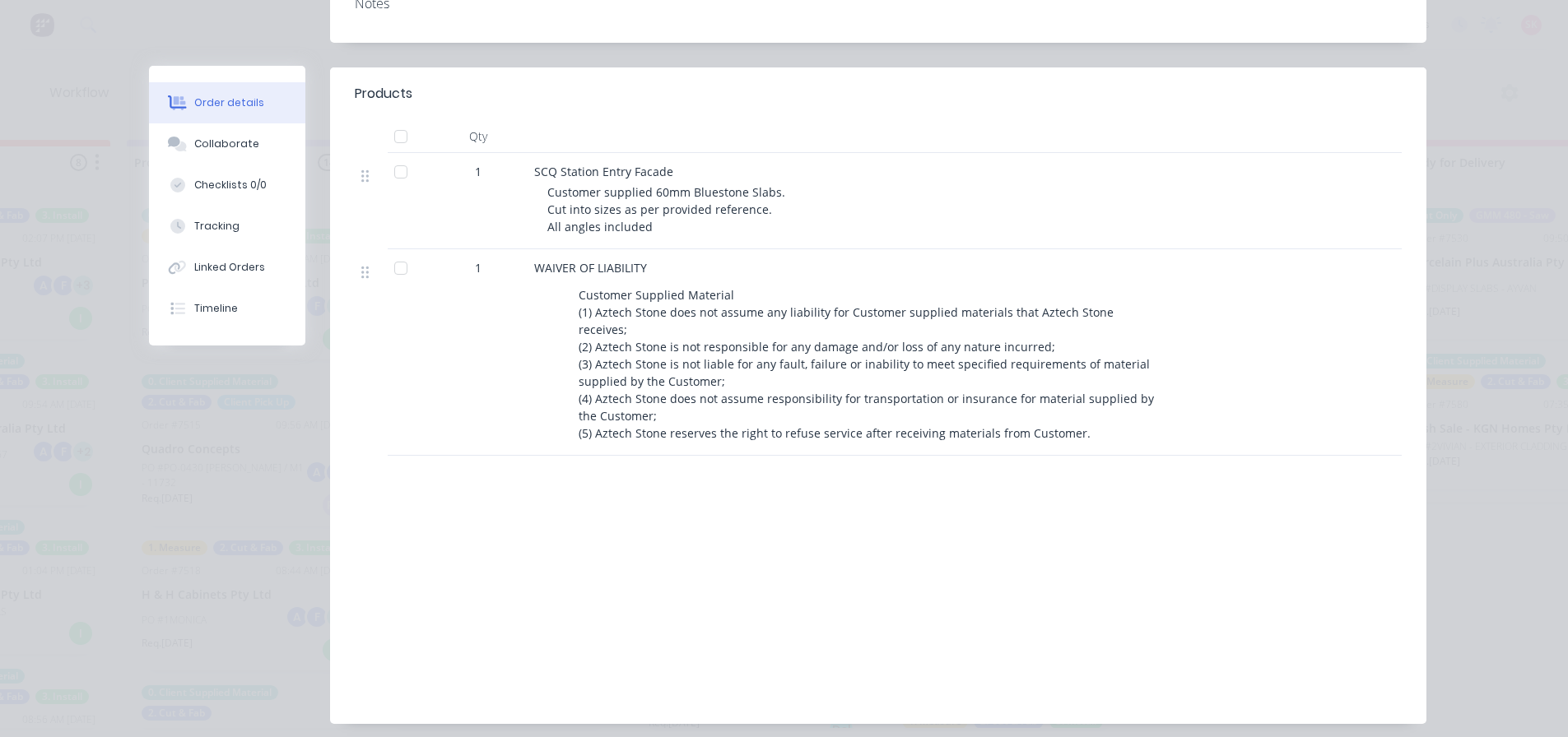
scroll to position [0, 0]
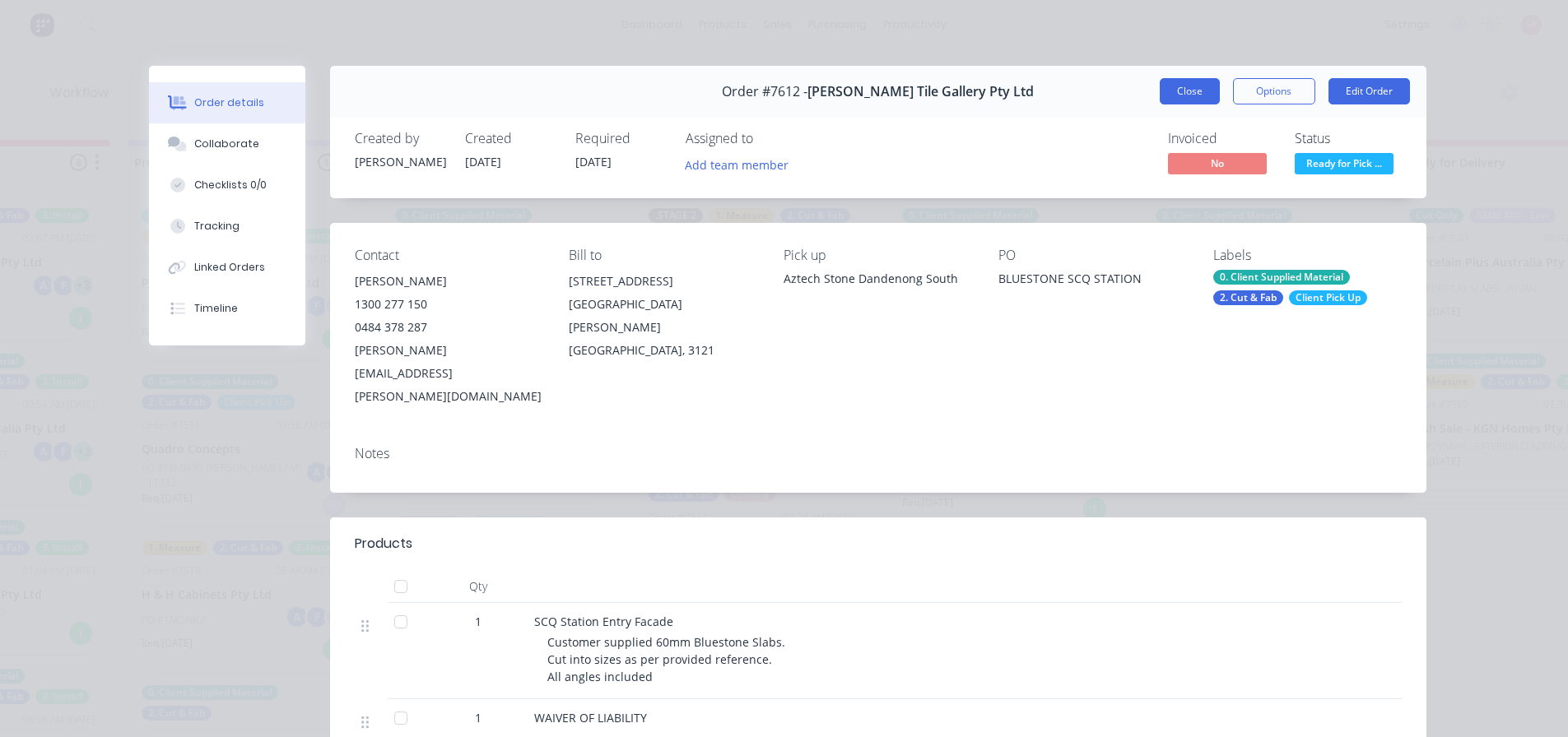
click at [1193, 87] on button "Close" at bounding box center [1189, 92] width 60 height 26
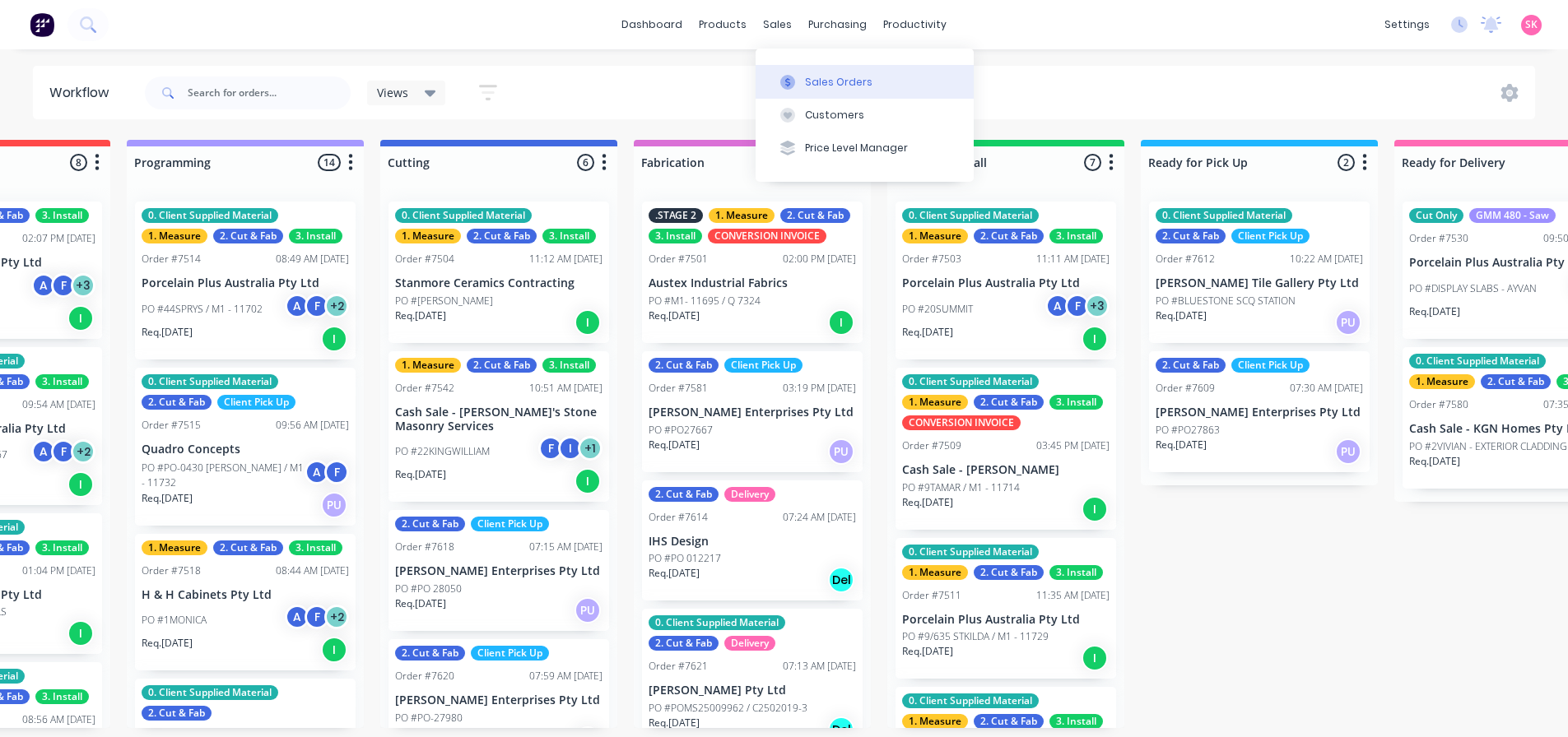
click at [803, 72] on button "Sales Orders" at bounding box center [864, 81] width 218 height 33
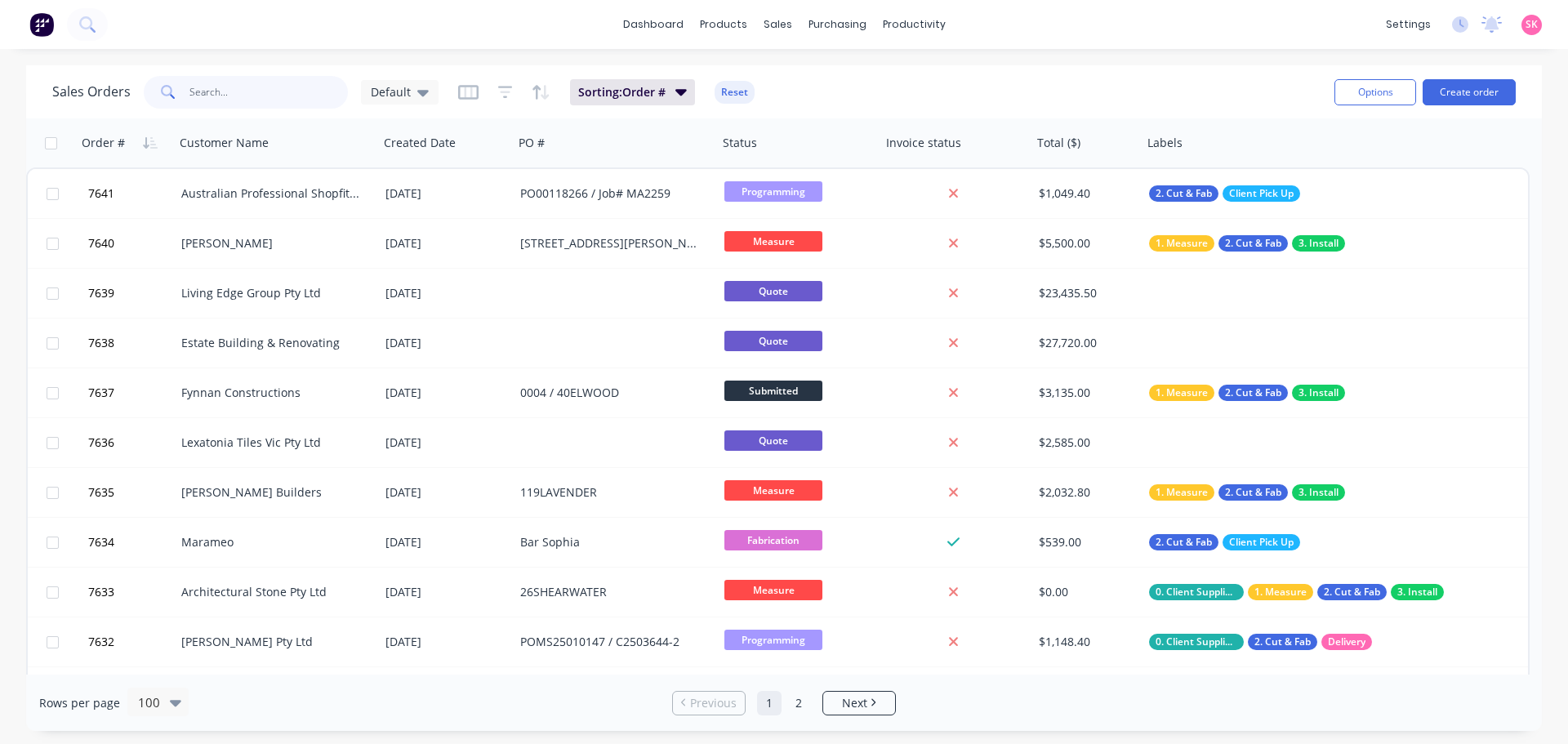
click at [230, 95] on input "text" at bounding box center [269, 92] width 159 height 32
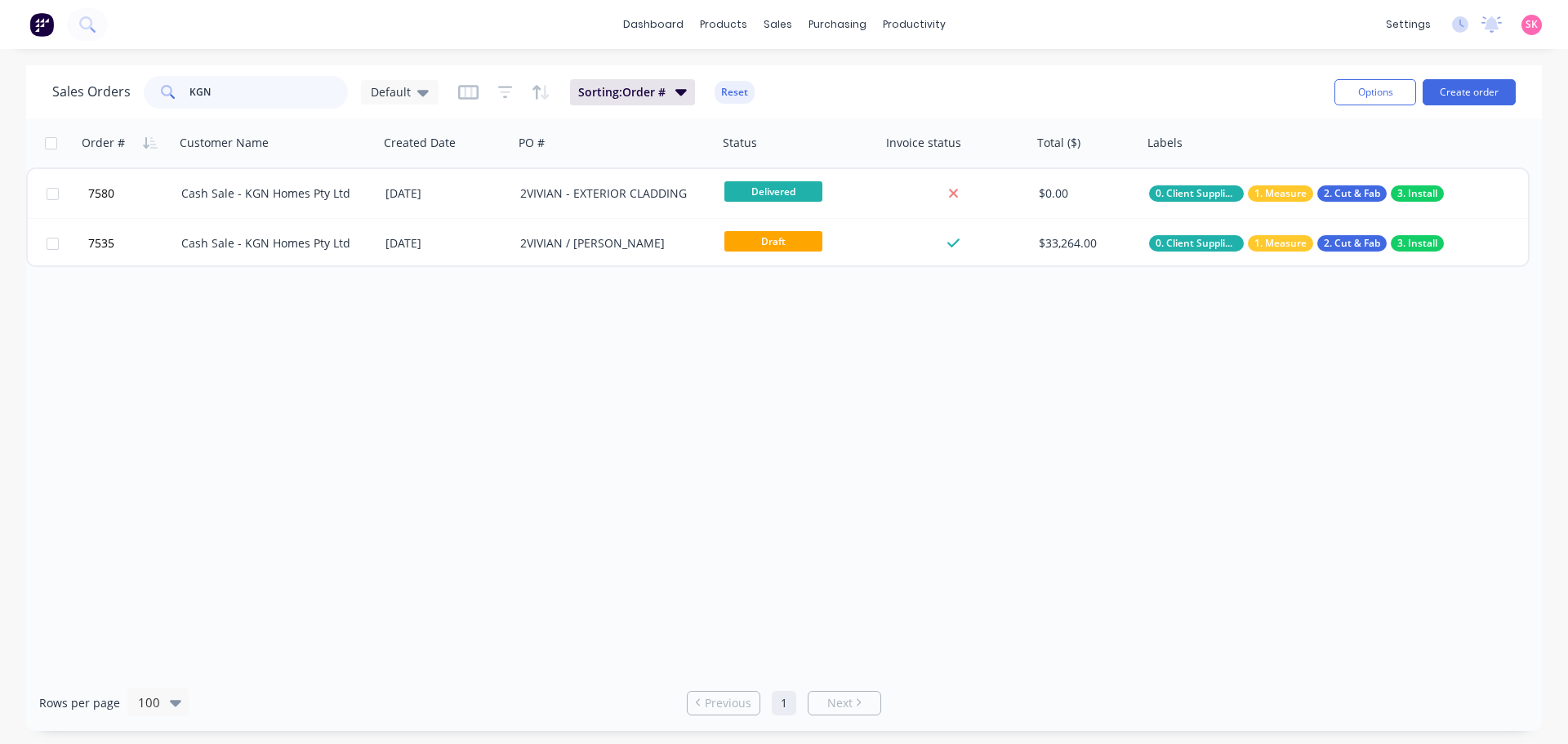
type input "KGN"
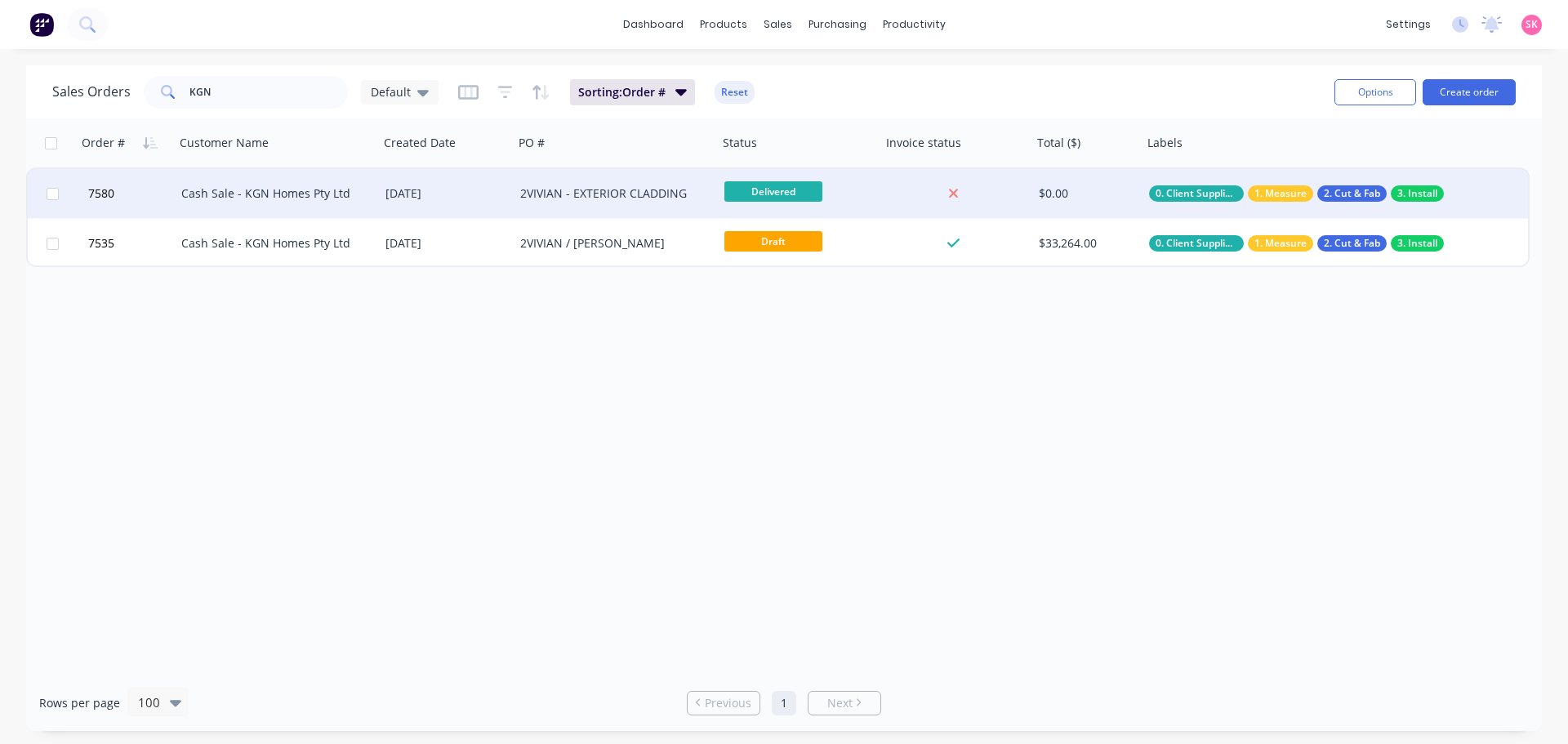
click at [454, 187] on div "[DATE]" at bounding box center [446, 194] width 121 height 17
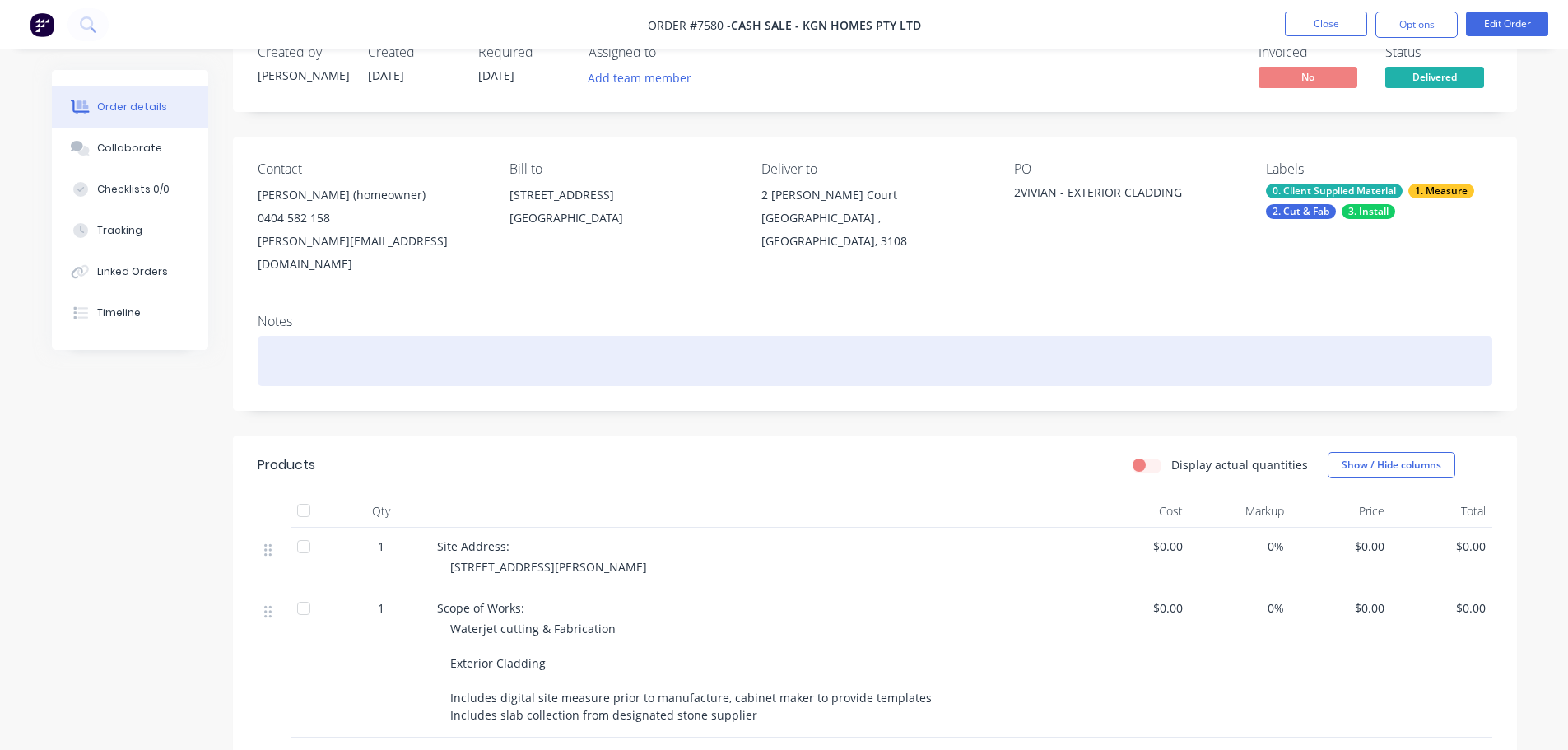
scroll to position [35, 0]
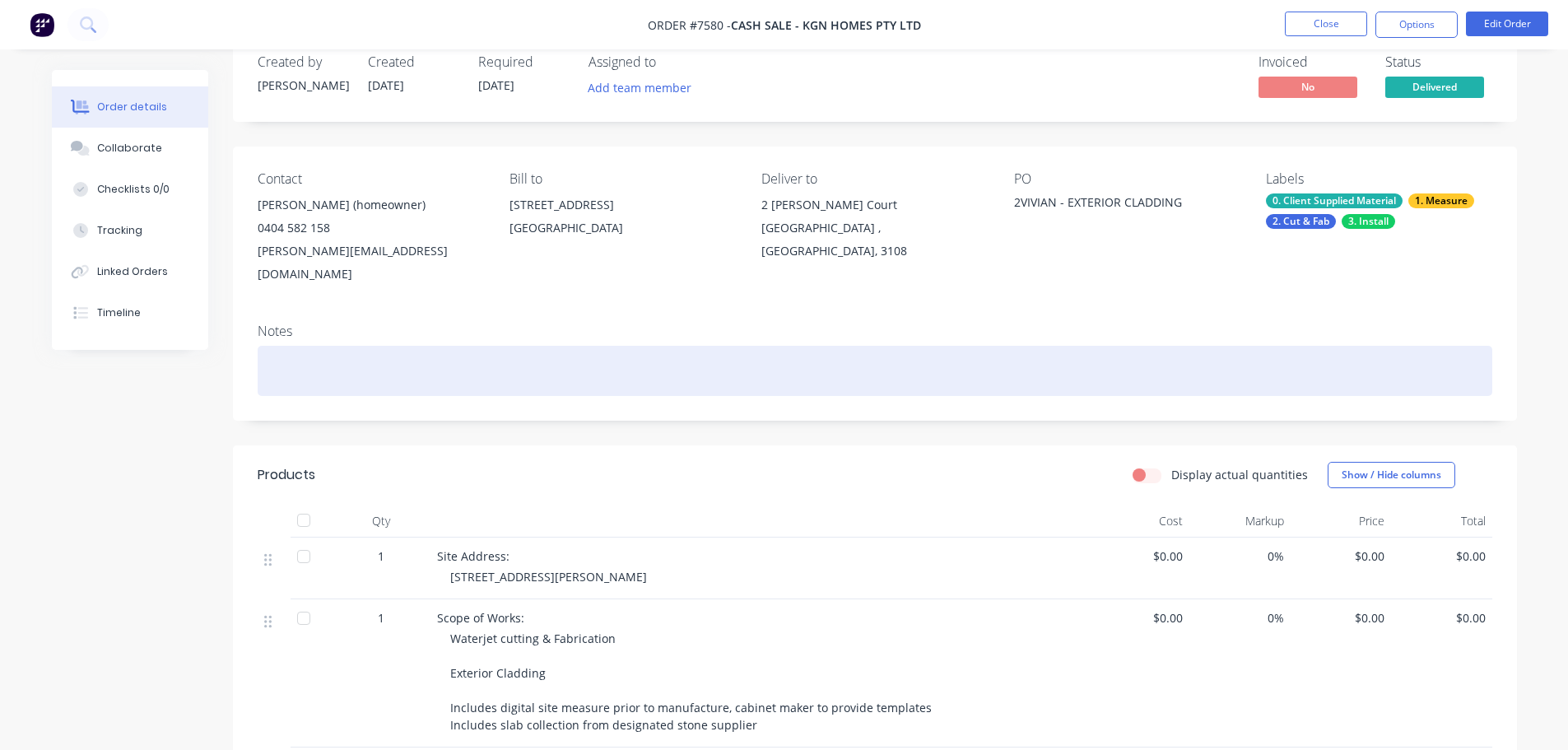
click at [329, 347] on div at bounding box center [875, 371] width 1235 height 50
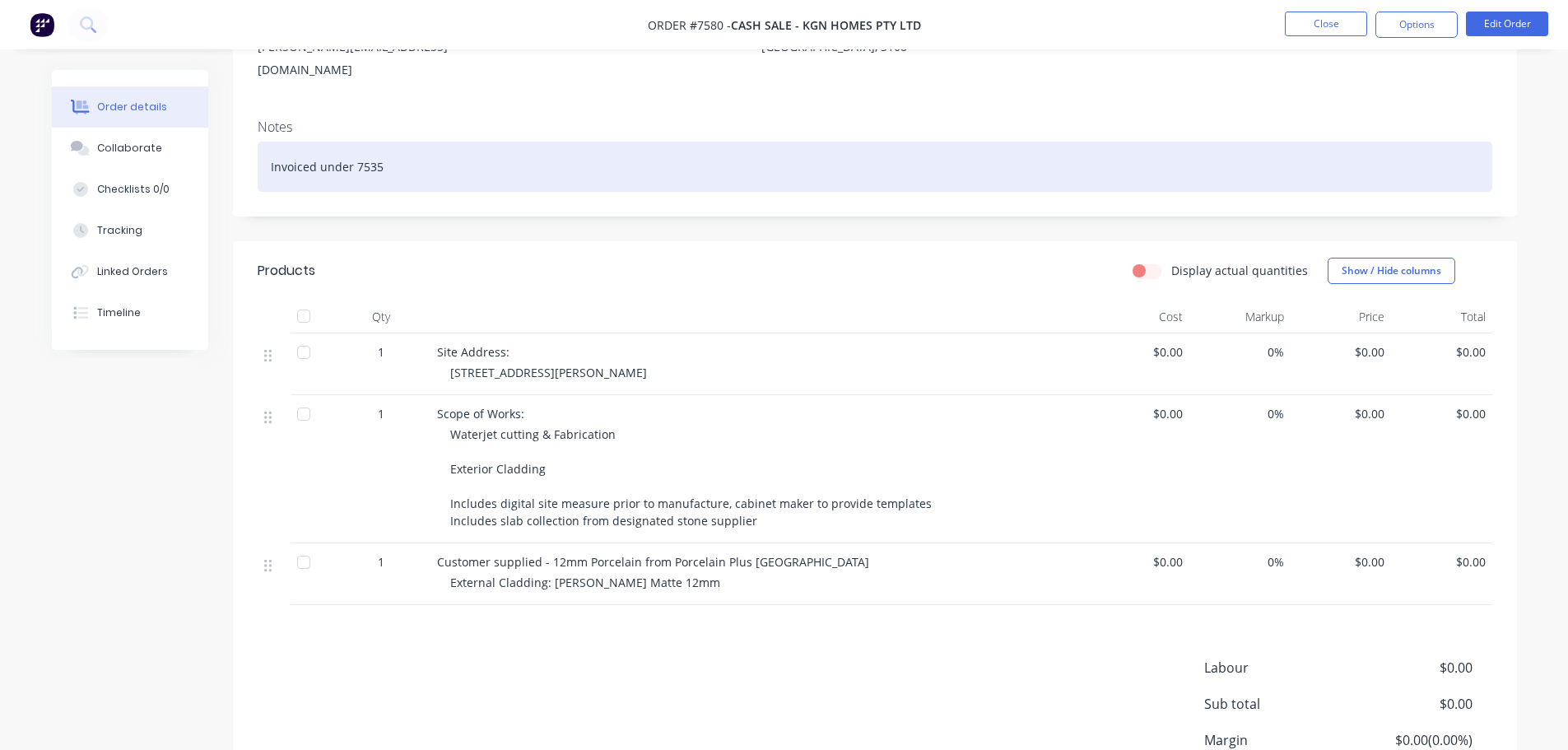
scroll to position [364, 0]
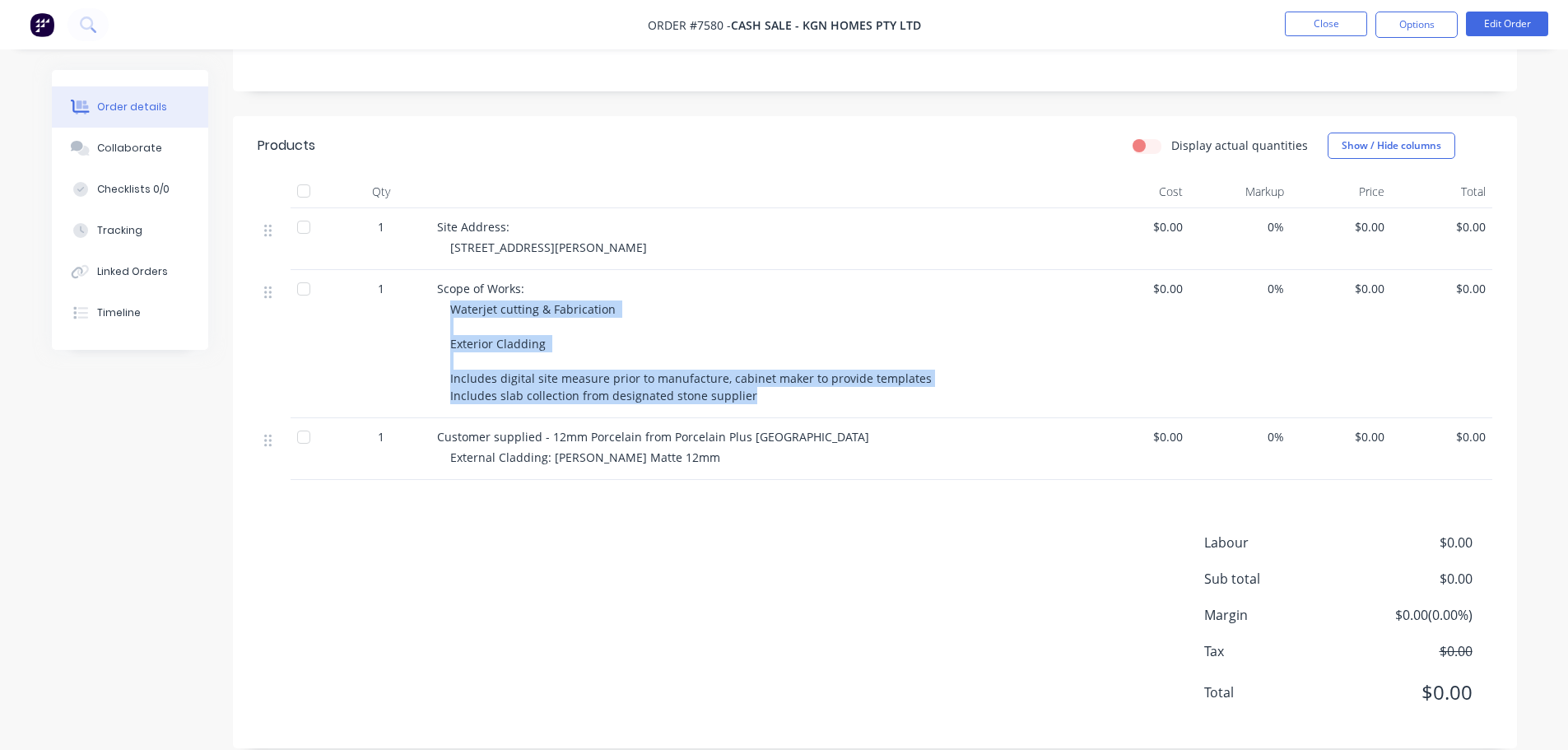
drag, startPoint x: 446, startPoint y: 288, endPoint x: 747, endPoint y: 374, distance: 313.0
click at [747, 374] on div "Scope of Works: Waterjet cutting & Fabrication Exterior Cladding Includes digit…" at bounding box center [759, 344] width 658 height 149
copy span "Waterjet cutting & Fabrication Exterior Cladding Includes digital site measure …"
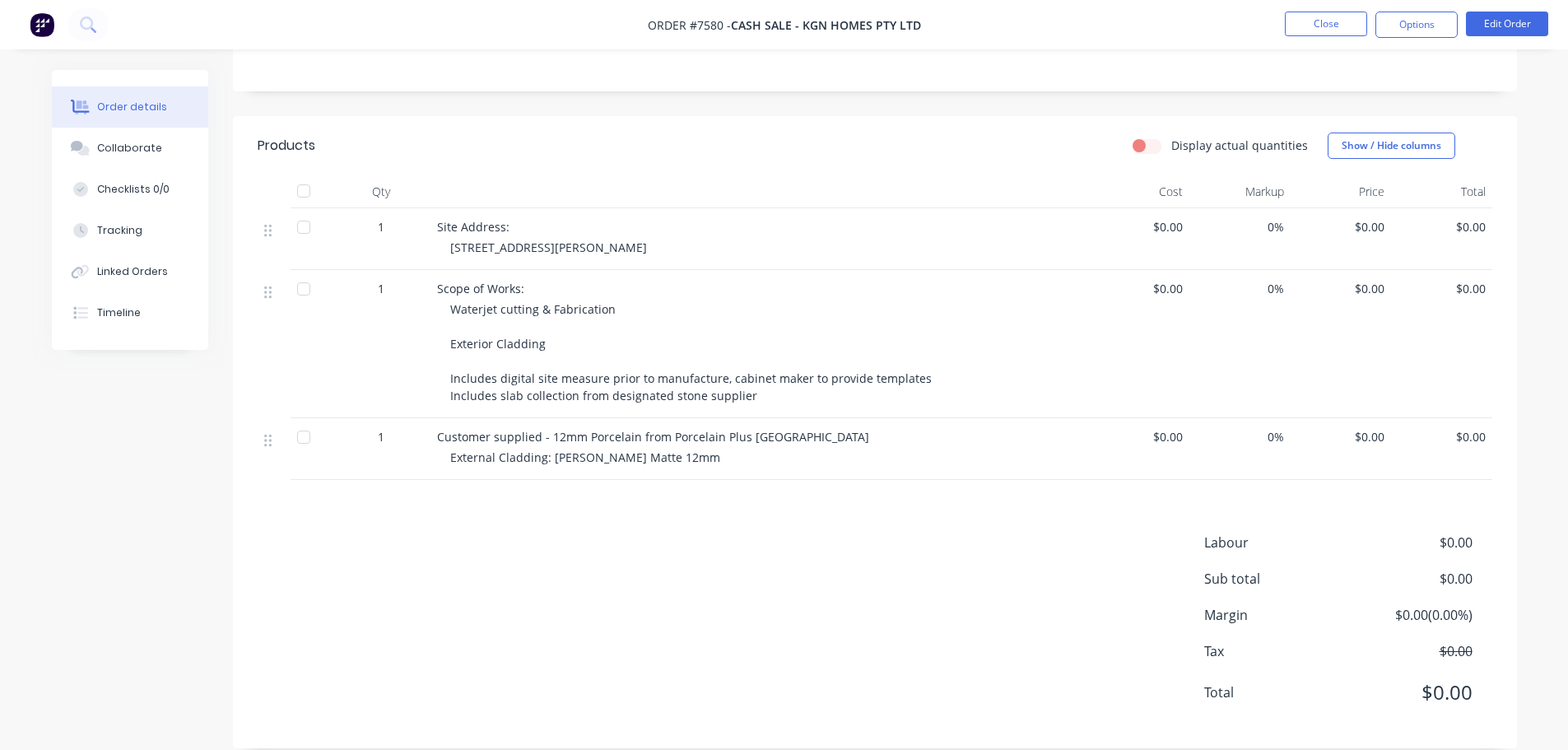
click at [810, 587] on div "Labour $0.00 Sub total $0.00 Margin $0.00 ( 0.00 %) Tax $0.00 Total $0.00" at bounding box center [875, 628] width 1235 height 191
drag, startPoint x: 794, startPoint y: 415, endPoint x: 438, endPoint y: 418, distance: 356.0
click at [438, 428] on div "Customer supplied - 12mm Porcelain from Porcelain Plus [GEOGRAPHIC_DATA]" at bounding box center [759, 436] width 645 height 18
copy span "Customer supplied - 12mm Porcelain from Porcelain Plus [GEOGRAPHIC_DATA]"
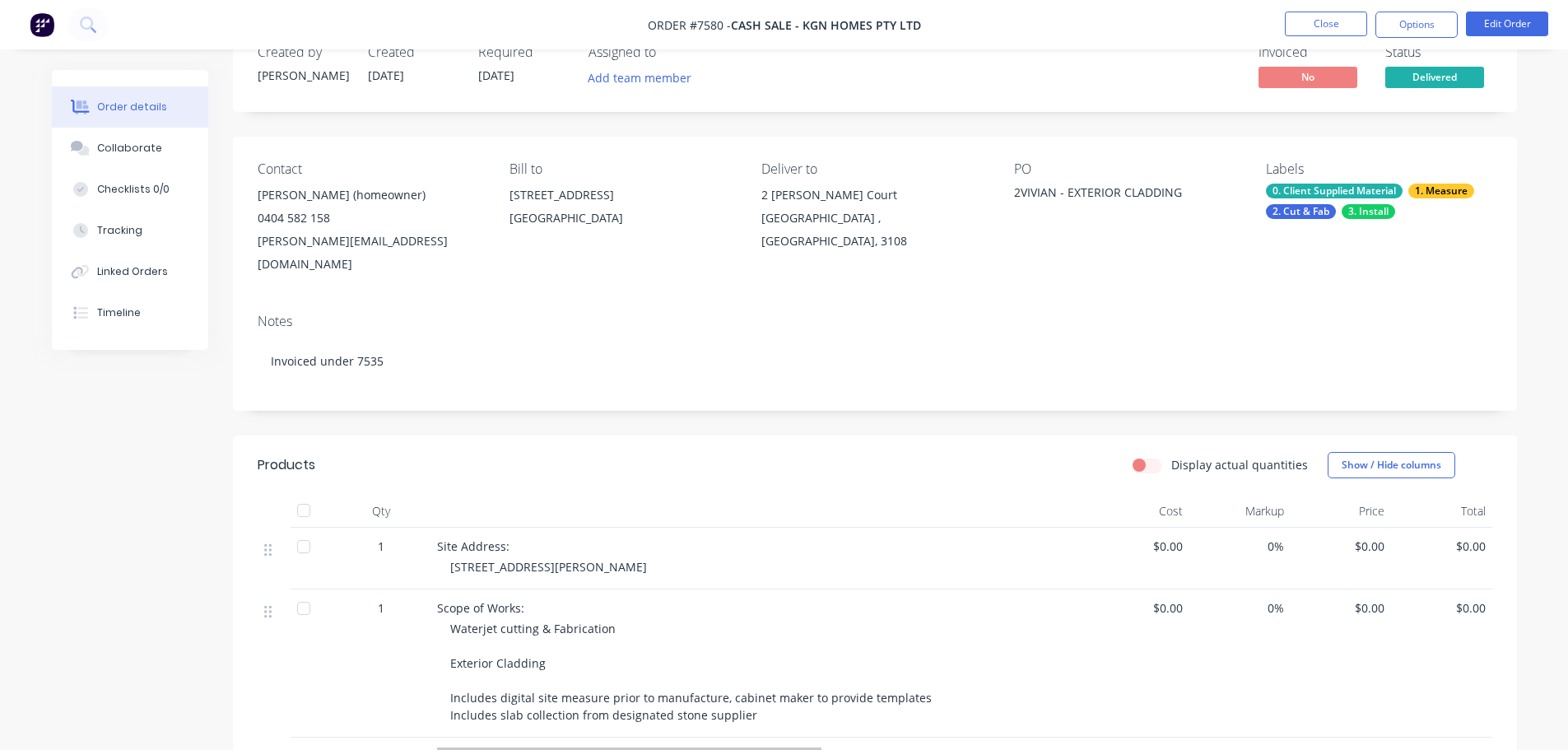
scroll to position [0, 0]
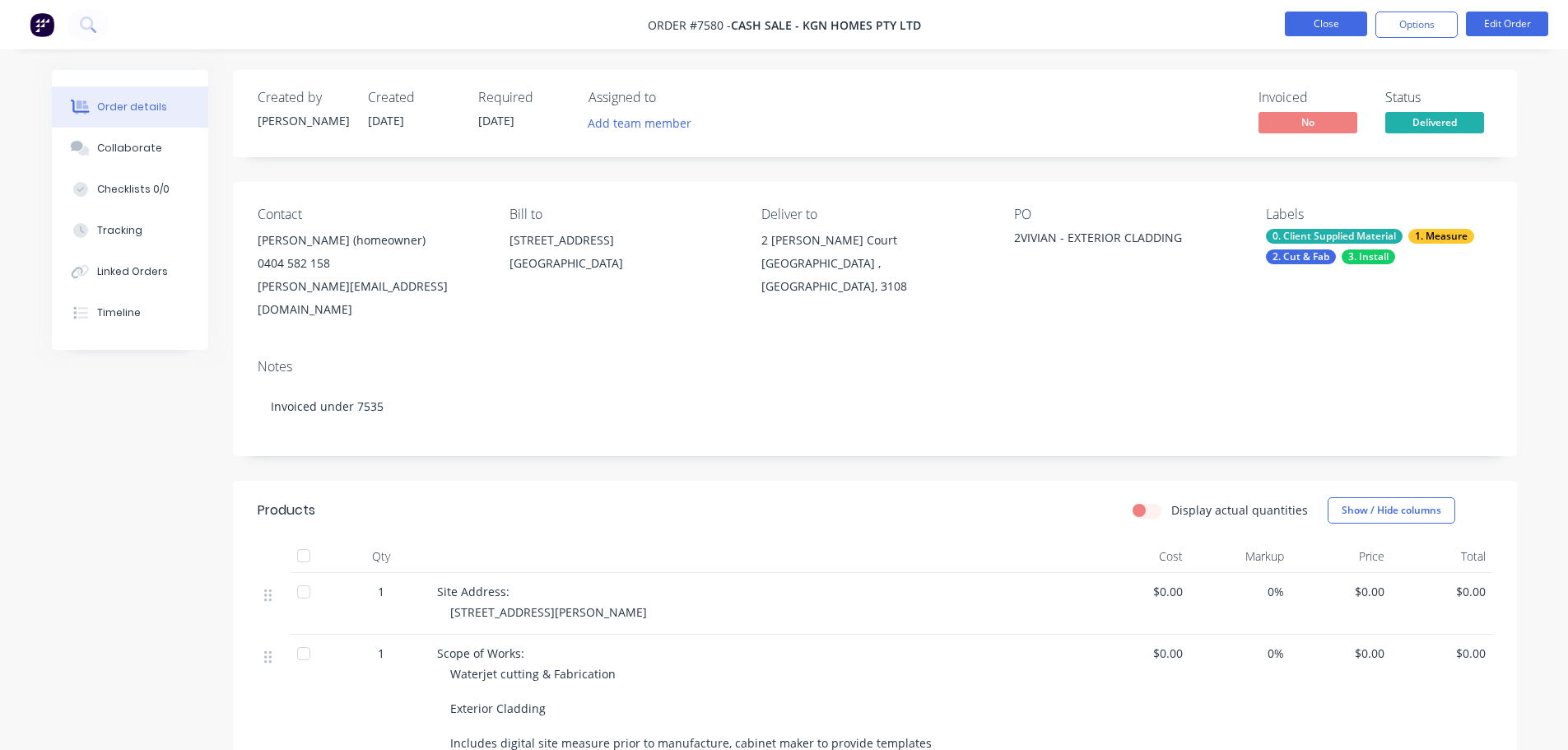
click at [1319, 31] on button "Close" at bounding box center [1325, 23] width 82 height 24
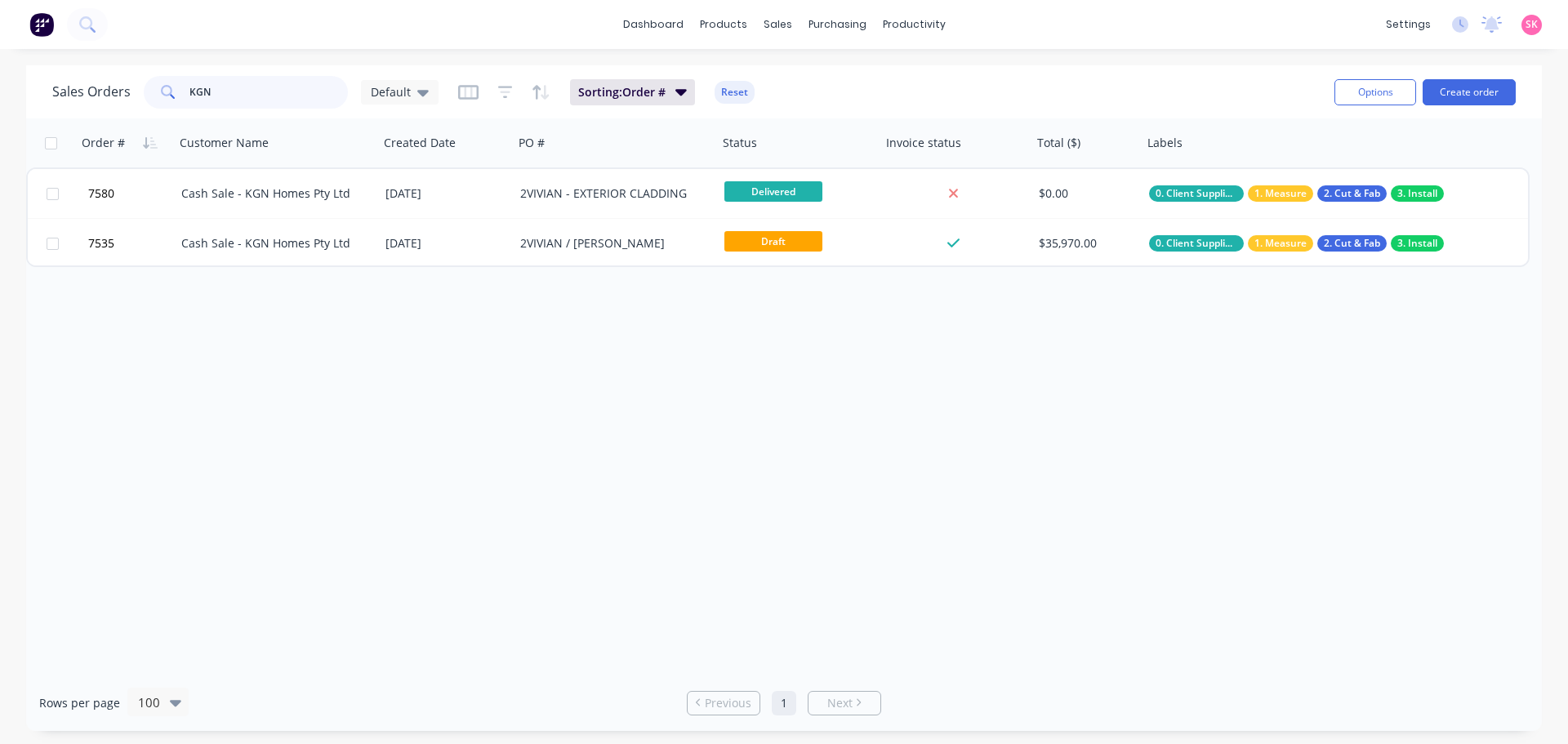
drag, startPoint x: 229, startPoint y: 96, endPoint x: 99, endPoint y: 101, distance: 130.1
click at [125, 99] on div "Sales Orders KGN Default" at bounding box center [245, 92] width 386 height 32
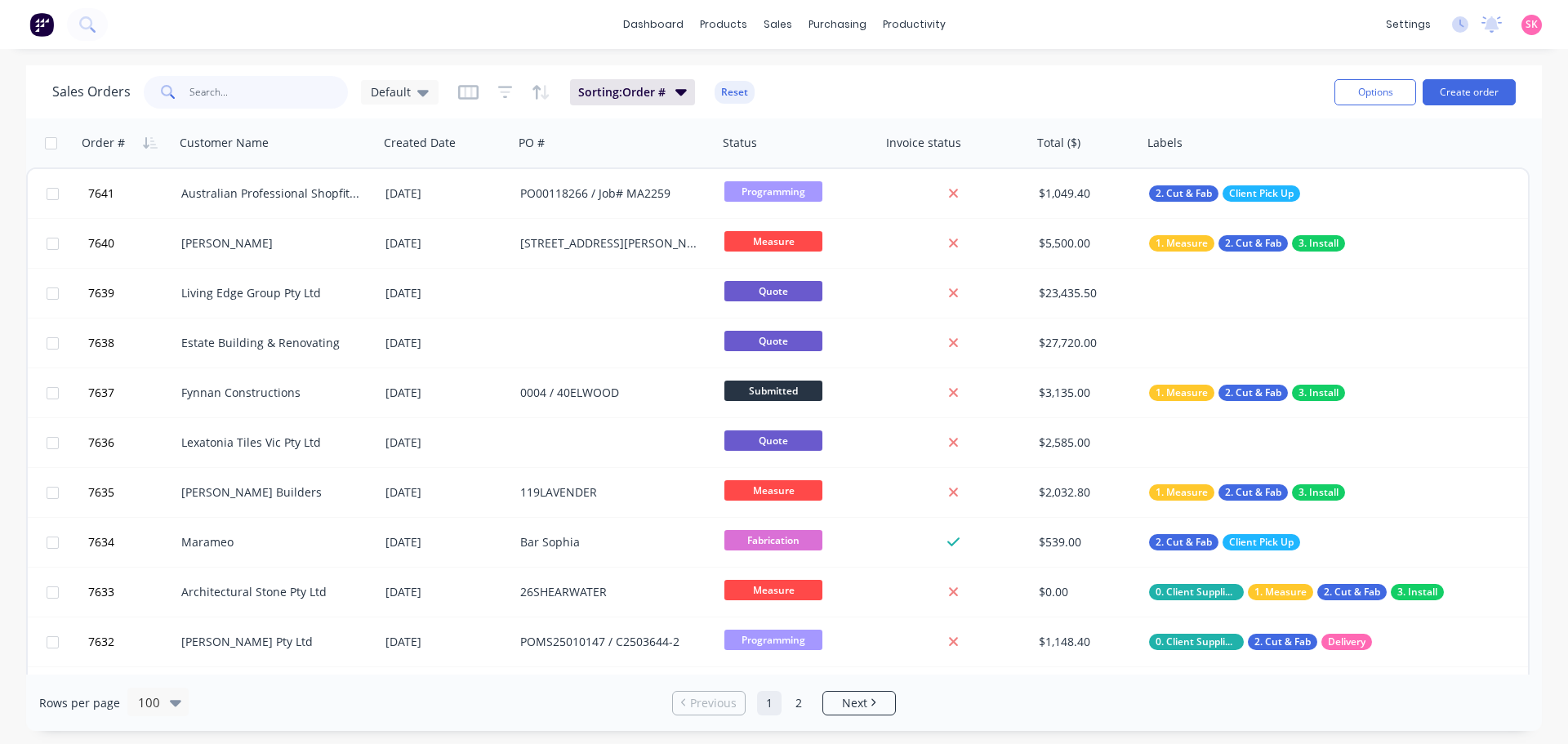
click at [267, 86] on input "text" at bounding box center [269, 92] width 159 height 32
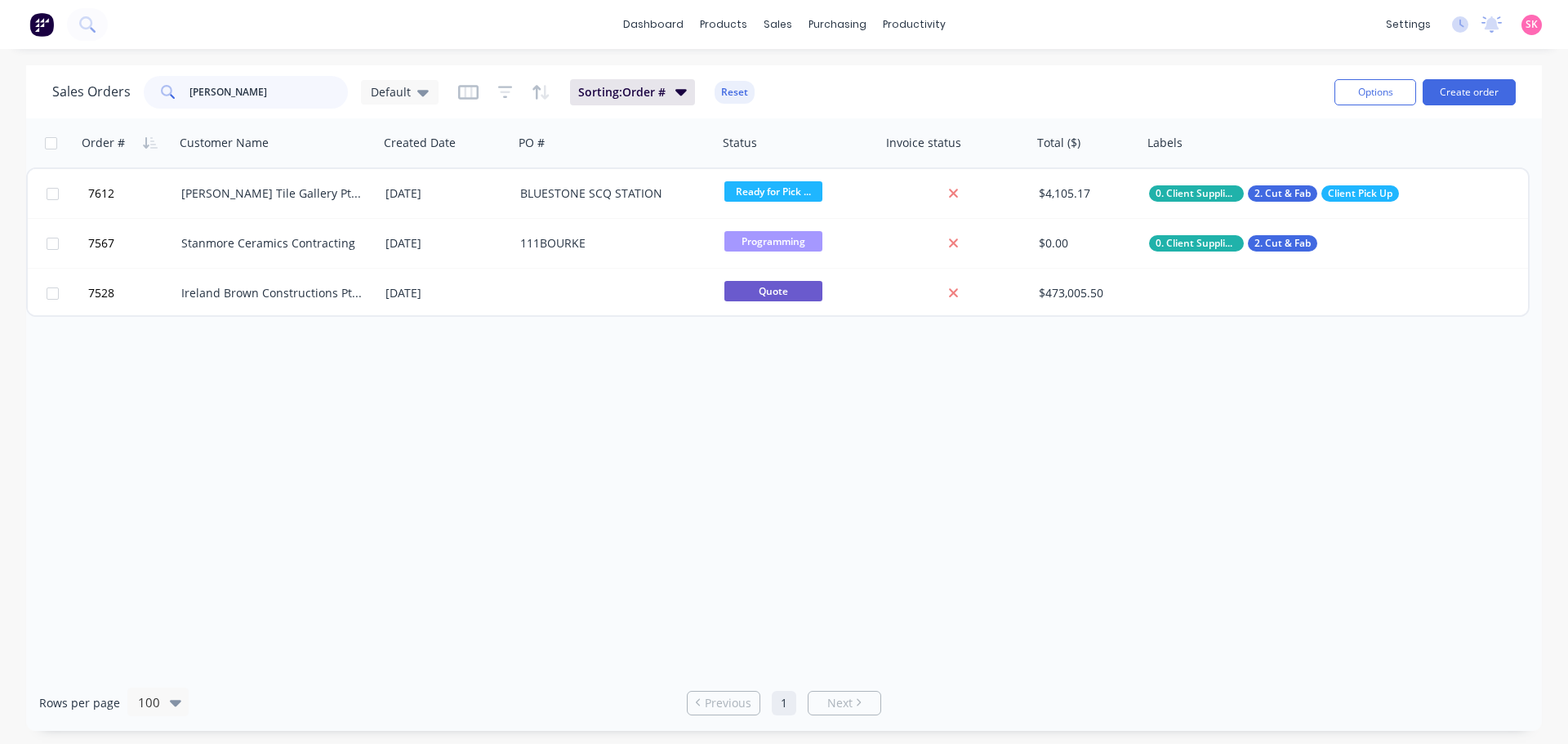
type input "[PERSON_NAME]"
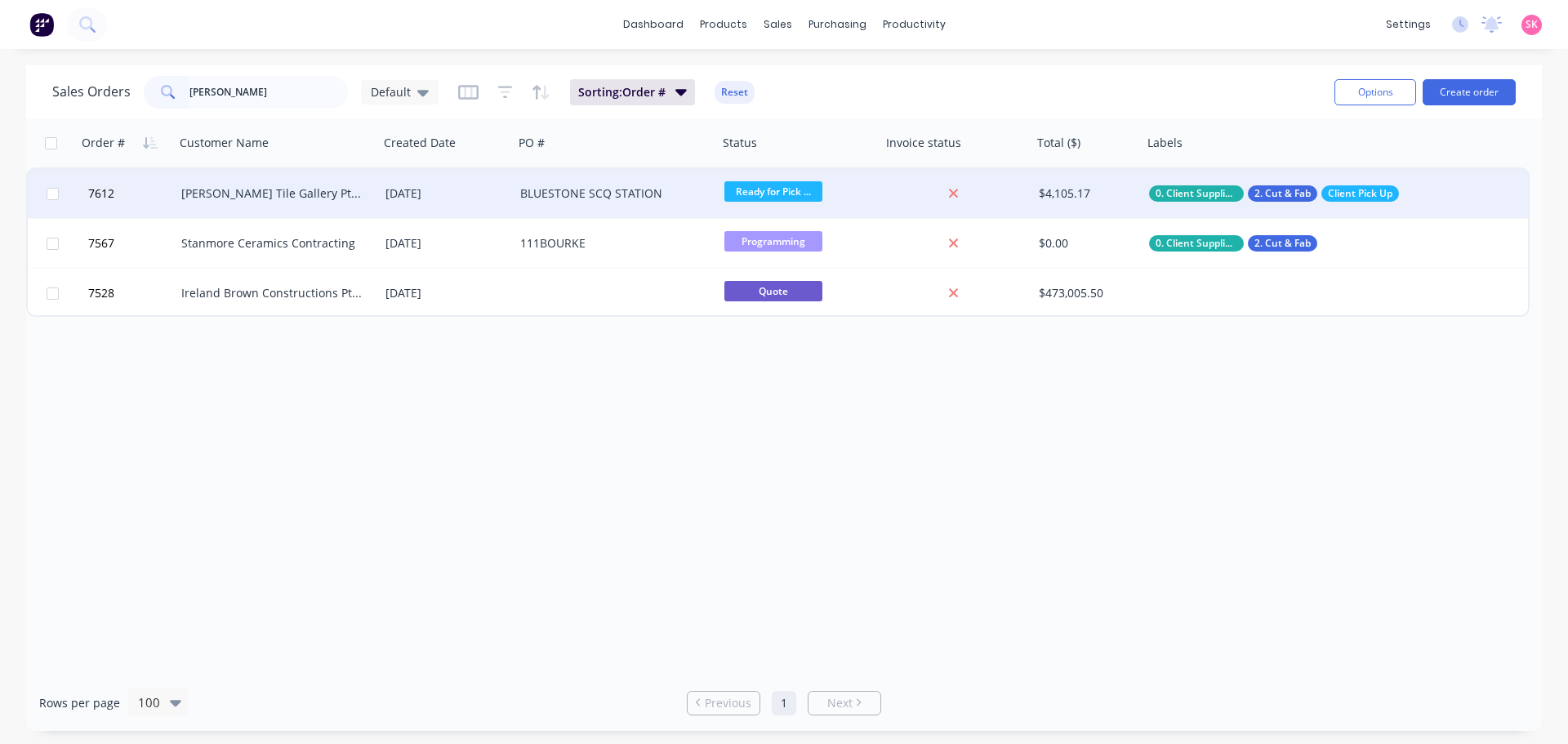
click at [238, 198] on div "[PERSON_NAME] Tile Gallery Pty Ltd" at bounding box center [272, 194] width 182 height 17
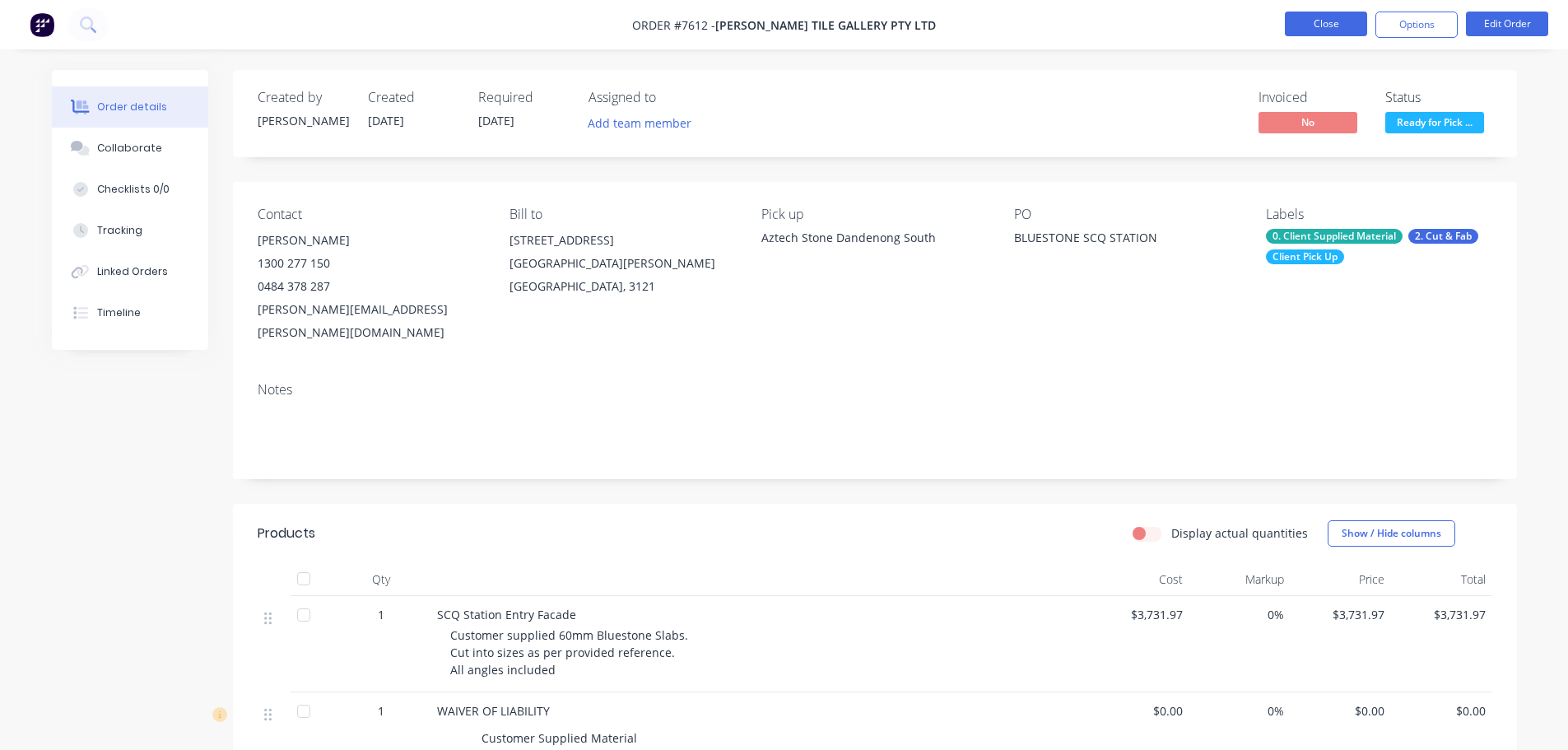
click at [1300, 27] on button "Close" at bounding box center [1325, 23] width 82 height 24
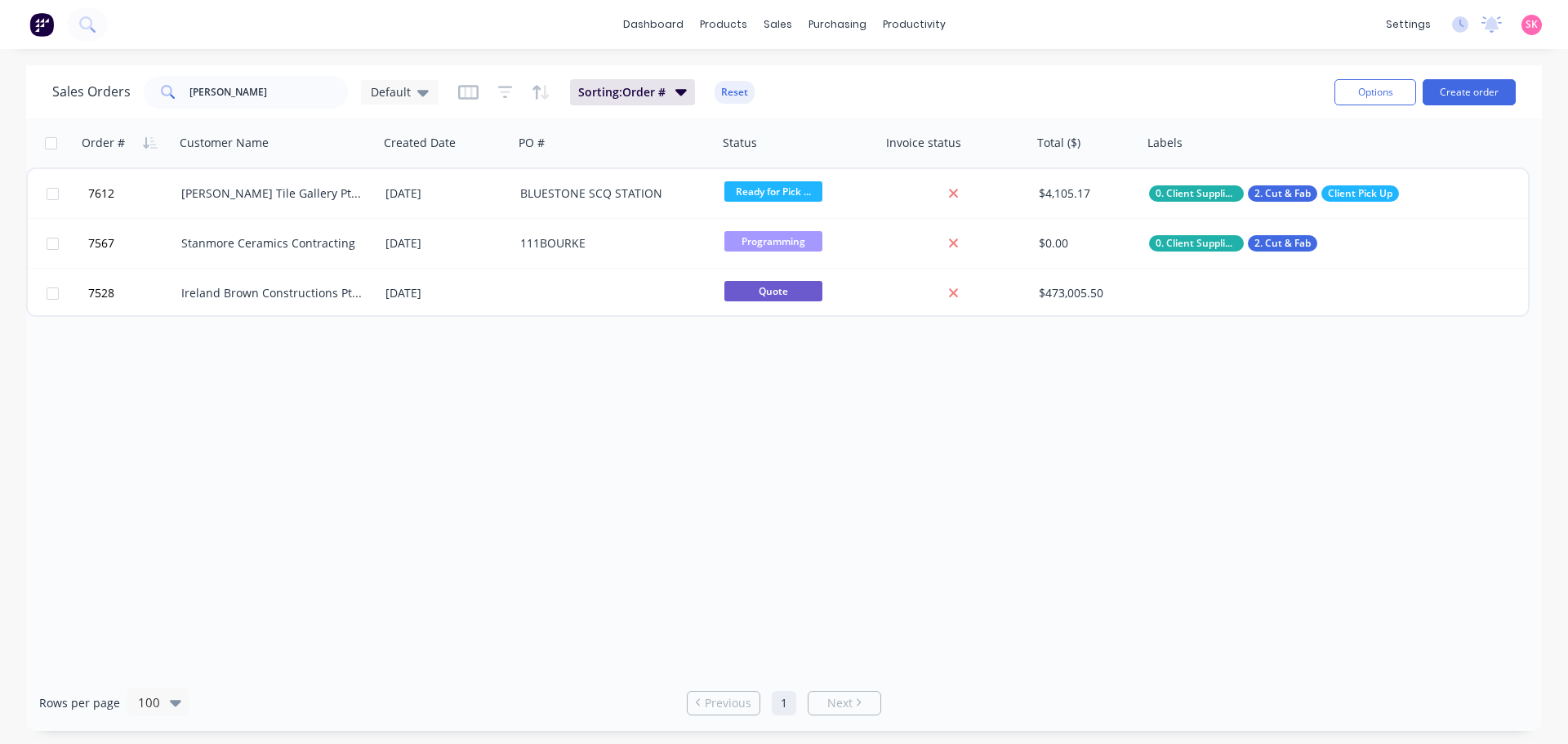
click at [639, 367] on div "Order # Customer Name Created Date PO # Status Invoice status Total ($) Labels …" at bounding box center [783, 397] width 1515 height 556
drag, startPoint x: 147, startPoint y: 96, endPoint x: -59, endPoint y: 107, distance: 206.3
click at [0, 107] on html "dashboard products sales purchasing productivity dashboard products Product Cat…" at bounding box center [784, 372] width 1568 height 744
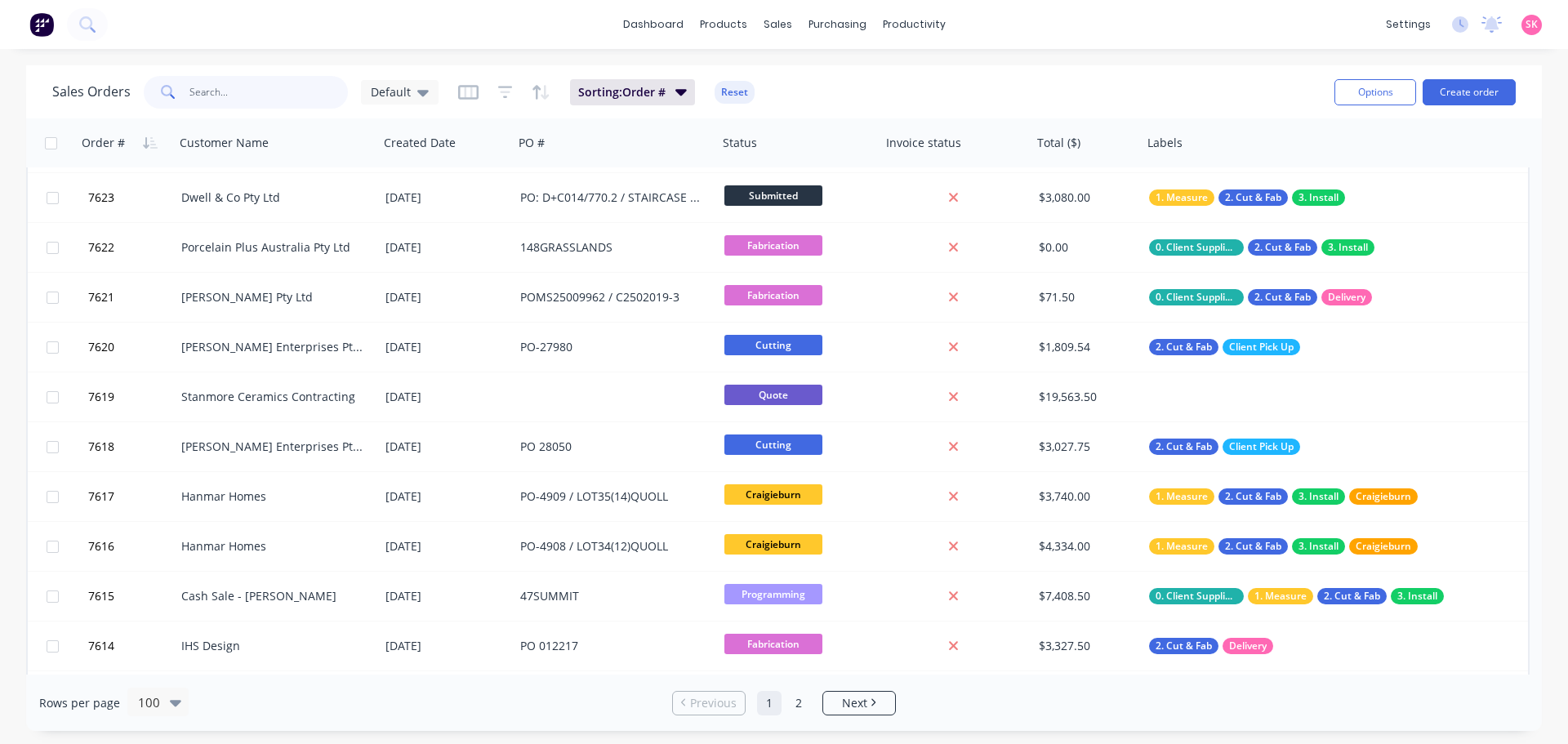
scroll to position [898, 0]
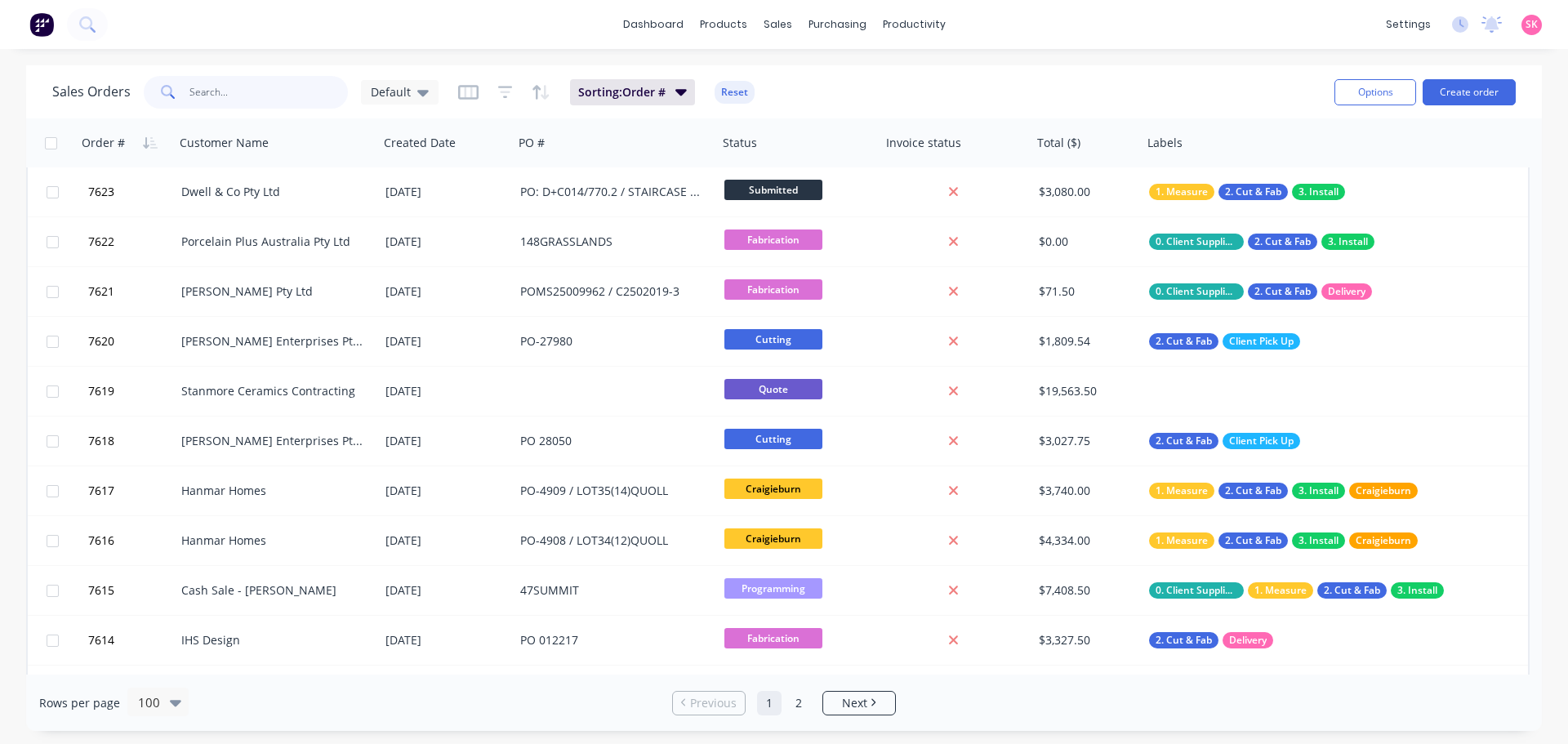
click at [252, 90] on input "text" at bounding box center [269, 92] width 159 height 32
type input "[PERSON_NAME]"
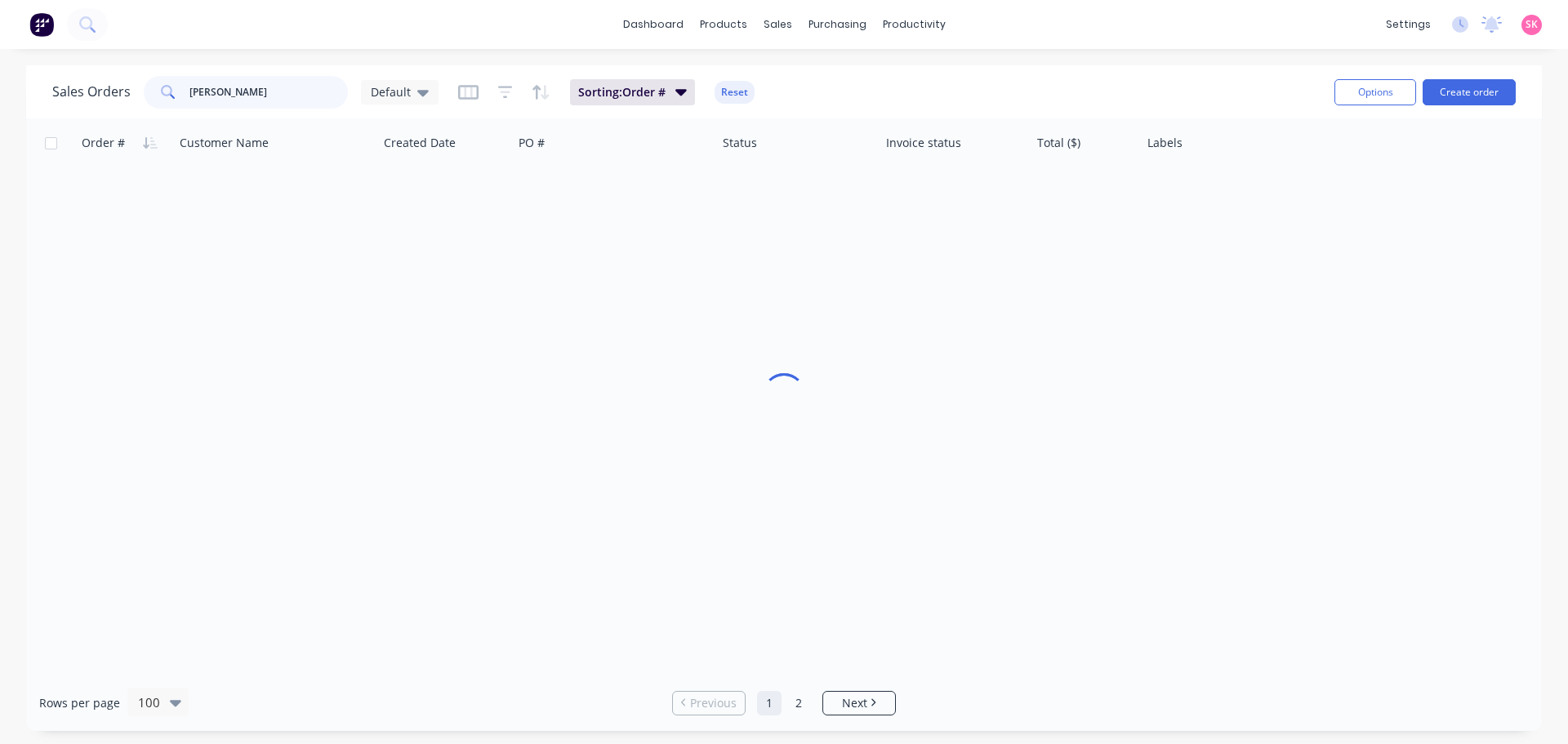
scroll to position [0, 0]
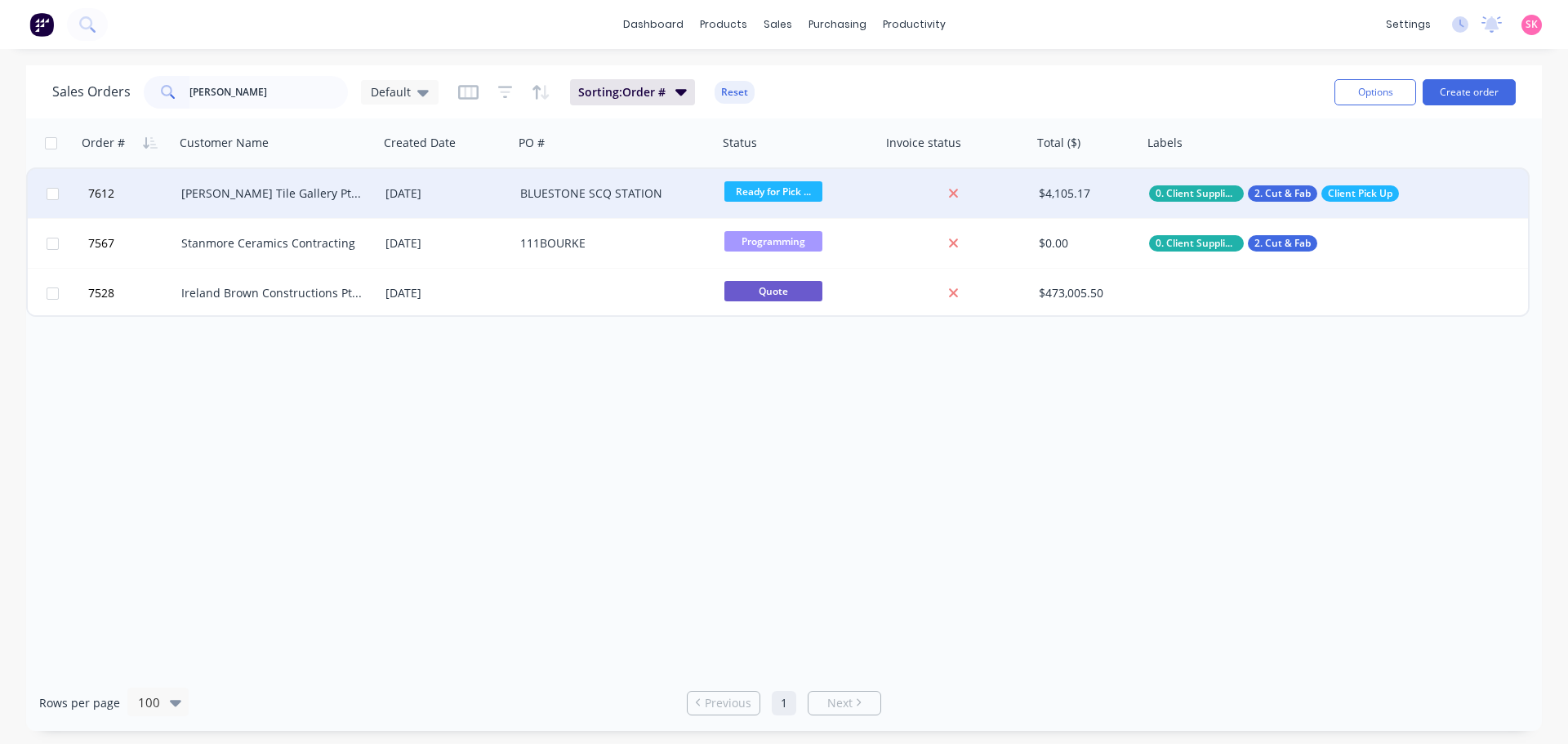
click at [283, 195] on div "[PERSON_NAME] Tile Gallery Pty Ltd" at bounding box center [272, 194] width 182 height 17
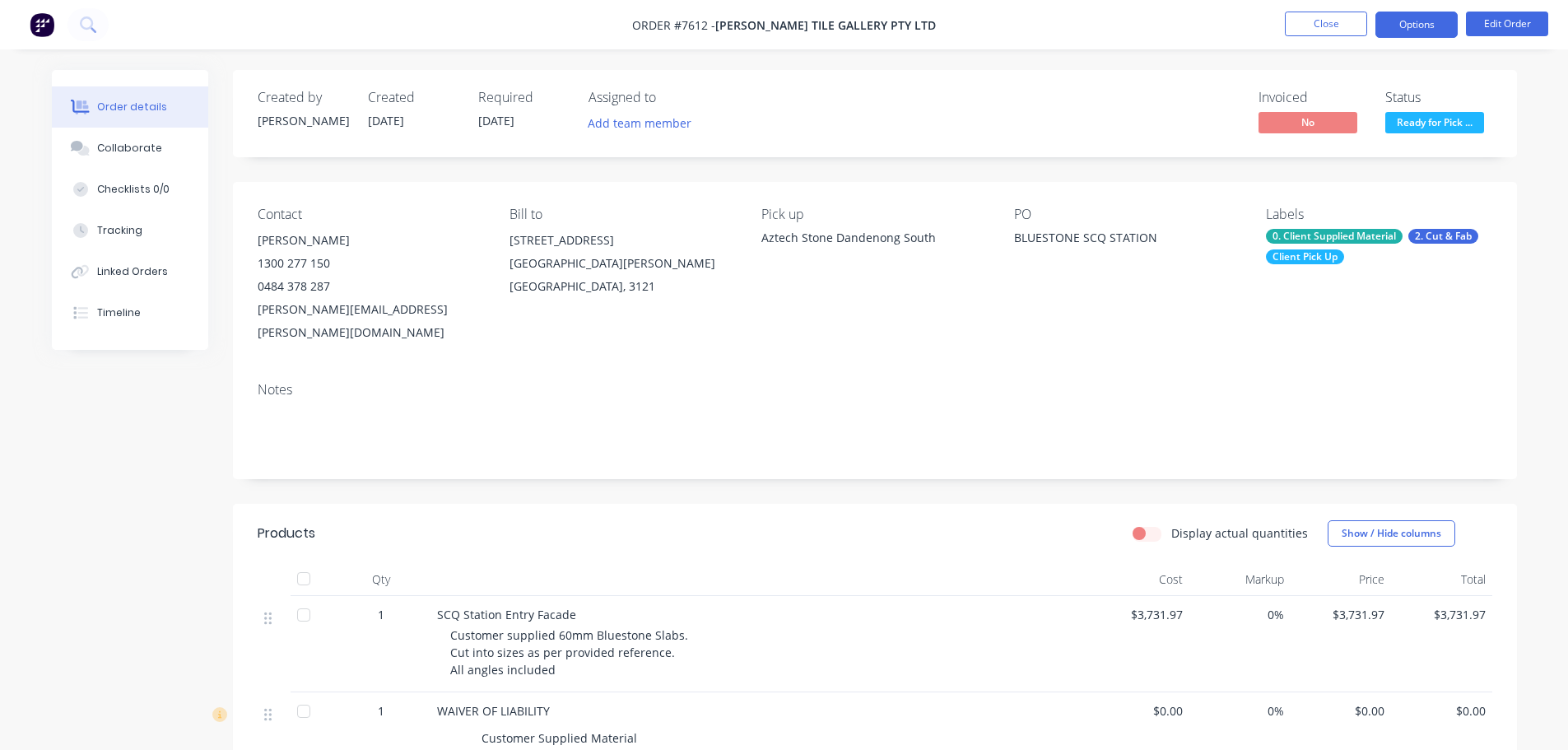
click at [1436, 30] on button "Options" at bounding box center [1416, 24] width 82 height 26
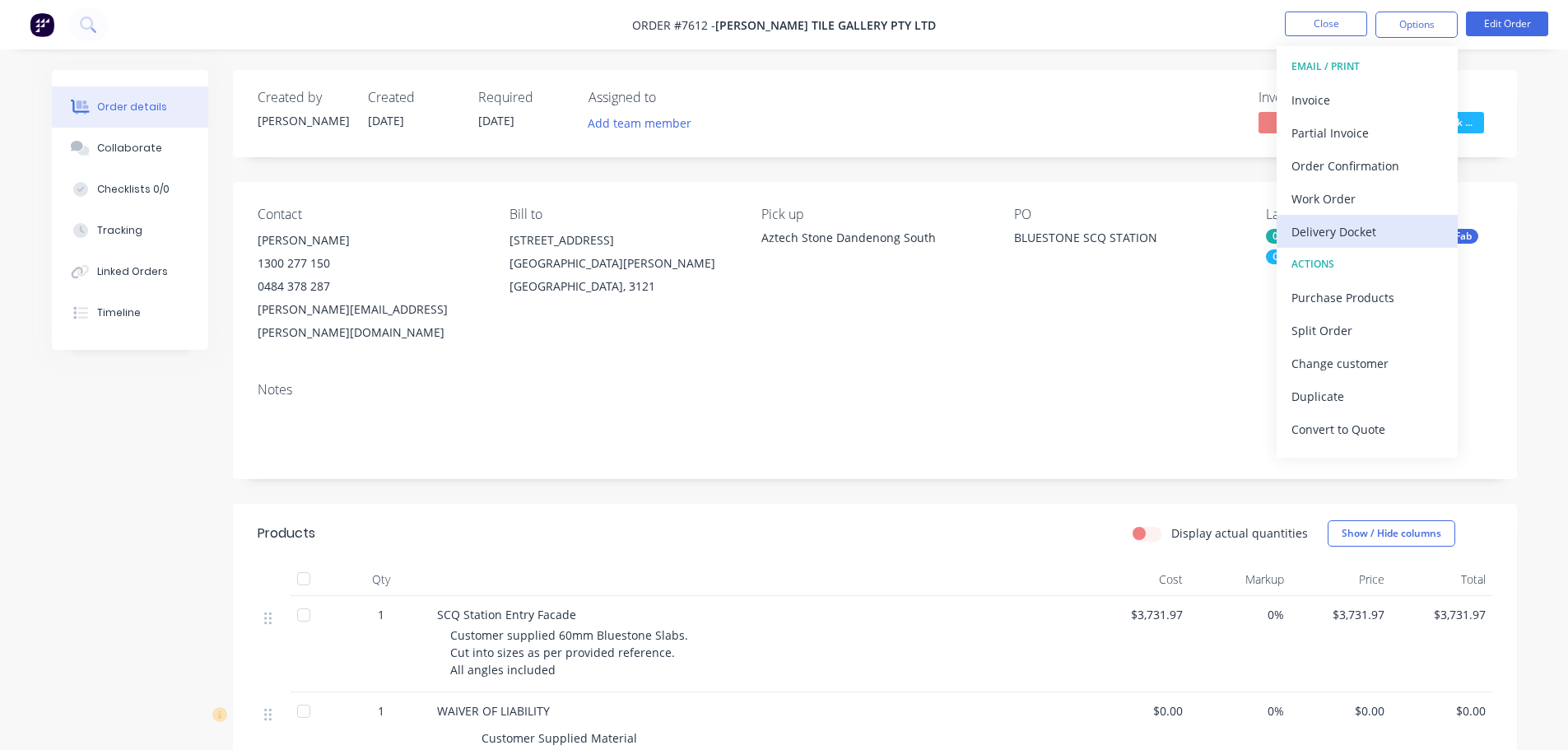
click at [1379, 239] on div "Delivery Docket" at bounding box center [1366, 232] width 151 height 24
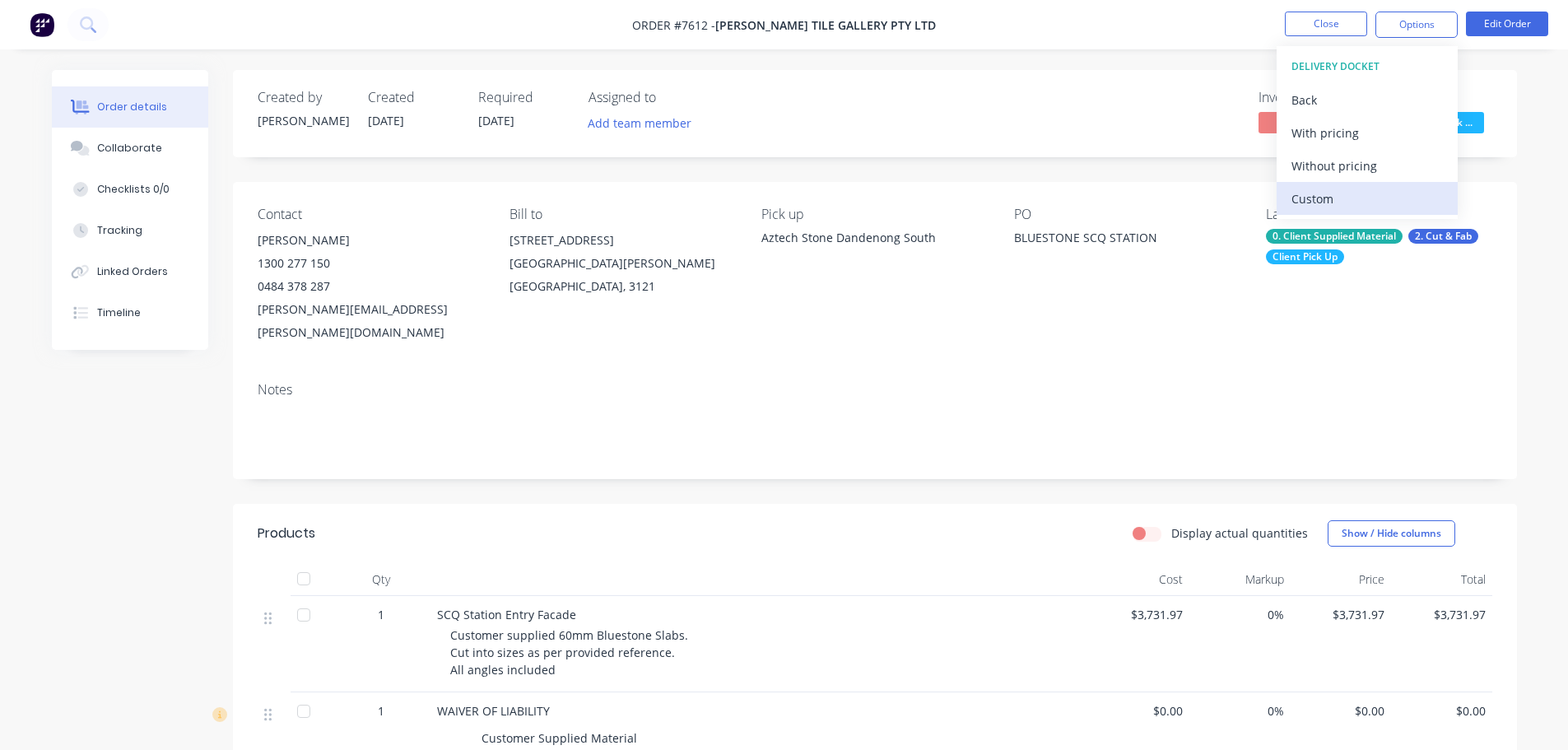
click at [1345, 206] on div "Custom" at bounding box center [1366, 199] width 151 height 24
click at [1340, 170] on div "Without pricing" at bounding box center [1366, 166] width 151 height 24
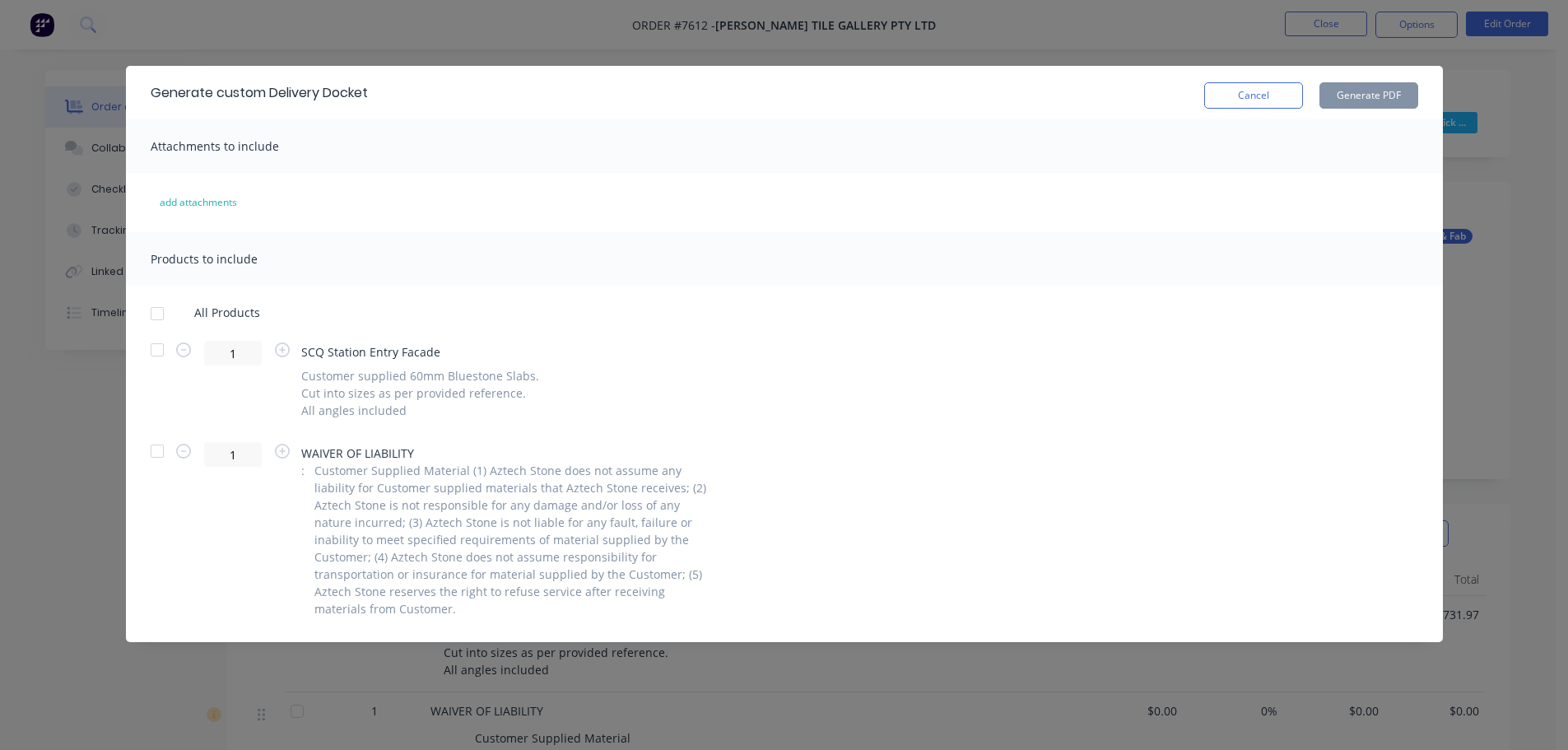
click at [135, 315] on div "All Products 1 SCQ Station Entry Facade Customer supplied 60mm Bluestone Slabs.…" at bounding box center [784, 461] width 1317 height 312
click at [150, 355] on div at bounding box center [157, 349] width 33 height 33
click at [1355, 90] on button "Generate PDF" at bounding box center [1368, 95] width 99 height 26
click at [1237, 98] on button "Cancel" at bounding box center [1253, 95] width 99 height 26
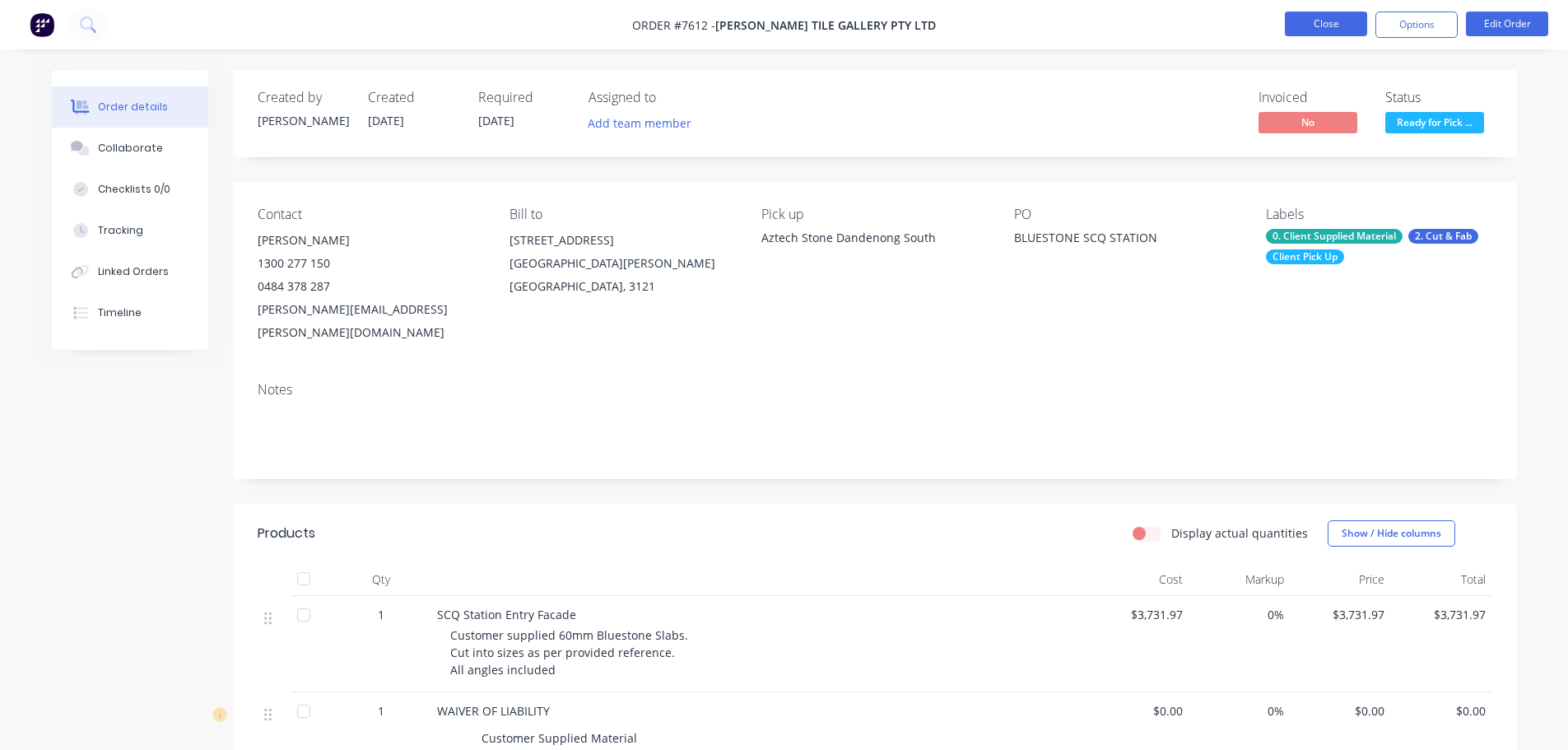
click at [1319, 28] on button "Close" at bounding box center [1325, 23] width 82 height 24
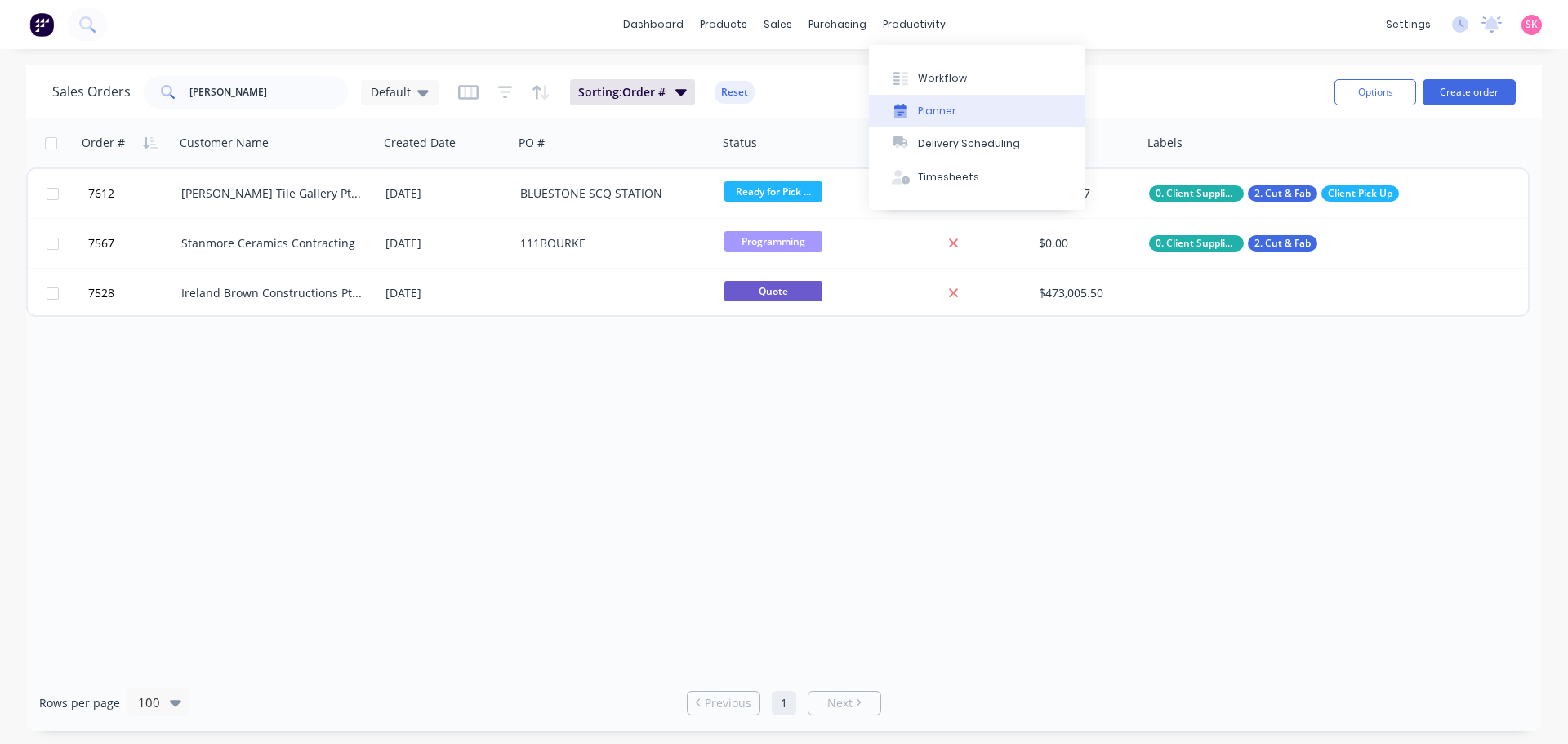
click at [931, 109] on div "Planner" at bounding box center [936, 111] width 38 height 15
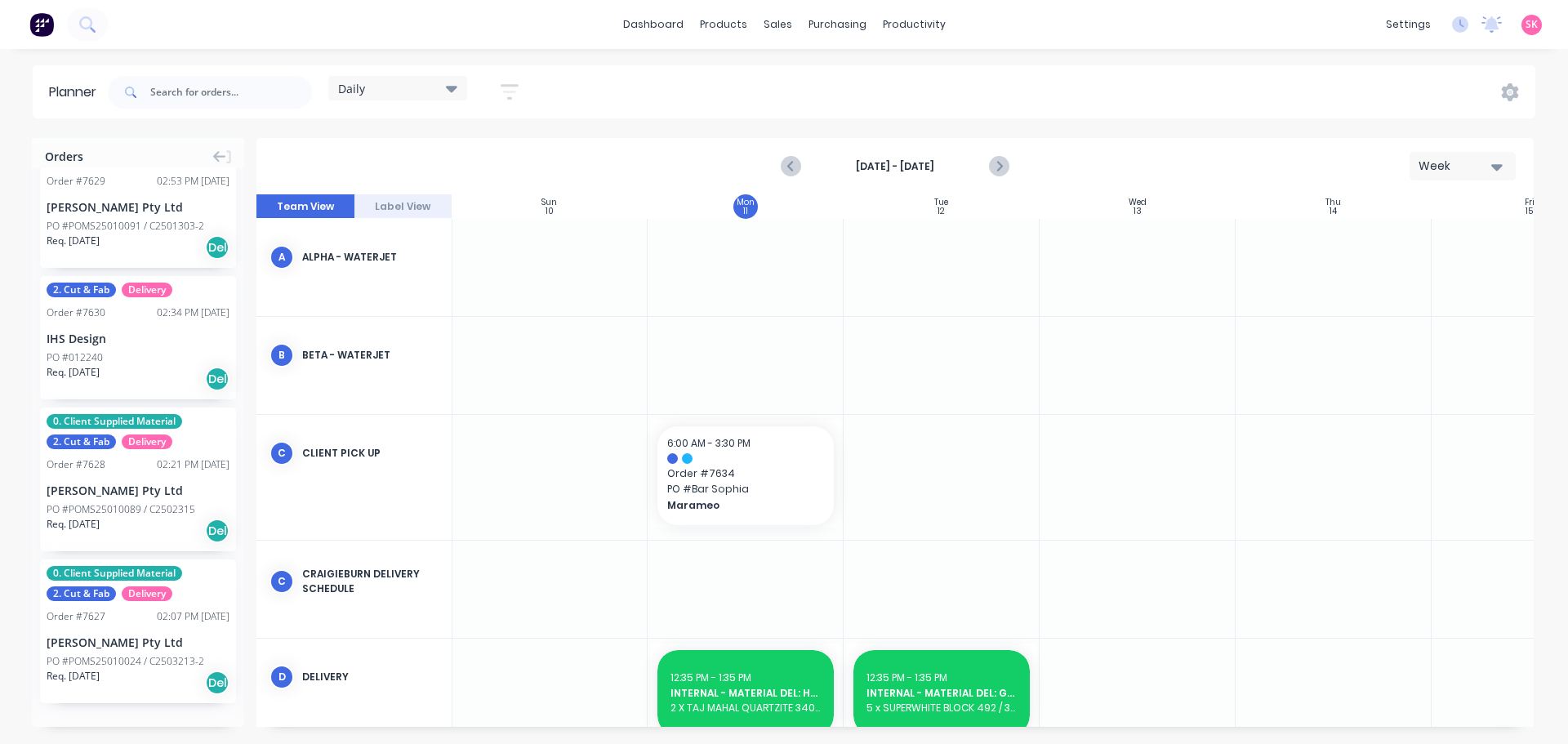
scroll to position [2662, 0]
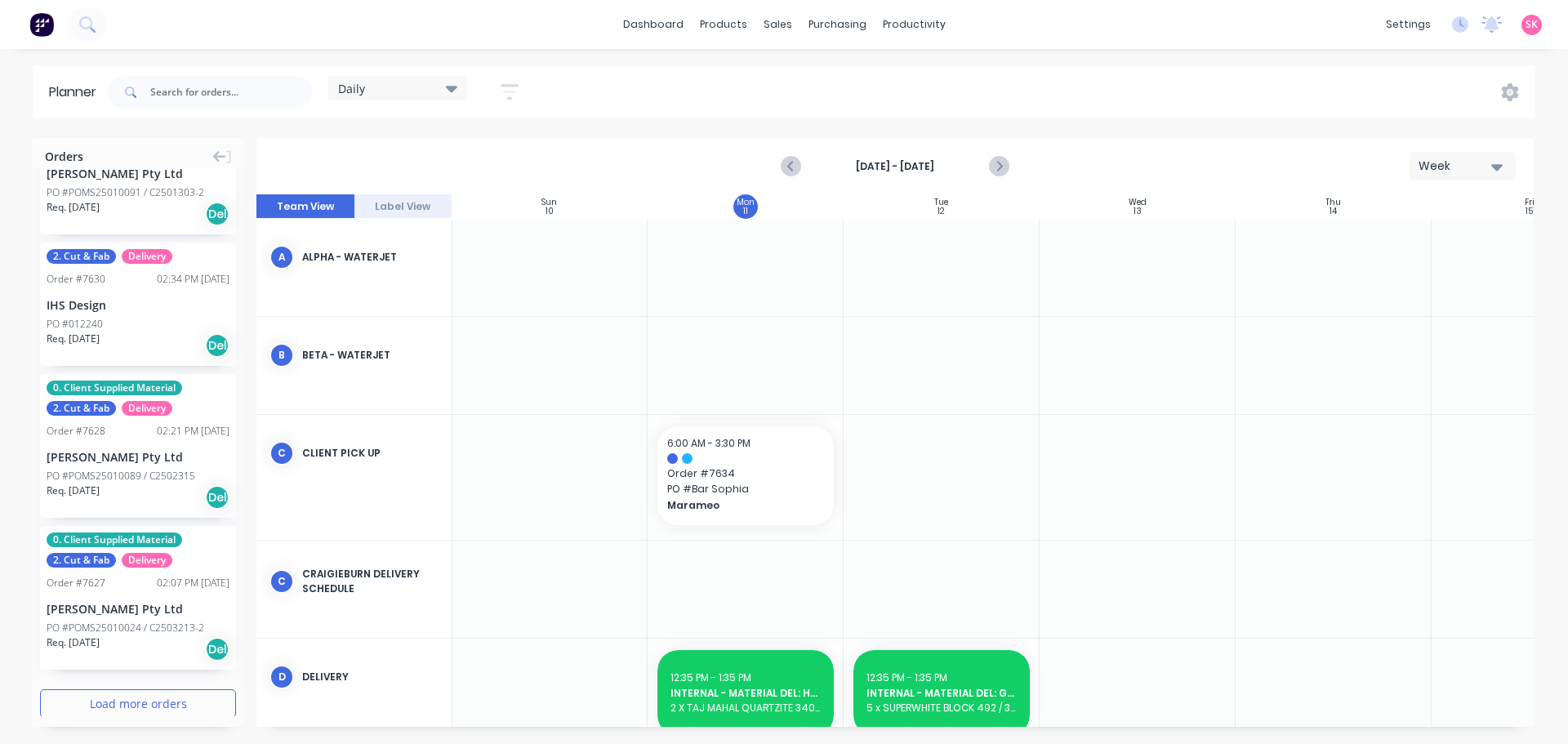
click at [157, 689] on button "Load more orders" at bounding box center [137, 703] width 196 height 29
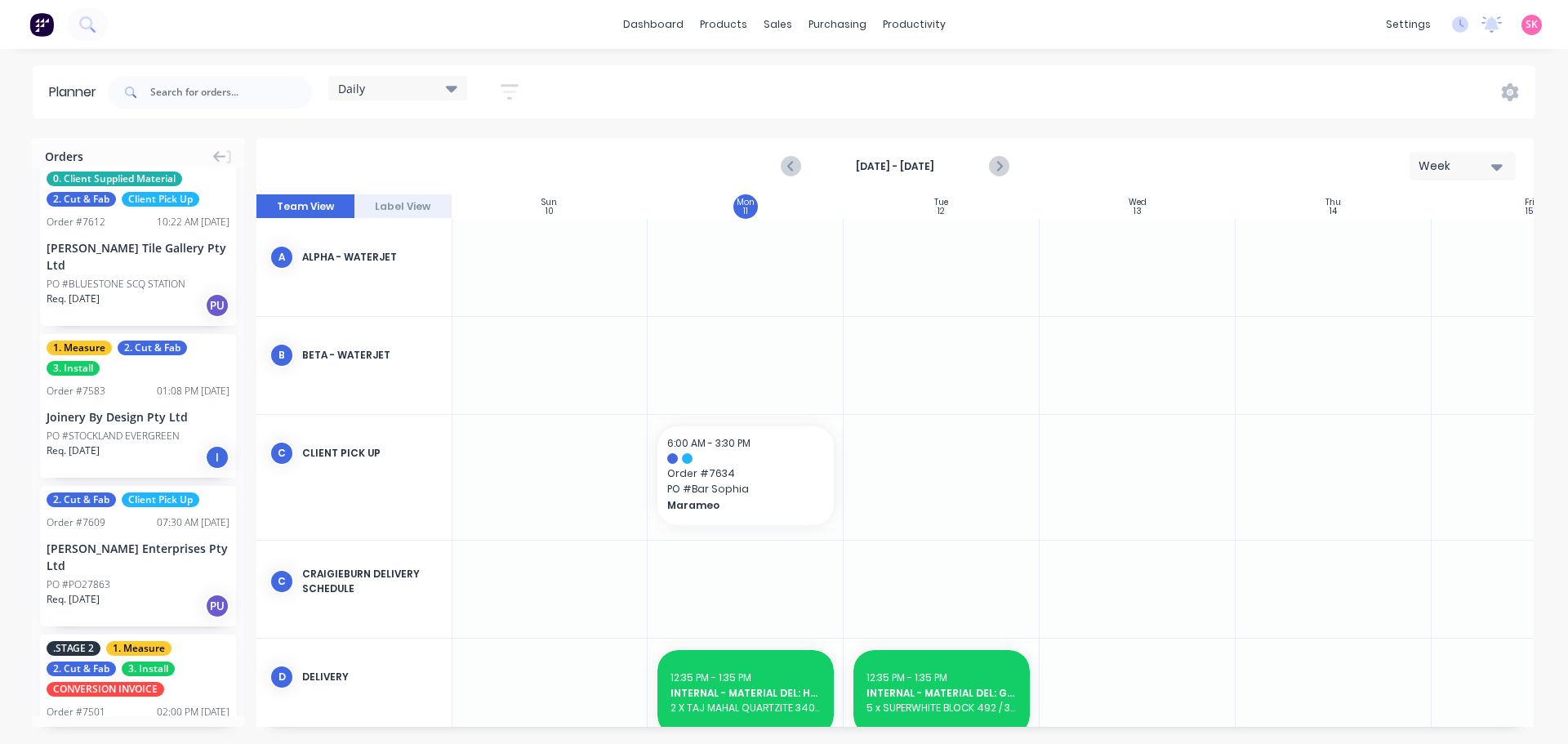
scroll to position [4703, 0]
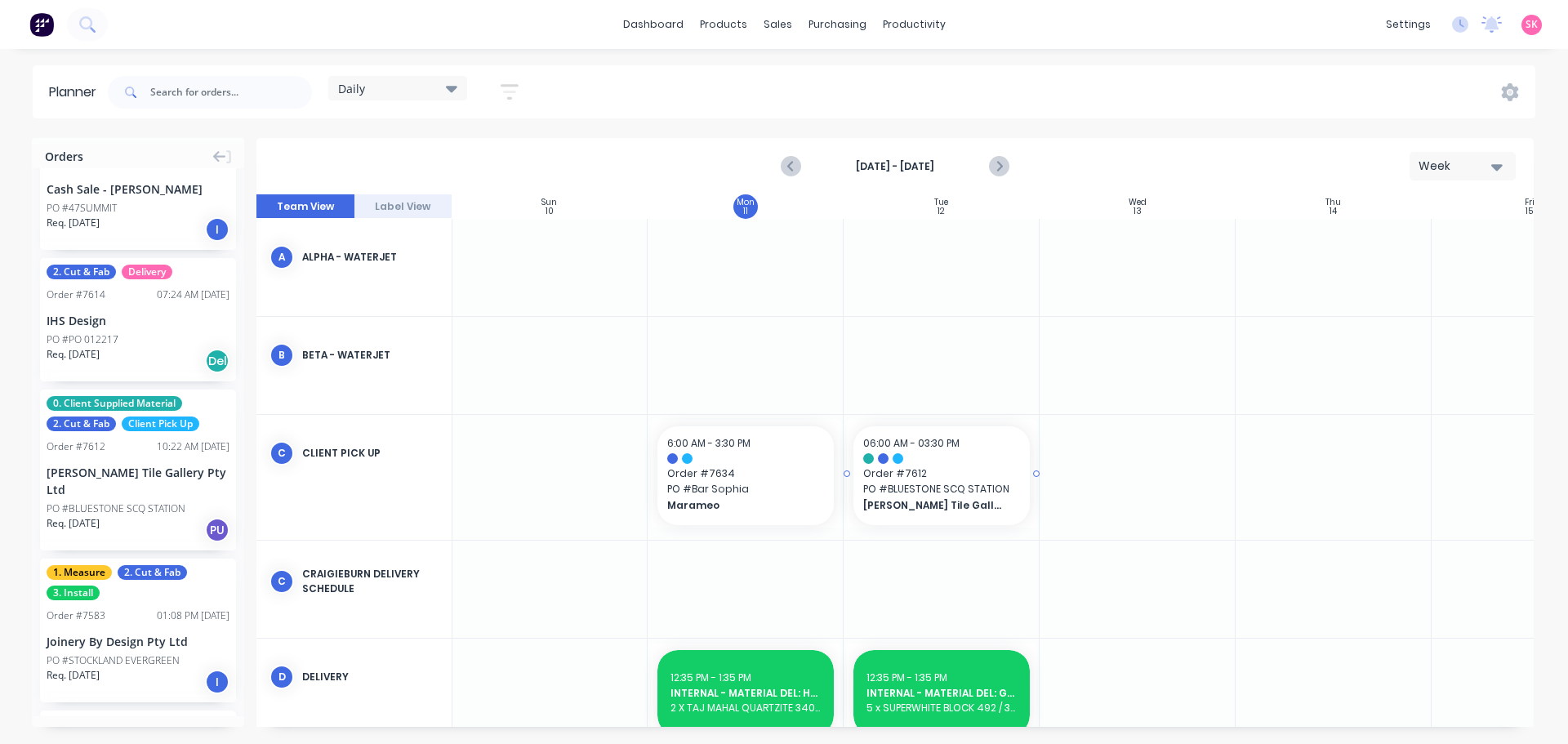
drag, startPoint x: 81, startPoint y: 416, endPoint x: 896, endPoint y: 488, distance: 818.2
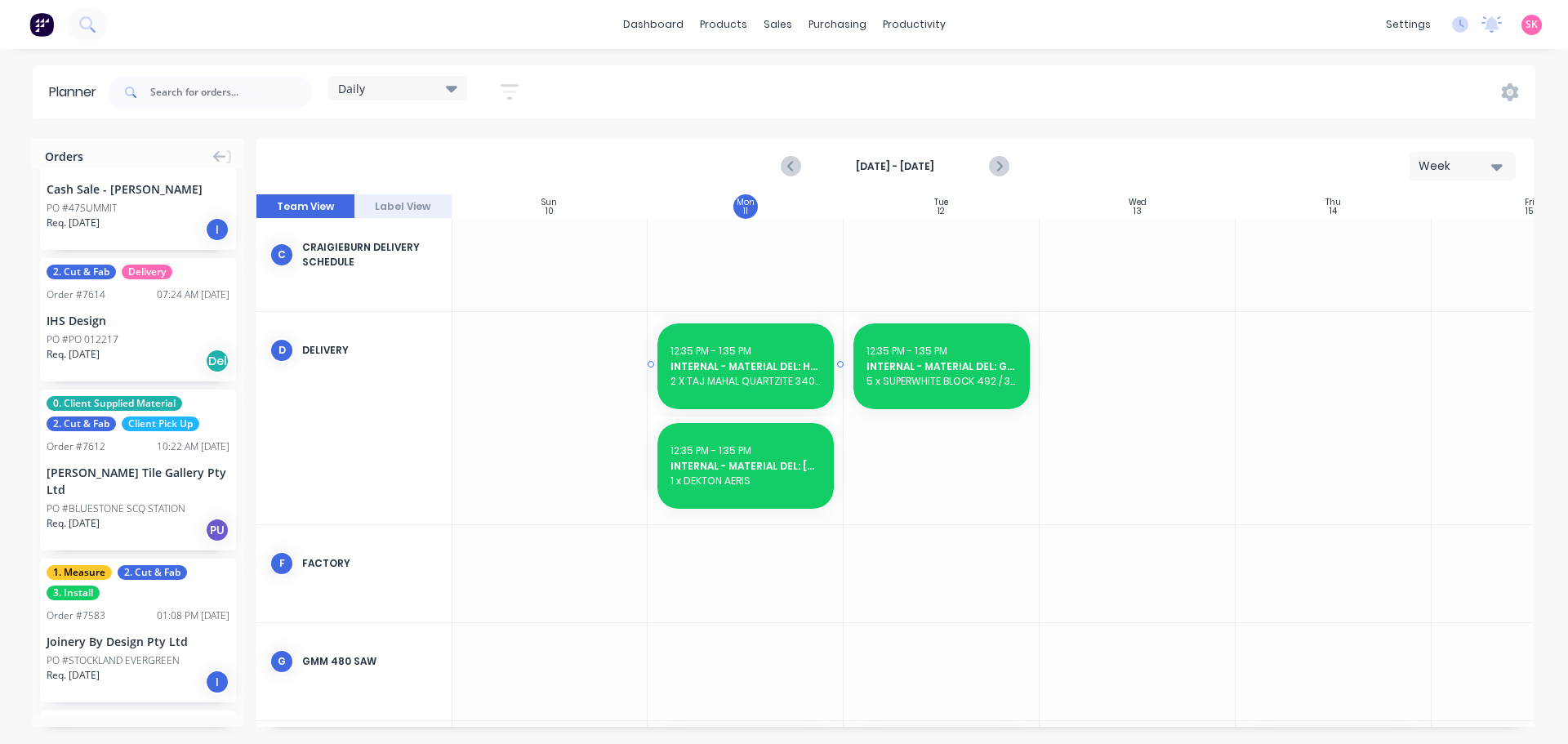
click at [774, 439] on div "12:35 PM - 1:35 PM INTERNAL - MATERIAL DEL: [PERSON_NAME] 7632 1 x DEKTON AERIS" at bounding box center [745, 465] width 176 height 86
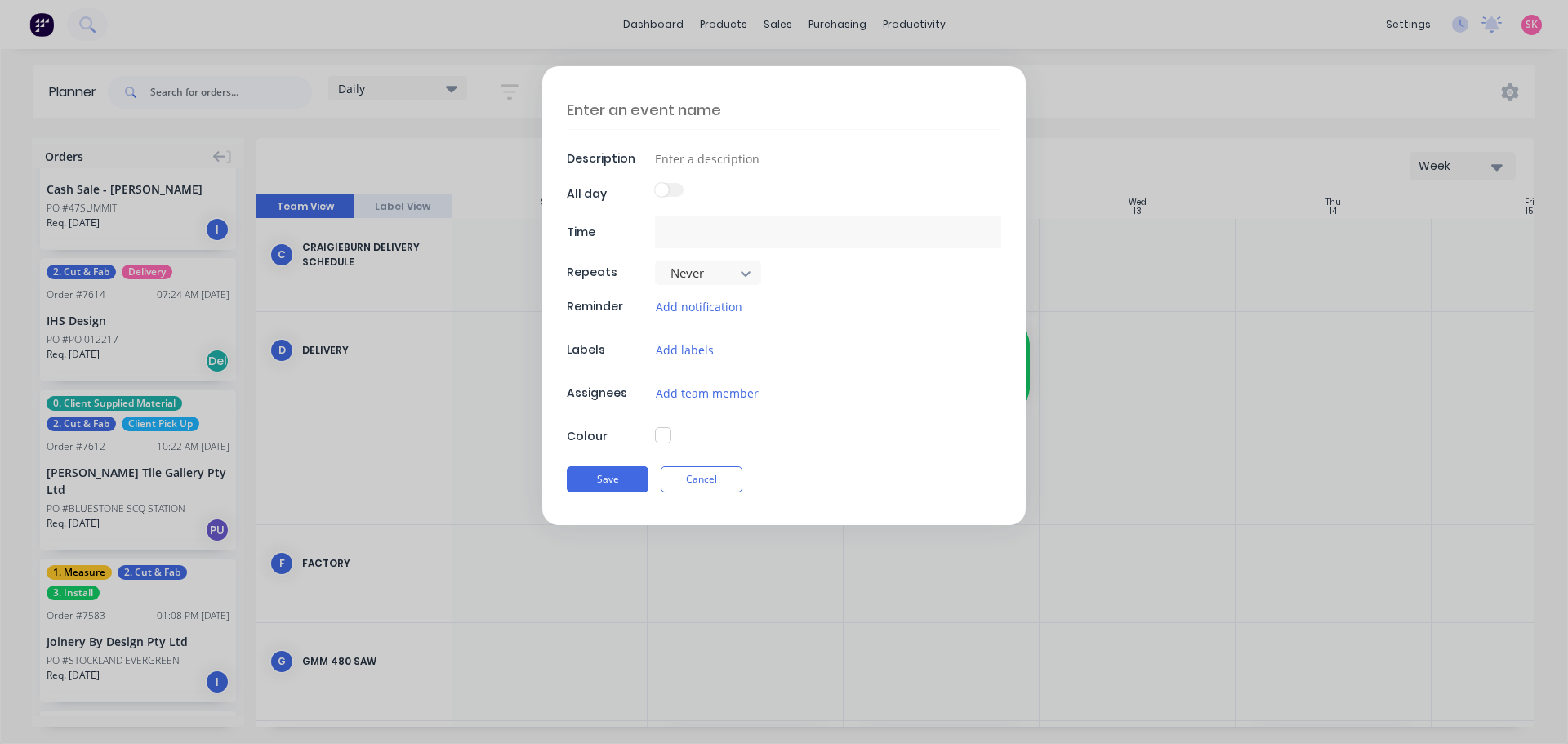
type textarea "INTERNAL - MATERIAL DEL: [PERSON_NAME] 7632"
type input "1 x DEKTON AERIS"
type input "[DATE] 12:35 PM - [DATE] 1:35 PM"
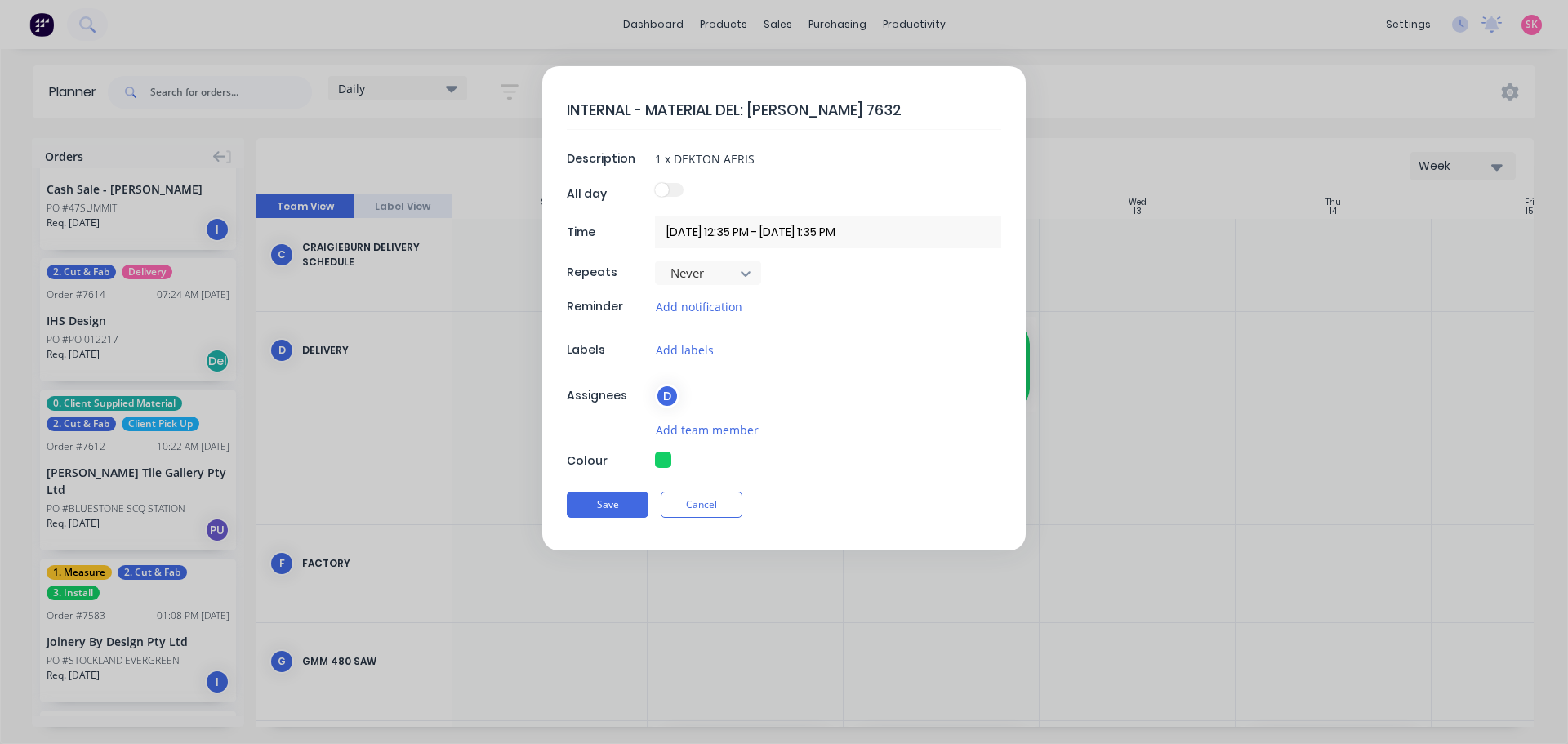
type textarea "x"
